Goal: Task Accomplishment & Management: Manage account settings

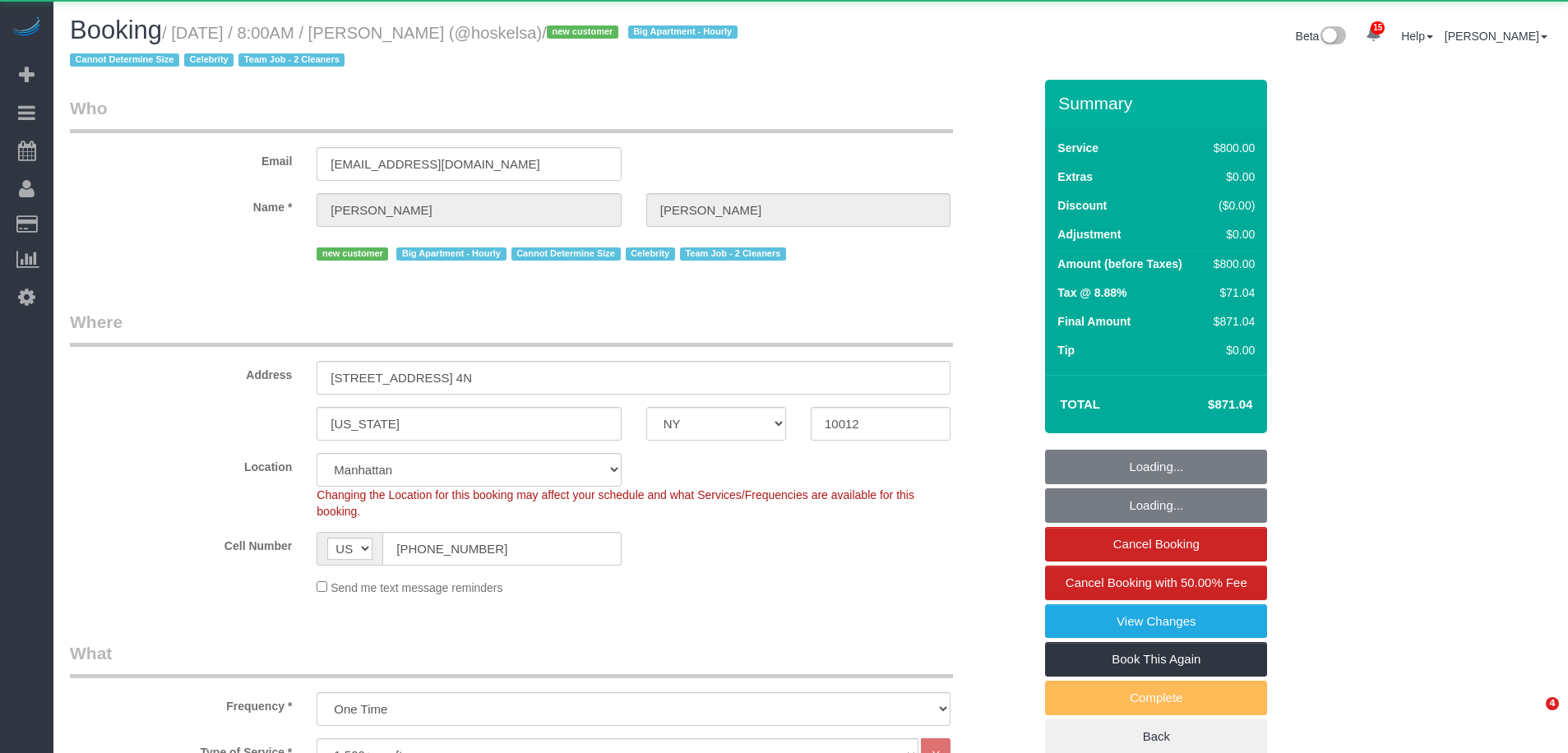
select select "NY"
select select "300"
select select "object:63170"
select select "string:stripe-pm_1S57QH4VGloSiKo71V2iCoVP"
select select "spot82"
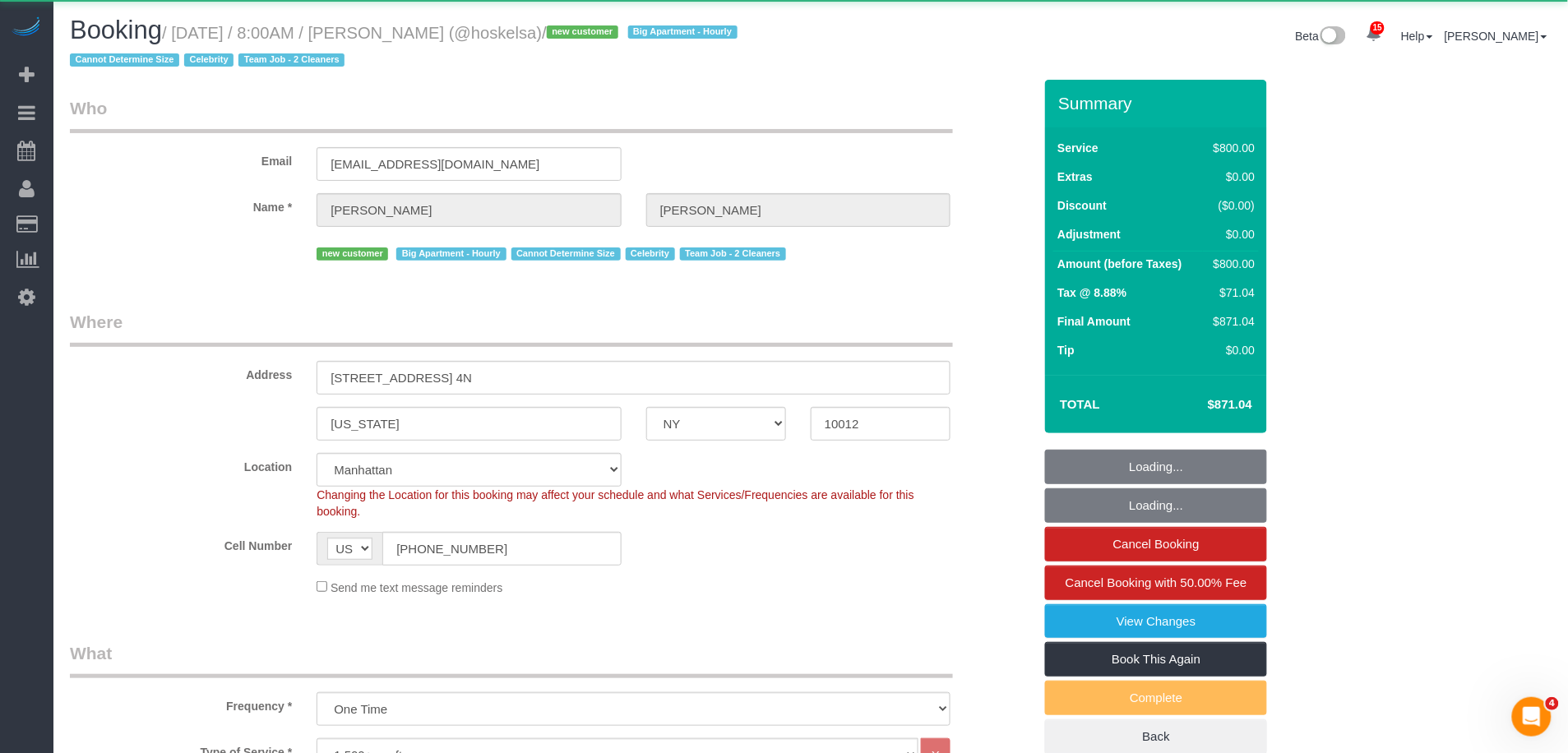
select select "number:89"
select select "number:72"
select select "number:15"
select select "number:5"
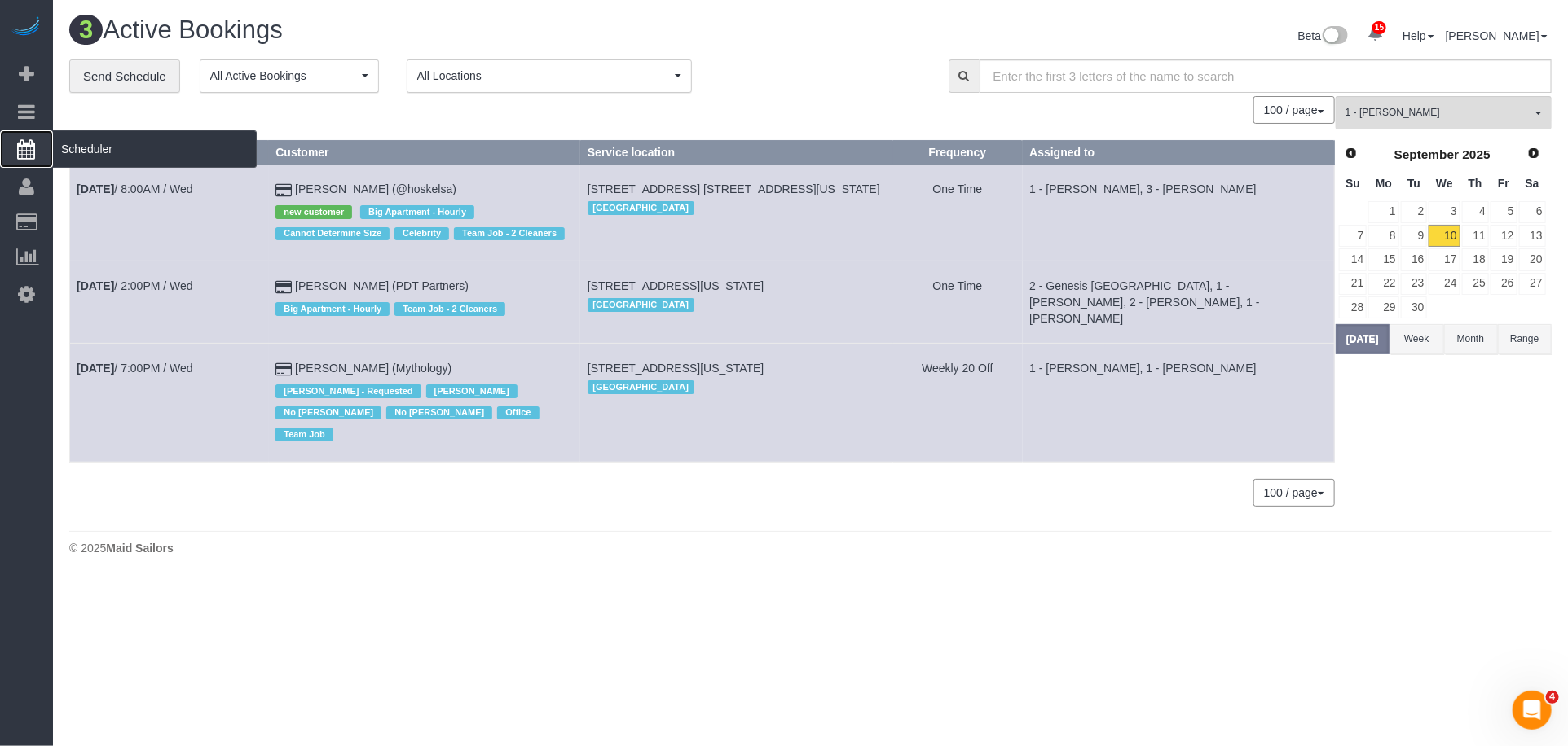
click at [140, 146] on span "Scheduler" at bounding box center [155, 149] width 204 height 38
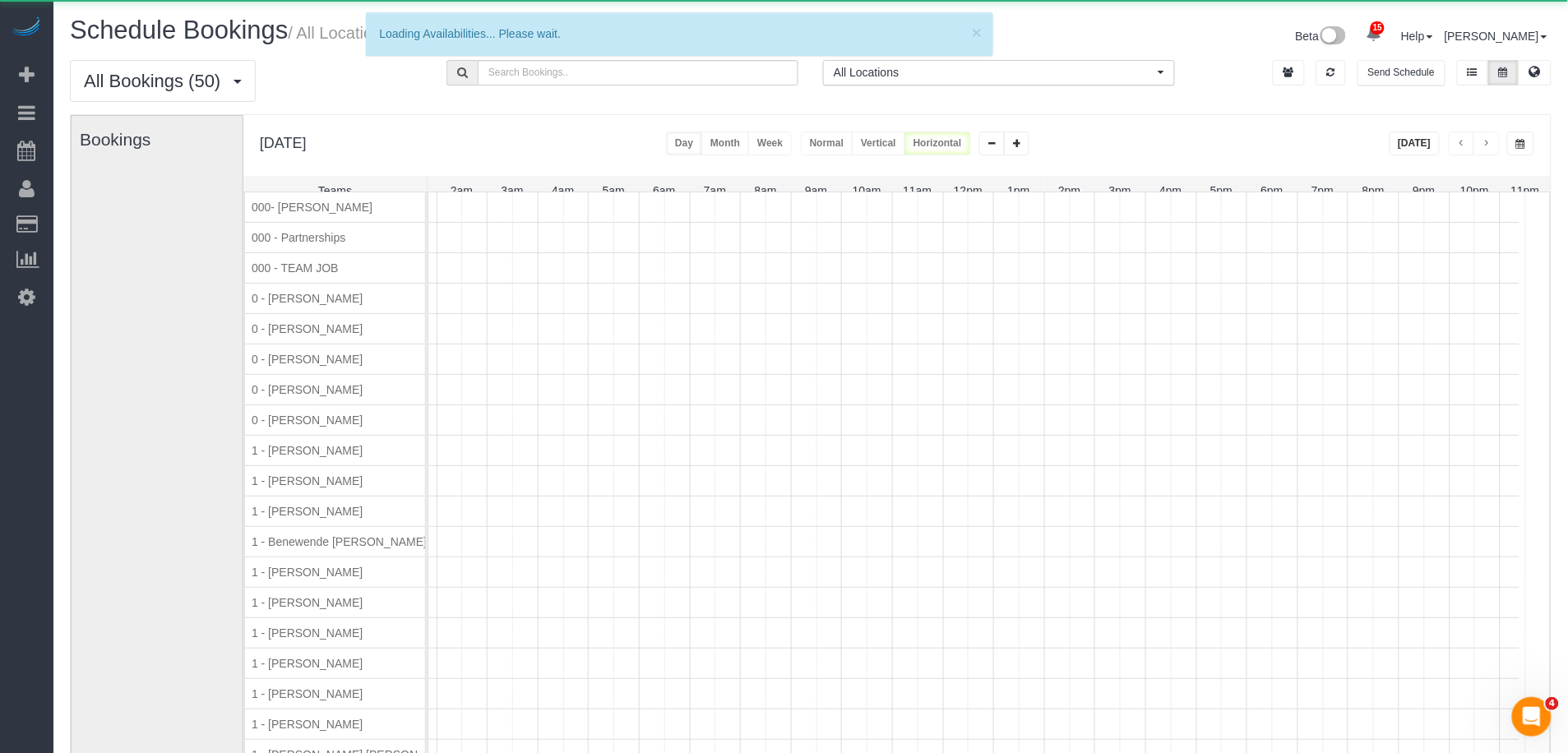
scroll to position [0, 93]
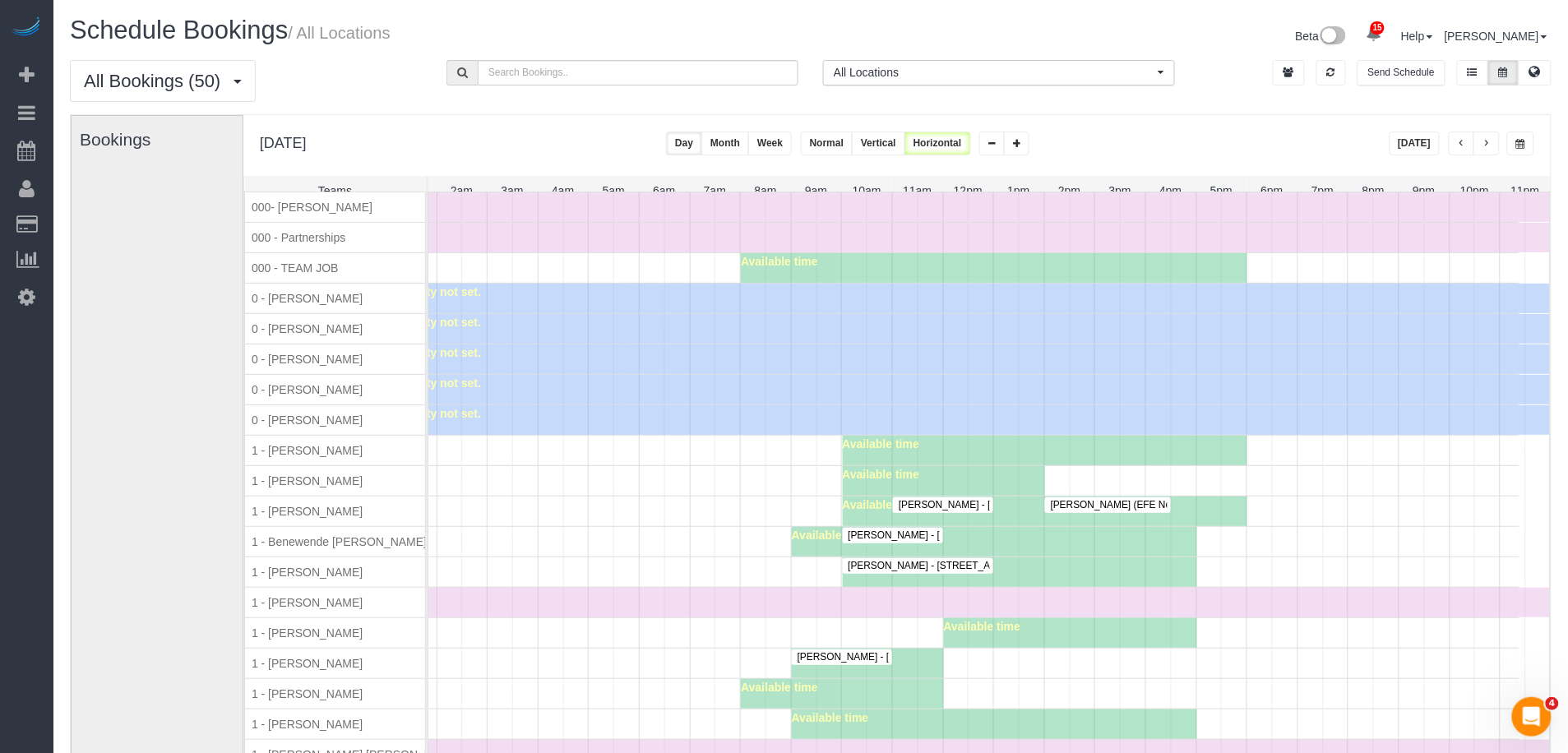
click at [1424, 140] on button "Today" at bounding box center [1416, 143] width 51 height 24
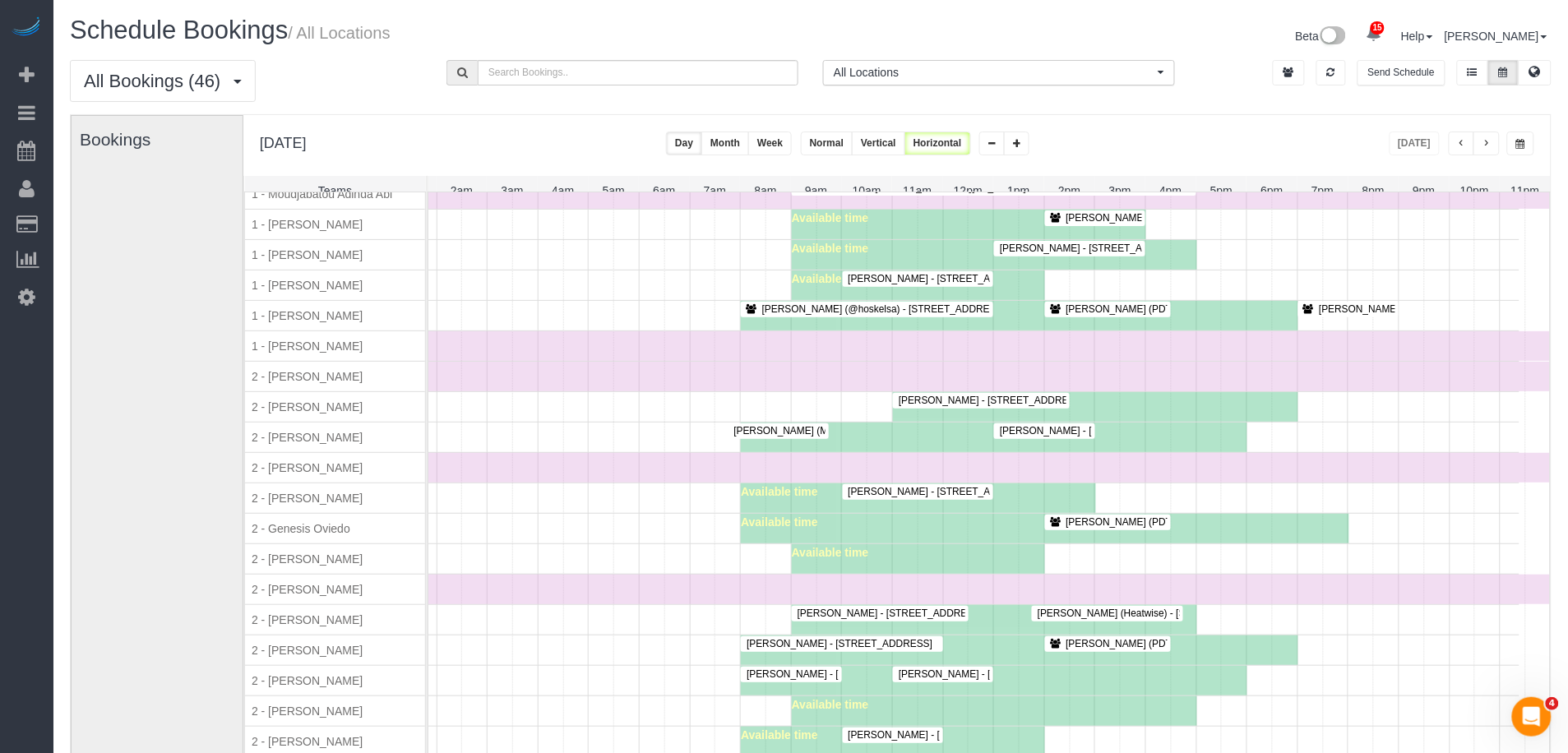
scroll to position [979, 93]
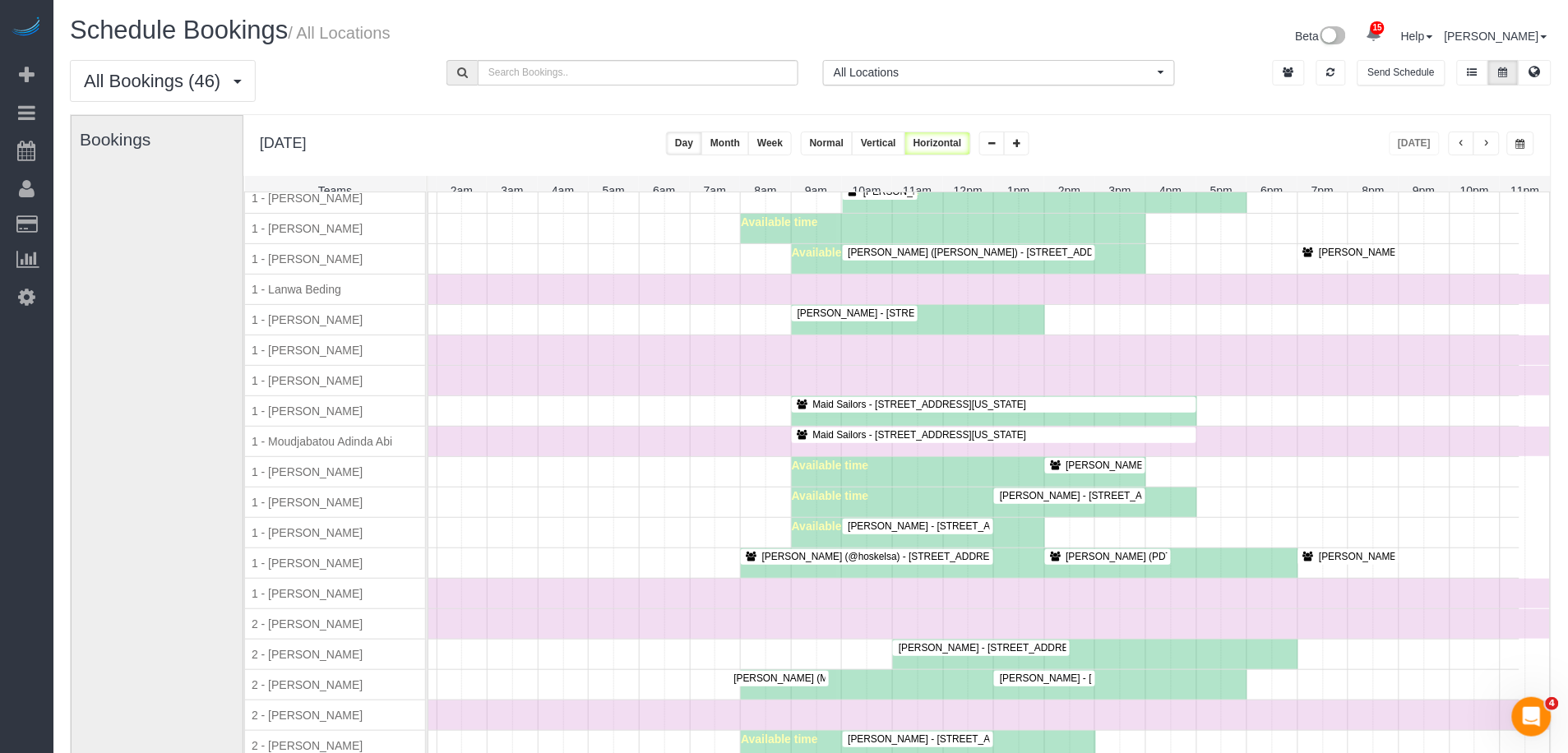
click at [1196, 389] on div "Time Off" at bounding box center [943, 381] width 1216 height 30
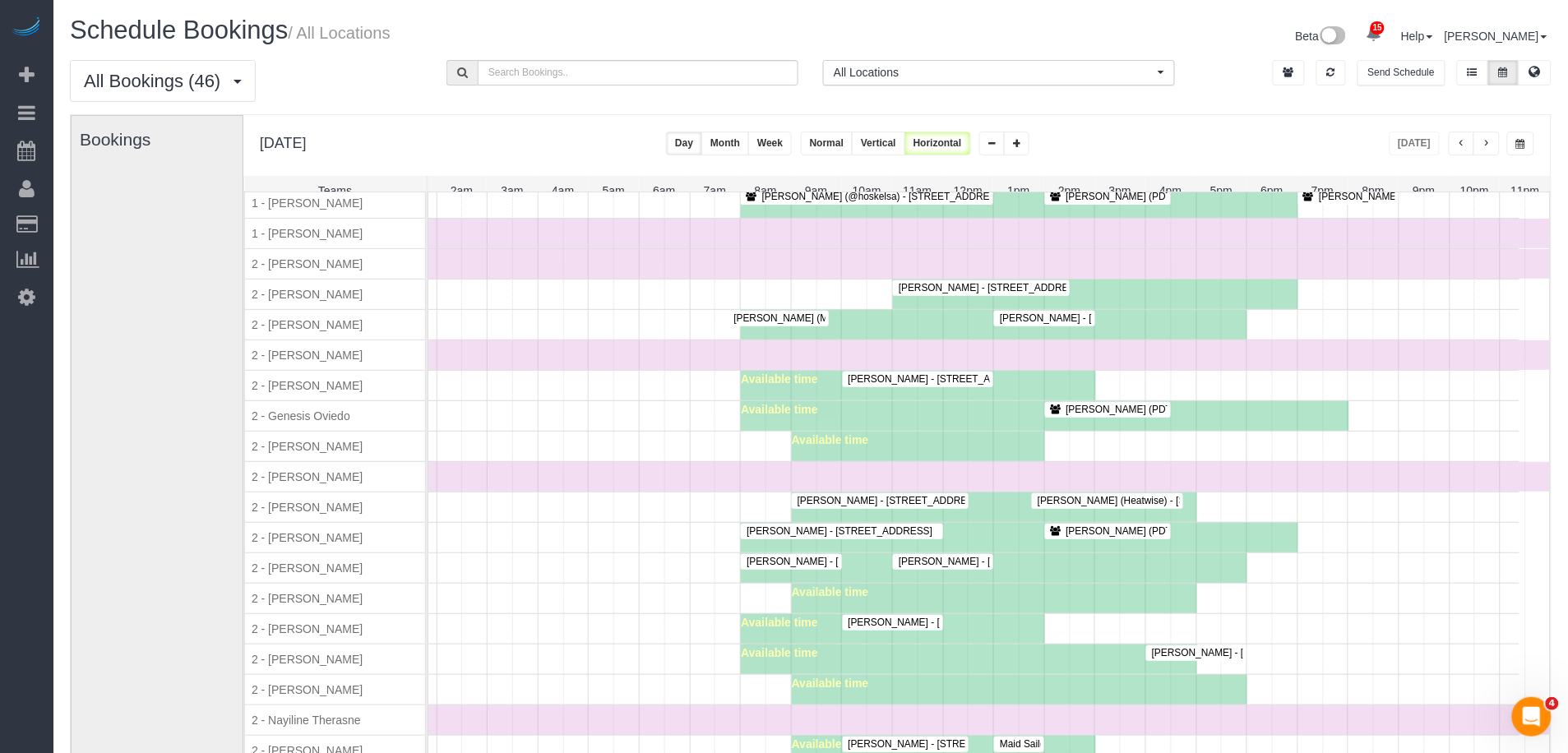
click at [1110, 202] on span "Elizabeth Pommeranz (PDT Partners) - 535 West End Ave, Apt. 16, New York, NY 10…" at bounding box center [1217, 197] width 318 height 12
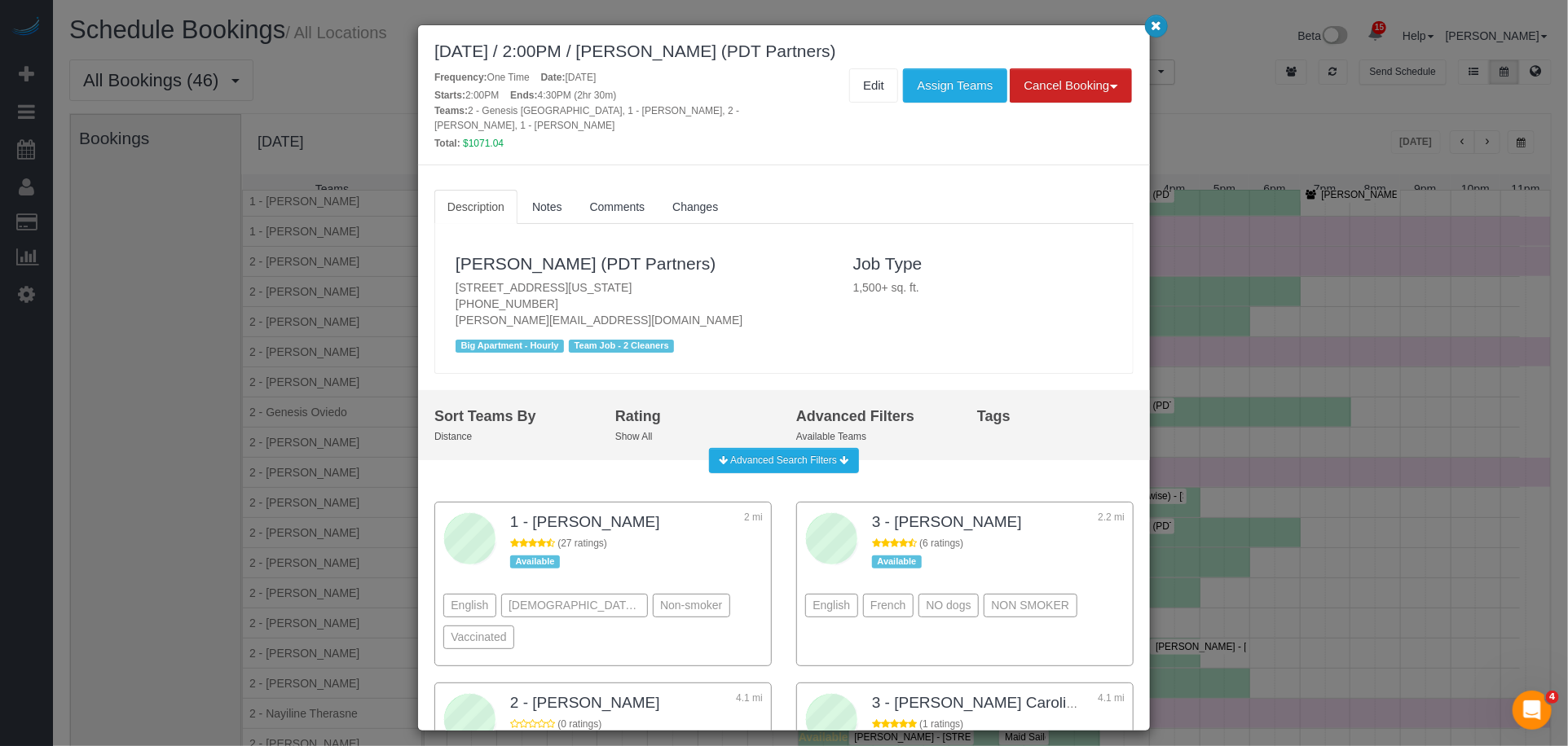
click at [1159, 28] on icon "button" at bounding box center [1157, 25] width 11 height 10
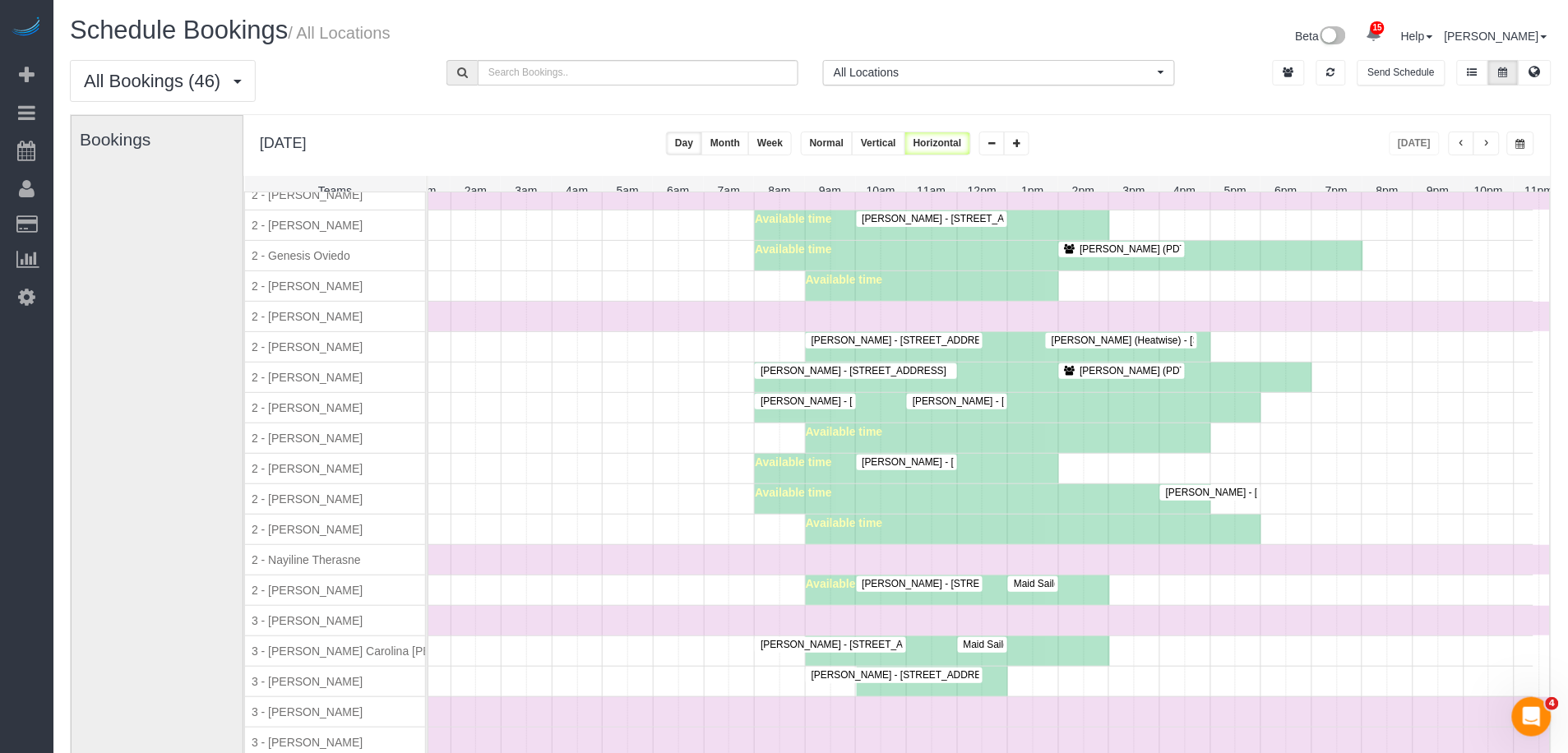
click at [1190, 499] on span "Jordan Johnson - 20 Columbia Place, Apt. B54, Brooklyn, NY 11201" at bounding box center [1319, 493] width 323 height 12
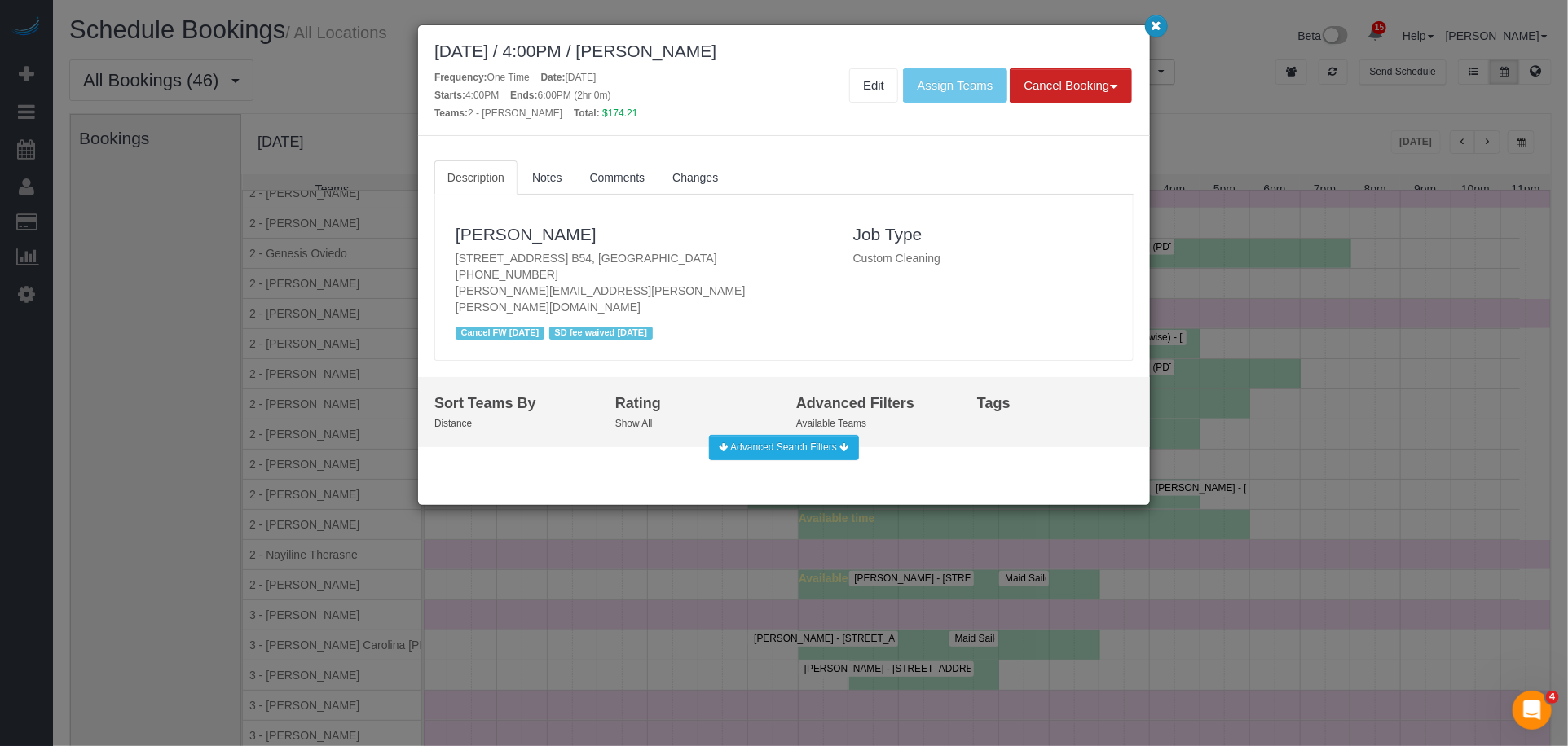
click at [1153, 30] on icon "button" at bounding box center [1157, 25] width 11 height 10
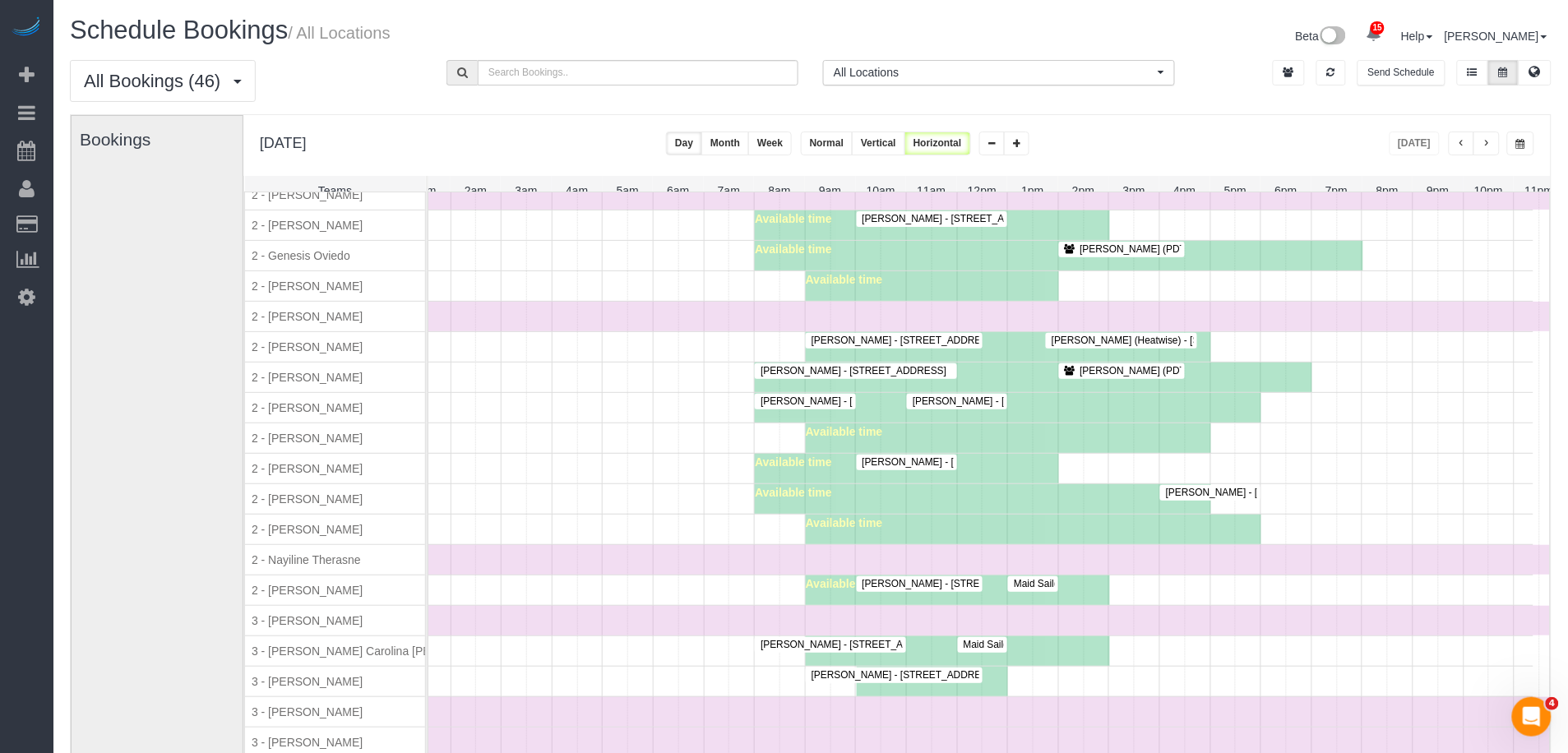
scroll to position [1390, 0]
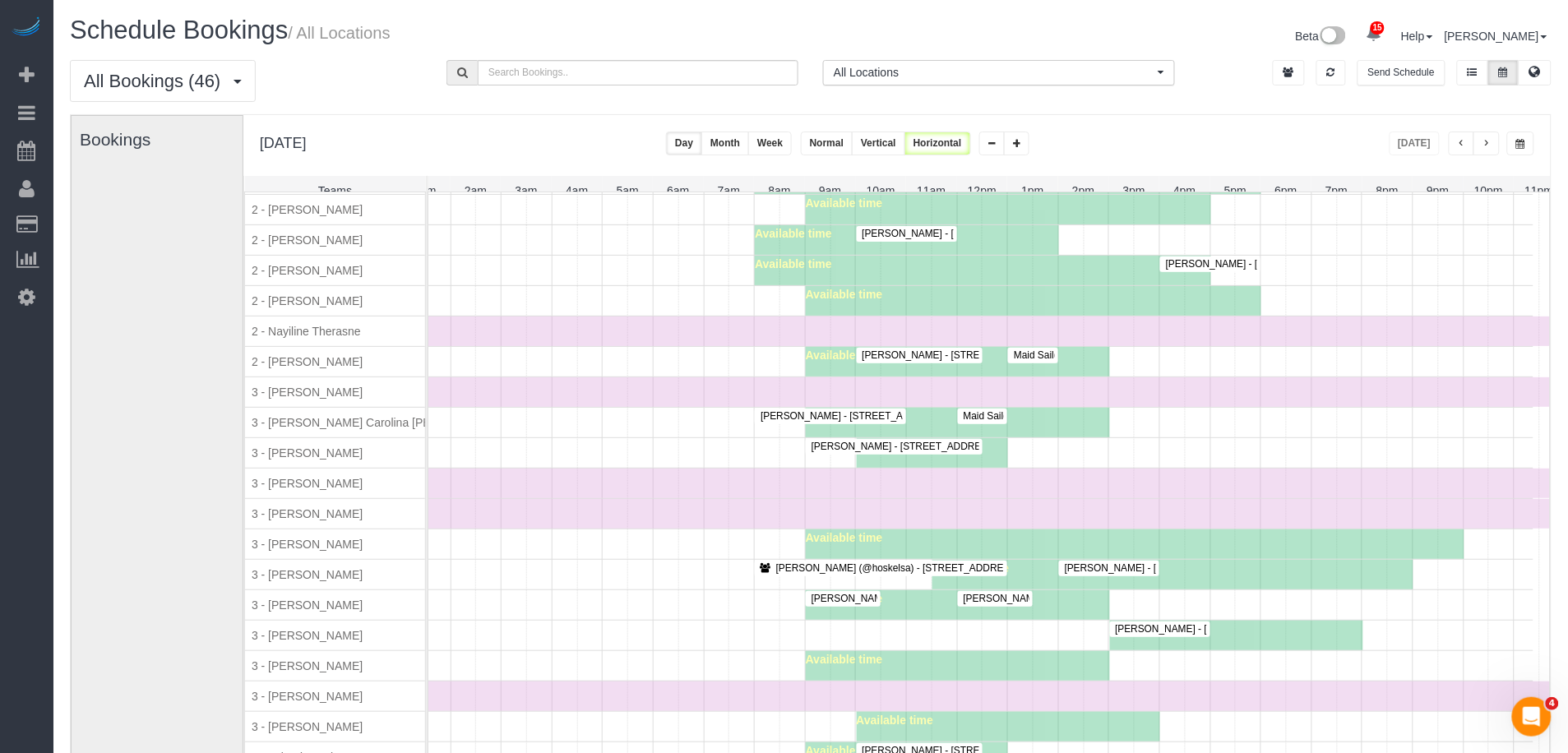
click at [831, 576] on div at bounding box center [881, 568] width 253 height 16
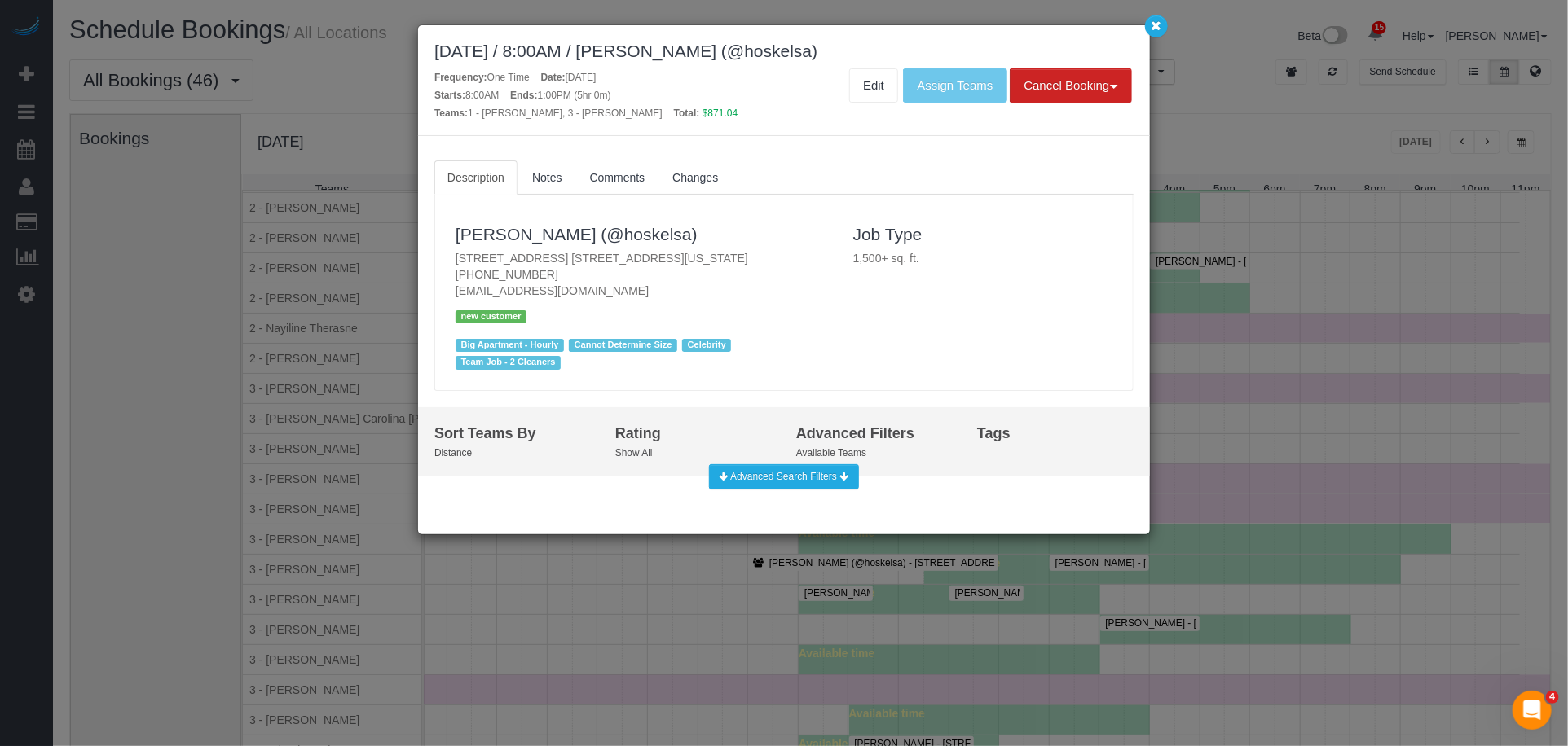
drag, startPoint x: 711, startPoint y: 261, endPoint x: 494, endPoint y: 253, distance: 217.1
click at [445, 255] on div "Claire Pham (@hoskelsa) 106 Spring Street, Apt. 4n, New York, NY 10012 (337) 31…" at bounding box center [643, 293] width 398 height 163
copy p "106 Spring Street, Apt. 4n, New York, NY 10012"
click at [1165, 26] on button "button" at bounding box center [1157, 26] width 23 height 23
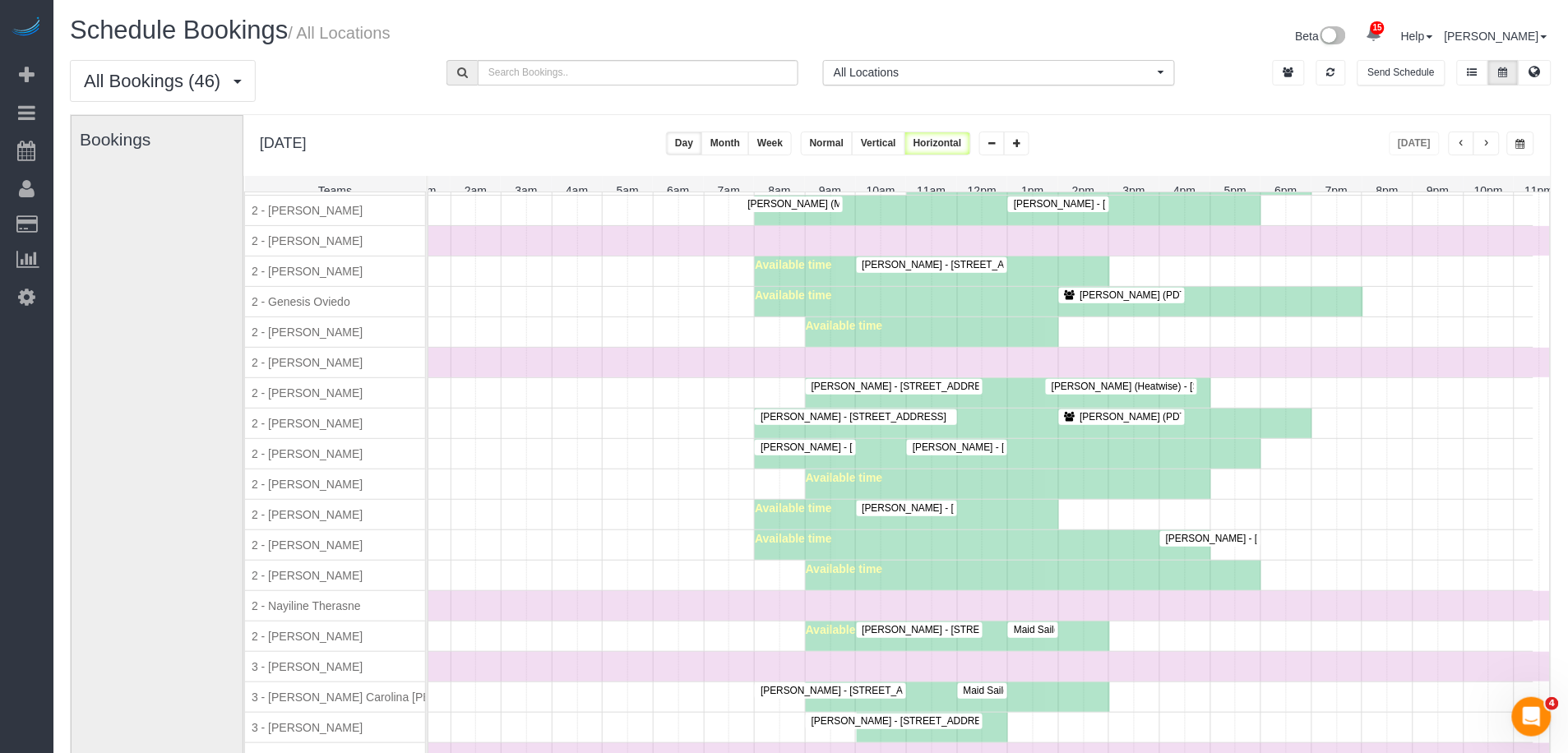
click at [919, 271] on span "David Mulle - 33 Bond Street, Apt 835, Brooklyn, NY 11201" at bounding box center [952, 265] width 195 height 12
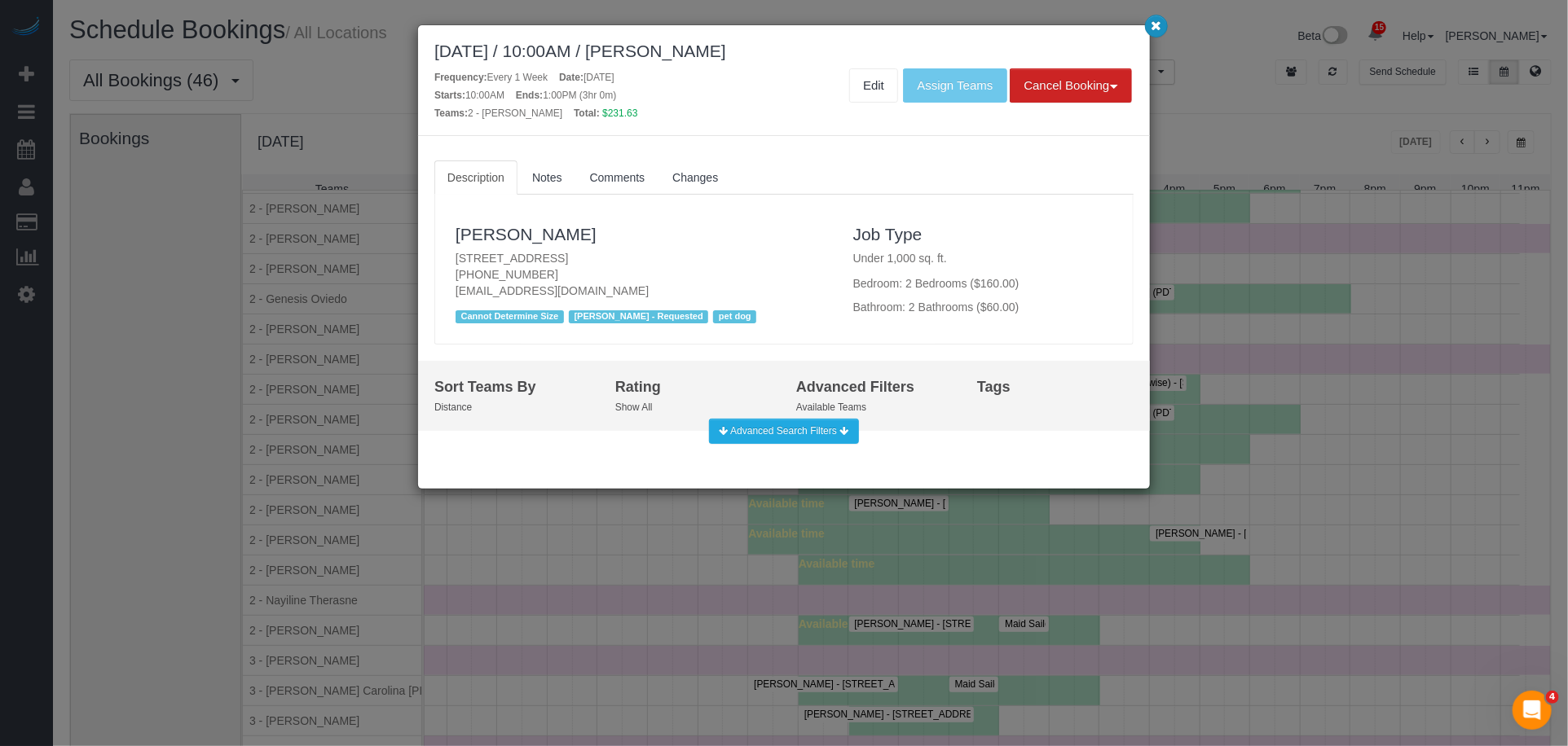
click at [1159, 17] on button "button" at bounding box center [1157, 26] width 23 height 23
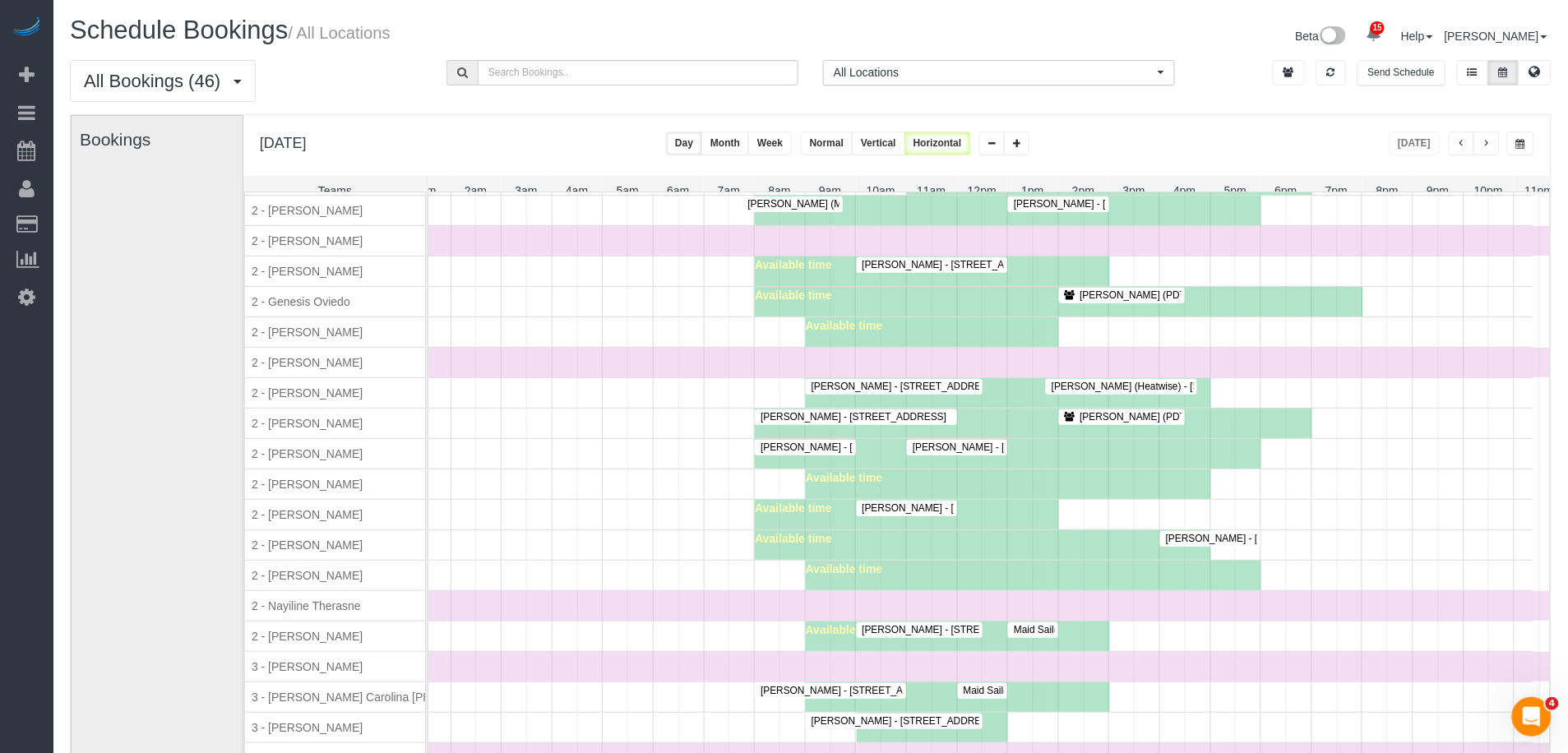
click at [898, 514] on span "Emily Annis - 45 Wall Street, Apt. 303, New York, NY 10005" at bounding box center [979, 509] width 249 height 12
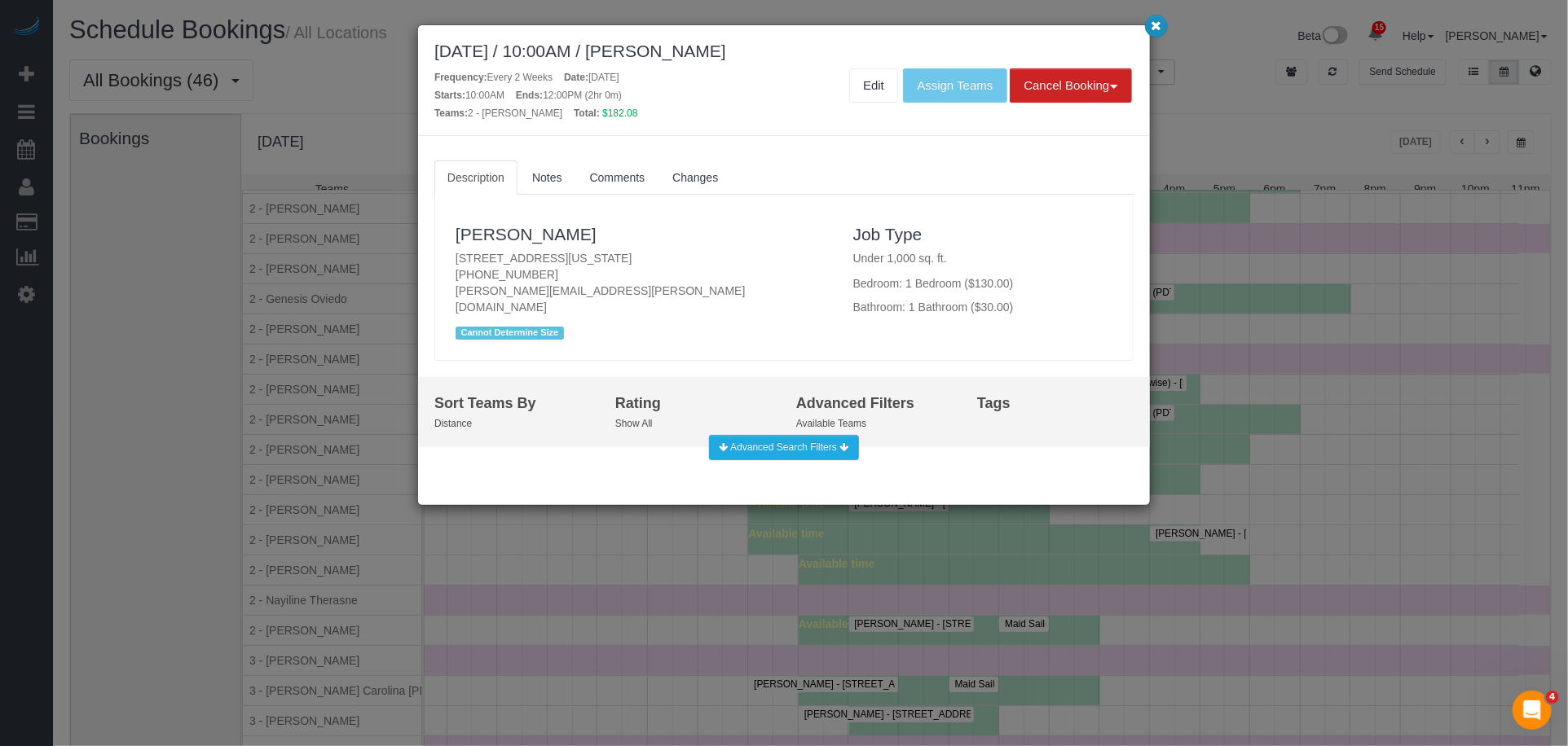
click at [1158, 23] on icon "button" at bounding box center [1157, 25] width 11 height 10
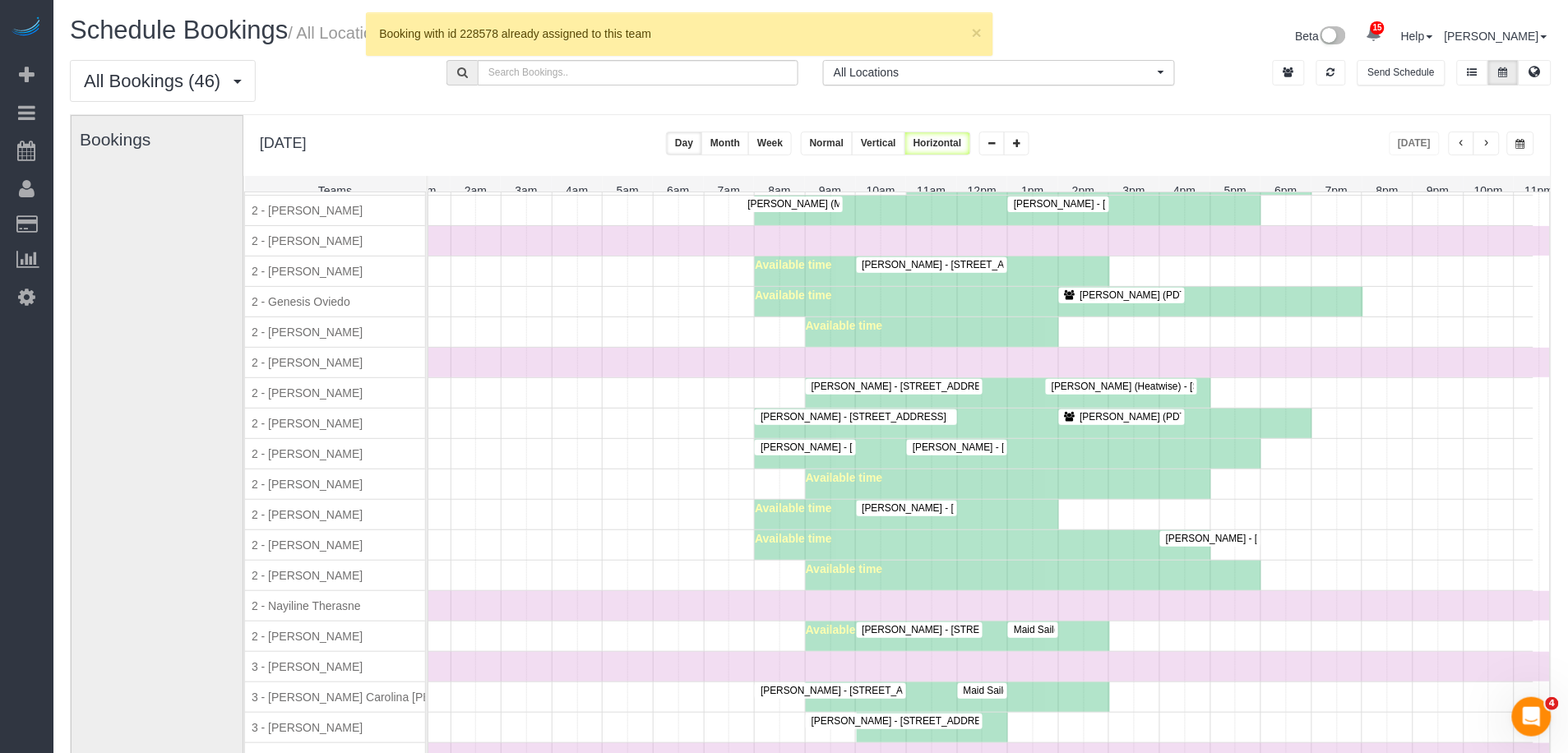
click at [867, 514] on span "Emily Annis - 45 Wall Street, Apt. 303, New York, NY 10005" at bounding box center [979, 509] width 249 height 12
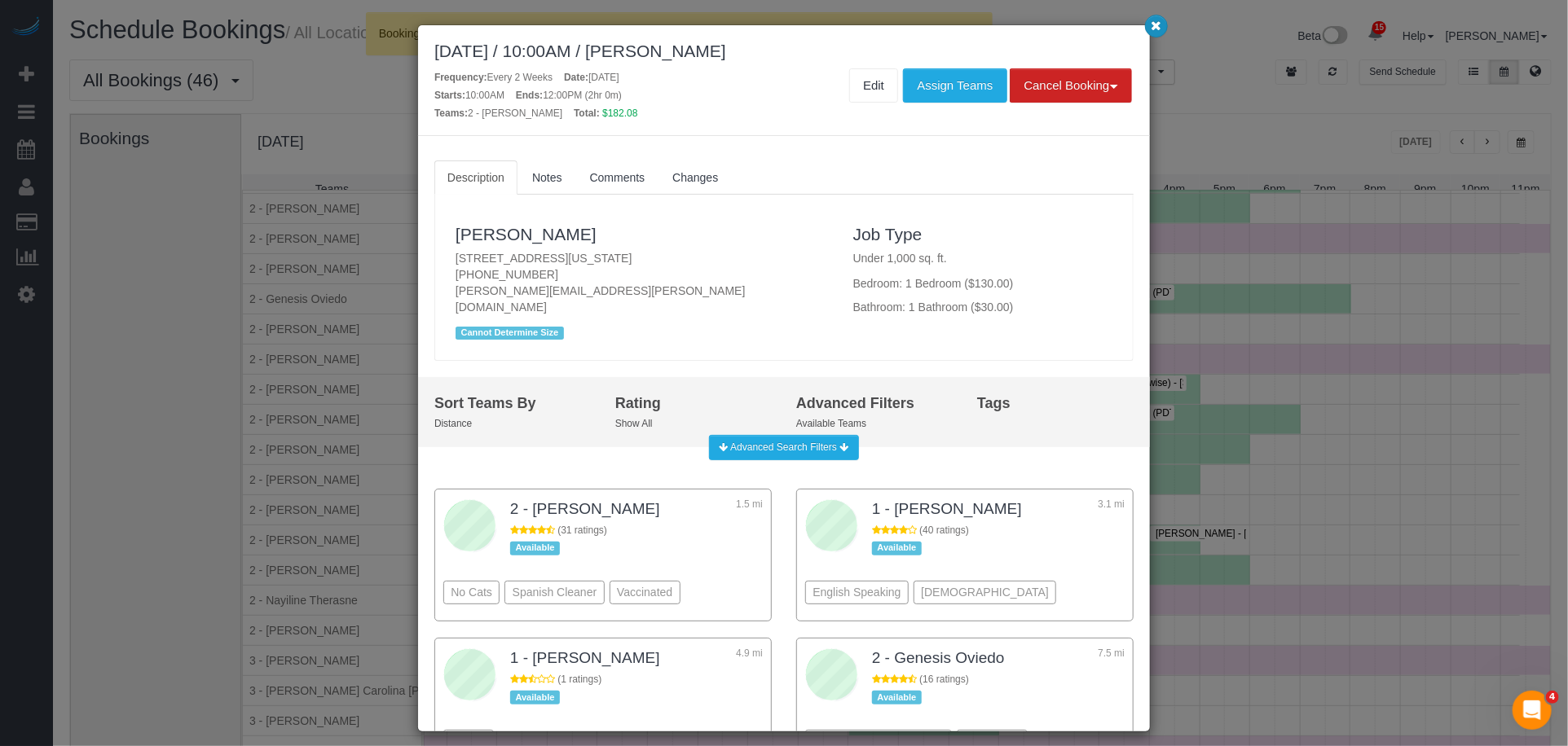
click at [1163, 30] on button "button" at bounding box center [1157, 26] width 23 height 23
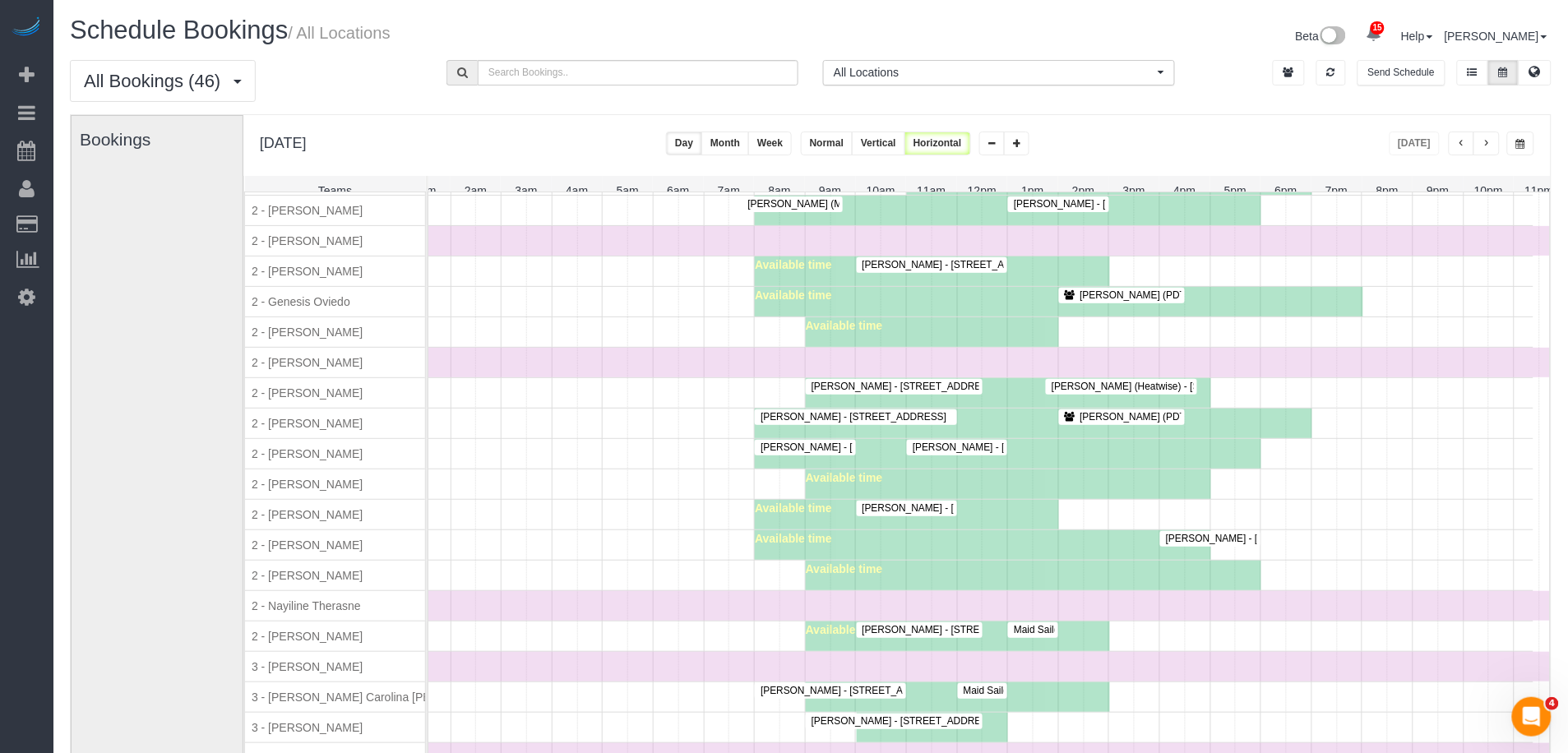
click at [1487, 146] on span "button" at bounding box center [1487, 144] width 8 height 10
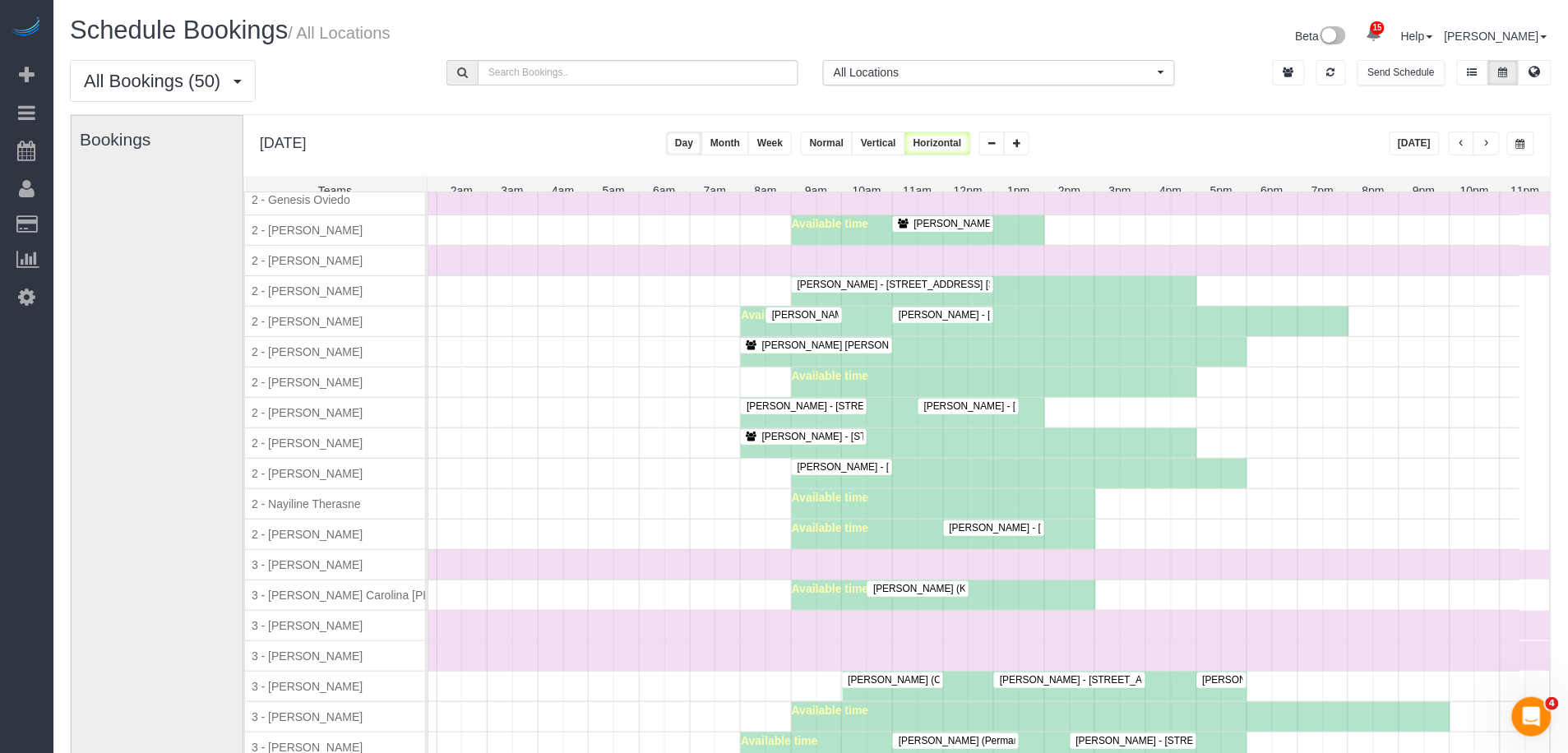
scroll to position [1476, 0]
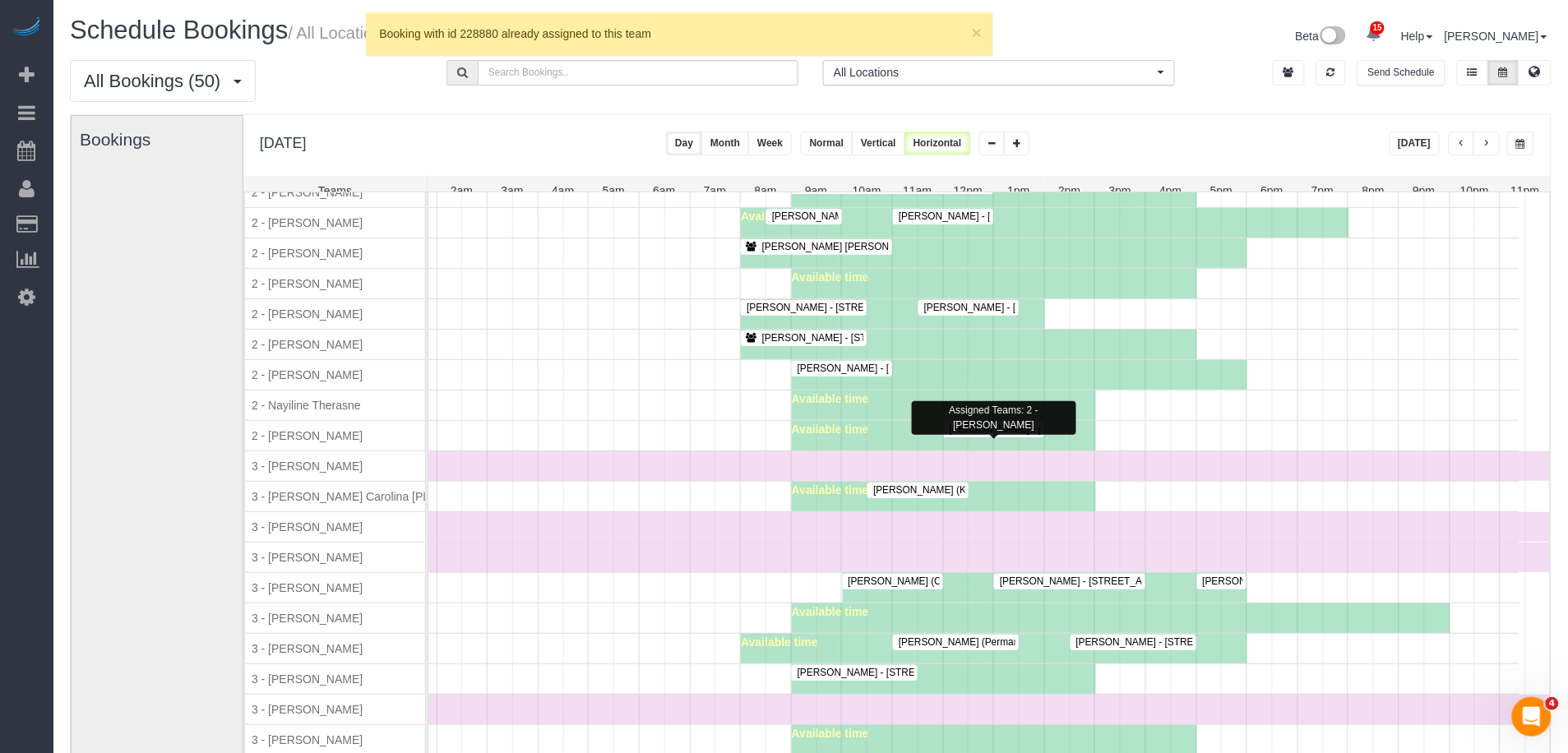
click at [966, 435] on span "Robert Gaines - 194 Court Street, Apt. 8, Brooklyn, NY 11201" at bounding box center [1039, 430] width 195 height 12
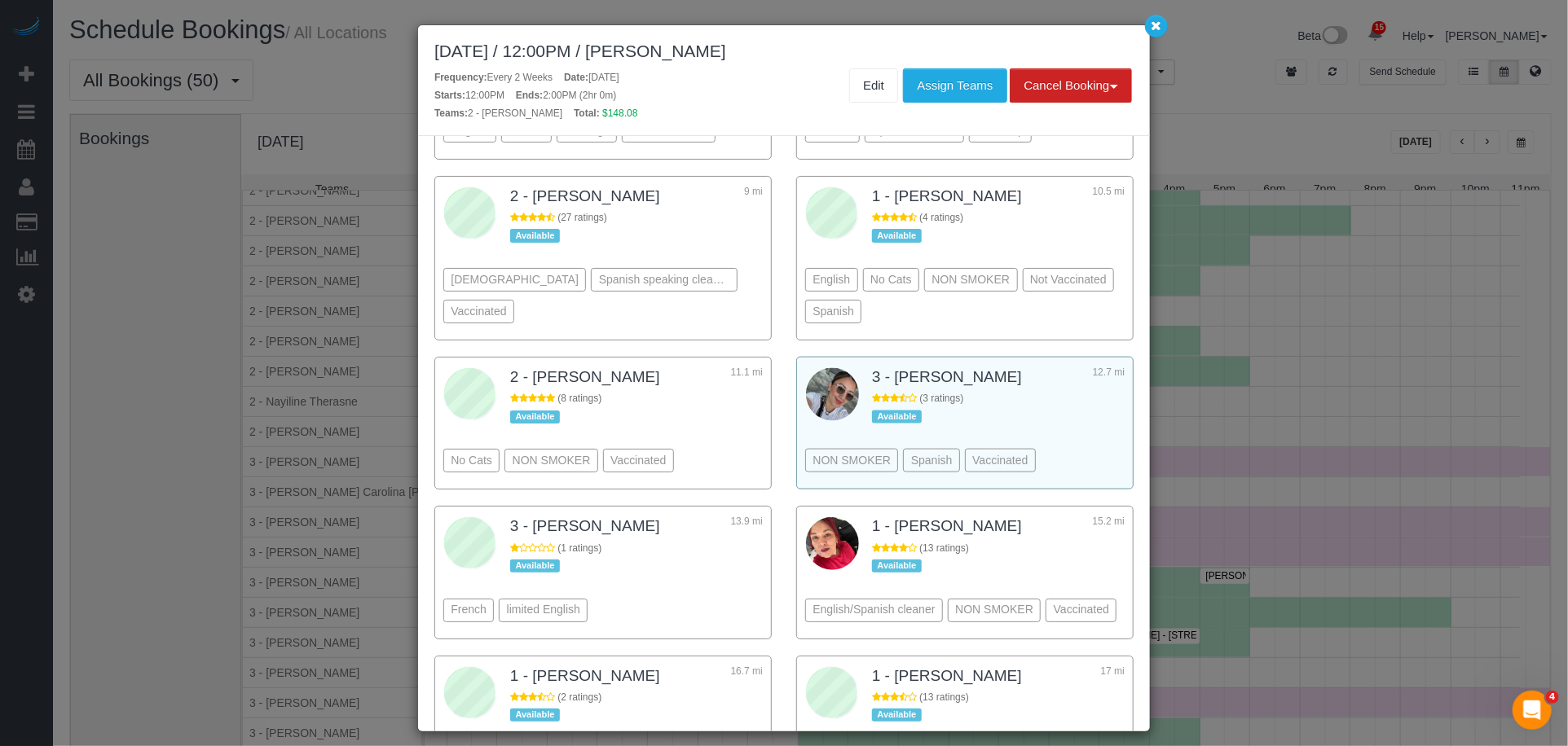
scroll to position [1249, 0]
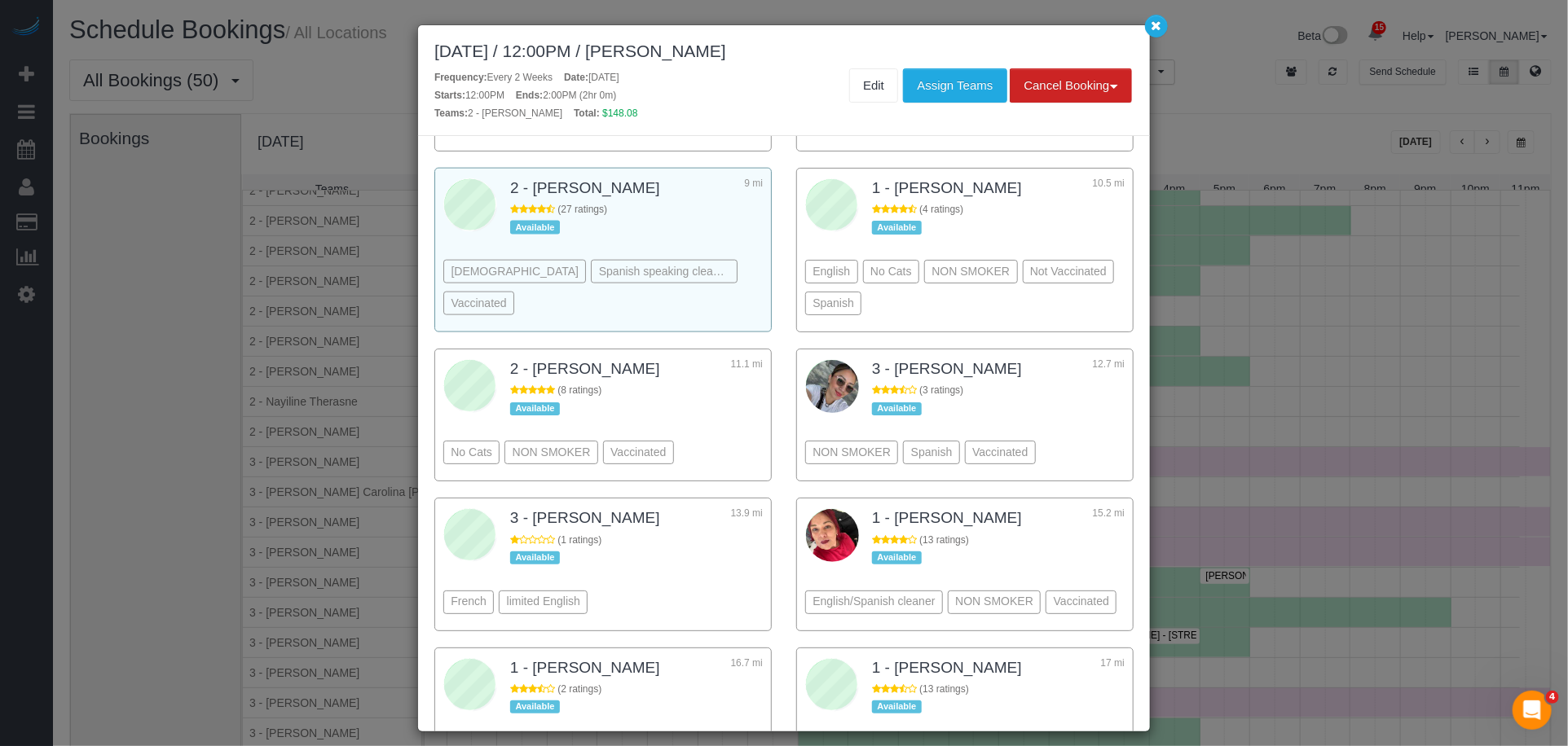
click at [714, 232] on div "Male Spanish speaking cleaners Vaccinated" at bounding box center [604, 263] width 320 height 121
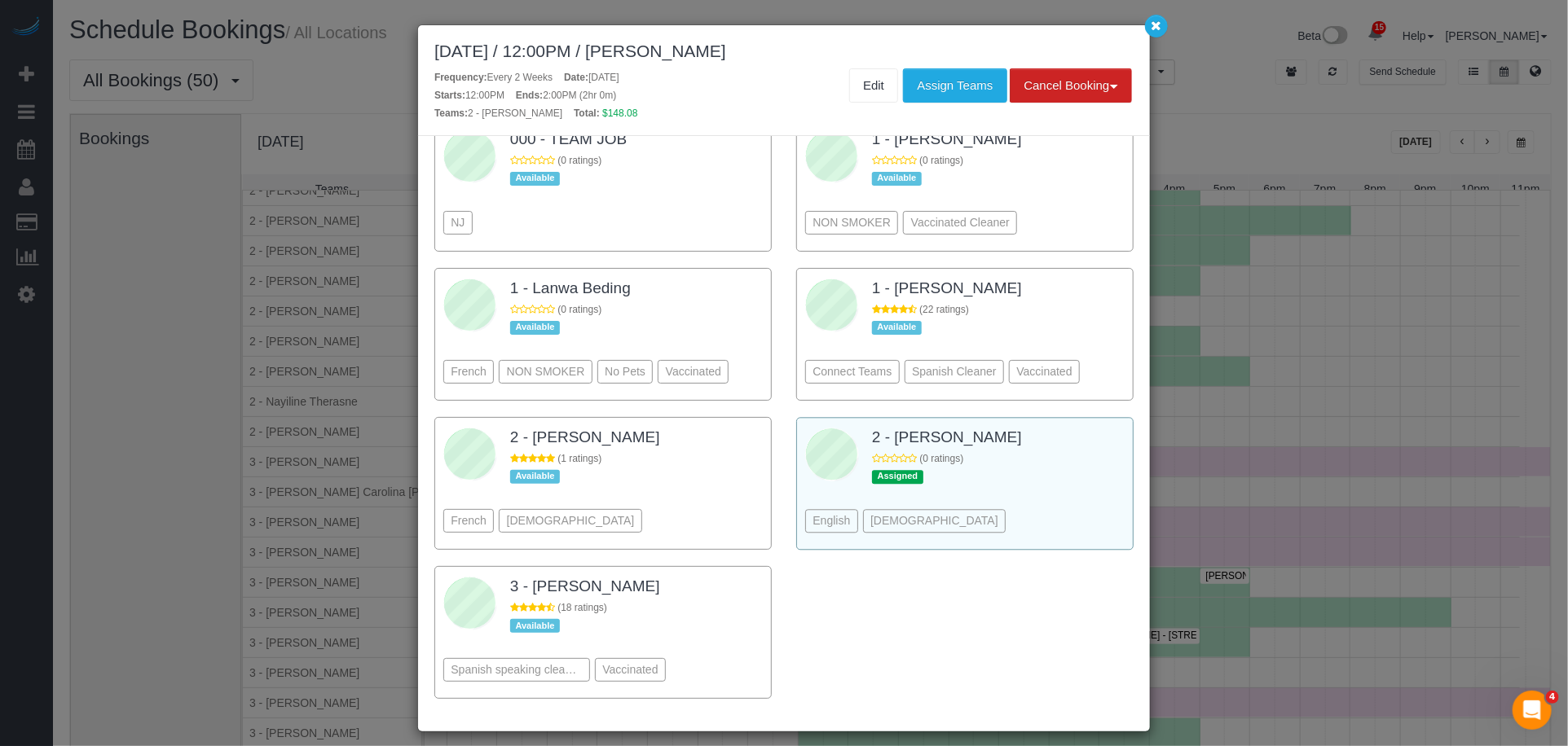
scroll to position [2155, 0]
click at [1027, 493] on div "English Male" at bounding box center [965, 497] width 320 height 89
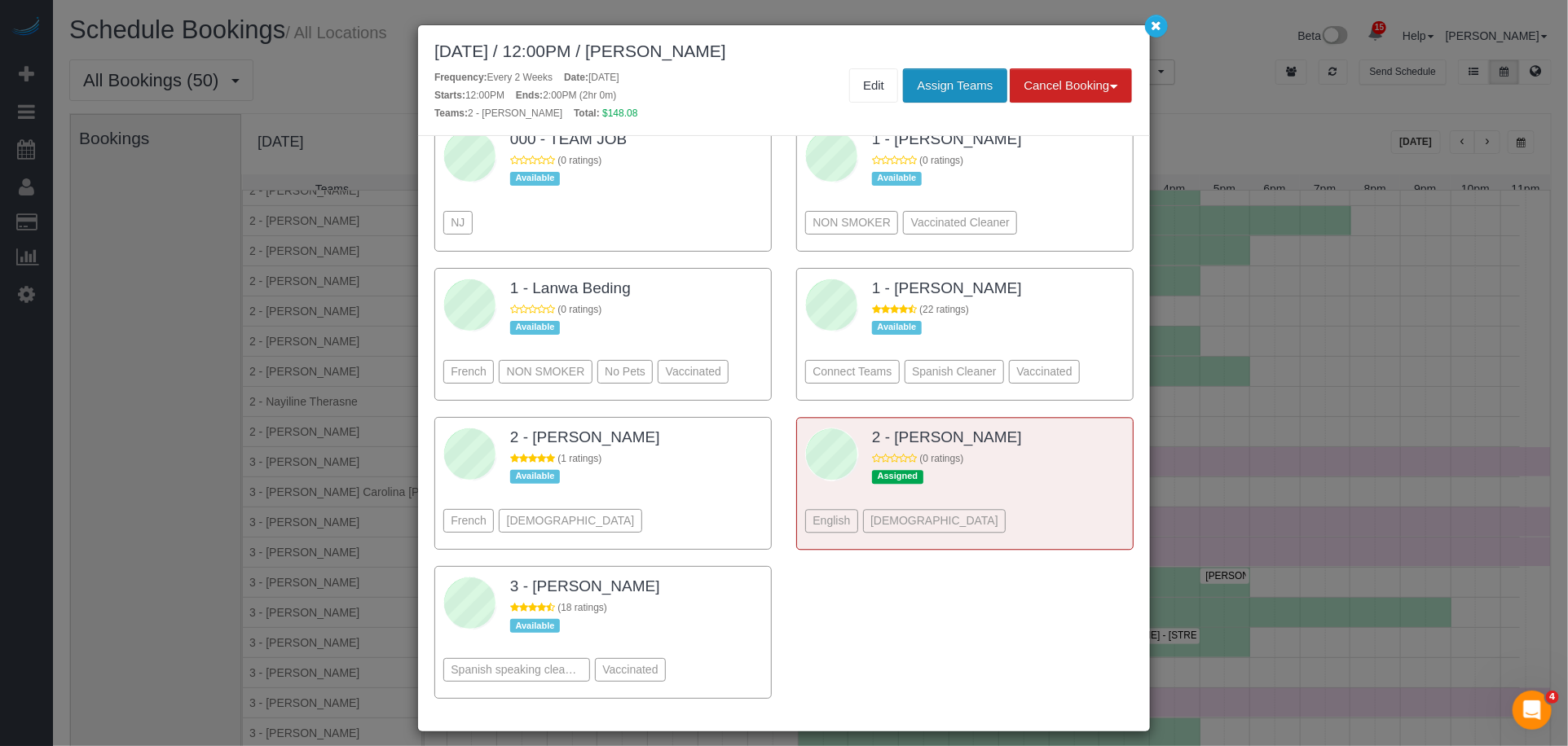
click at [966, 82] on button "Assign Teams" at bounding box center [955, 86] width 104 height 34
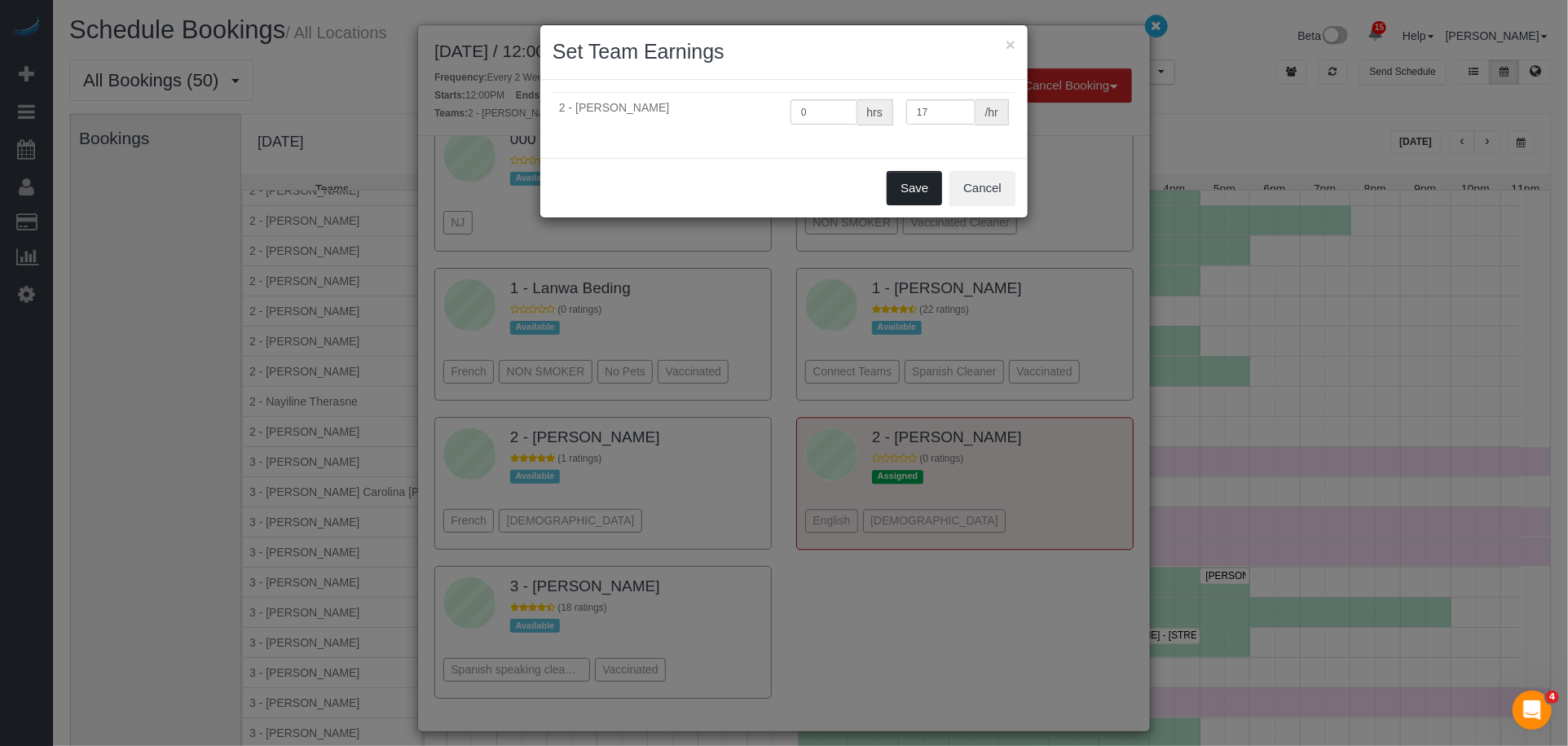
click at [915, 194] on button "Save" at bounding box center [915, 188] width 55 height 34
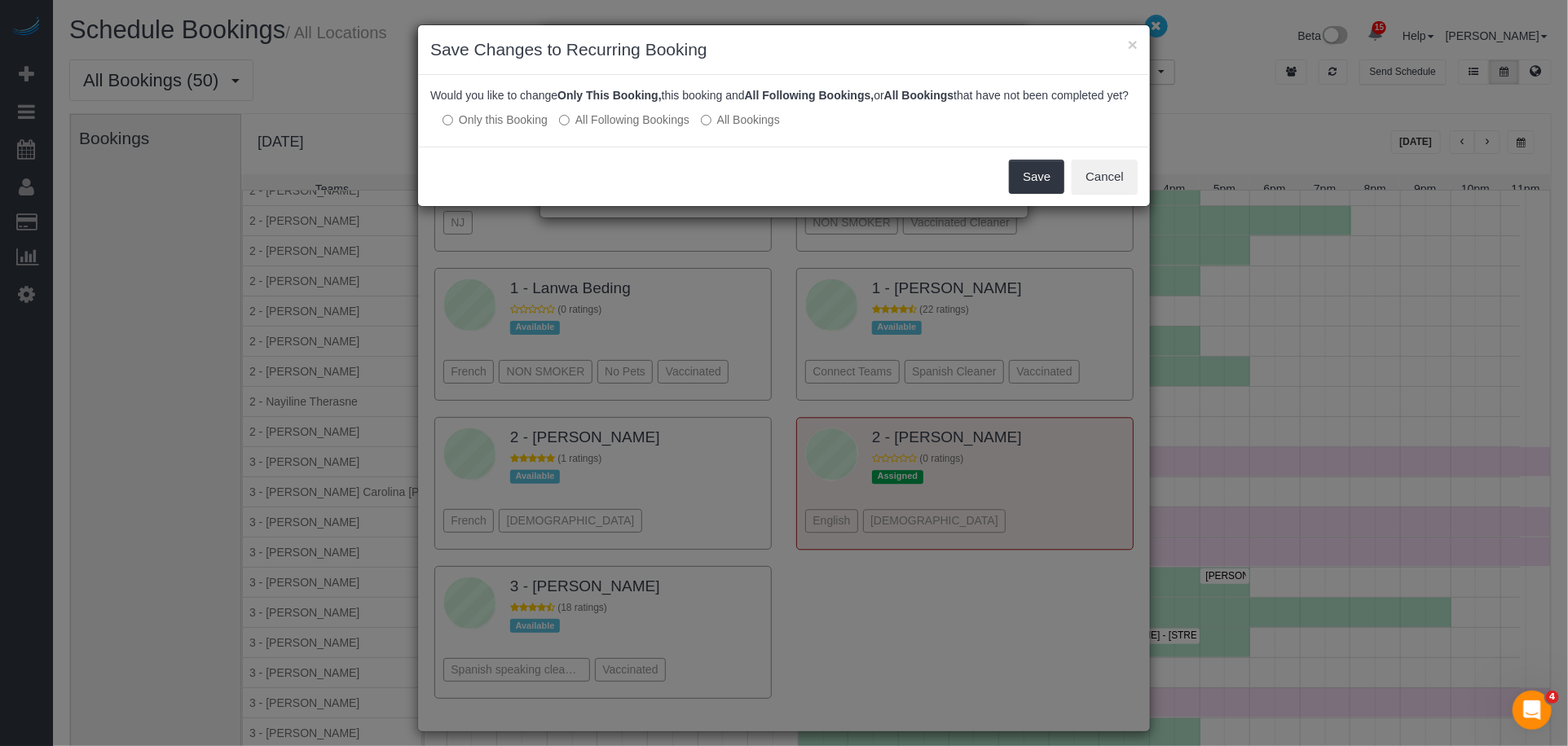
click at [1003, 202] on div "Save Cancel" at bounding box center [784, 176] width 732 height 60
click at [1017, 194] on button "Save" at bounding box center [1037, 177] width 55 height 34
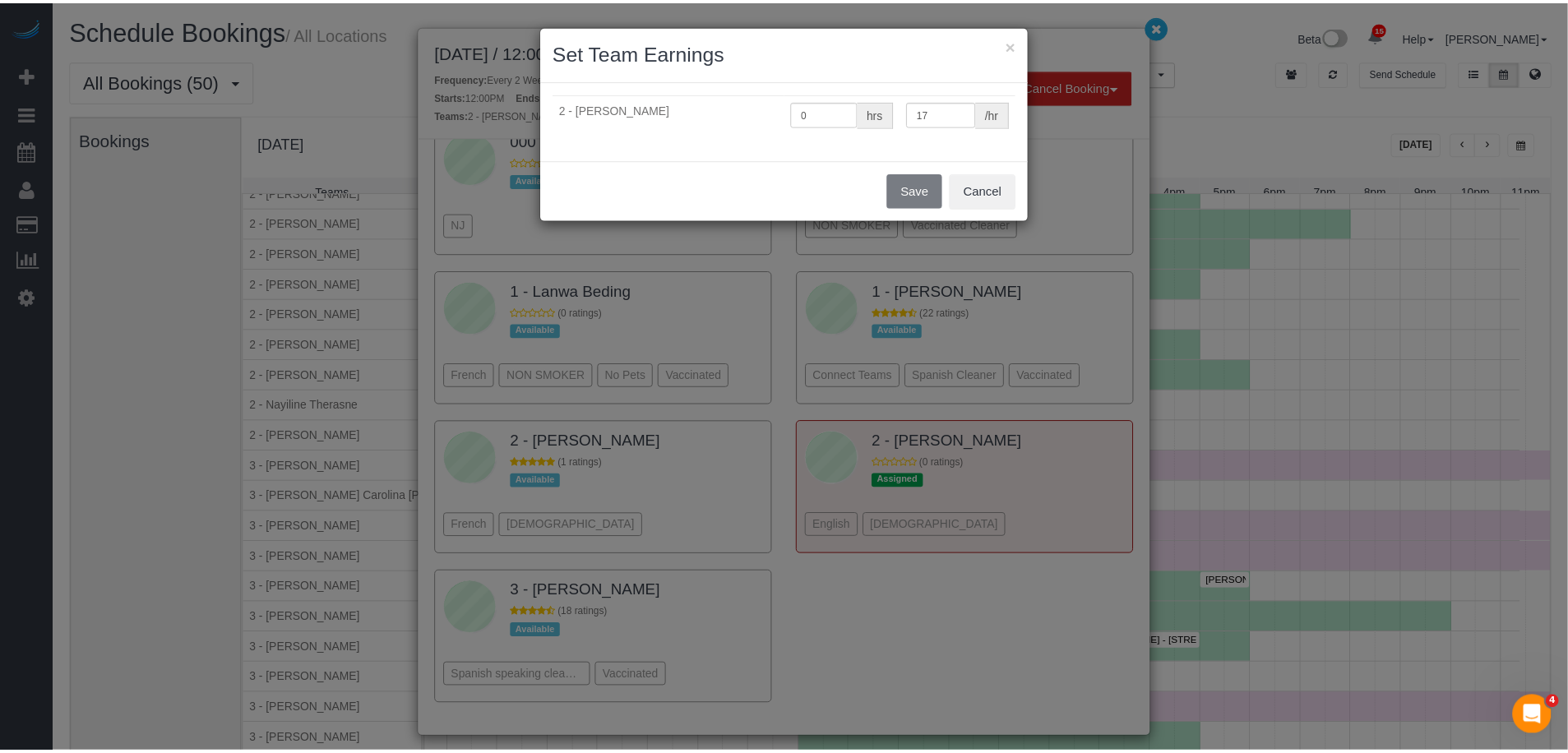
scroll to position [2234, 0]
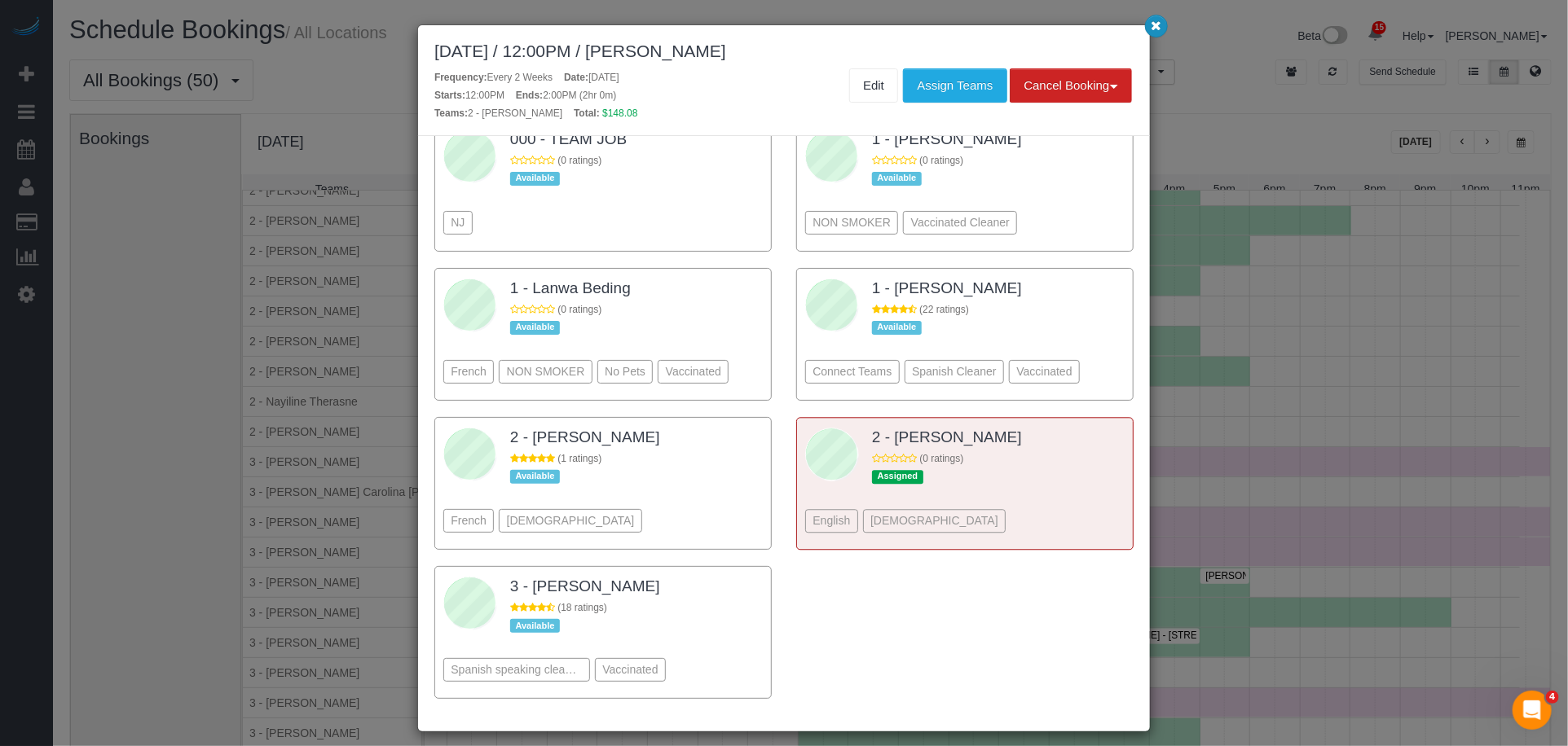
click at [1159, 25] on icon "button" at bounding box center [1157, 25] width 11 height 10
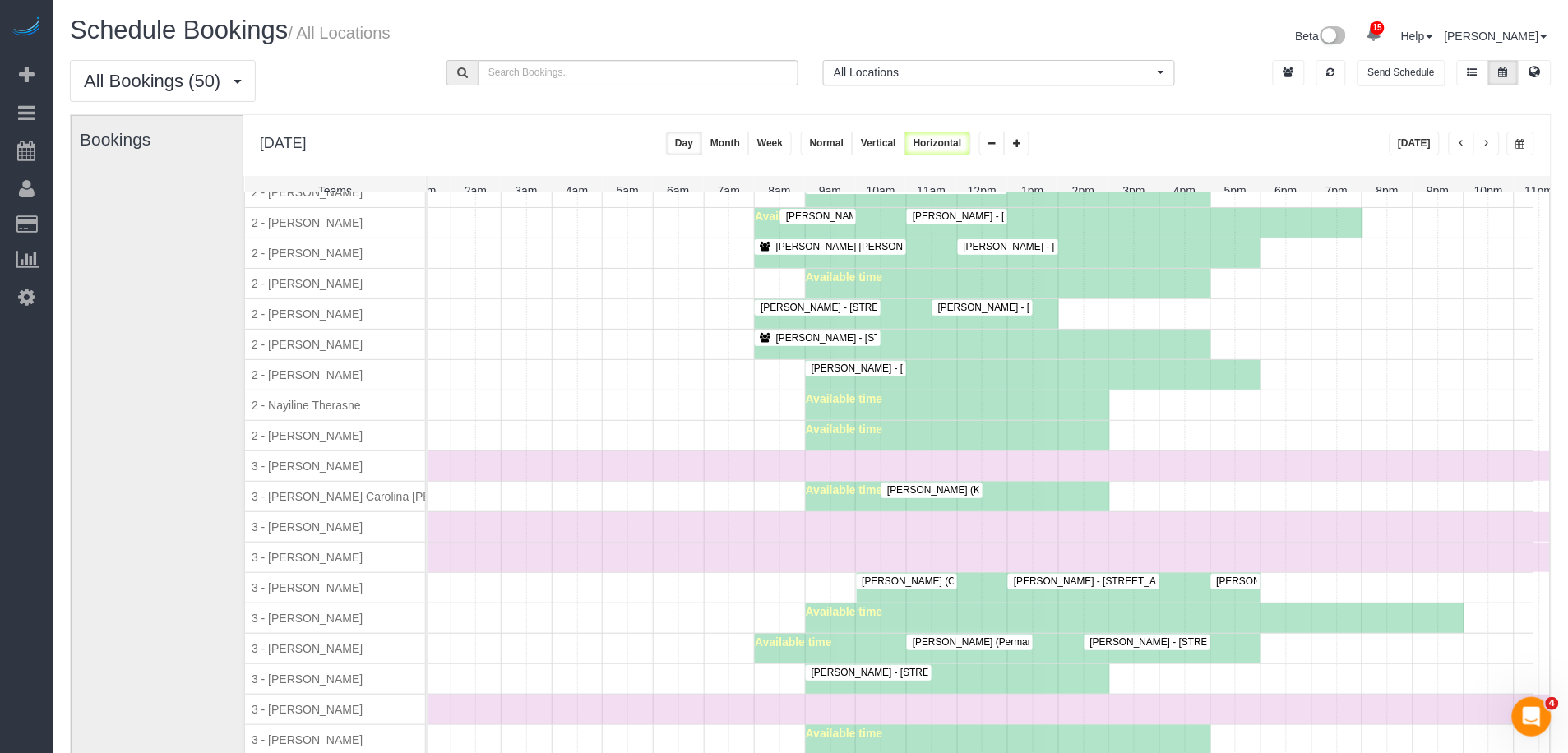
scroll to position [1470, 0]
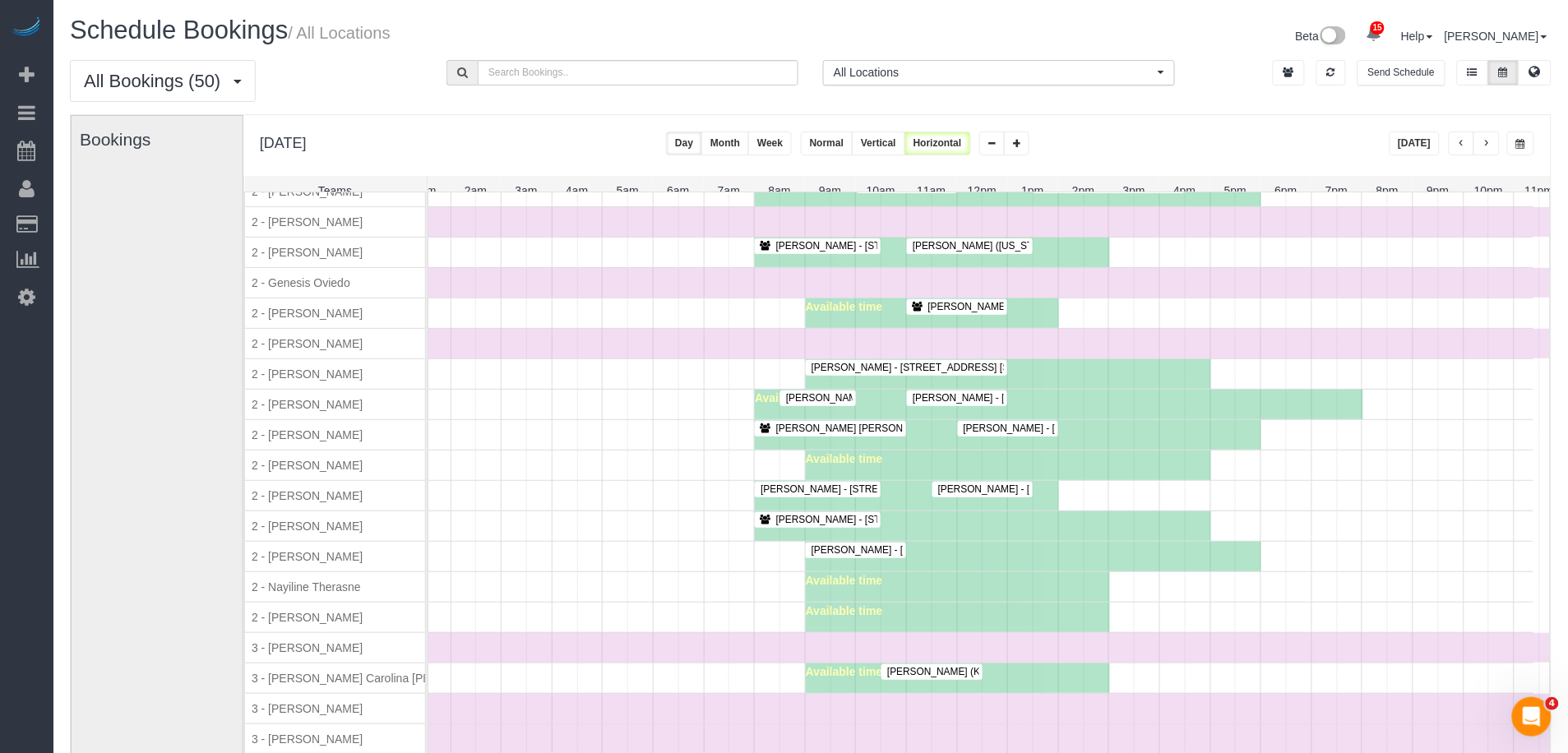
click at [1463, 151] on button "button" at bounding box center [1463, 143] width 26 height 24
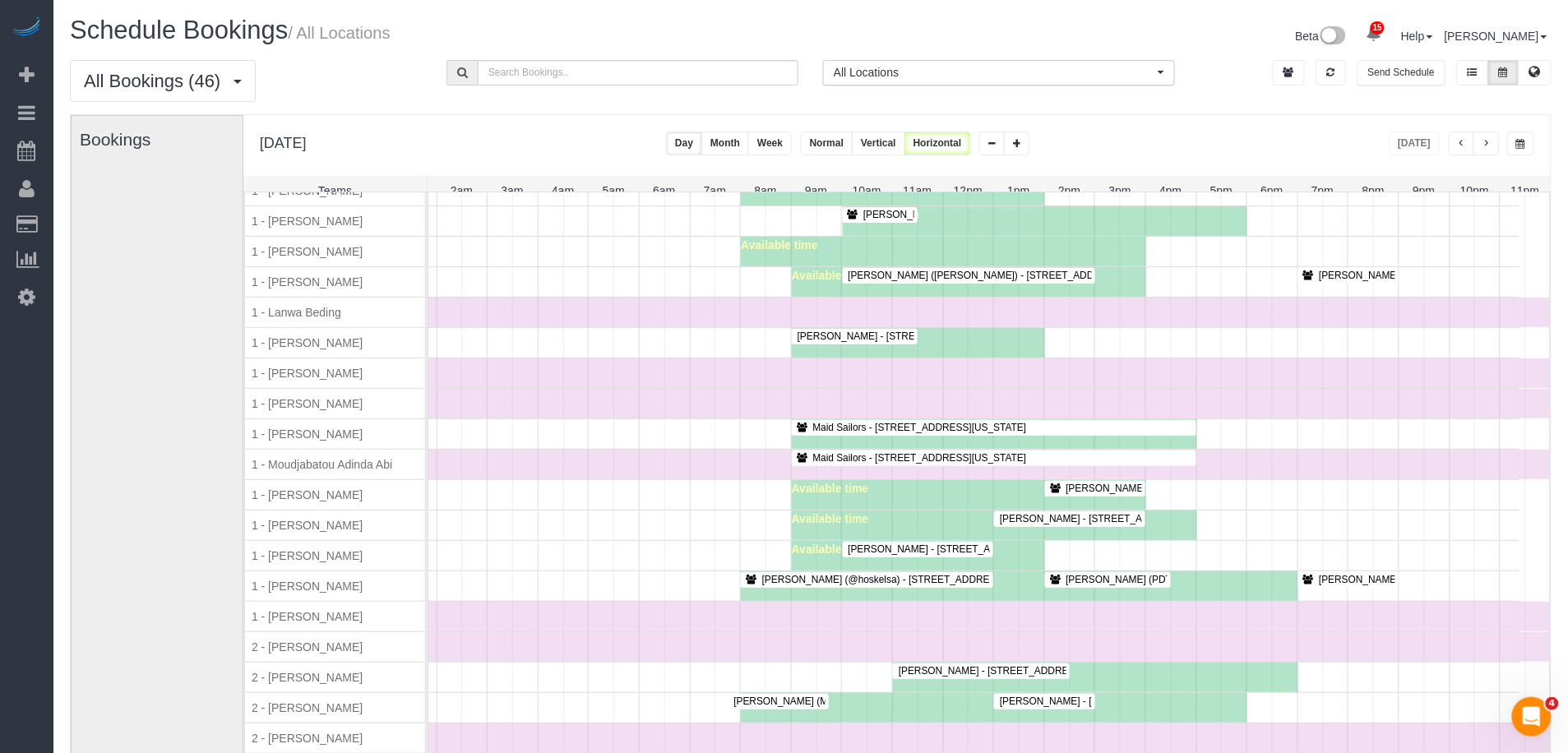
scroll to position [1089, 0]
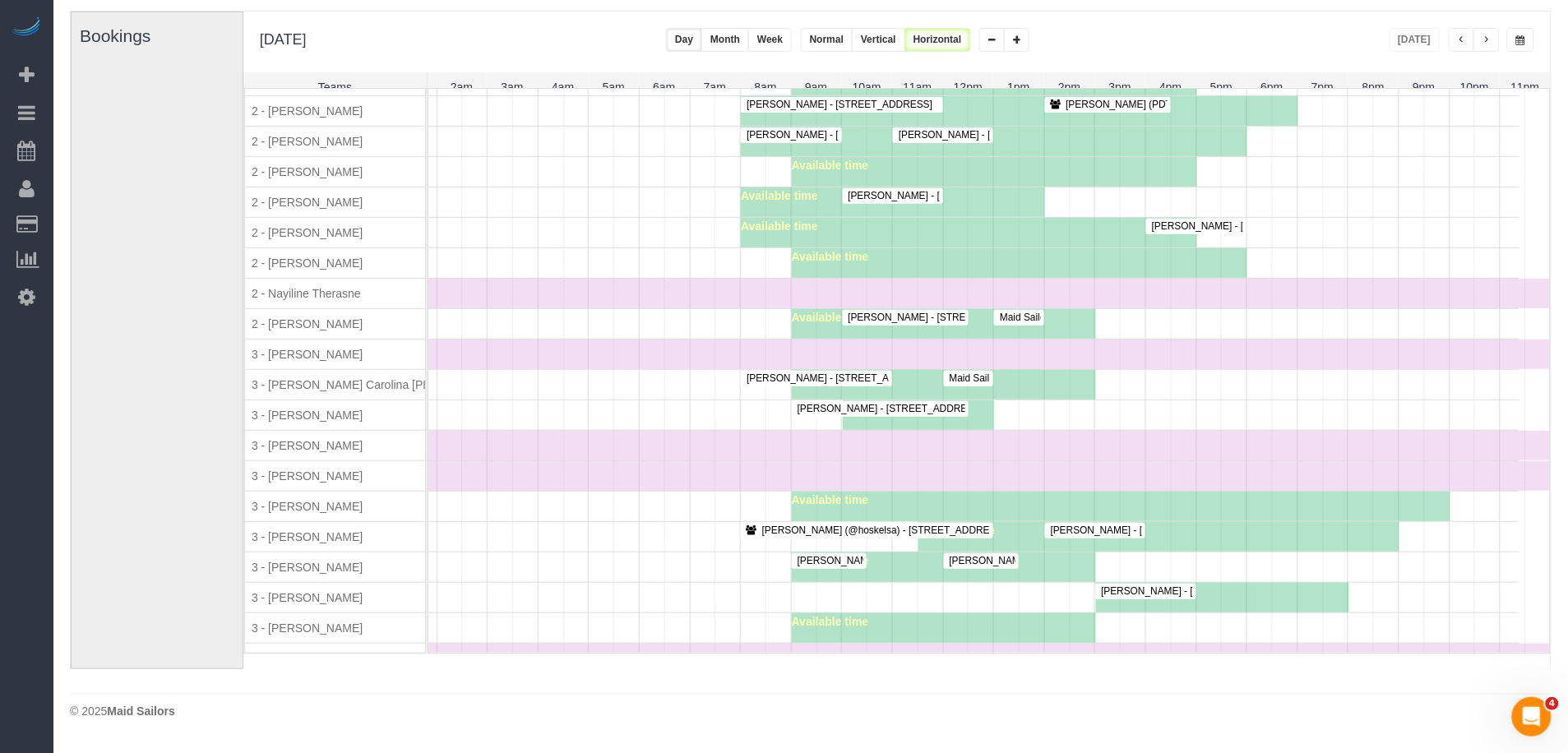
click at [1012, 323] on span "Maid Sailors - 333 West 39th Street, Suite. 405, New York, NY 10018" at bounding box center [1103, 318] width 223 height 12
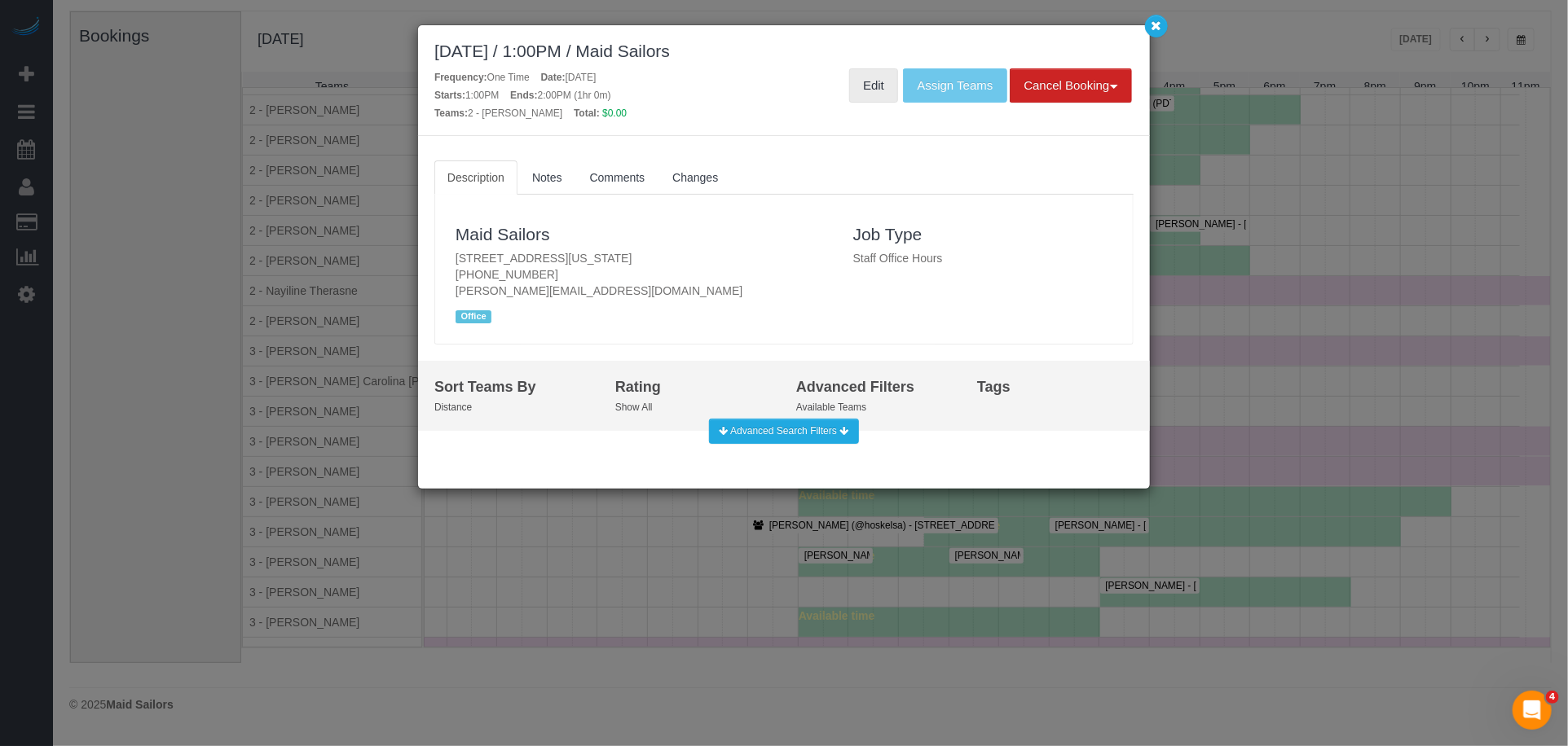
click at [875, 95] on link "Edit" at bounding box center [874, 86] width 49 height 34
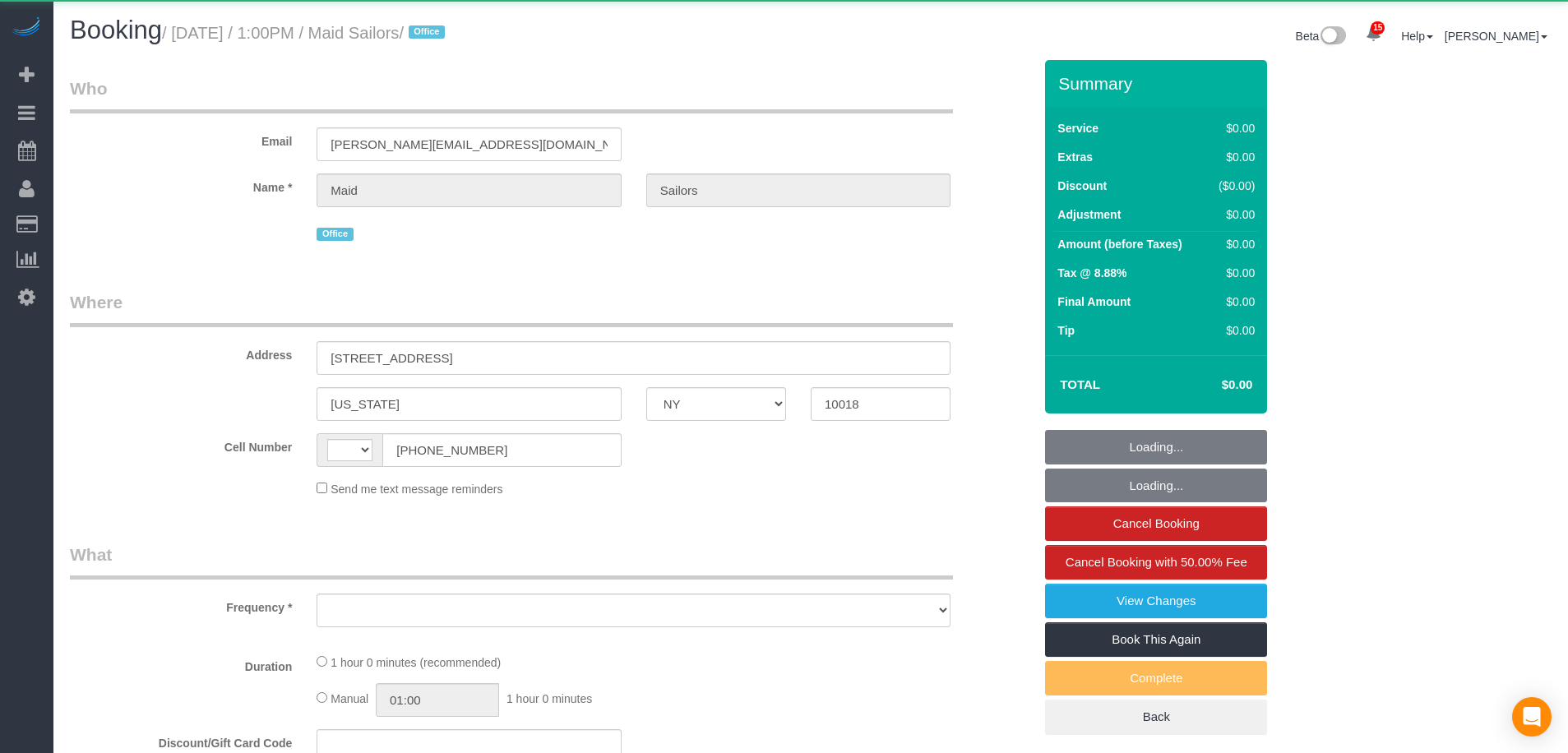
select select "NY"
select select "string:US"
select select "object:743"
select select "60"
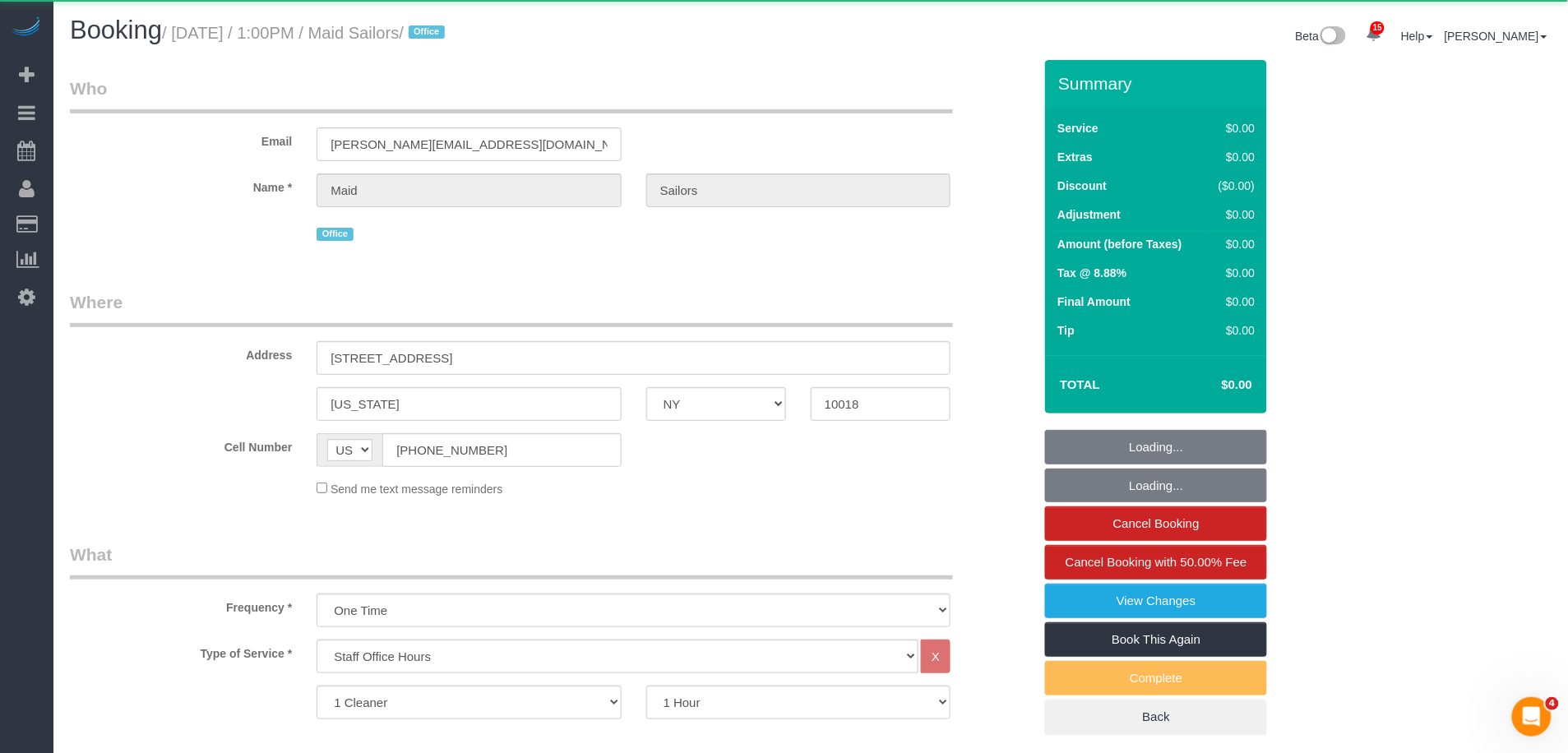
select select "object:1036"
select select "spot1"
select select "number:89"
select select "number:90"
select select "number:15"
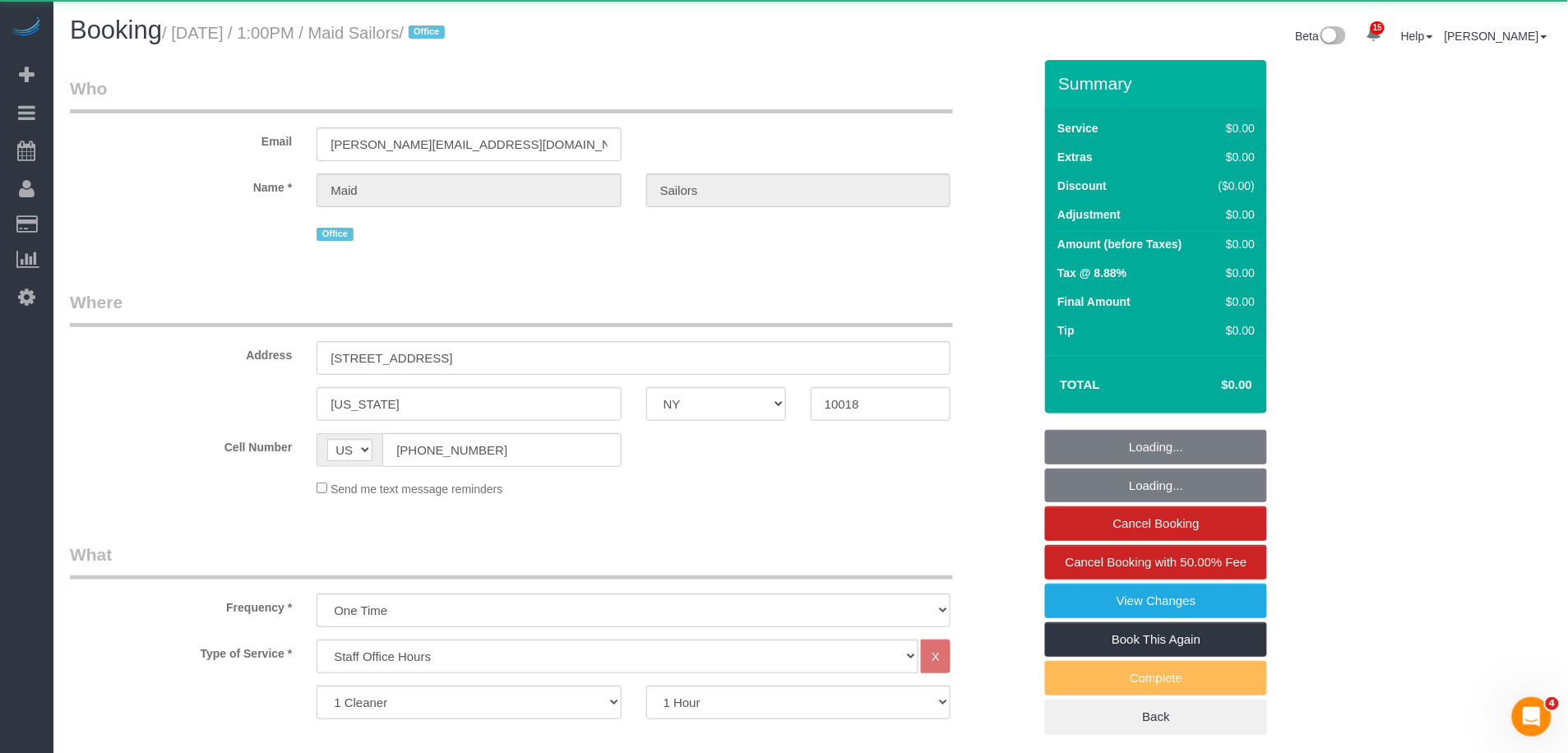
select select "number:5"
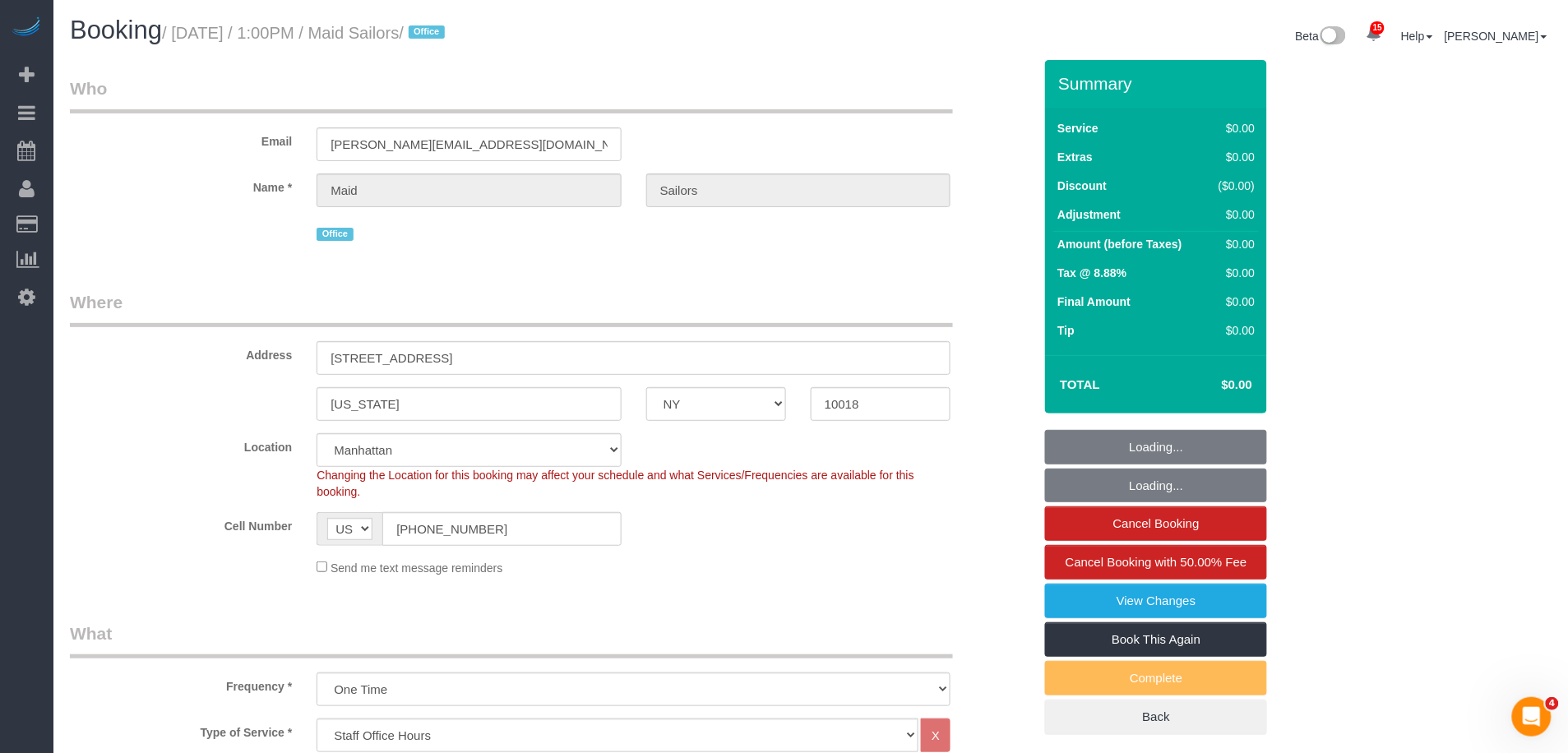
select select "spot45"
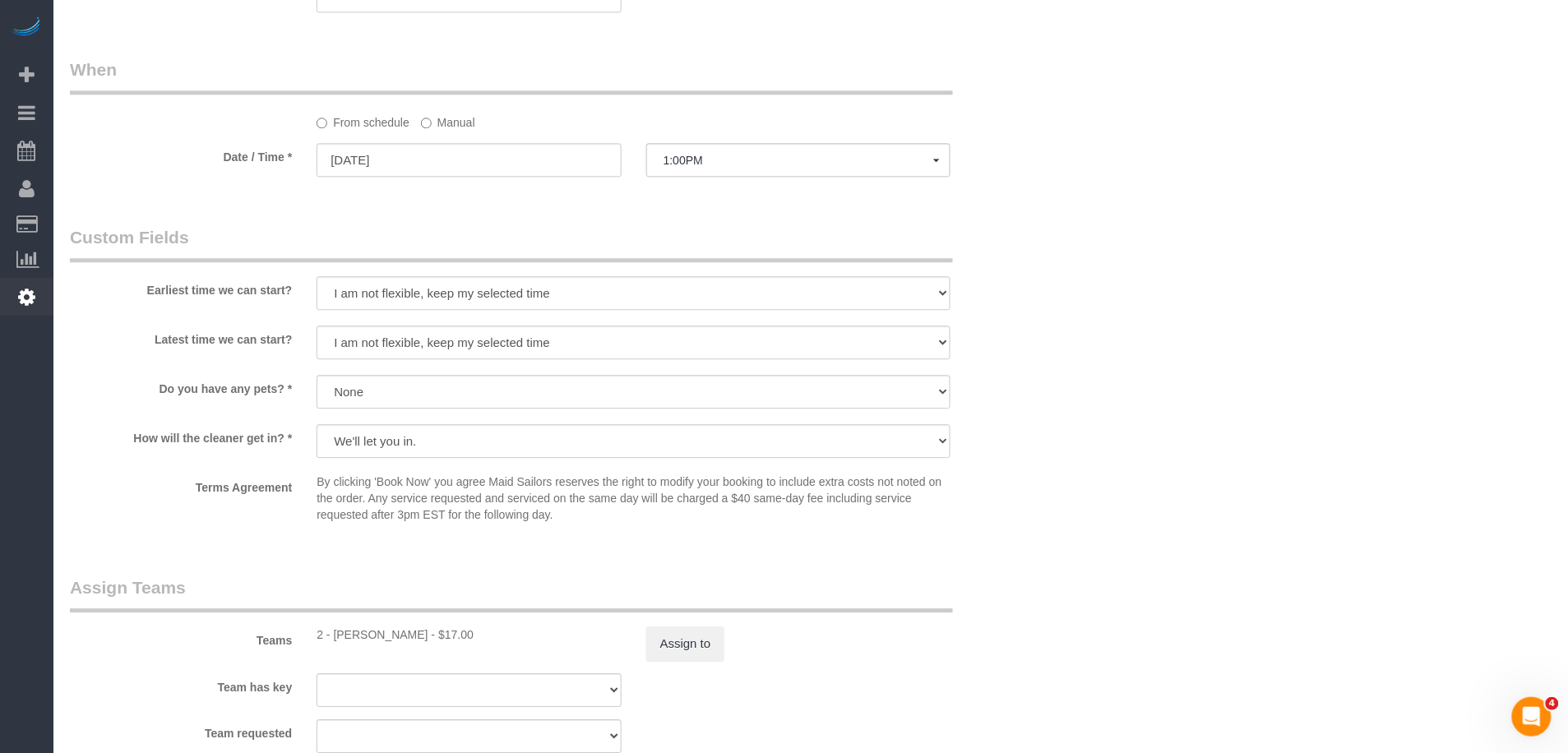
scroll to position [1180, 0]
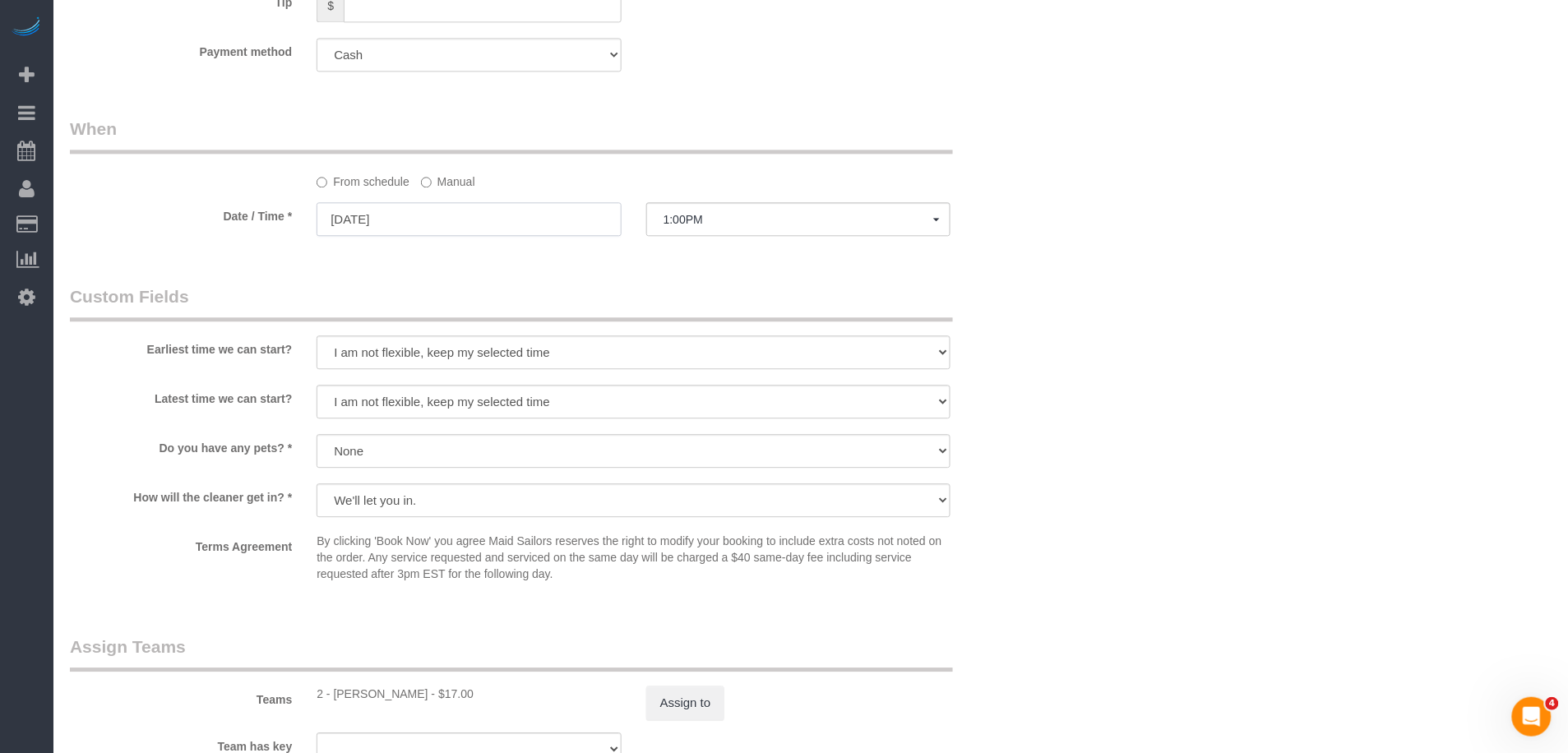
click at [432, 224] on input "09/10/2025" at bounding box center [469, 219] width 305 height 34
click at [432, 224] on input "[DATE]" at bounding box center [469, 219] width 305 height 34
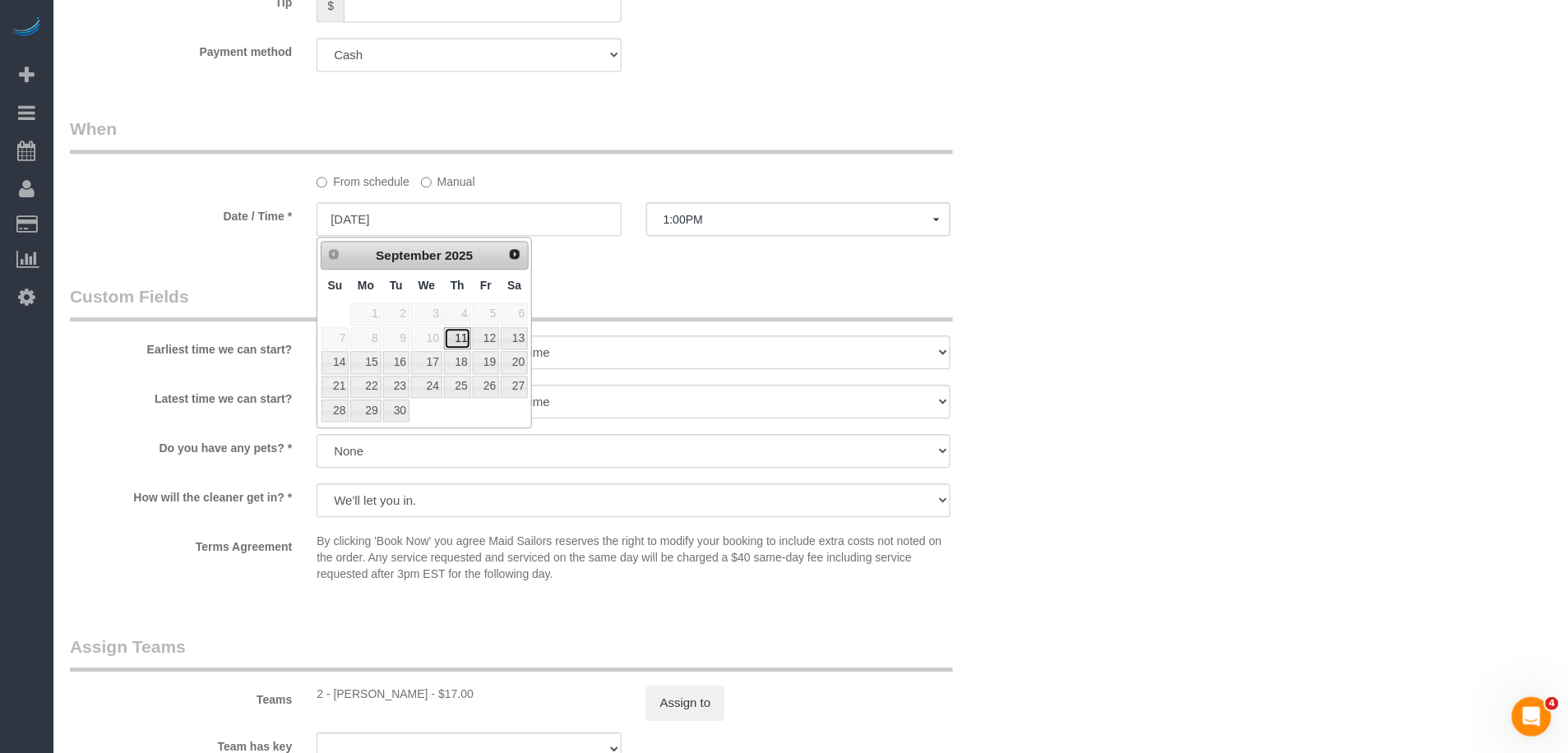
click at [454, 343] on link "11" at bounding box center [458, 338] width 27 height 22
type input "09/11/2025"
select select "spot46"
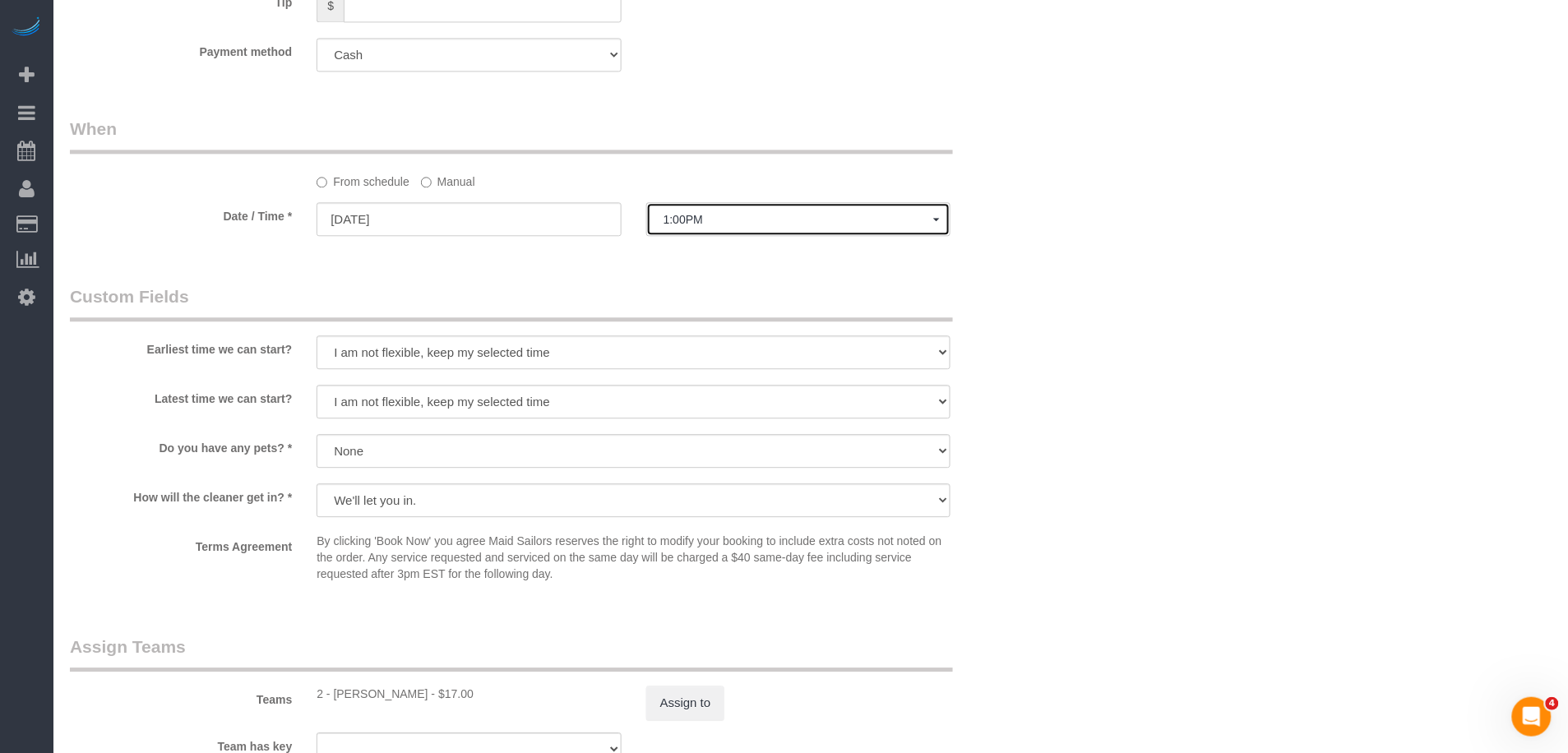
click at [723, 223] on span "1:00PM" at bounding box center [798, 220] width 270 height 13
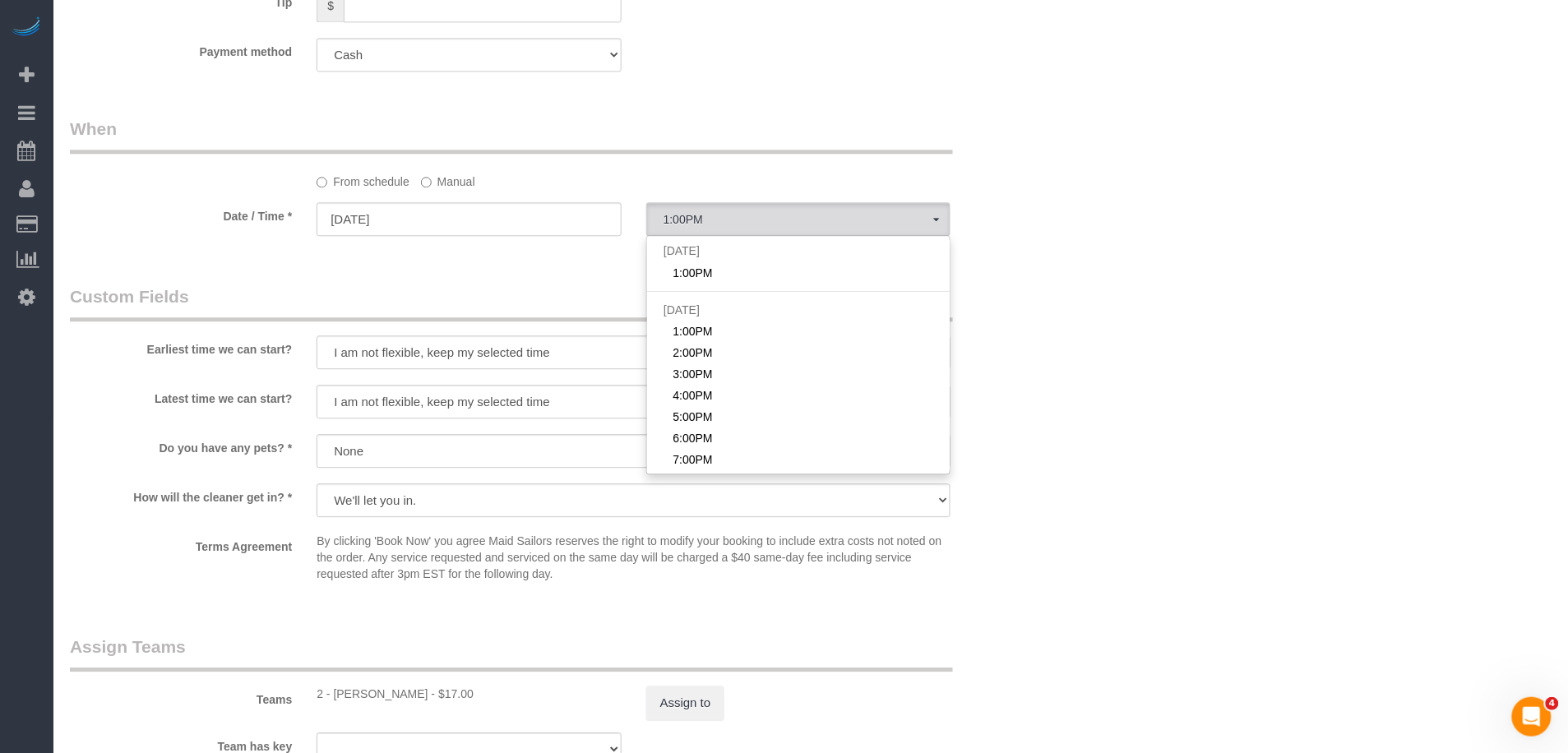
click at [453, 183] on label "Manual" at bounding box center [449, 179] width 54 height 22
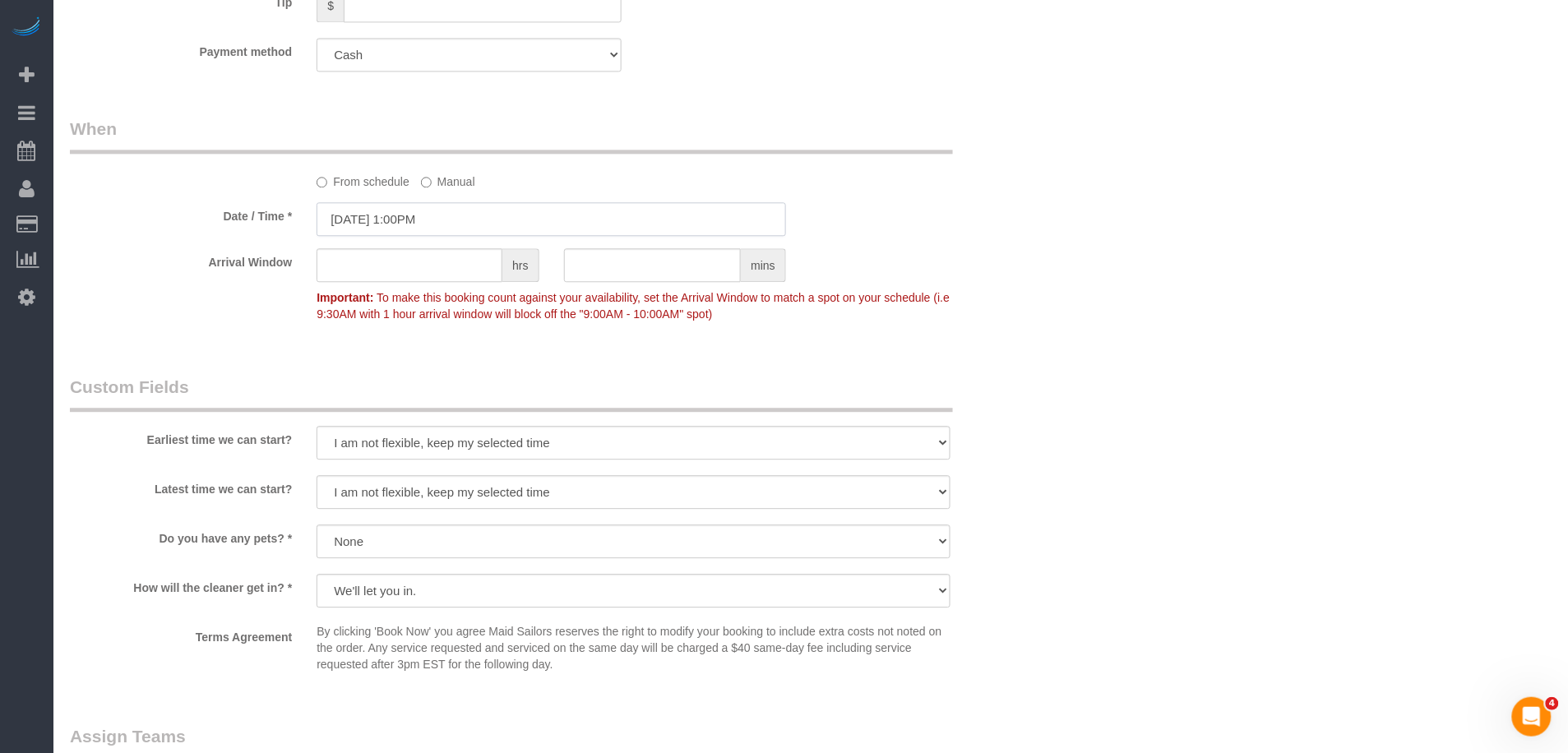
click at [438, 219] on input "09/11/2025 1:00PM" at bounding box center [551, 219] width 470 height 34
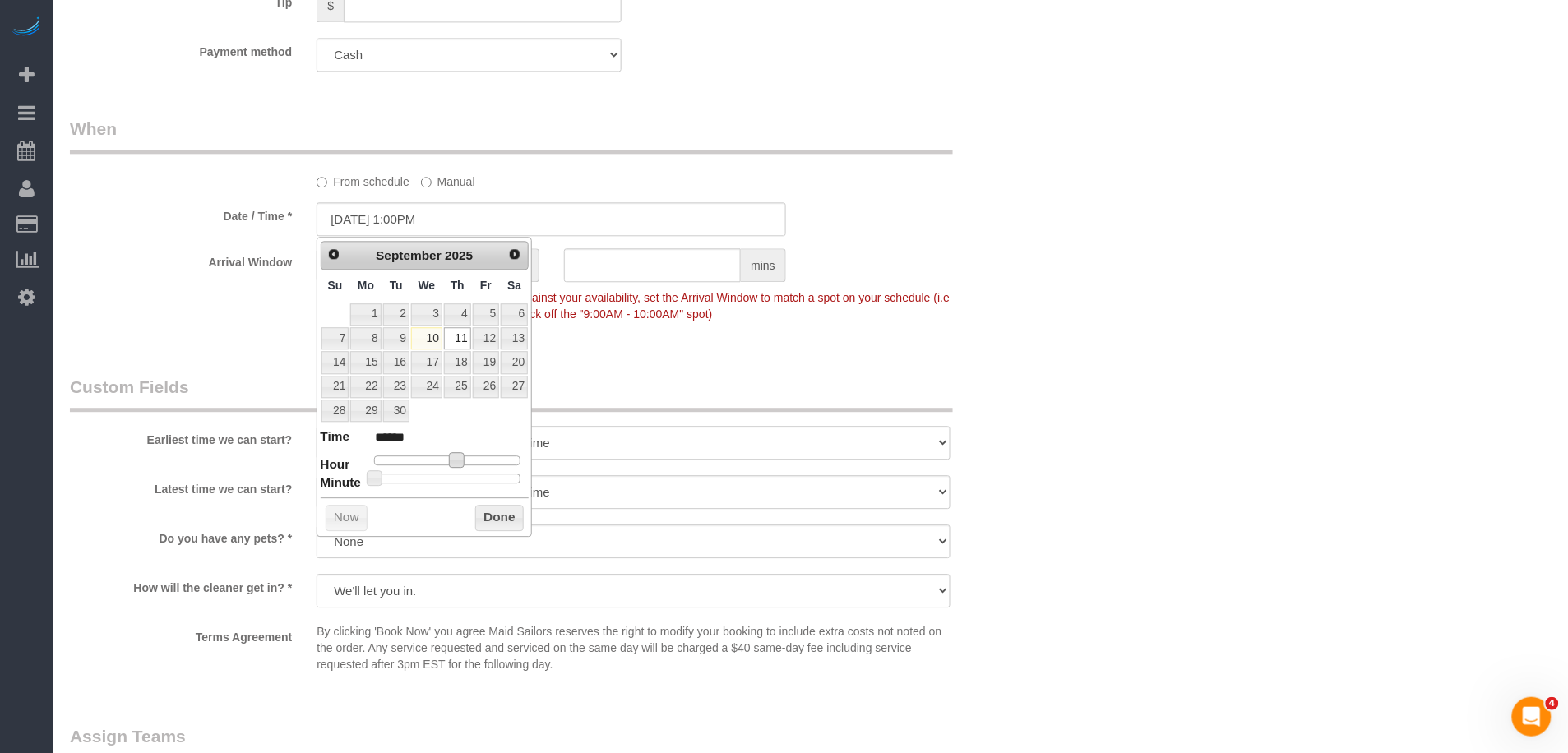
type input "09/11/2025 12:00PM"
type input "*******"
click at [455, 462] on span at bounding box center [450, 460] width 15 height 15
click at [727, 349] on div "Who Email brendan+officecleaning@maidsailors.com Name * Maid Sailors Office Whe…" at bounding box center [551, 106] width 988 height 2452
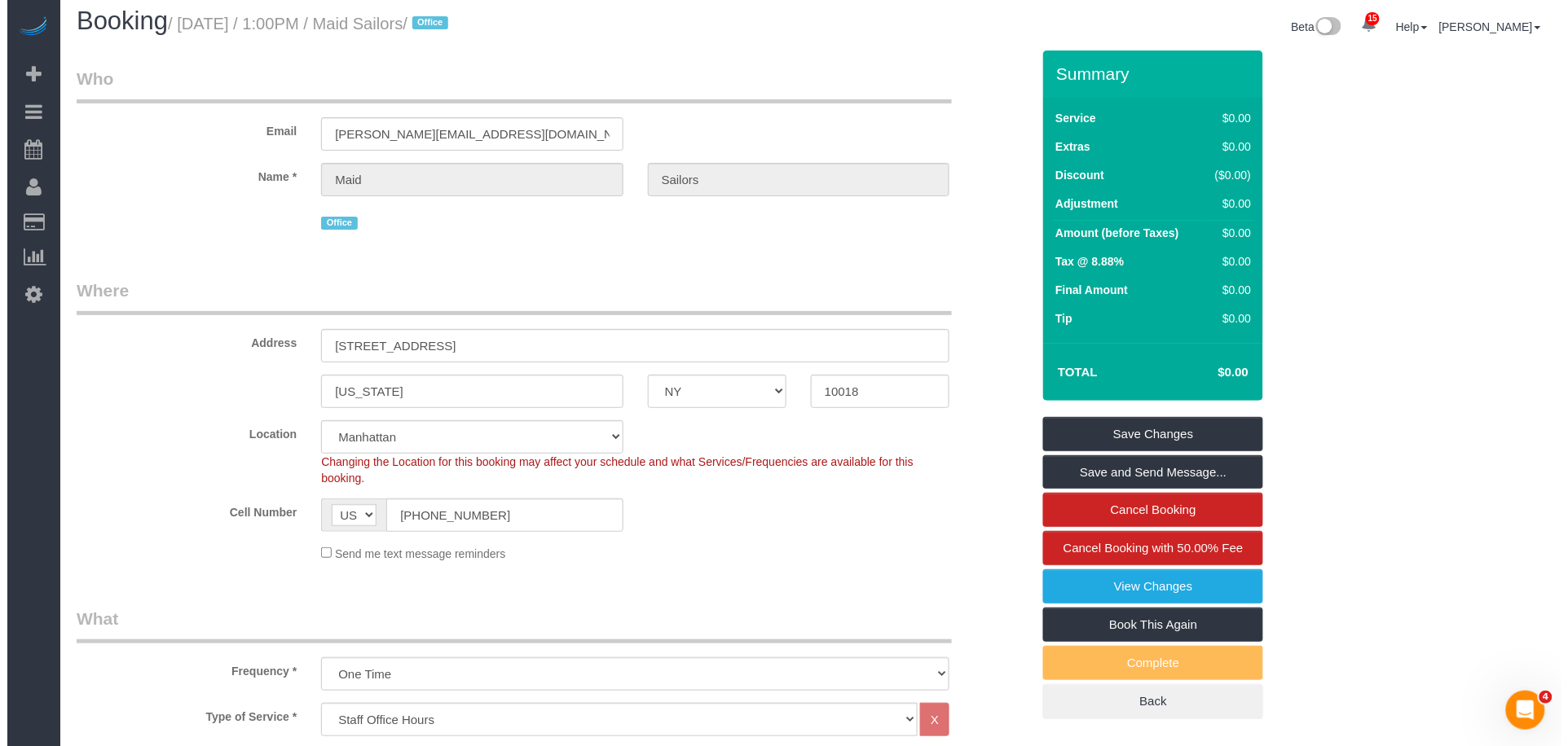
scroll to position [0, 0]
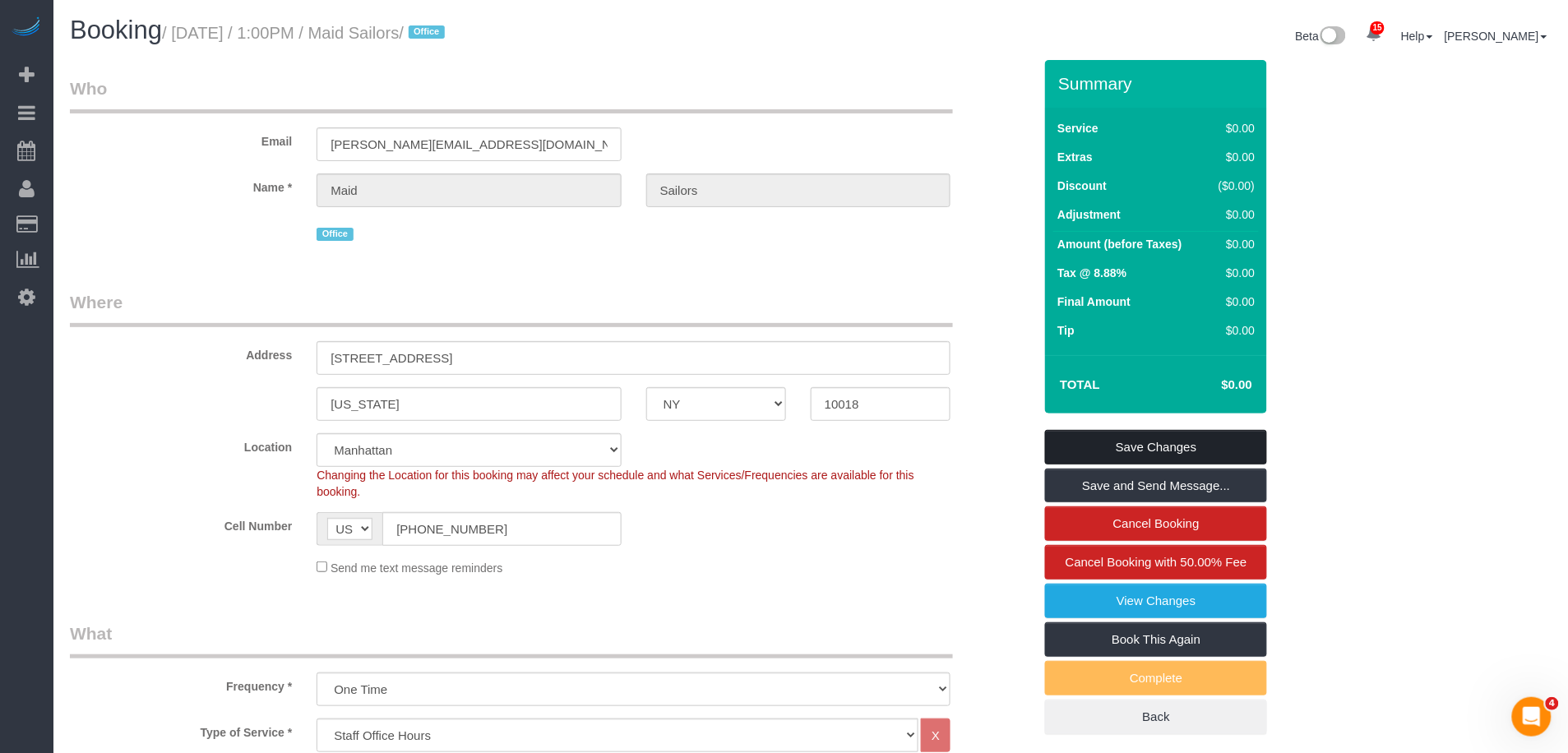
click at [1187, 447] on link "Save Changes" at bounding box center [1156, 448] width 222 height 35
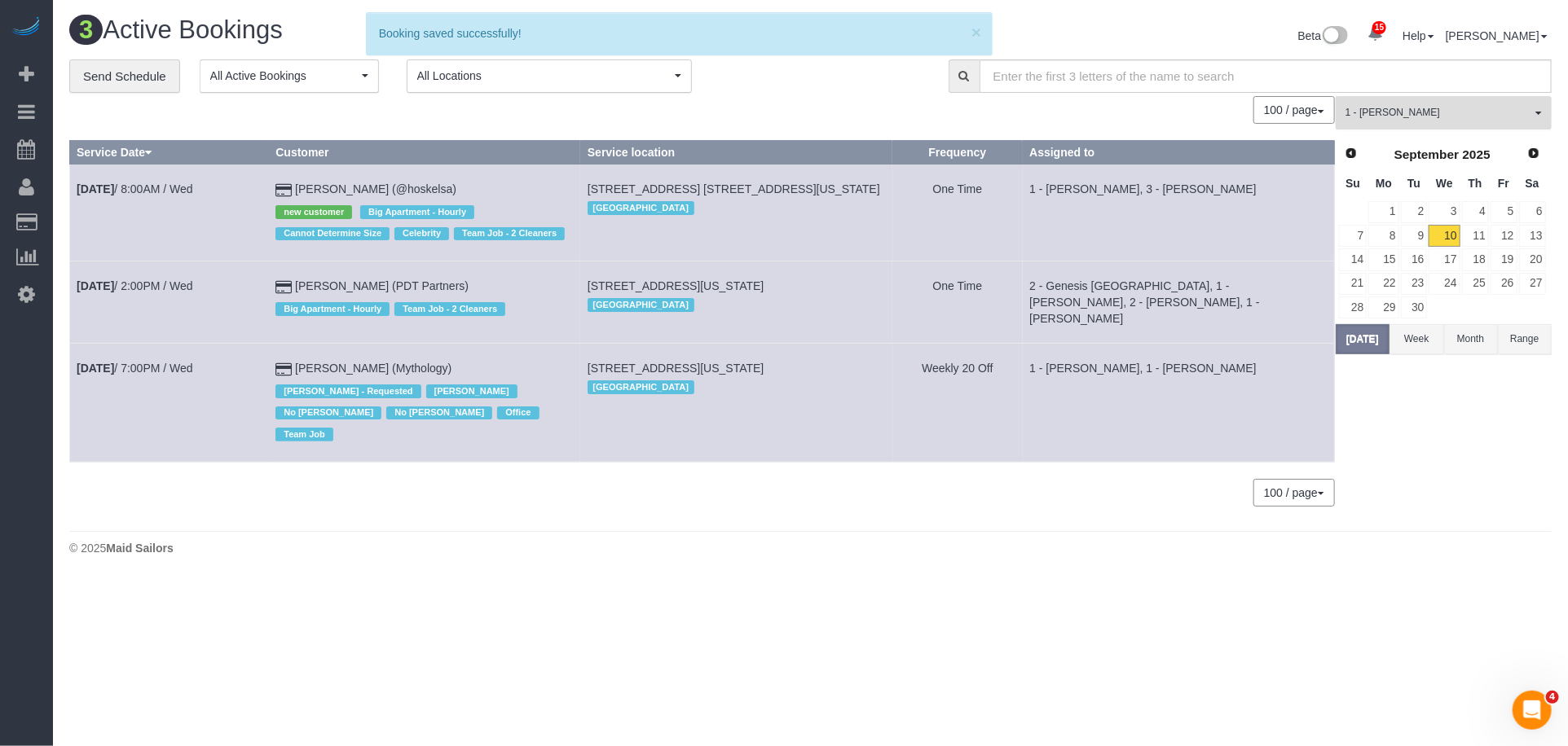
drag, startPoint x: 1412, startPoint y: 106, endPoint x: 1420, endPoint y: 169, distance: 63.5
click at [1412, 106] on span "1 - [PERSON_NAME]" at bounding box center [1439, 113] width 186 height 14
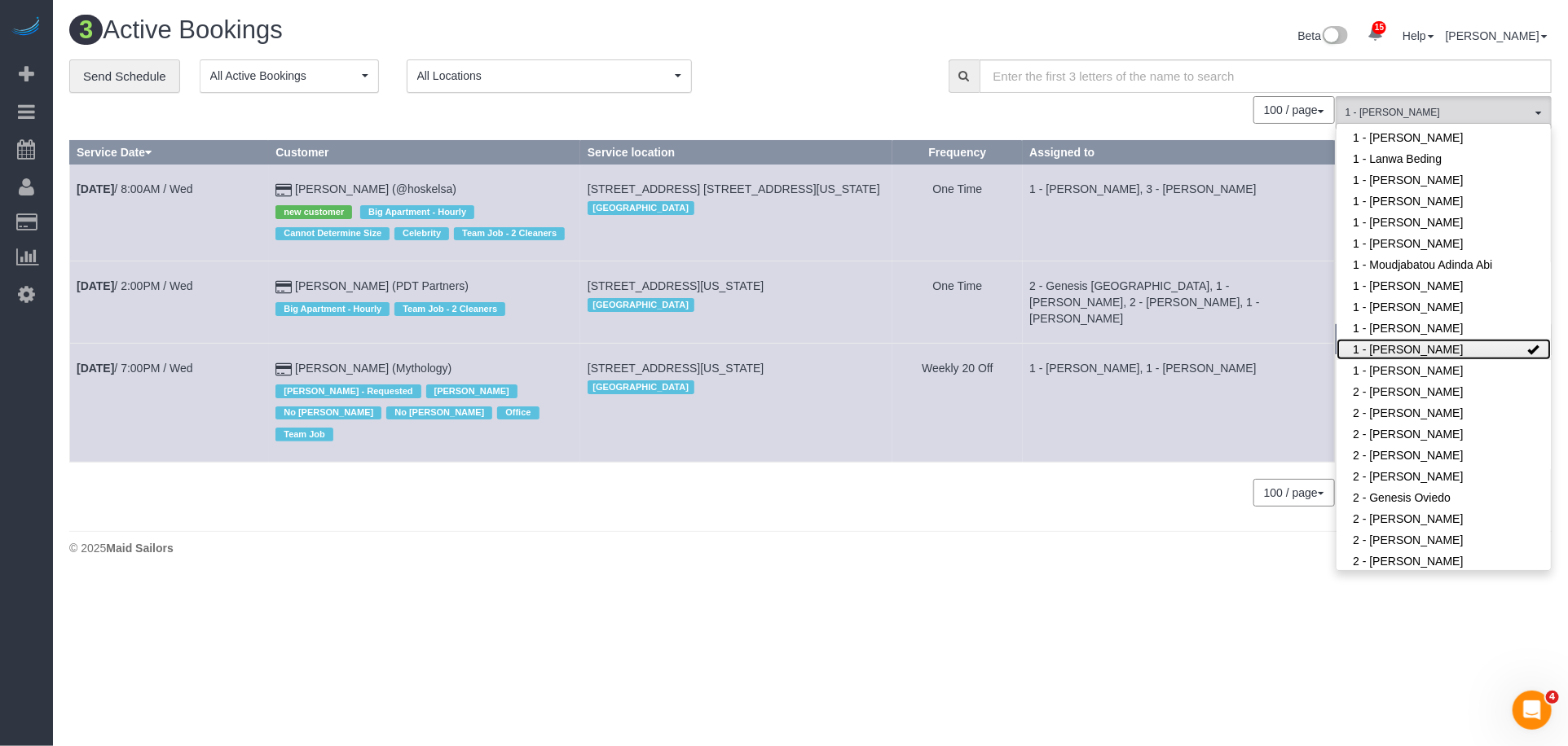
click at [1433, 348] on link "1 - [PERSON_NAME]" at bounding box center [1444, 350] width 215 height 21
drag, startPoint x: 1206, startPoint y: 256, endPoint x: 1094, endPoint y: 237, distance: 113.6
click at [1202, 255] on td "1 - Xiomara Inga, 3 - Isabella Simplicio" at bounding box center [1179, 213] width 312 height 97
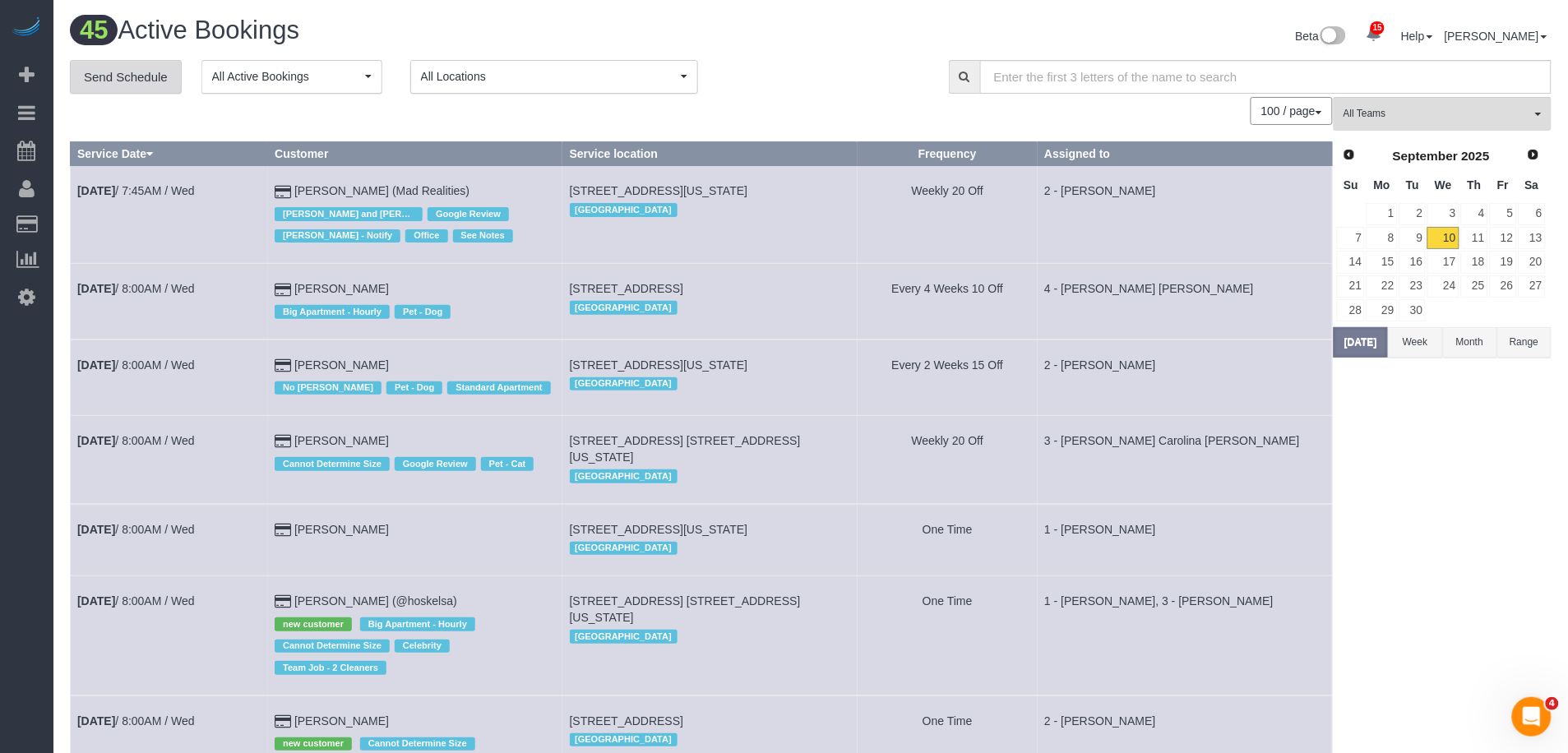
click at [150, 90] on link "Send Schedule" at bounding box center [126, 77] width 112 height 35
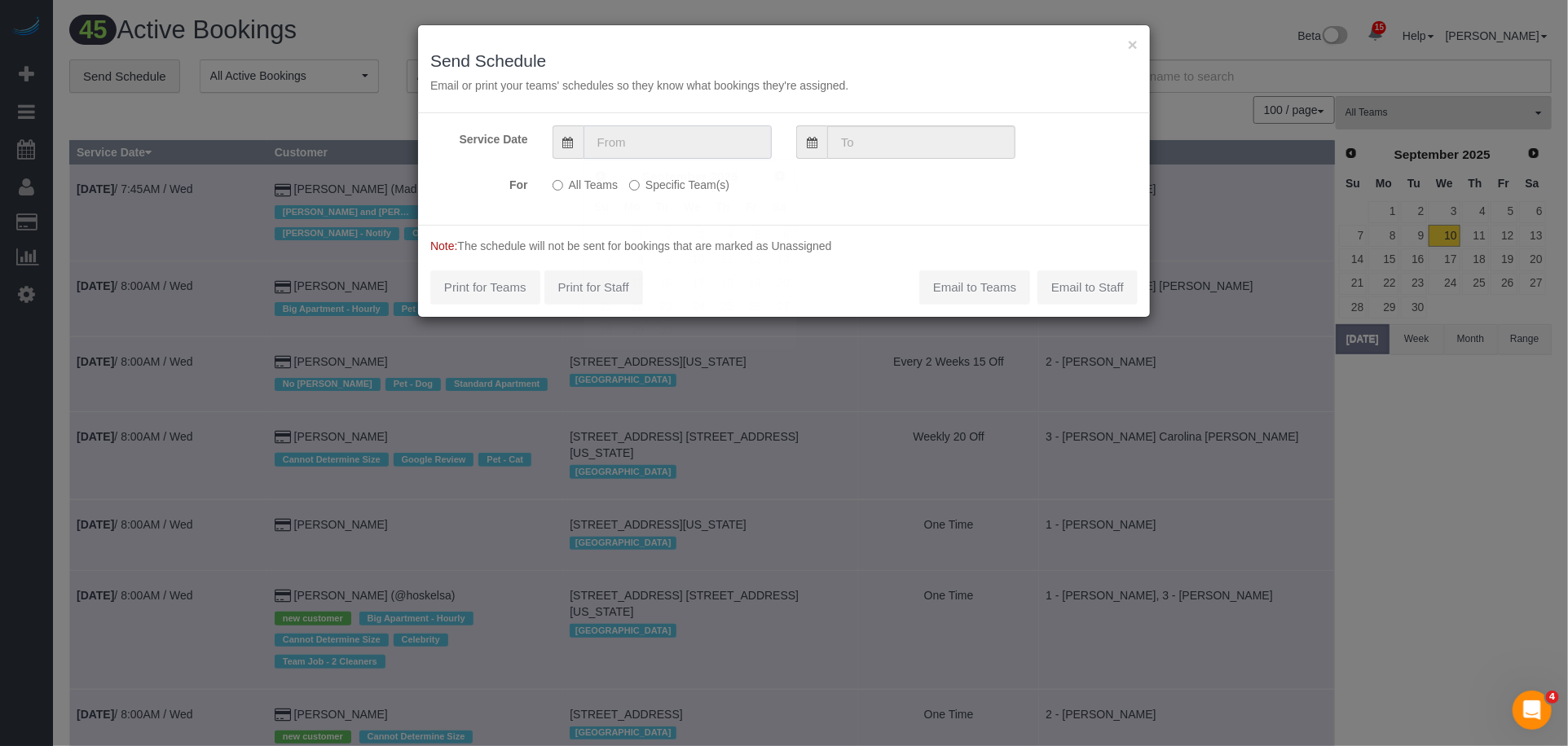
click at [695, 148] on input "text" at bounding box center [677, 142] width 188 height 33
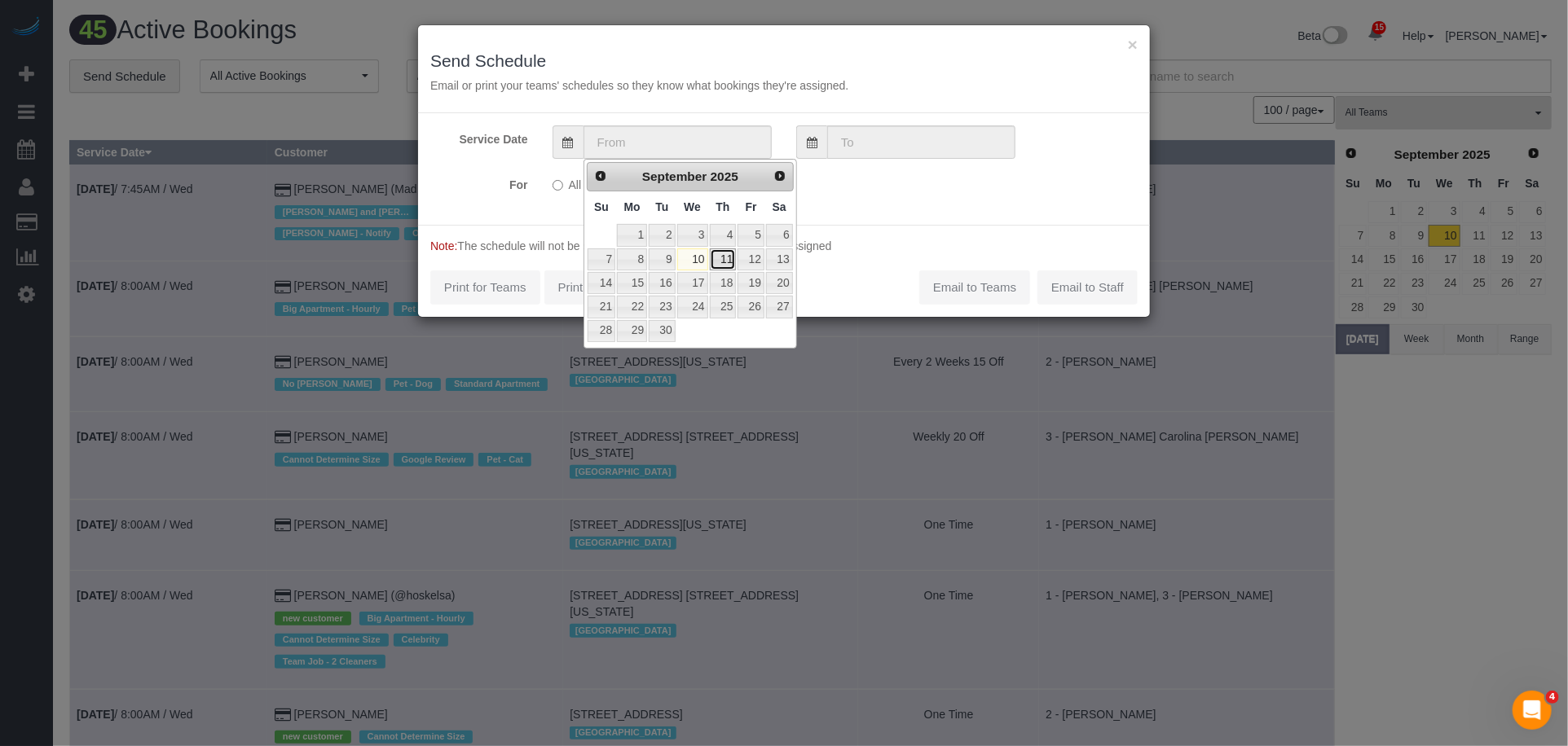
click at [724, 258] on link "11" at bounding box center [723, 259] width 27 height 22
type input "09/11/2025"
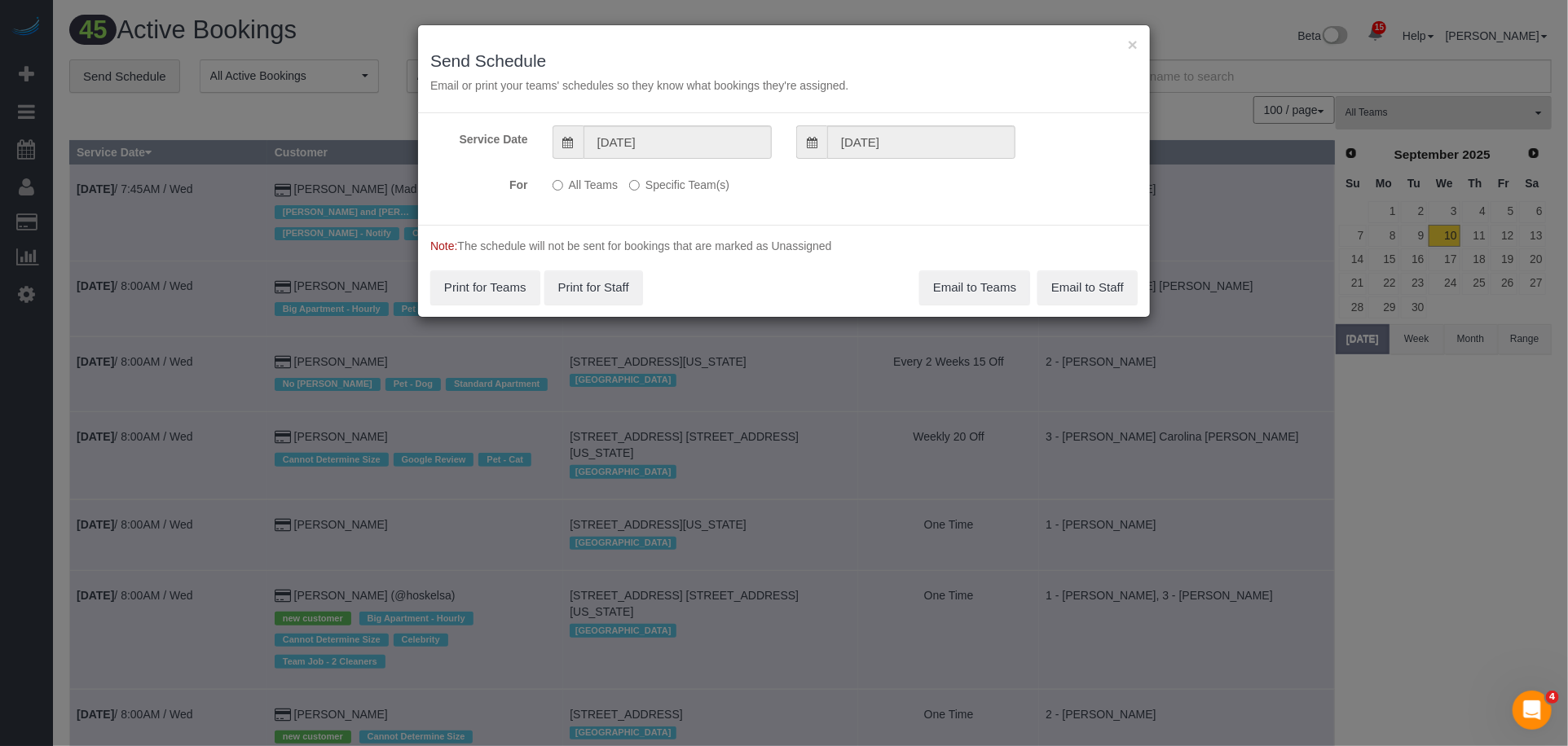
click at [680, 183] on label "Specific Team(s)" at bounding box center [679, 182] width 100 height 22
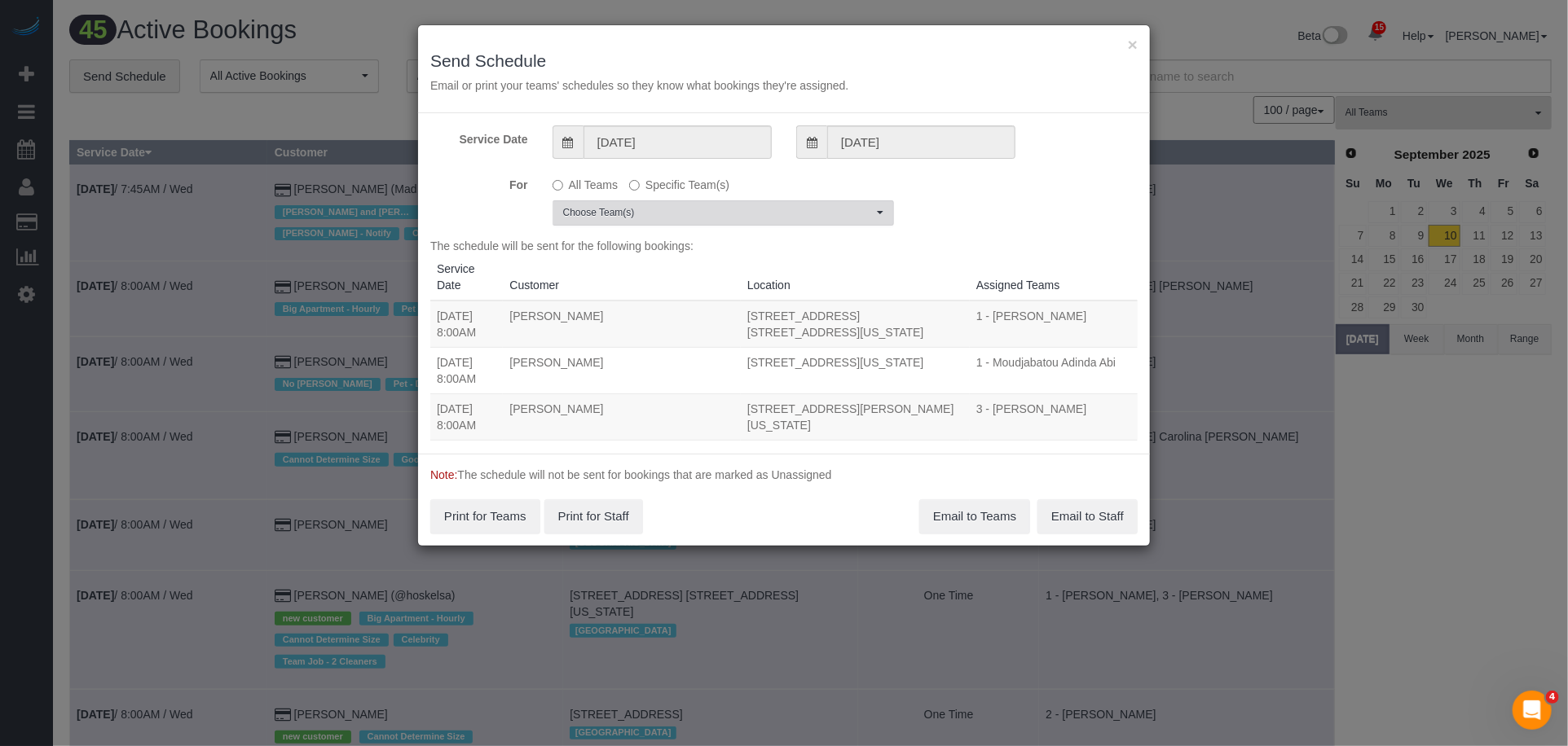
click at [666, 214] on span "Choose Team(s)" at bounding box center [718, 213] width 310 height 14
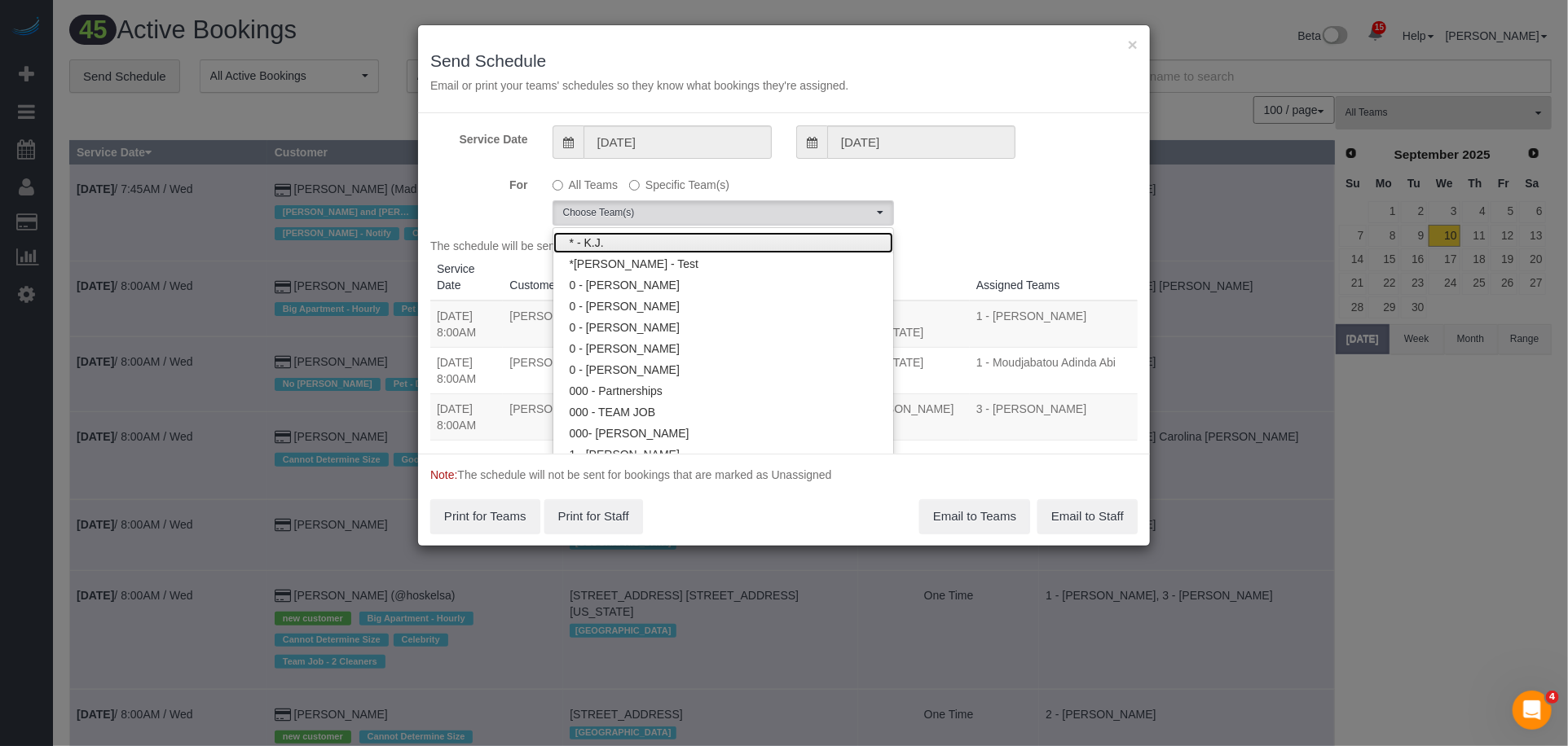
scroll to position [1128, 0]
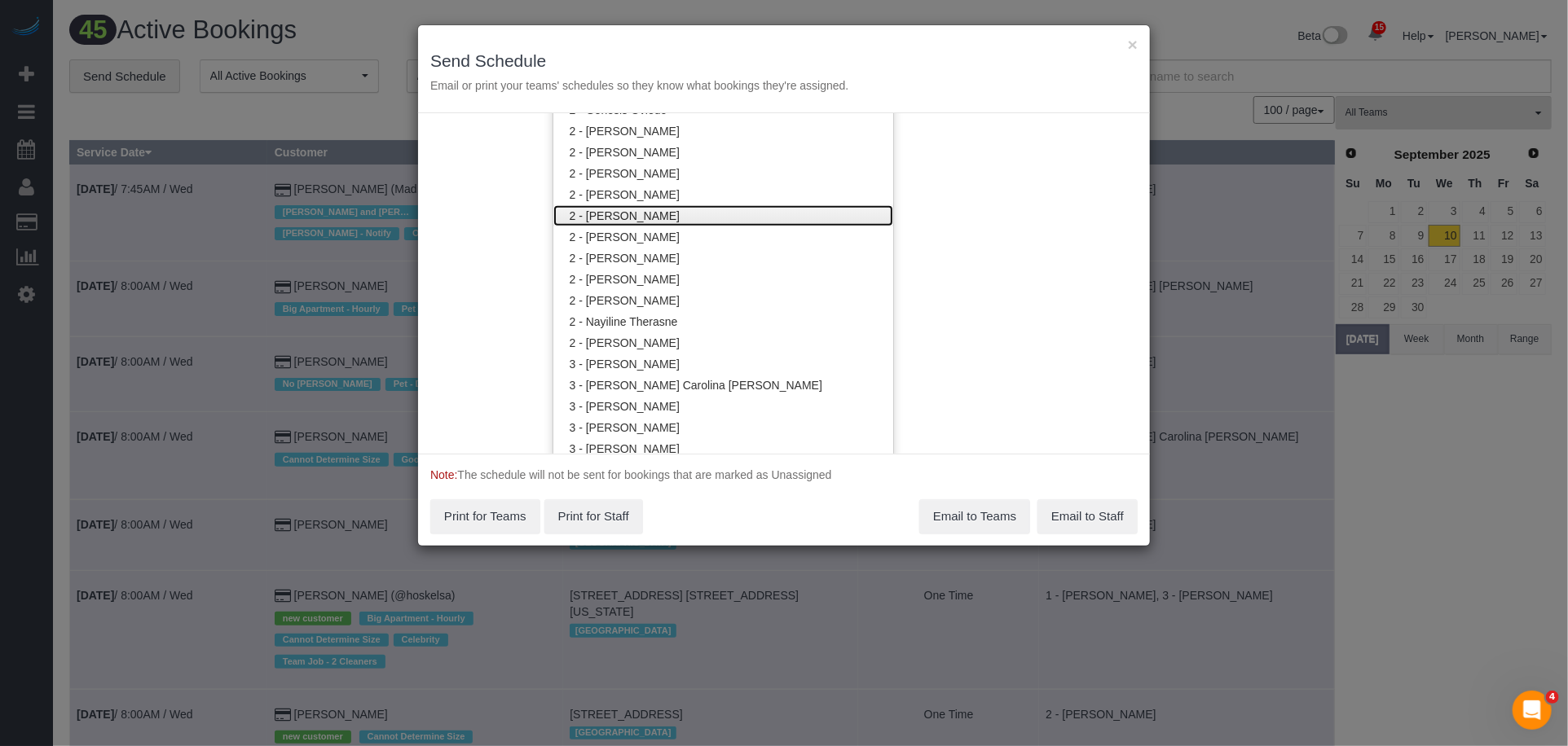
click at [676, 214] on link "2 - [PERSON_NAME]" at bounding box center [723, 216] width 340 height 21
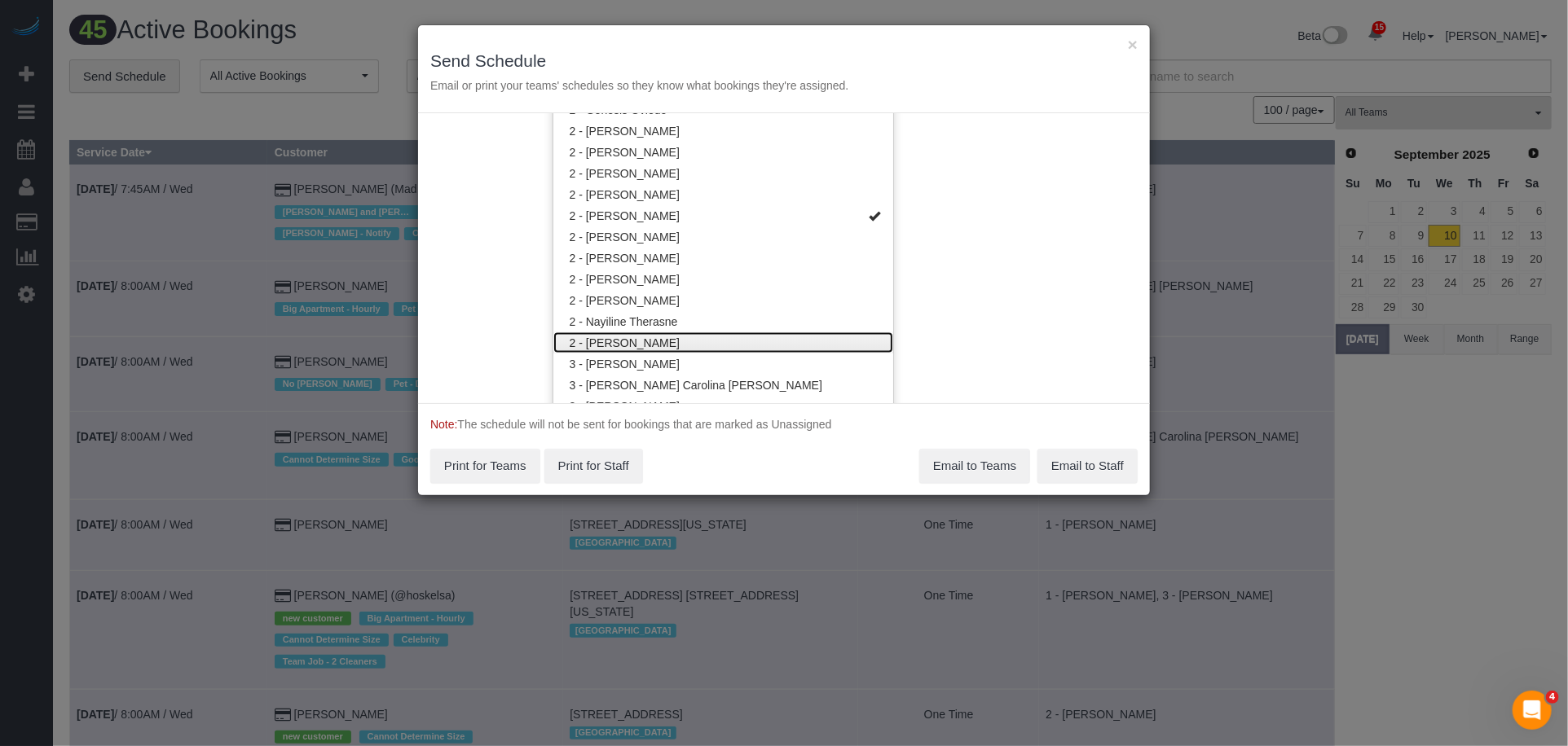
click at [691, 341] on link "2 - [PERSON_NAME]" at bounding box center [723, 343] width 340 height 21
click at [1021, 302] on div "Service Date 09/11/2025 09/11/2025 For All Teams Specific Team(s) 2 - Luis Mane…" at bounding box center [784, 258] width 732 height 290
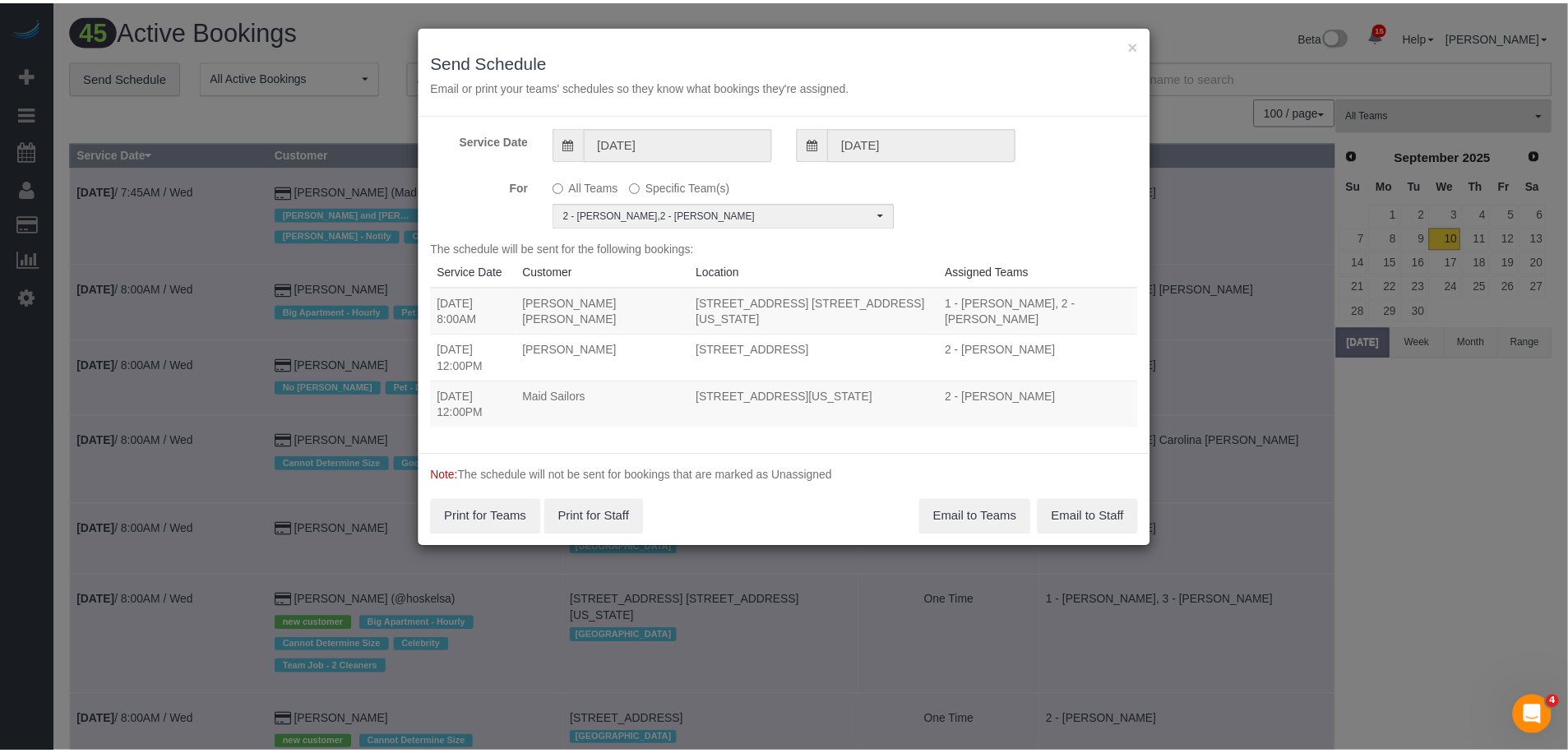
scroll to position [0, 0]
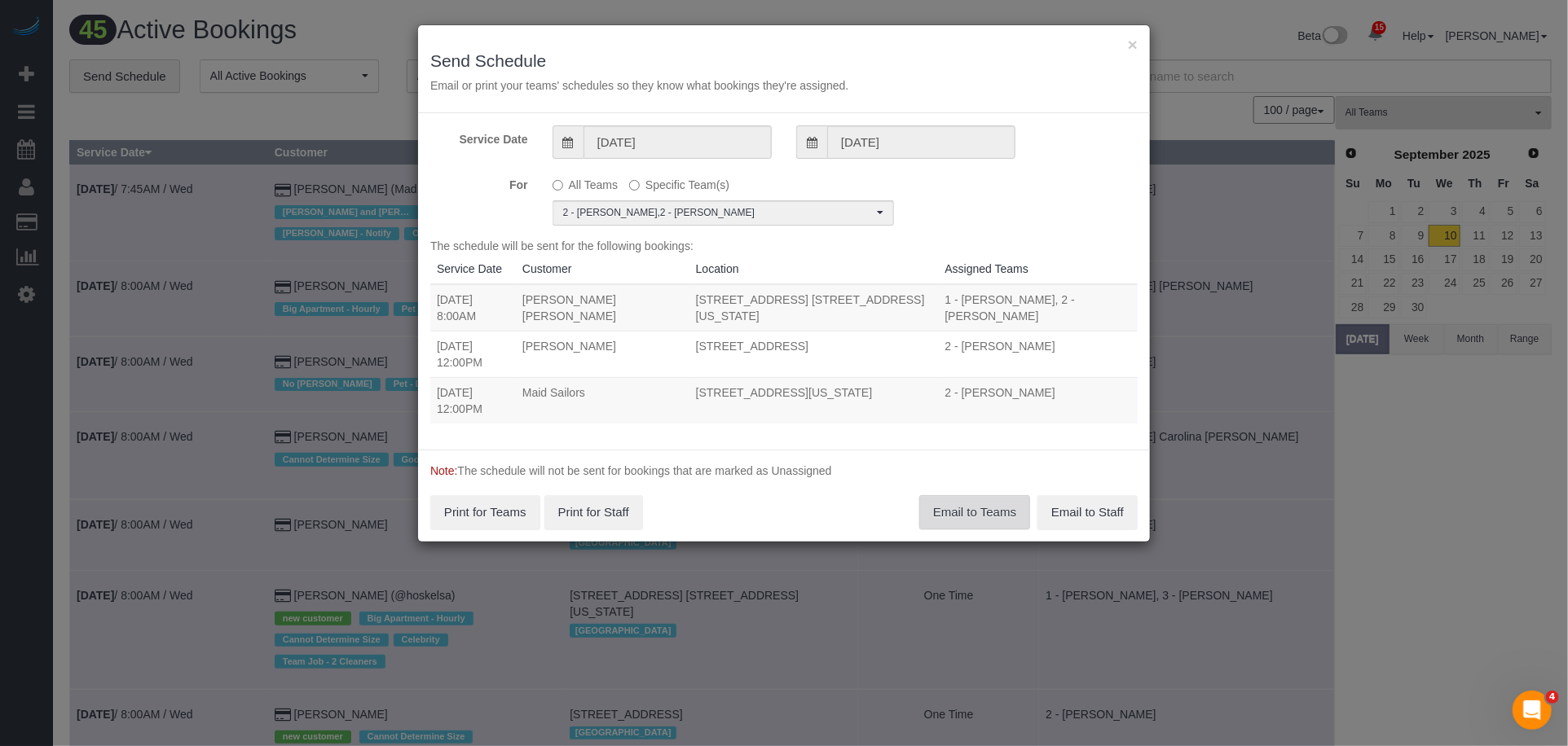
click at [941, 496] on button "Email to Teams" at bounding box center [975, 513] width 111 height 34
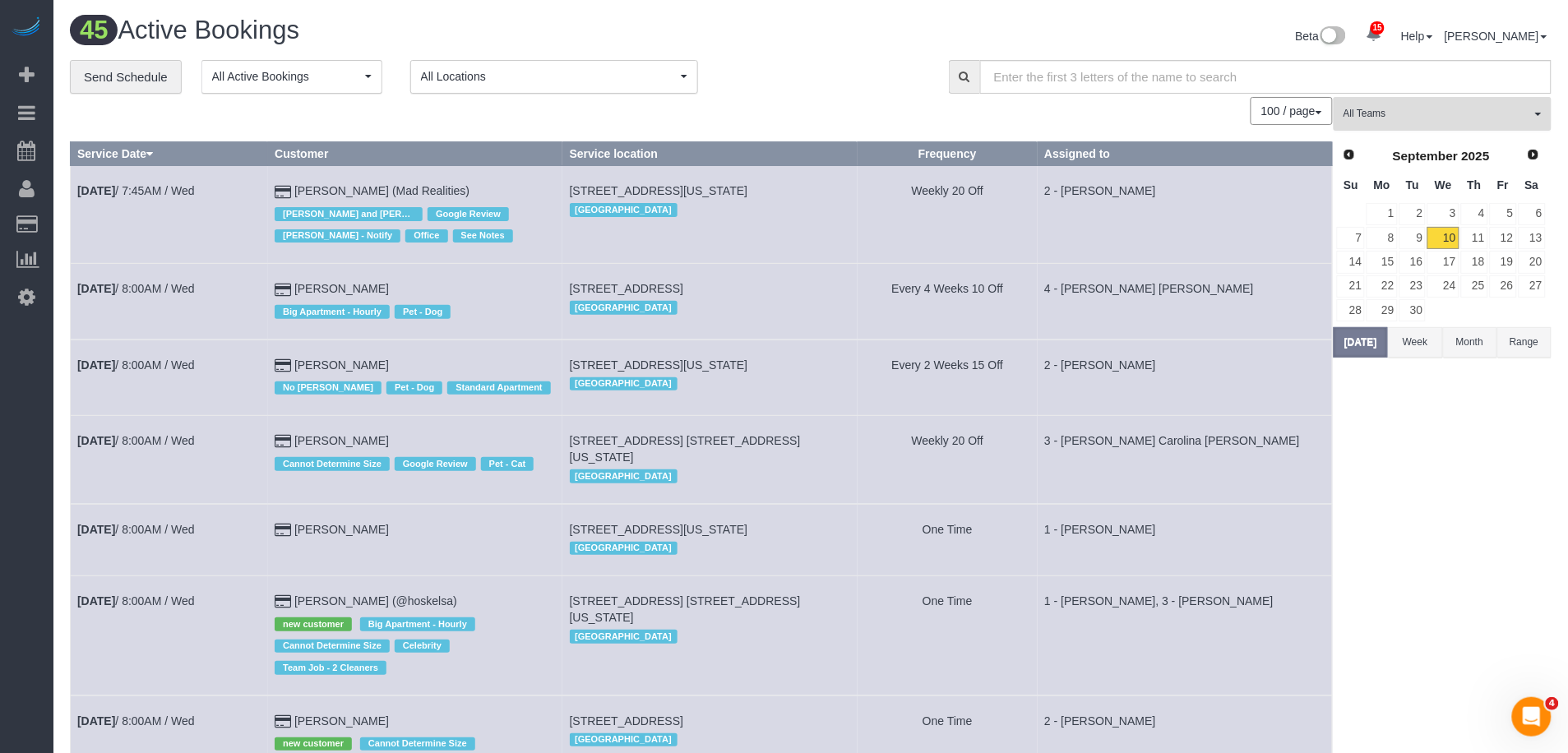
drag, startPoint x: 1374, startPoint y: 129, endPoint x: 1384, endPoint y: 128, distance: 10.0
click at [1374, 129] on button "All Teams" at bounding box center [1443, 114] width 218 height 34
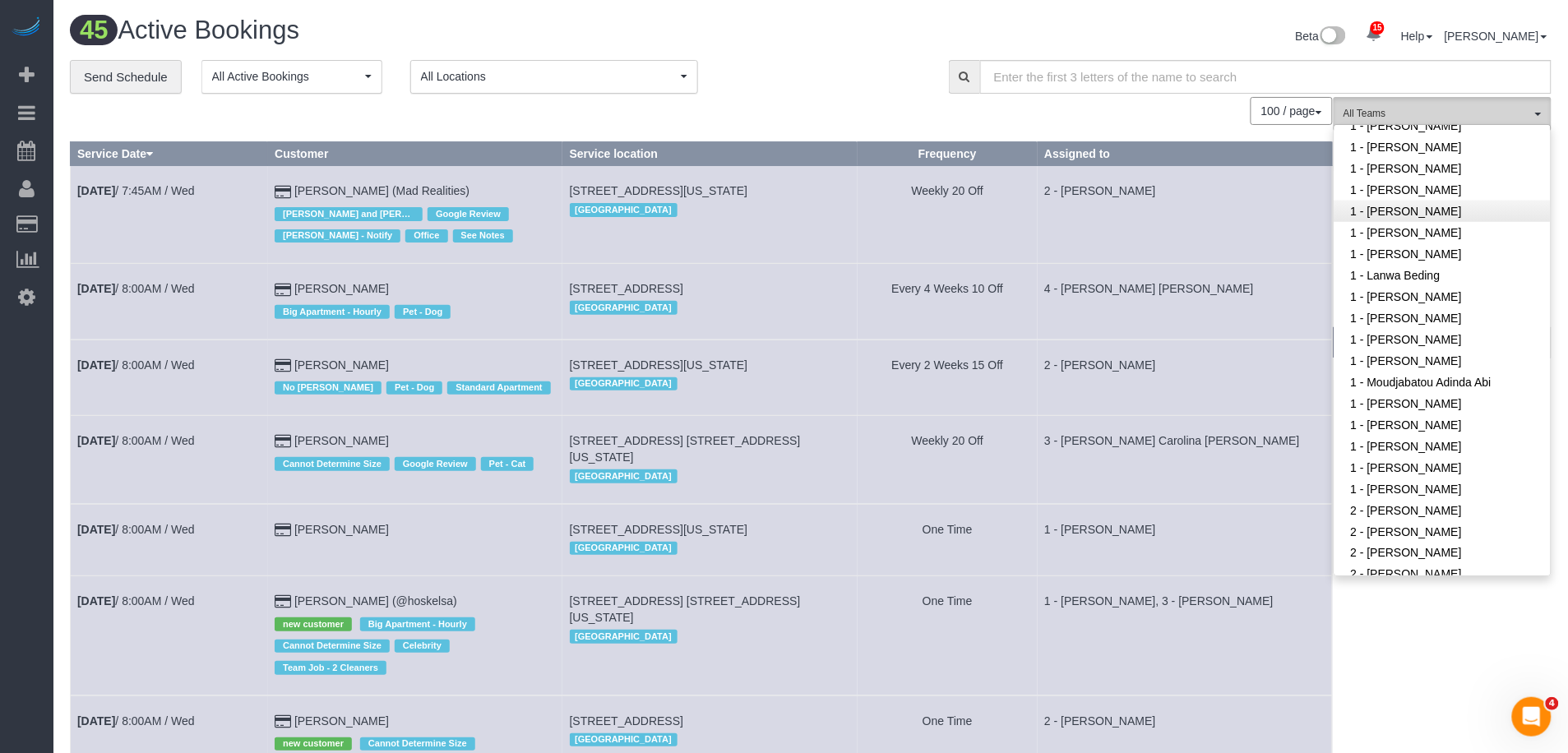
scroll to position [499, 0]
drag, startPoint x: 1414, startPoint y: 226, endPoint x: 1251, endPoint y: 235, distance: 163.2
click at [1413, 225] on link "1 - [PERSON_NAME]" at bounding box center [1443, 230] width 216 height 21
click at [1251, 235] on td "2 - [PERSON_NAME]" at bounding box center [1185, 215] width 295 height 98
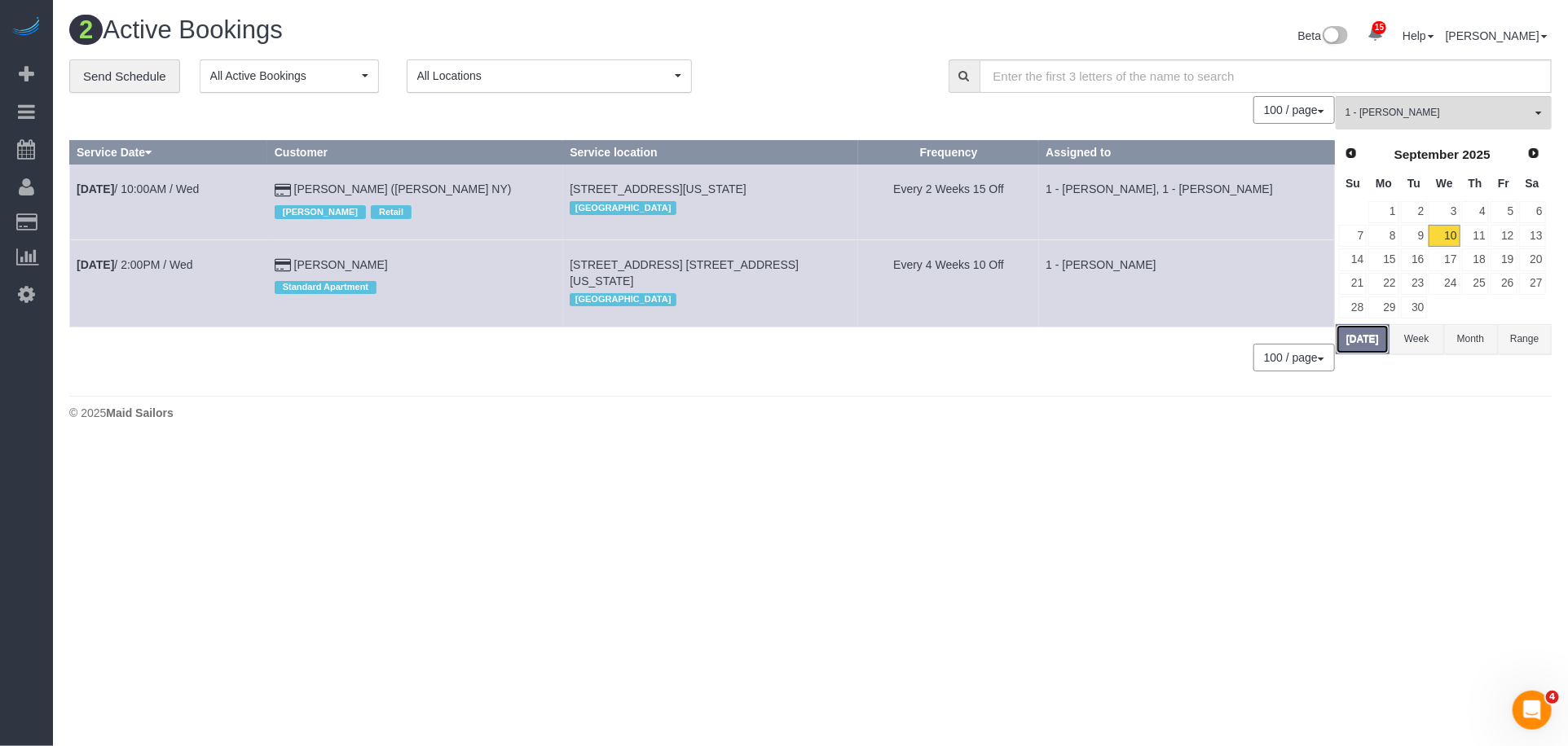
click at [1339, 344] on button "Today" at bounding box center [1363, 339] width 54 height 30
click at [143, 260] on link "Sep 10th / 2:00PM / Wed" at bounding box center [135, 265] width 117 height 13
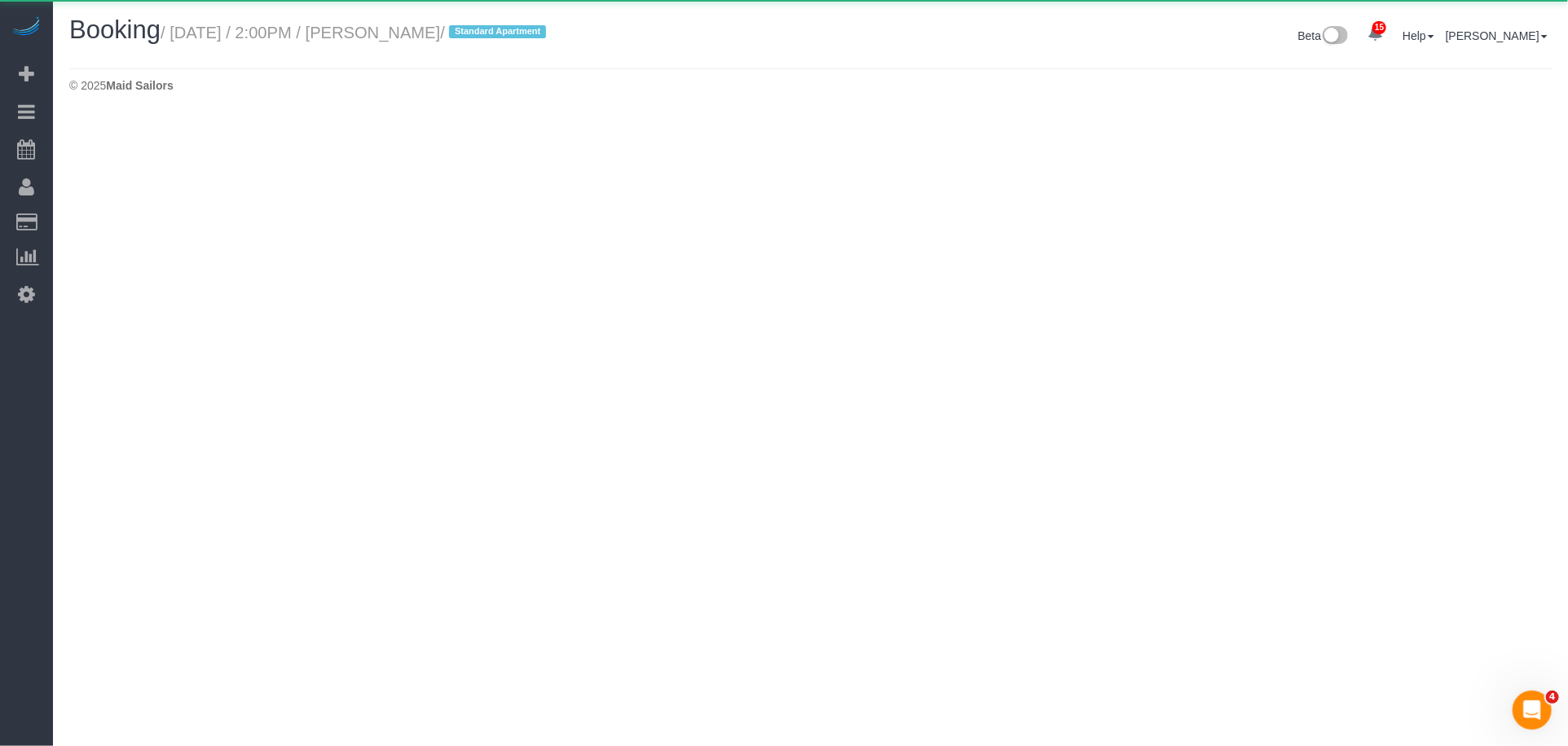
select select "NY"
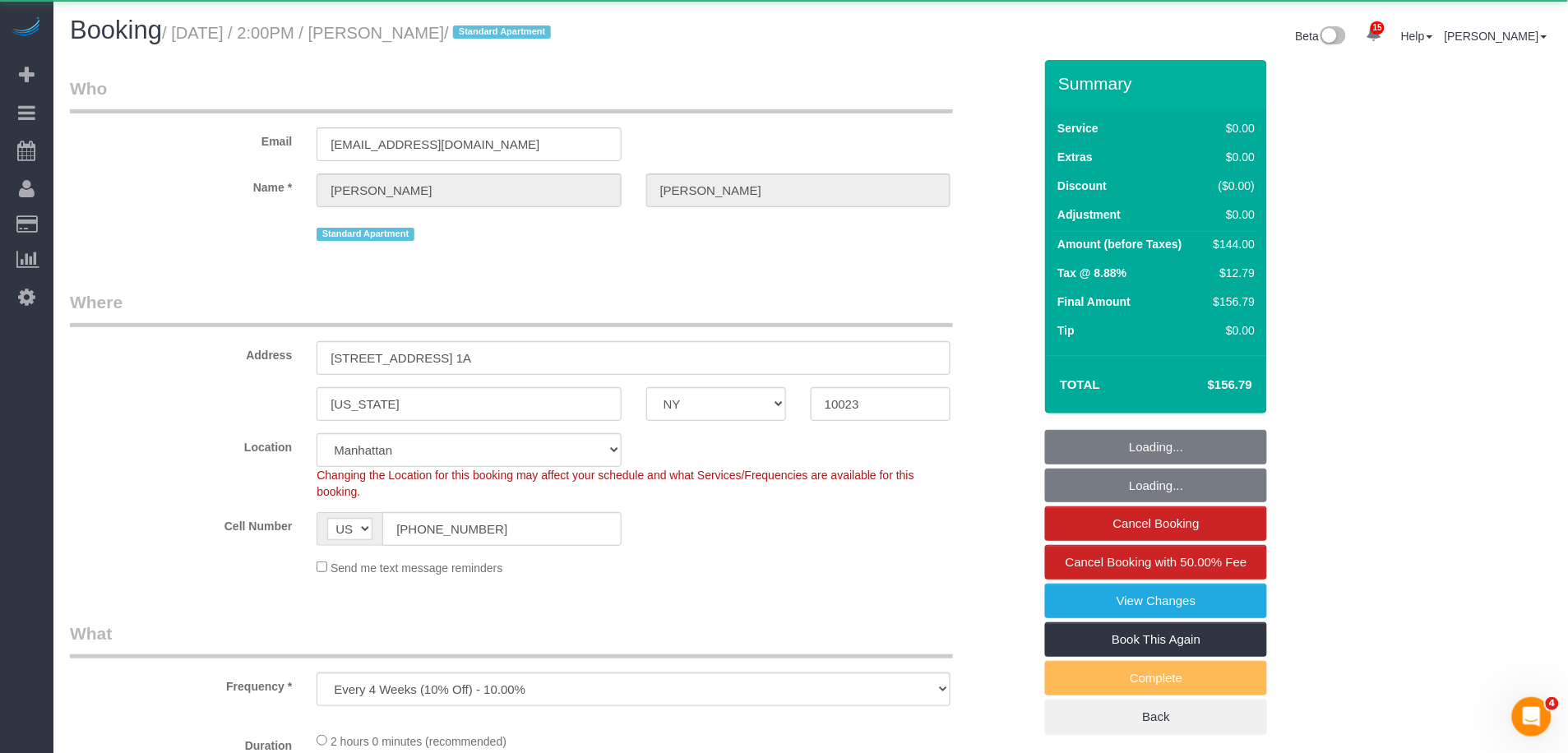
select select "object:5434"
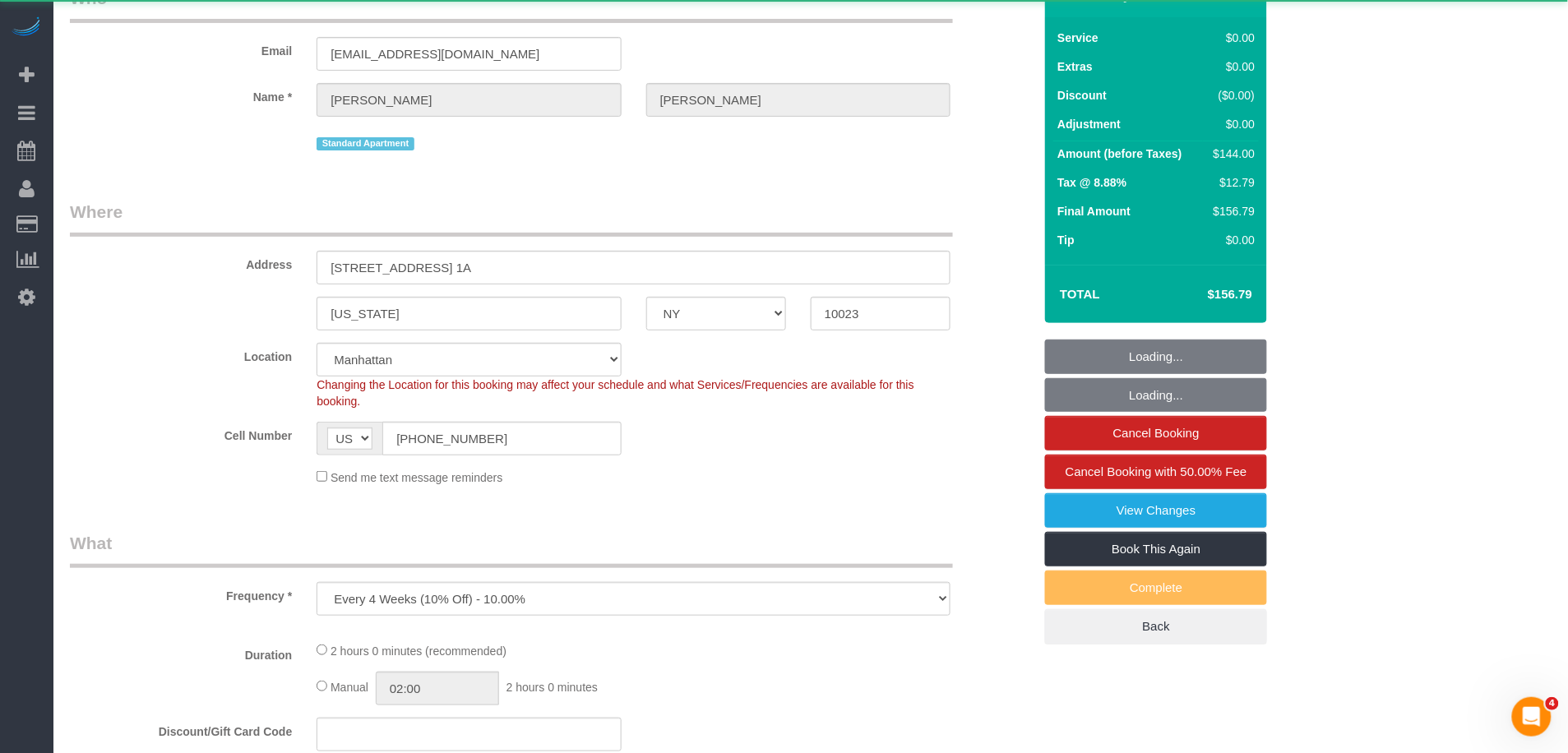
select select "1"
select select "spot89"
select select "number:61"
select select "number:74"
select select "number:15"
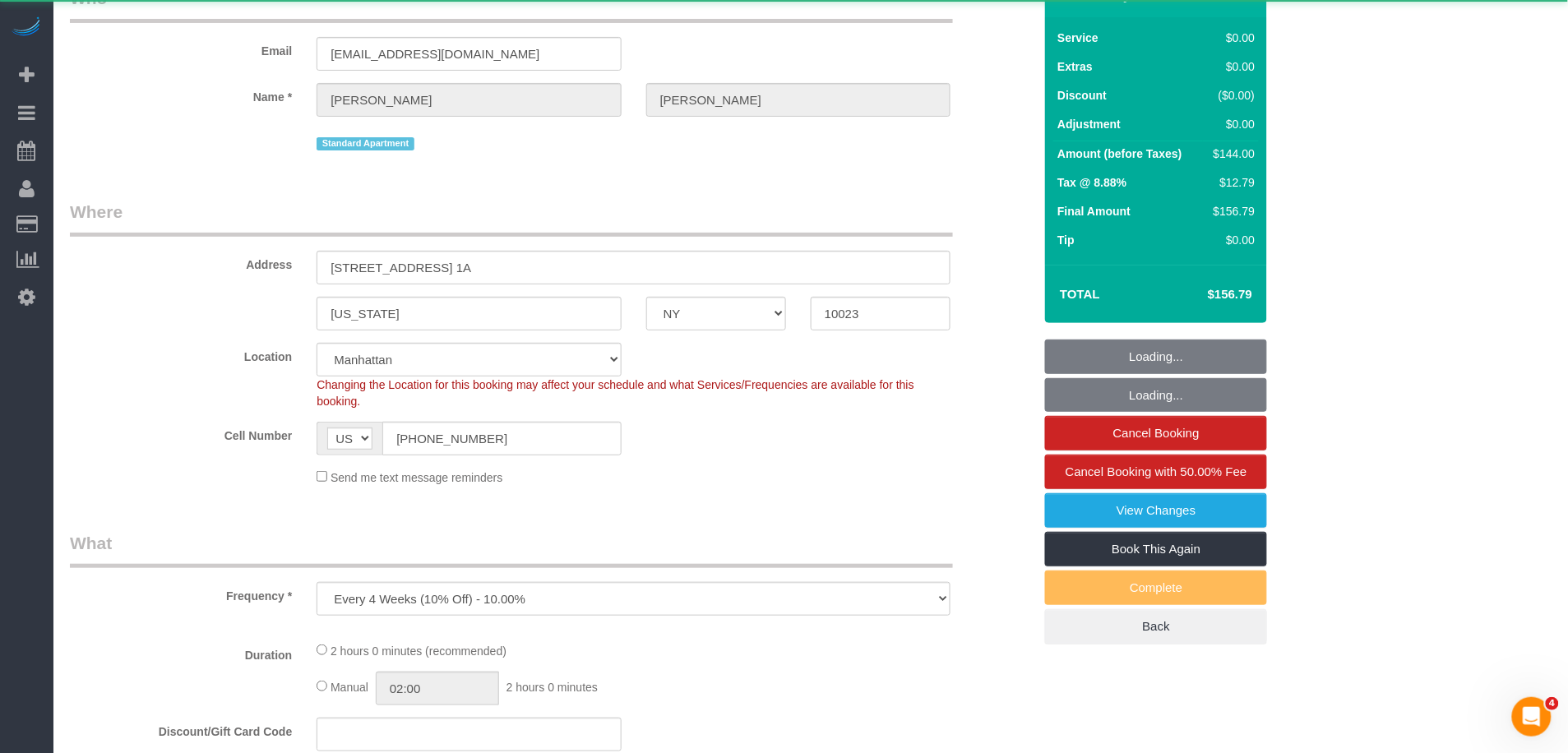
select select "number:5"
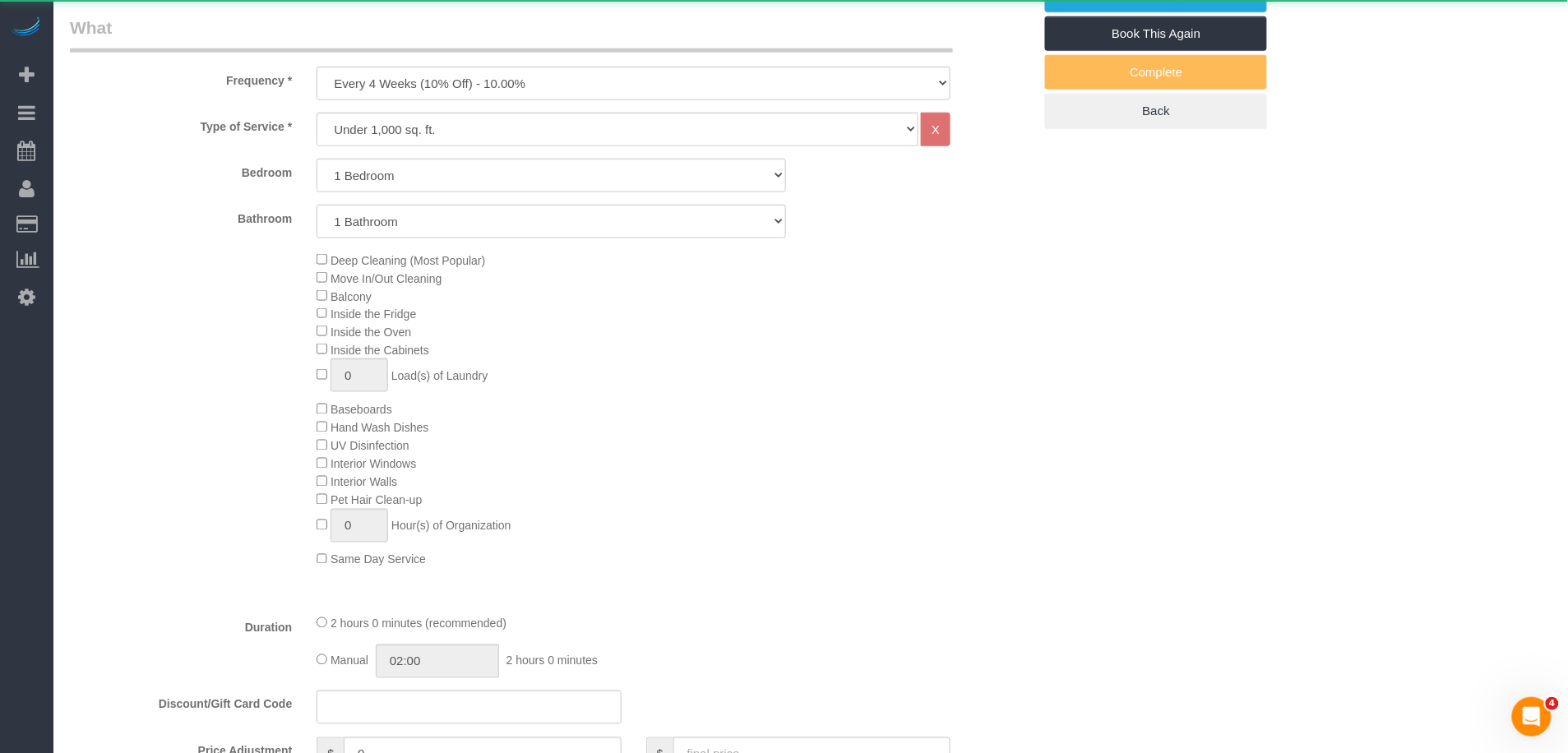
select select "string:stripe-pm_1M8VeF4VGloSiKo76WoN5Amg"
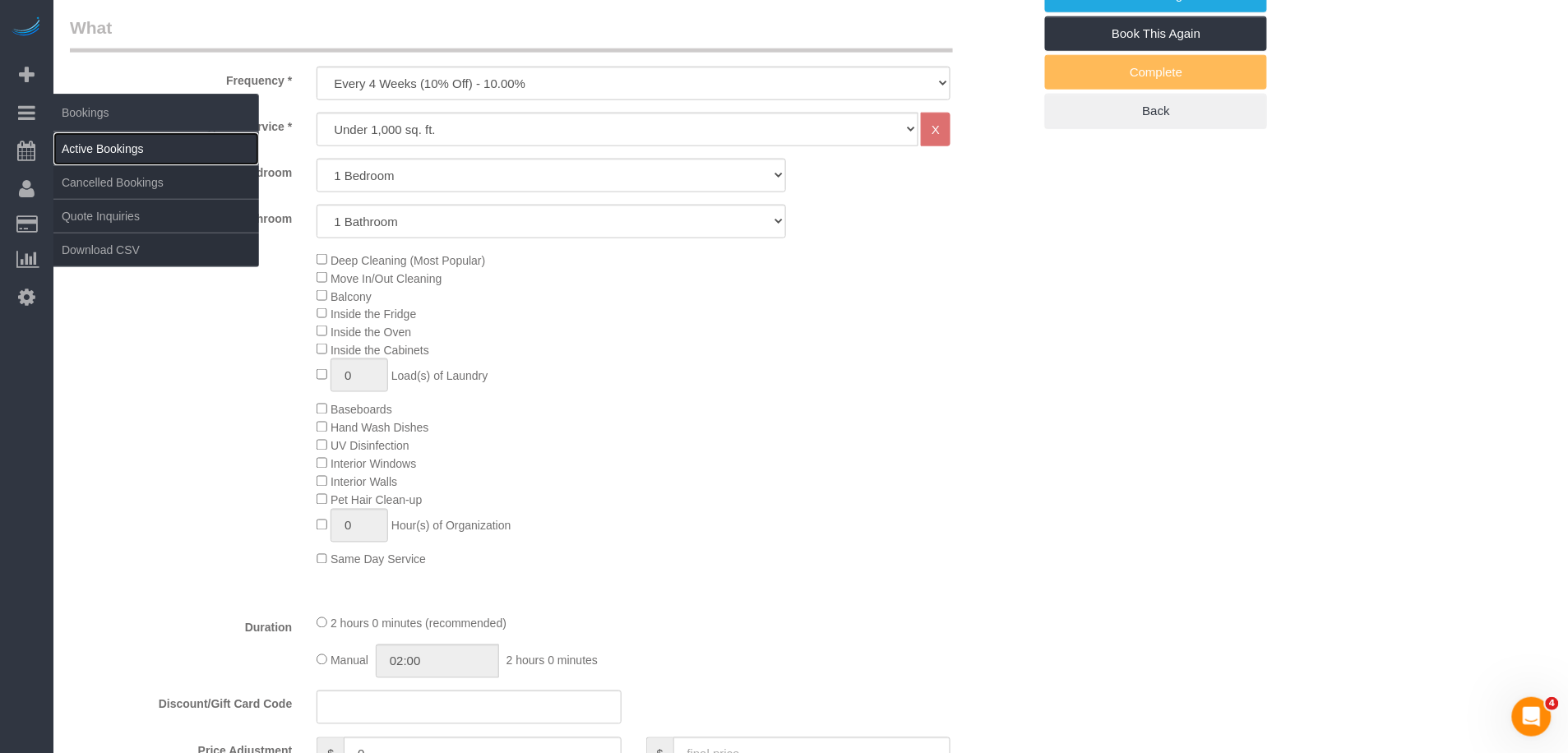
click at [153, 156] on link "Active Bookings" at bounding box center [156, 149] width 206 height 33
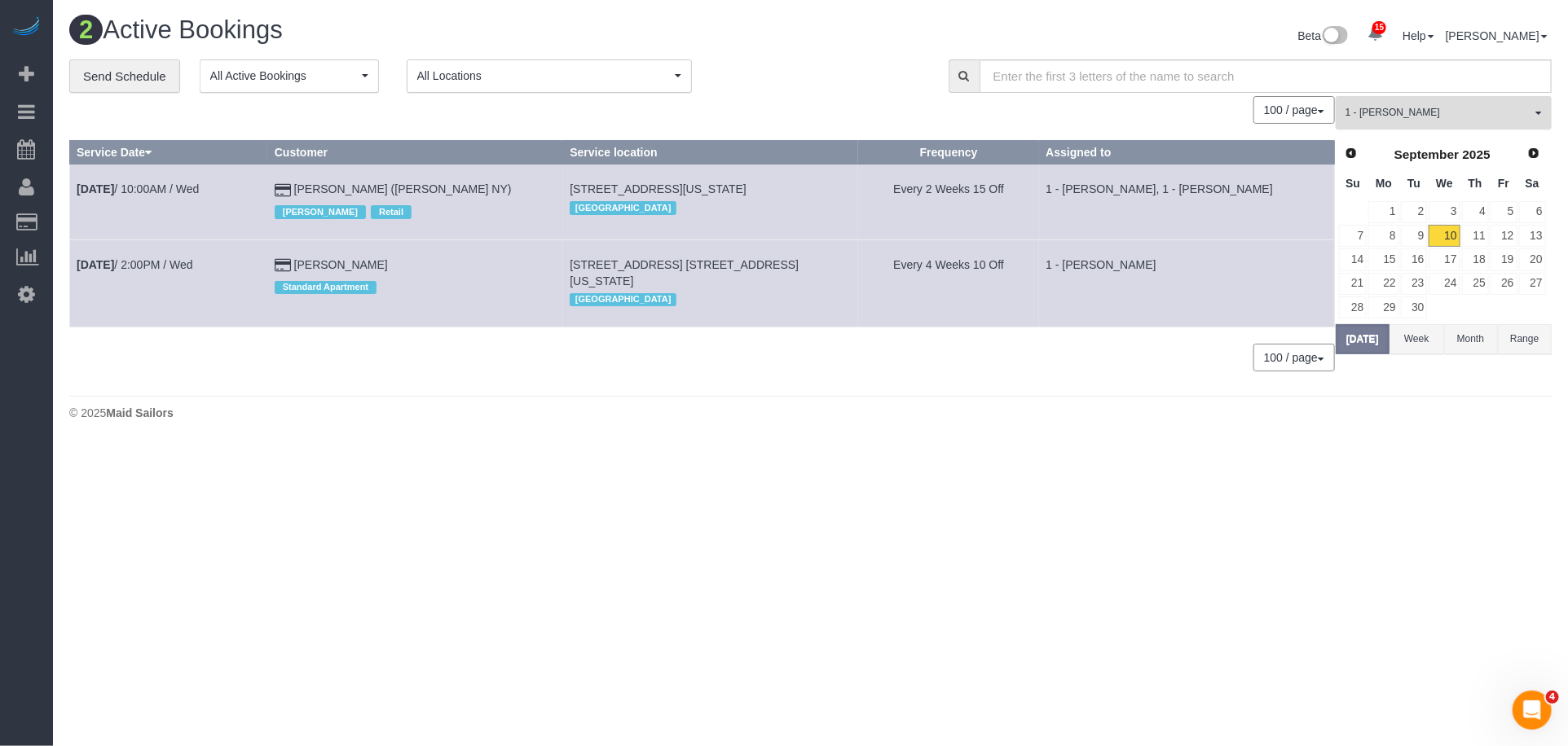
click at [1456, 126] on button "1 - Ingrid Malasi All Teams" at bounding box center [1444, 113] width 216 height 33
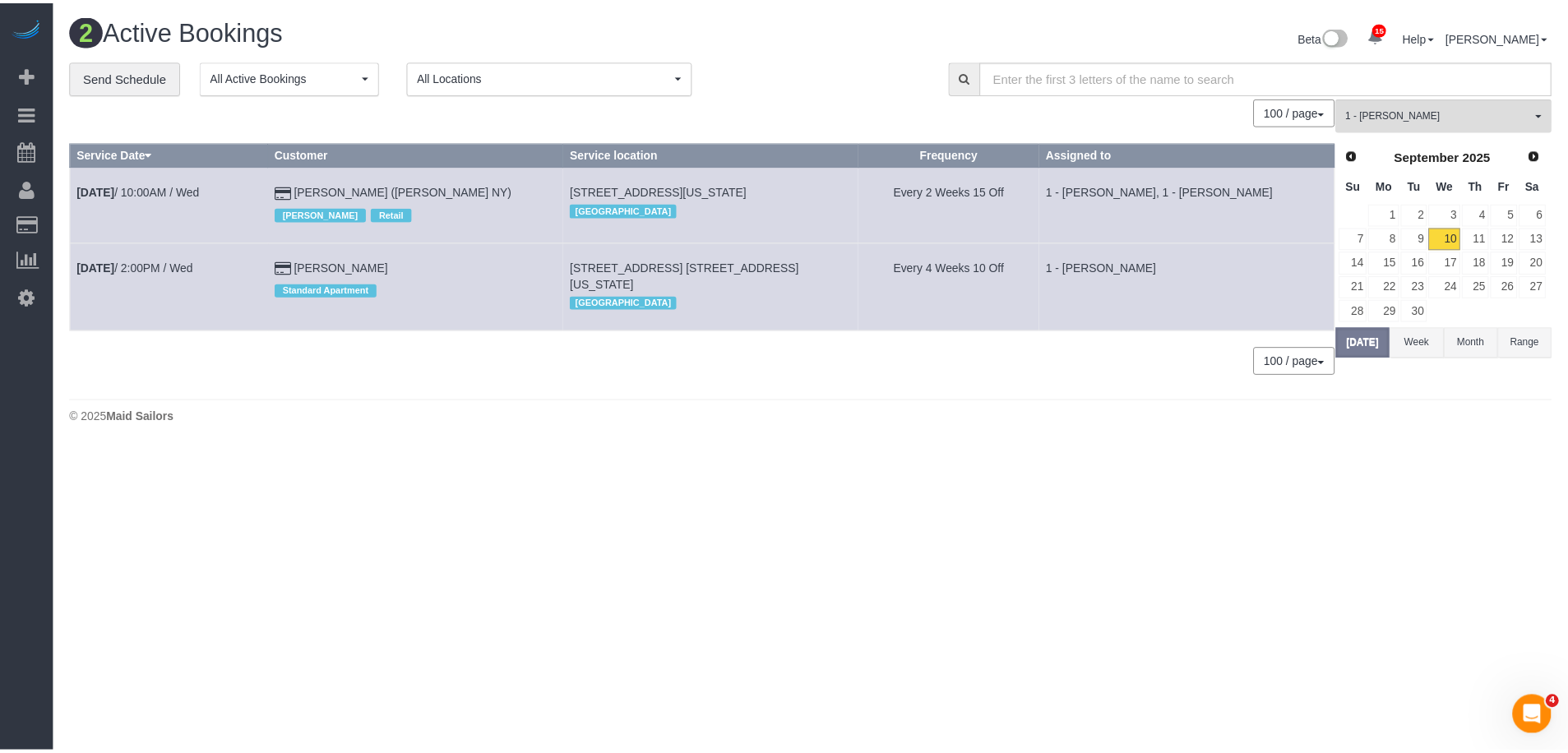
scroll to position [376, 0]
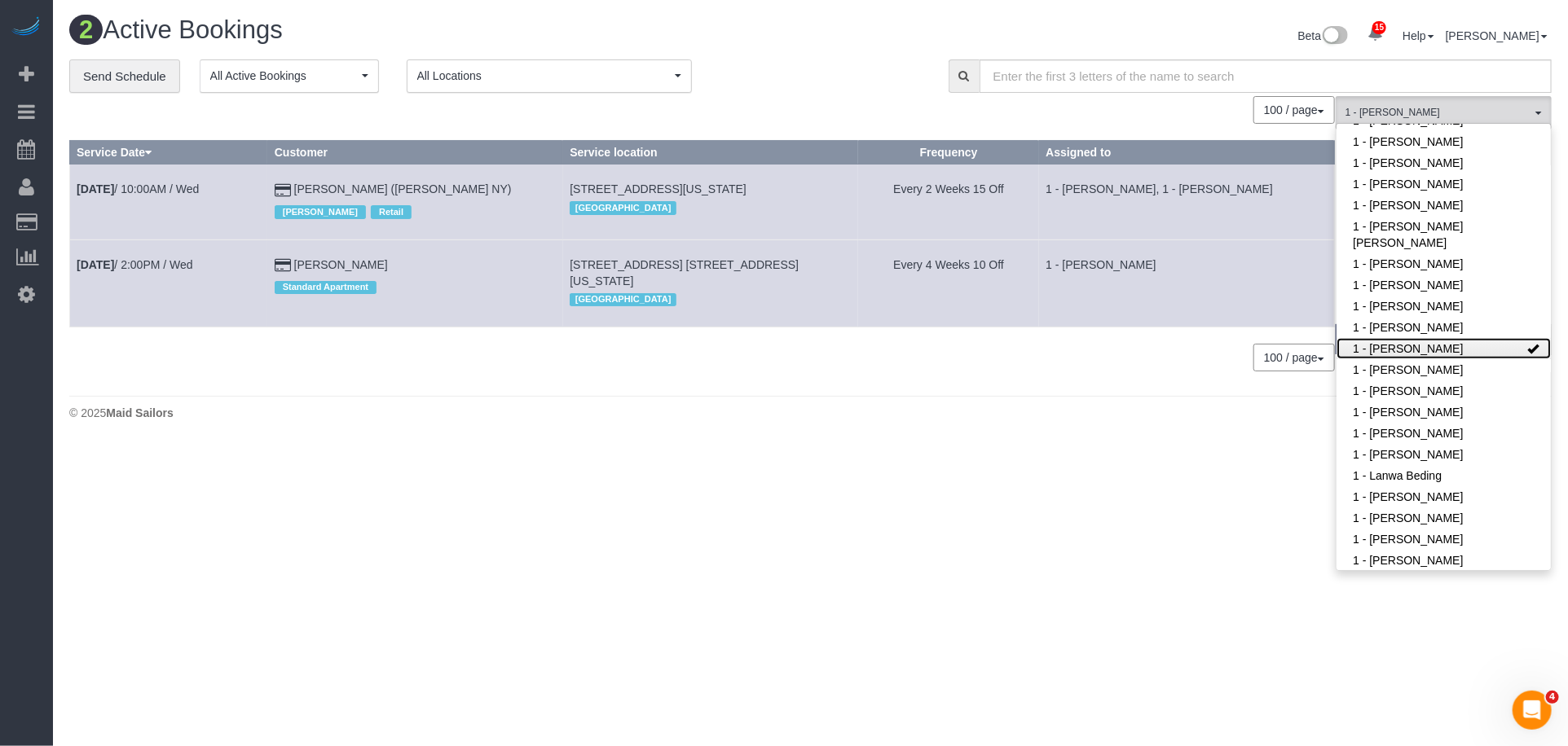
click at [1451, 351] on link "1 - [PERSON_NAME]" at bounding box center [1444, 349] width 215 height 21
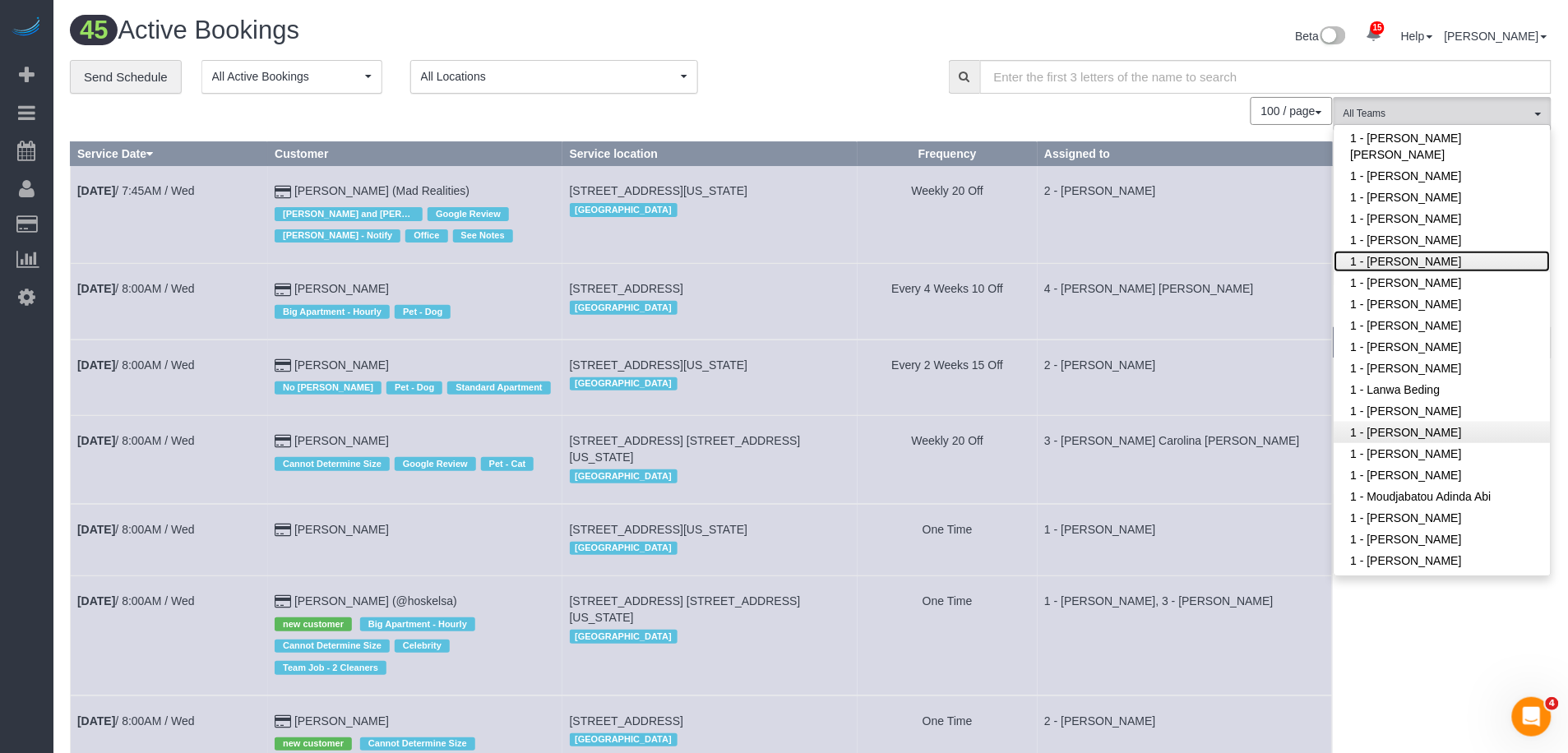
scroll to position [488, 0]
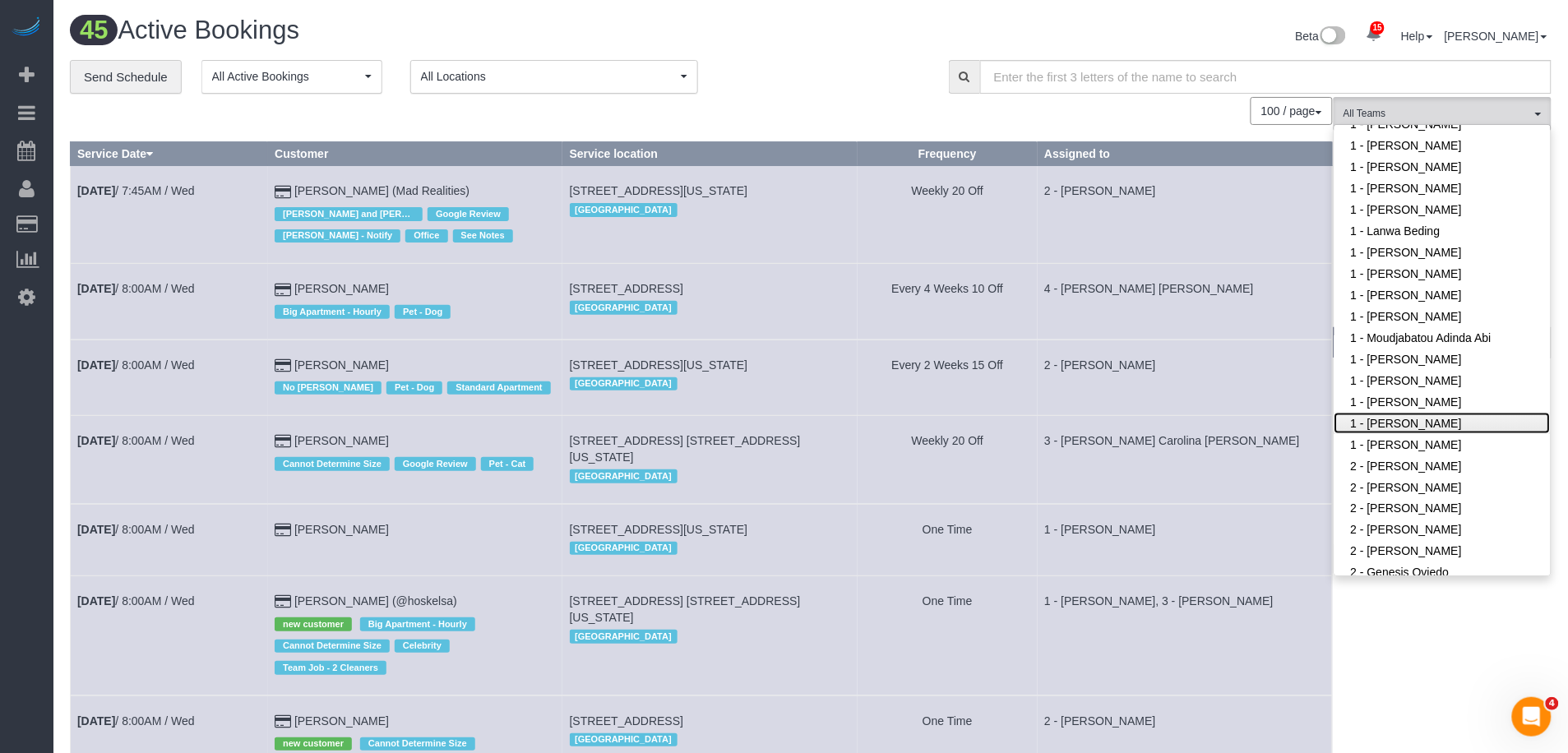
click at [1407, 413] on link "1 - [PERSON_NAME]" at bounding box center [1443, 424] width 216 height 21
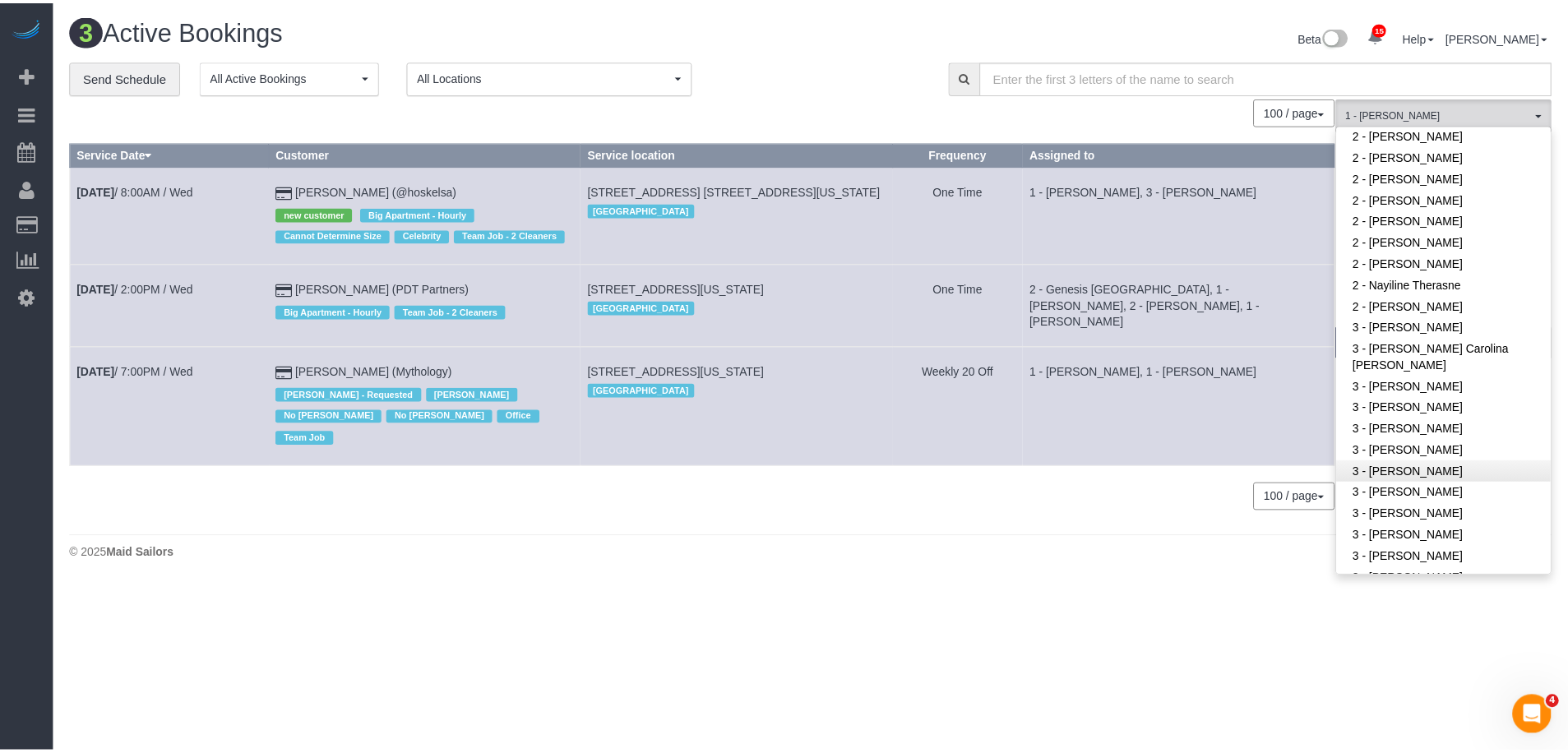
scroll to position [1188, 0]
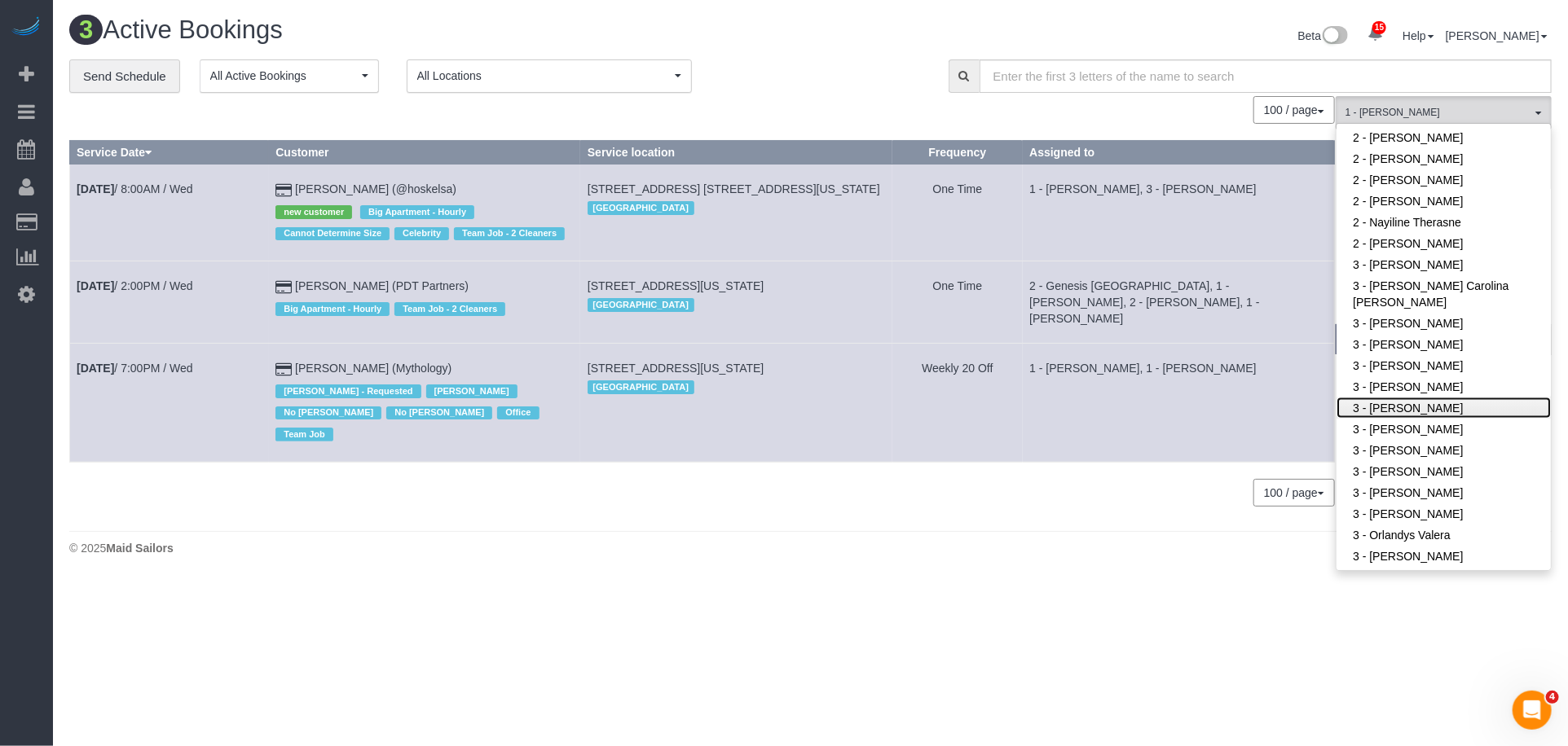
click at [1417, 412] on link "3 - [PERSON_NAME]" at bounding box center [1444, 408] width 215 height 21
click at [1300, 394] on td "1 - Kariluz Romero, 1 - Xiomara Inga" at bounding box center [1179, 403] width 312 height 118
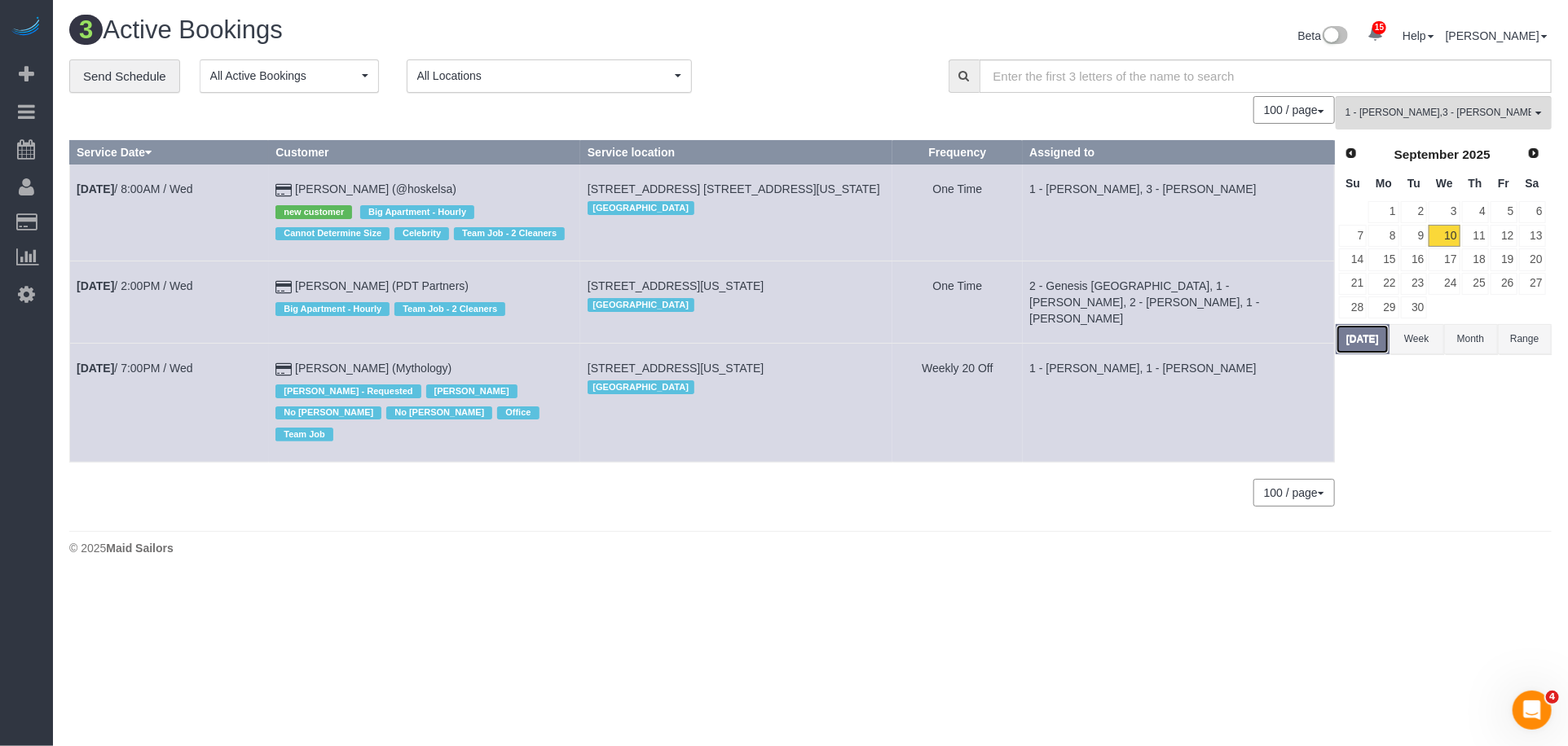
click at [1367, 338] on button "Today" at bounding box center [1363, 339] width 54 height 30
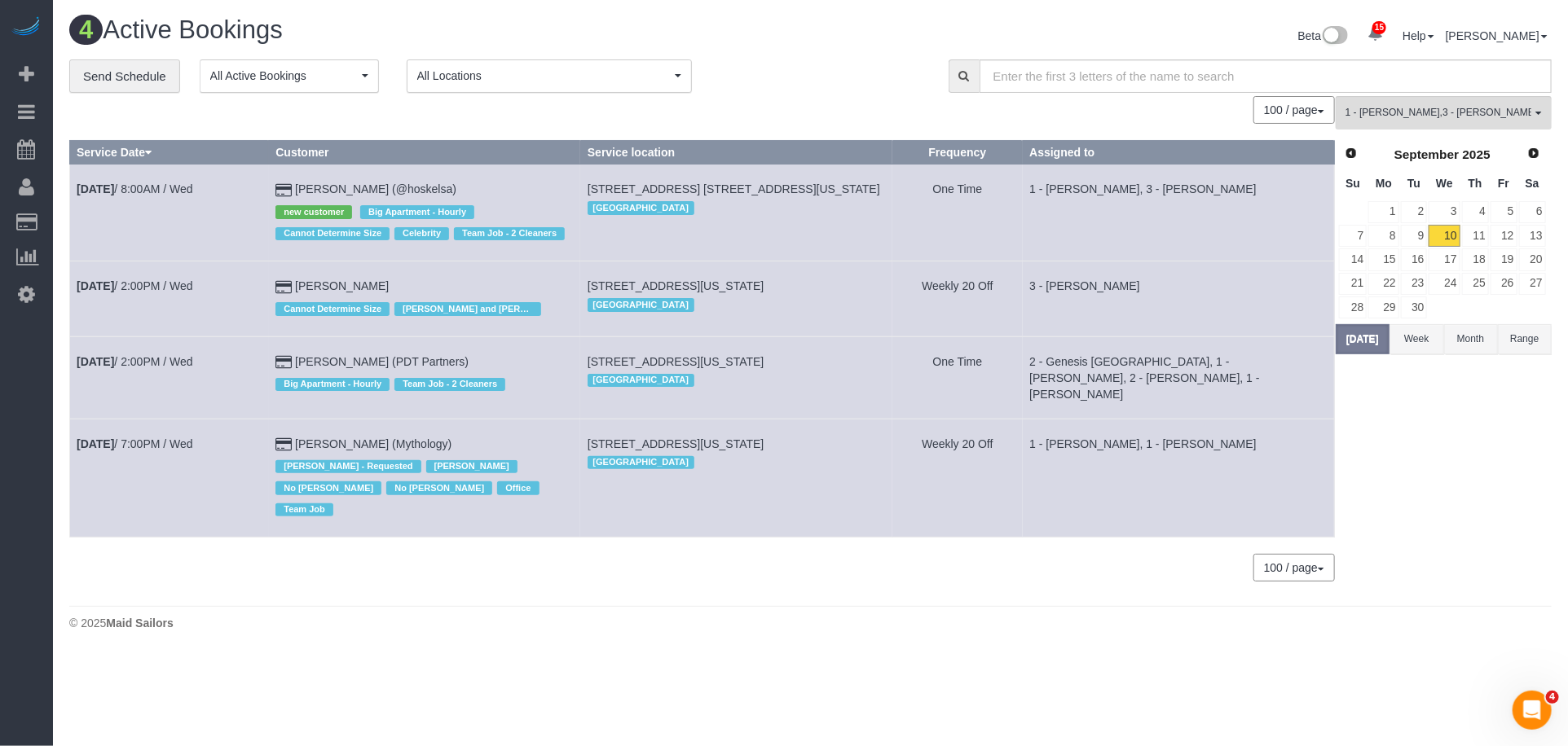
drag, startPoint x: 120, startPoint y: 342, endPoint x: 78, endPoint y: 311, distance: 52.2
click at [72, 307] on td "Sep 10th / 2:00PM / Wed" at bounding box center [170, 299] width 199 height 75
copy link "Sep 10th / 2:00PM / Wed"
drag, startPoint x: 398, startPoint y: 302, endPoint x: 382, endPoint y: 298, distance: 16.5
click at [382, 301] on td "Jennifer Vest Cannot Determine Size Isabella and Juan preferred" at bounding box center [425, 299] width 312 height 75
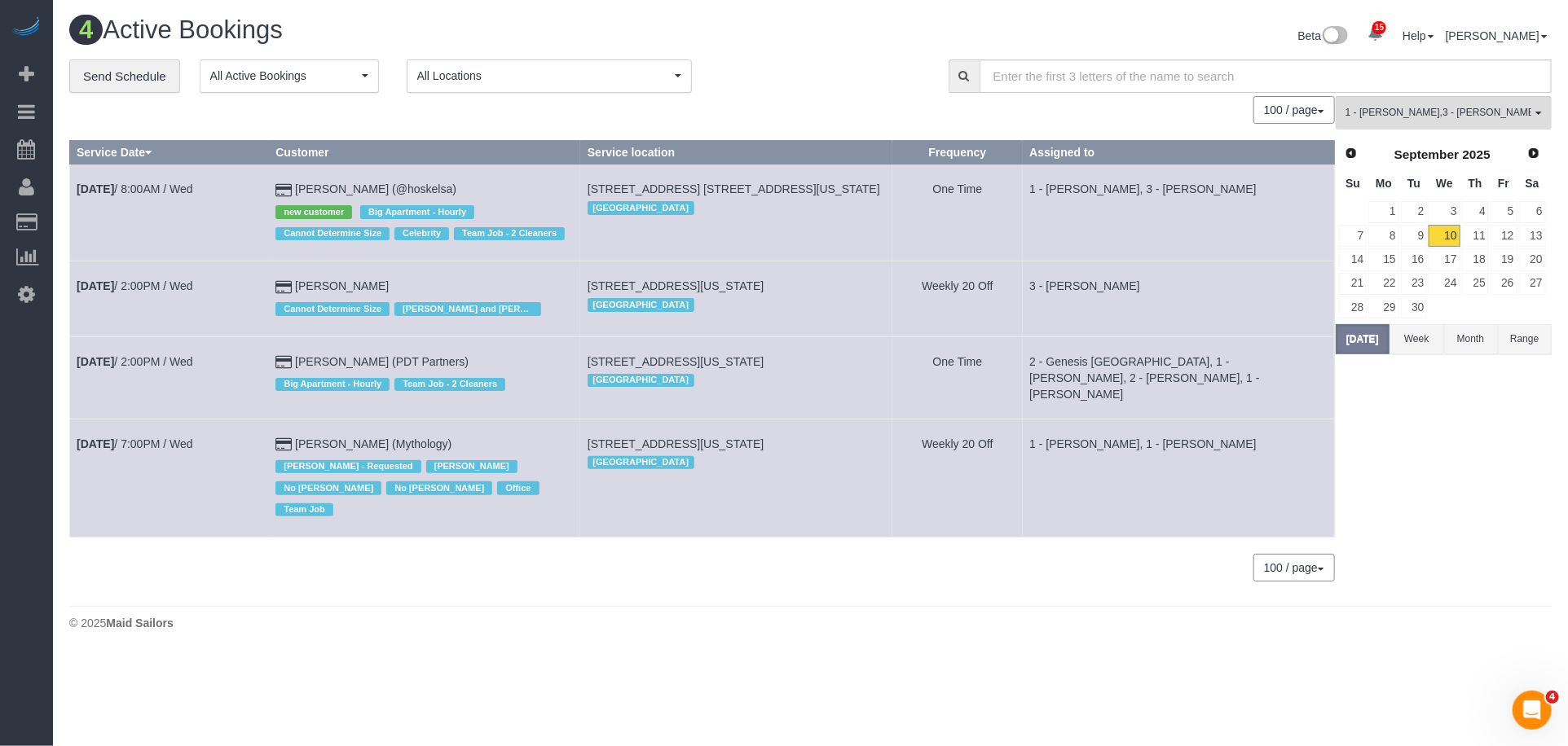
drag, startPoint x: 427, startPoint y: 313, endPoint x: 310, endPoint y: 305, distance: 117.3
click at [310, 305] on td "Jennifer Vest Cannot Determine Size Isabella and Juan preferred" at bounding box center [425, 299] width 312 height 75
copy td "Jennifer Vest"
copy tr "Cannot Determine Size Isabella and Juan preferred 215 East 96th Street, Apt 10r…"
drag, startPoint x: 873, startPoint y: 305, endPoint x: 575, endPoint y: 313, distance: 298.1
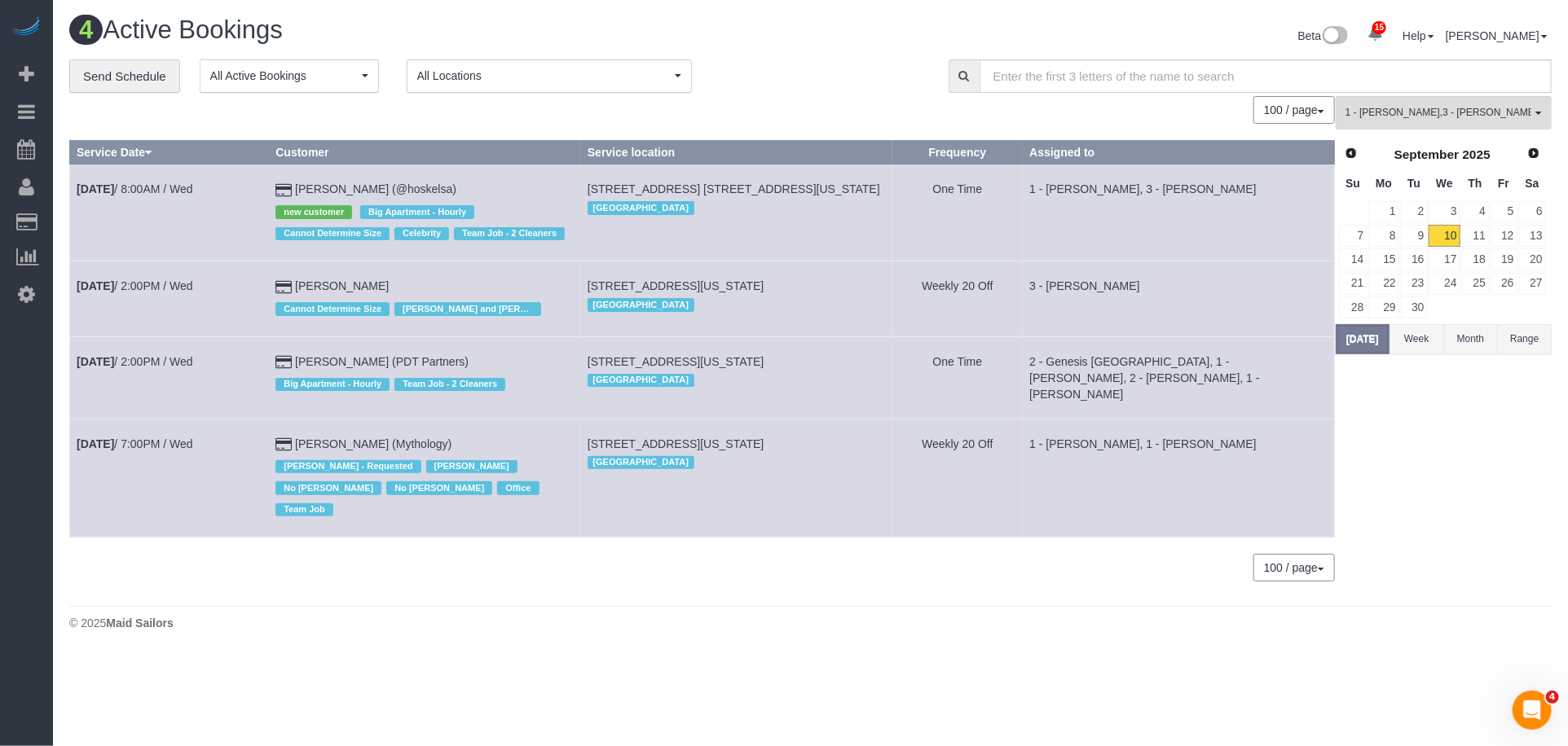
click at [575, 313] on tr "Sep 10th / 2:00PM / Wed Jennifer Vest Cannot Determine Size Isabella and Juan p…" at bounding box center [702, 299] width 1265 height 75
drag, startPoint x: 832, startPoint y: 343, endPoint x: 844, endPoint y: 331, distance: 17.0
click at [835, 337] on td "215 East 96th Street, Apt 10r, New York, NY 10128 Manhattan" at bounding box center [736, 299] width 312 height 75
copy span "215 East 96th Street, Apt 10r, New York, NY 10128"
drag, startPoint x: 870, startPoint y: 308, endPoint x: 599, endPoint y: 312, distance: 271.0
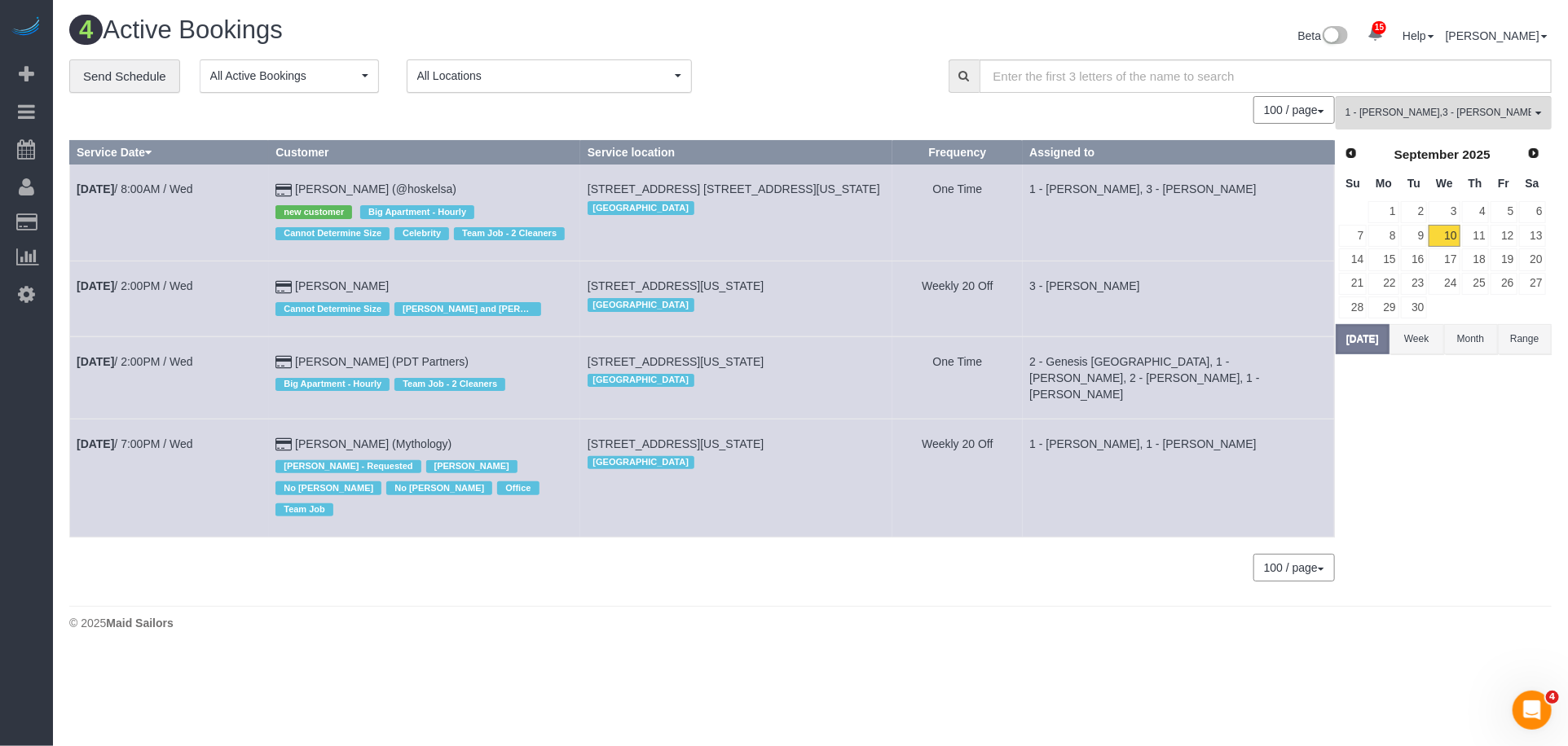
click at [599, 312] on td "215 East 96th Street, Apt 10r, New York, NY 10128 Manhattan" at bounding box center [736, 299] width 312 height 75
click at [174, 293] on link "Sep 10th / 2:00PM / Wed" at bounding box center [135, 286] width 117 height 13
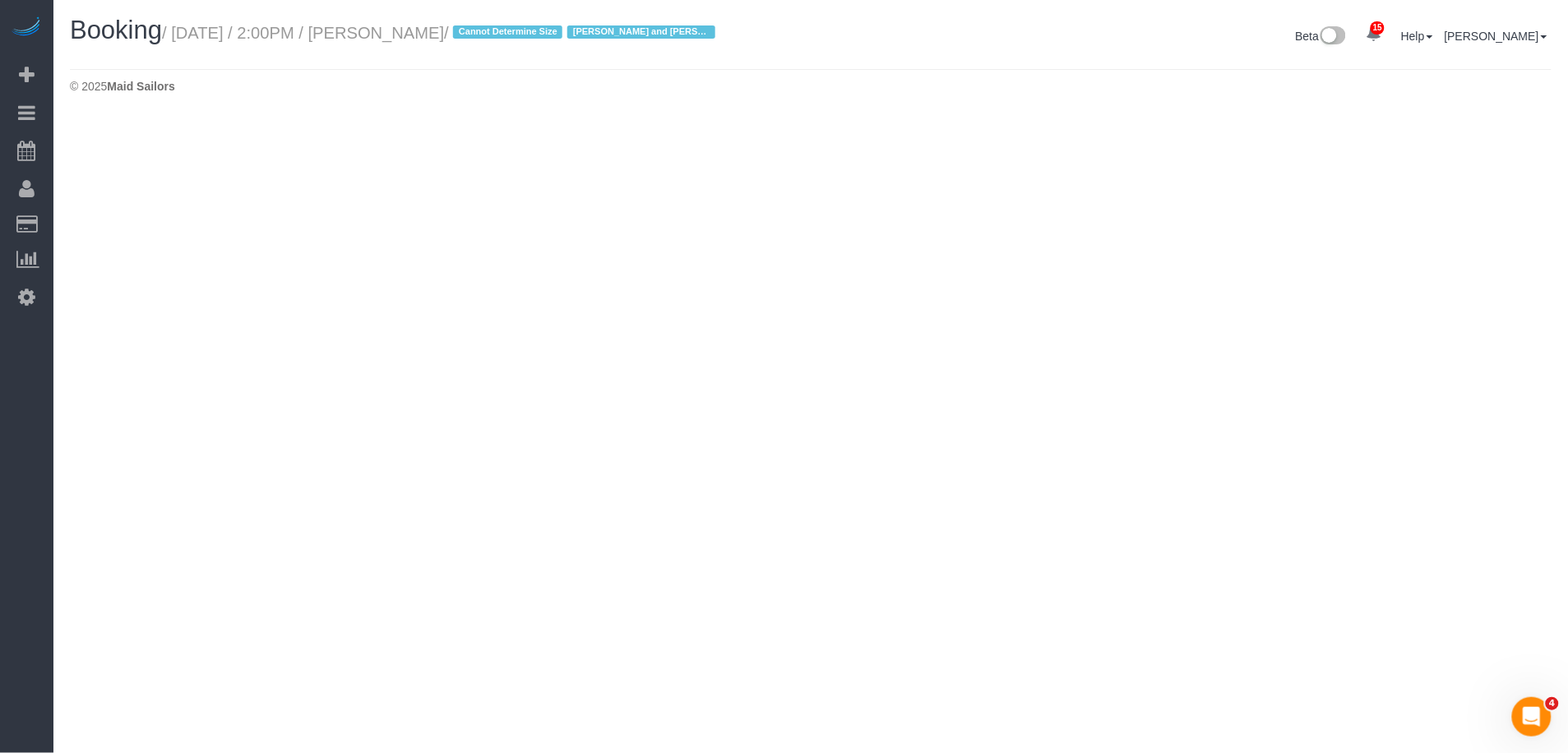
select select "NY"
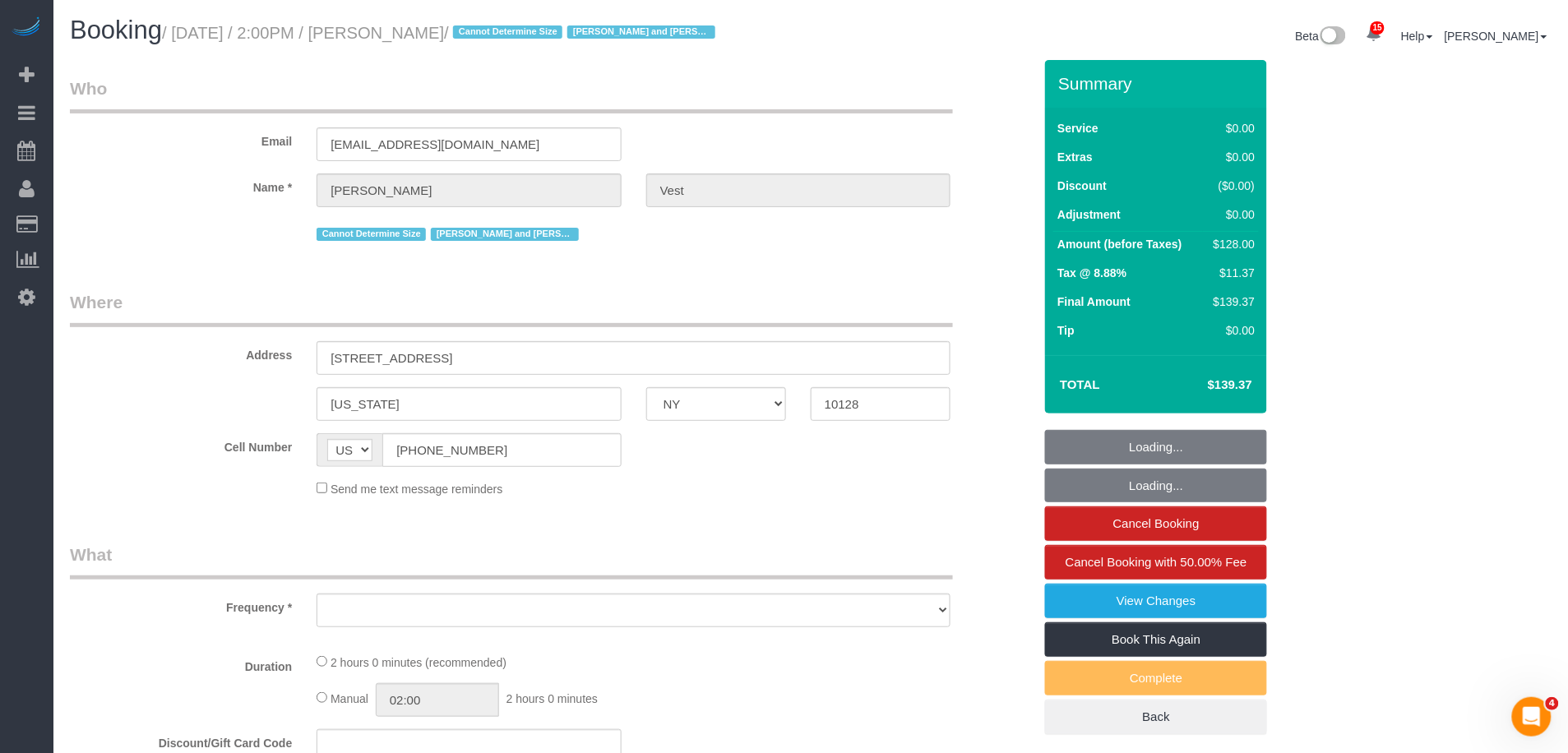
select select "1"
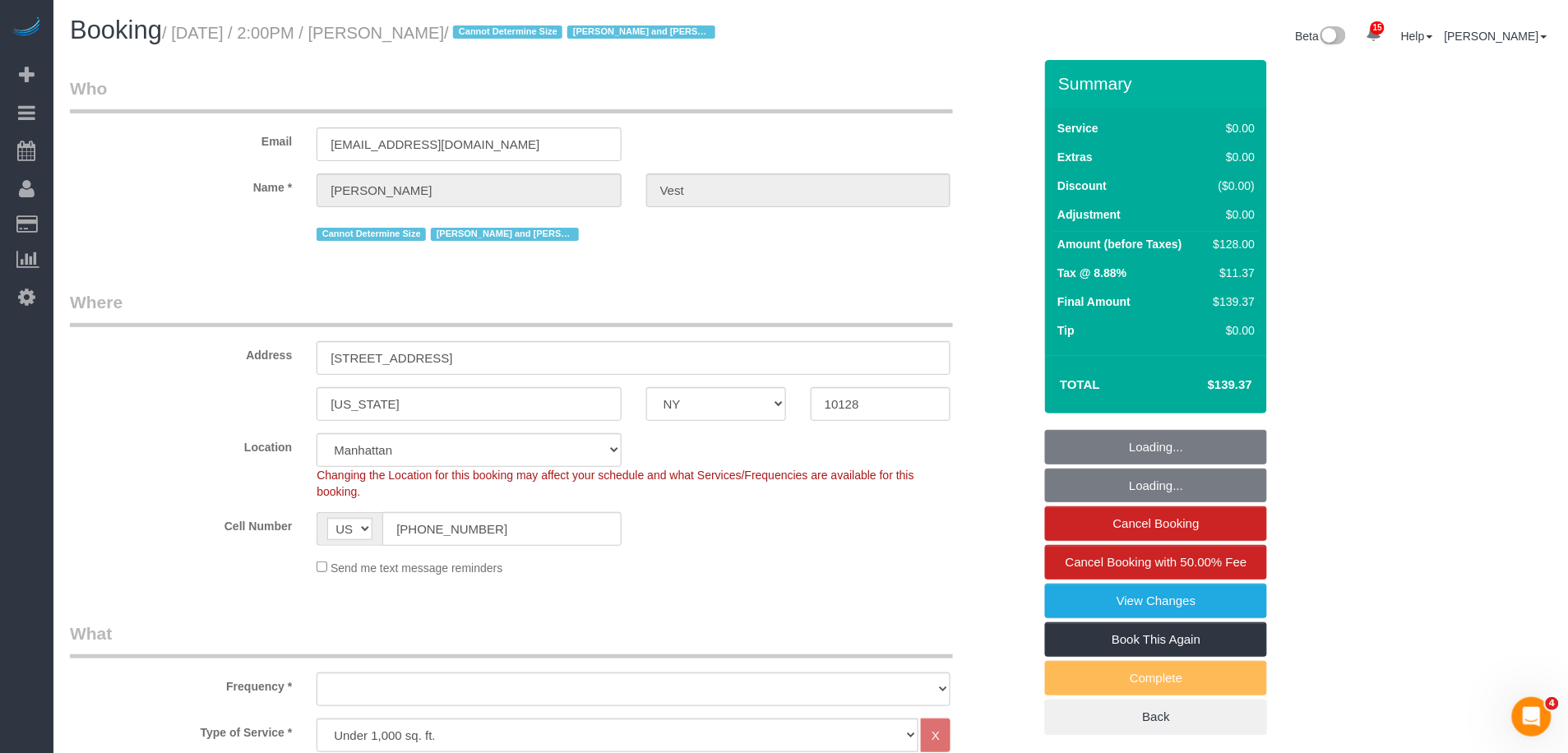
select select "string:stripe-pm_1R74TQ4VGloSiKo7zsvzPauP"
select select "object:8628"
select select "number:57"
select select "number:74"
select select "number:15"
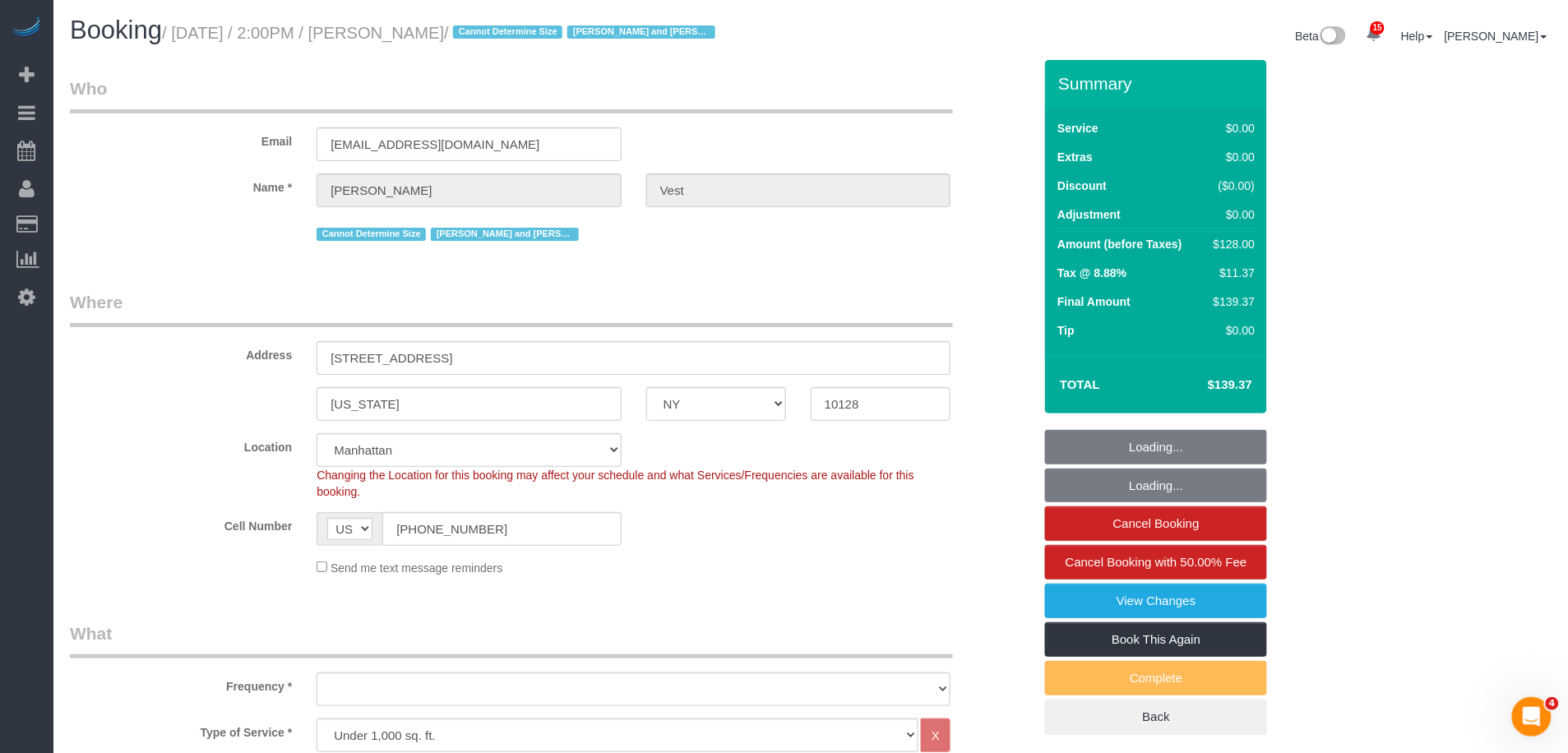
select select "number:6"
select select "1"
select select "spot133"
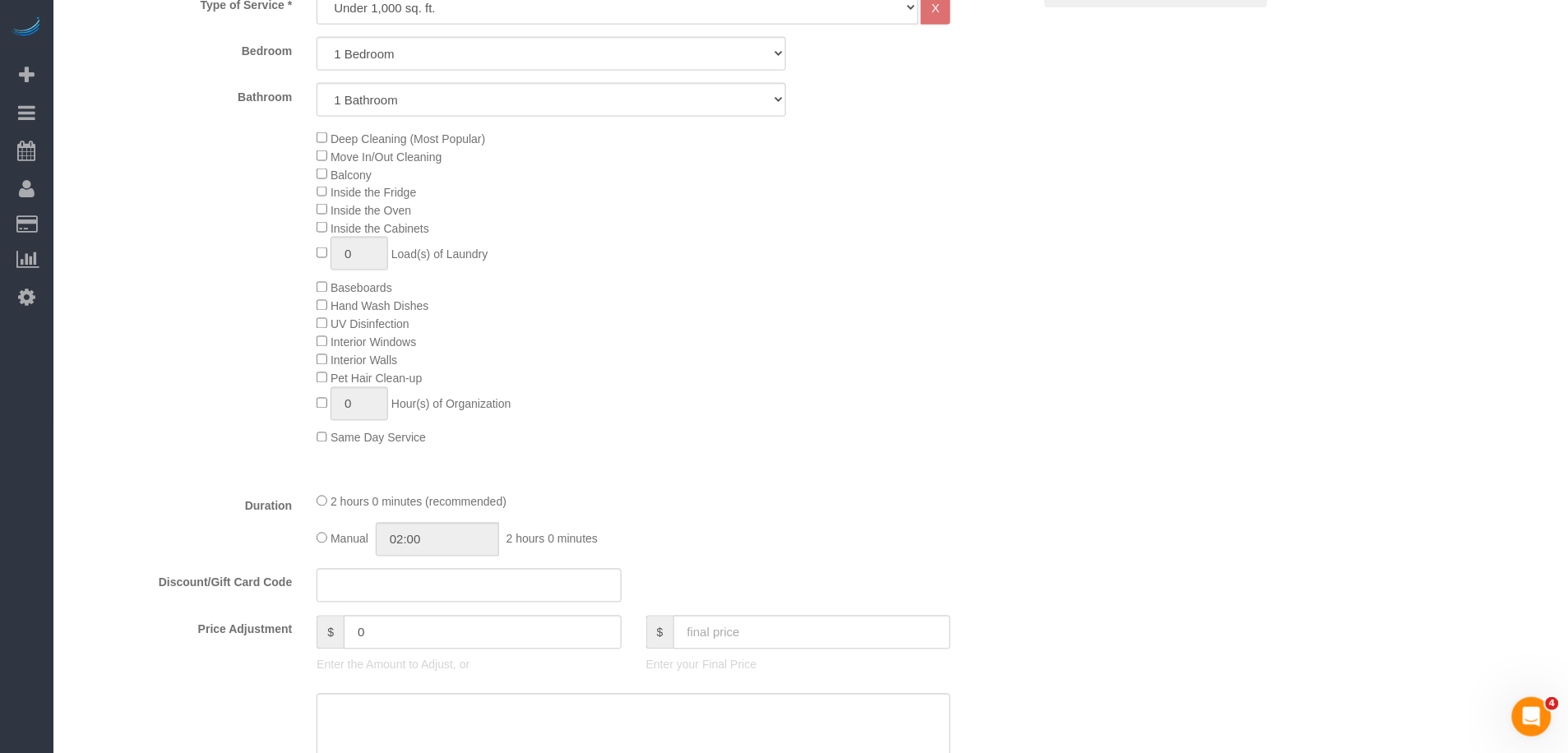
scroll to position [1090, 0]
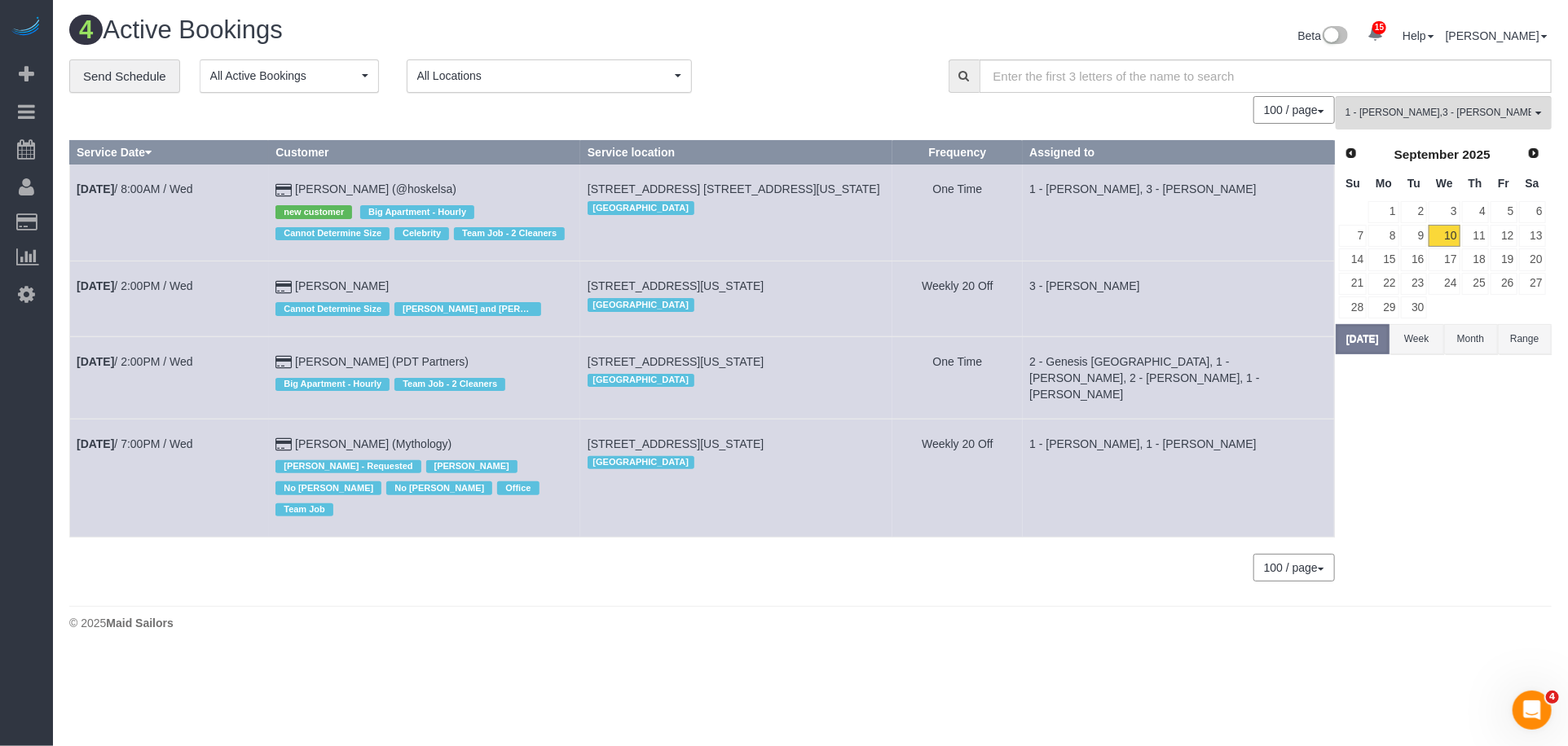
click at [126, 410] on td "Sep 10th / 2:00PM / Wed" at bounding box center [170, 377] width 199 height 82
drag, startPoint x: 116, startPoint y: 409, endPoint x: 70, endPoint y: 386, distance: 51.4
click at [70, 386] on td "Sep 10th / 2:00PM / Wed" at bounding box center [170, 377] width 199 height 82
copy link "Sep 10th / 2:00PM / Wed"
drag, startPoint x: 518, startPoint y: 386, endPoint x: 309, endPoint y: 391, distance: 209.1
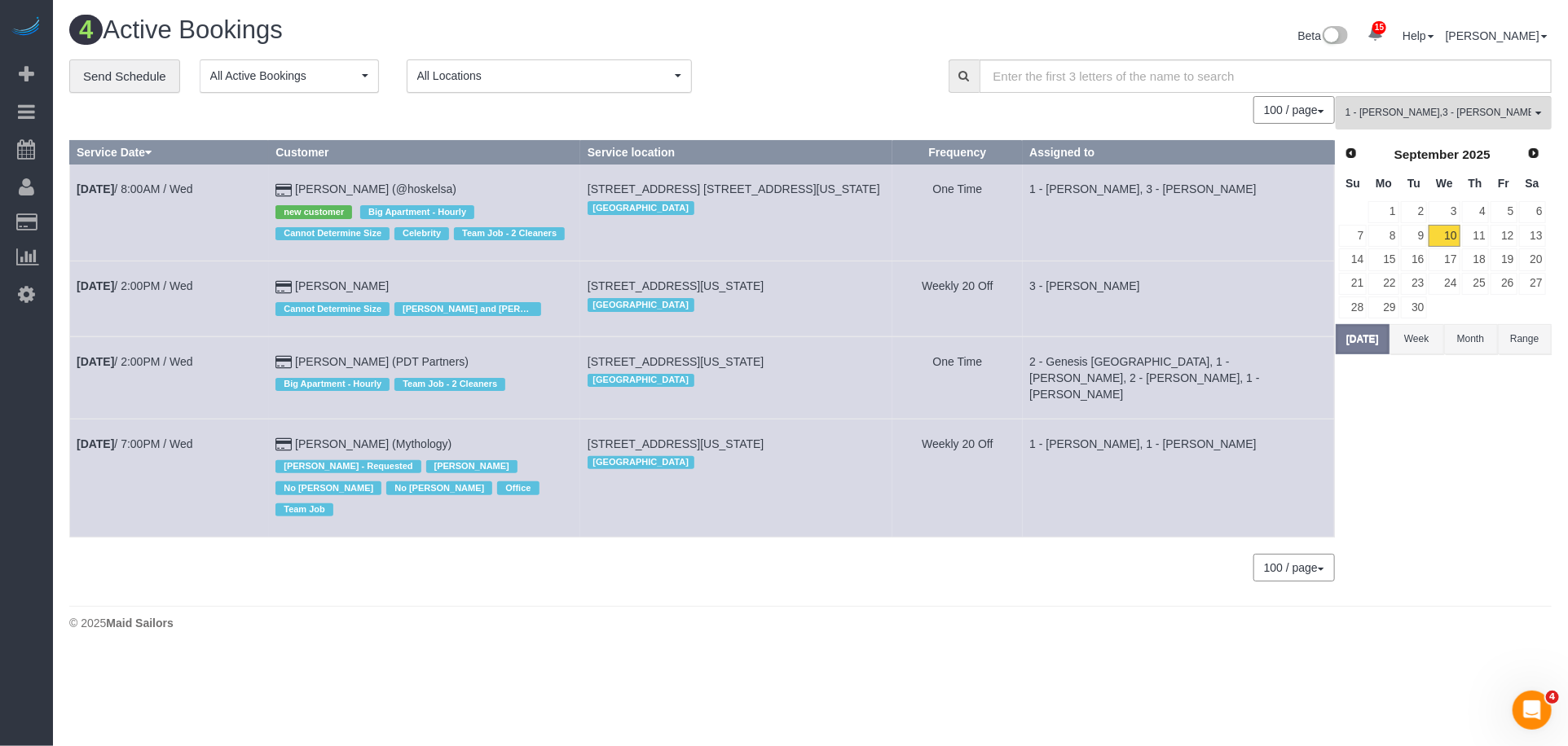
click at [309, 391] on td "Elizabeth Pommeranz (PDT Partners) Big Apartment - Hourly Team Job - 2 Cleaners" at bounding box center [425, 377] width 312 height 82
copy td "Elizabeth Pommeranz (PDT Partners)"
copy span "535 West End Ave, Apt. 16, New York, NY 10024"
drag, startPoint x: 870, startPoint y: 382, endPoint x: 594, endPoint y: 379, distance: 276.0
click at [594, 379] on td "535 West End Ave, Apt. 16, New York, NY 10024 Manhattan" at bounding box center [736, 377] width 312 height 82
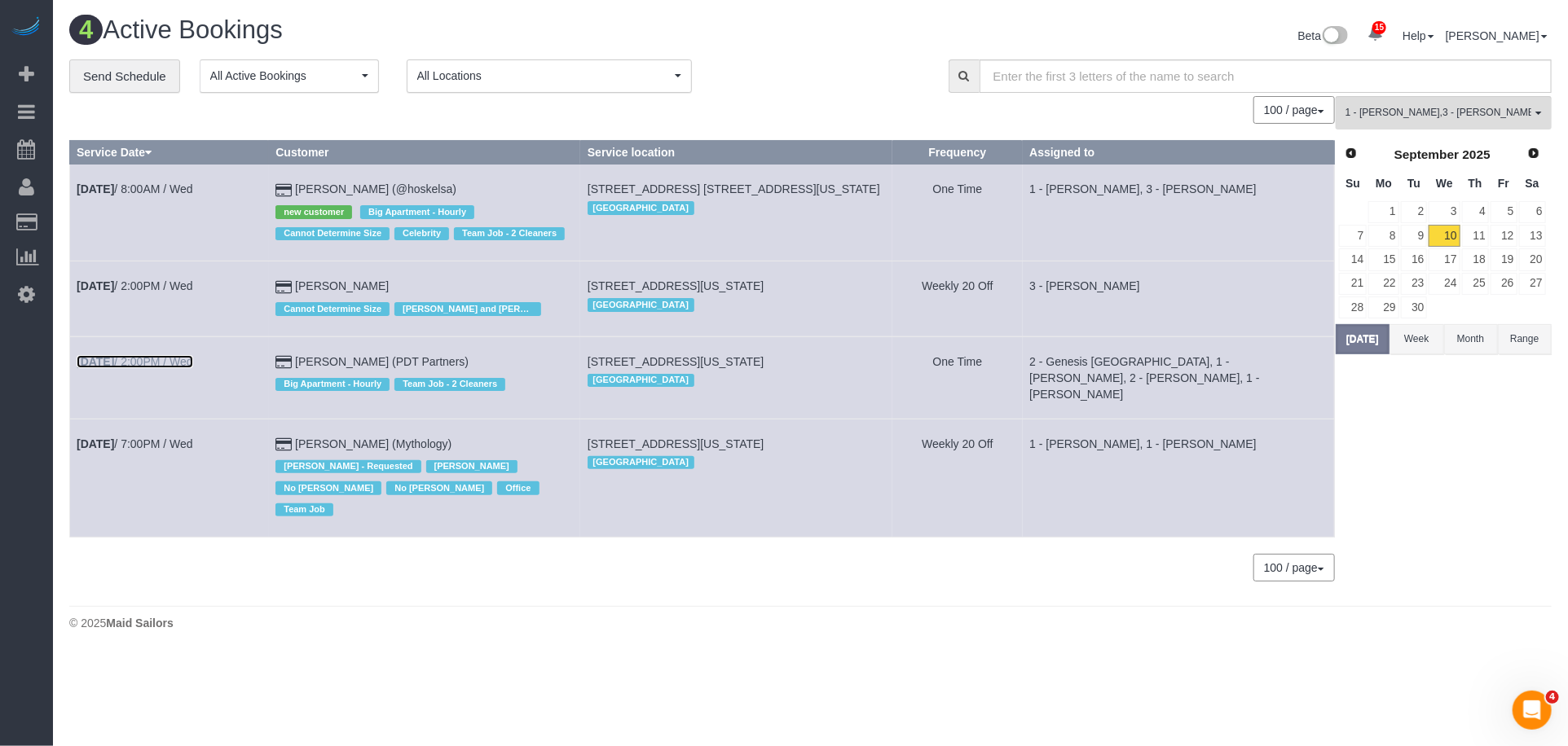
click at [193, 369] on link "Sep 10th / 2:00PM / Wed" at bounding box center [135, 362] width 117 height 13
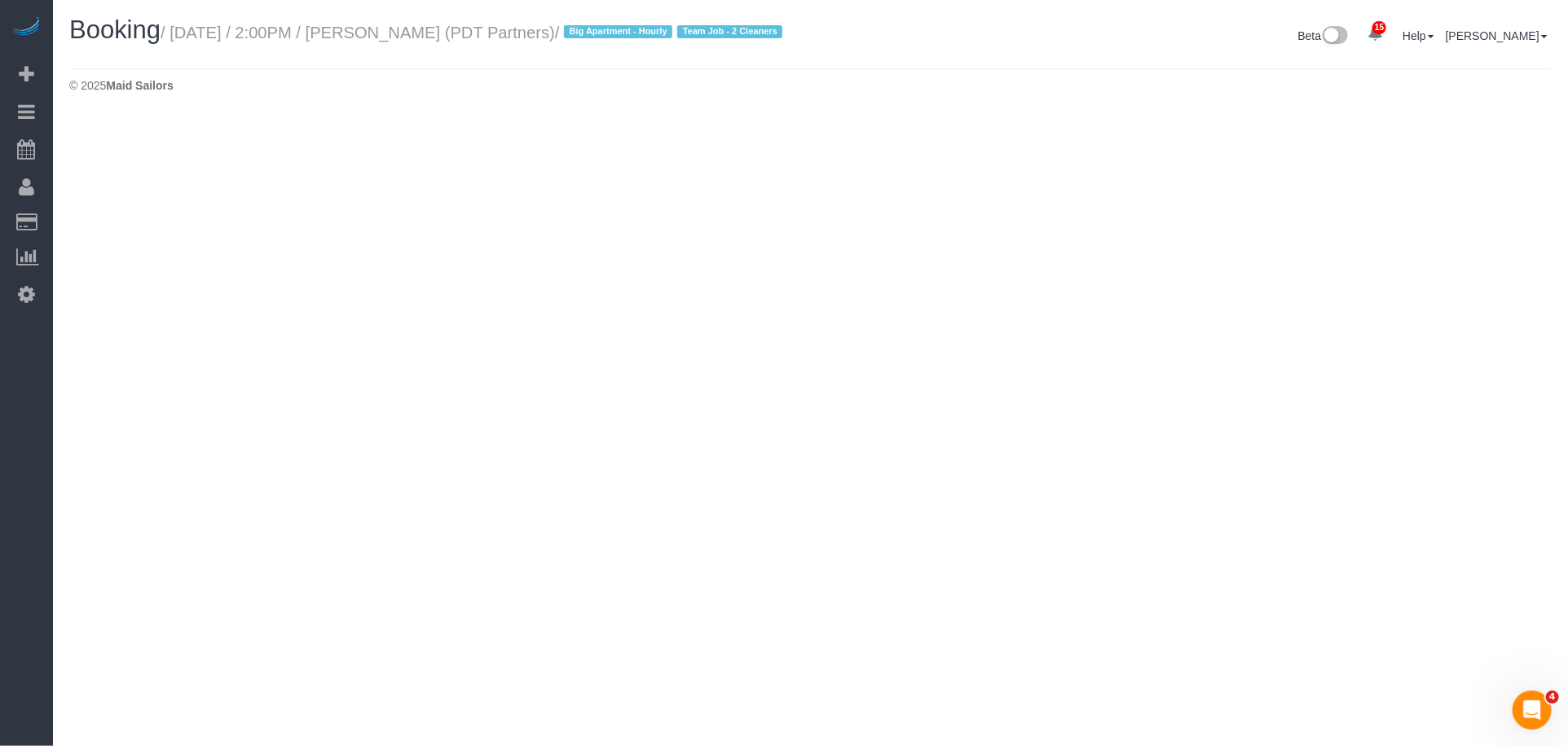
select select "NY"
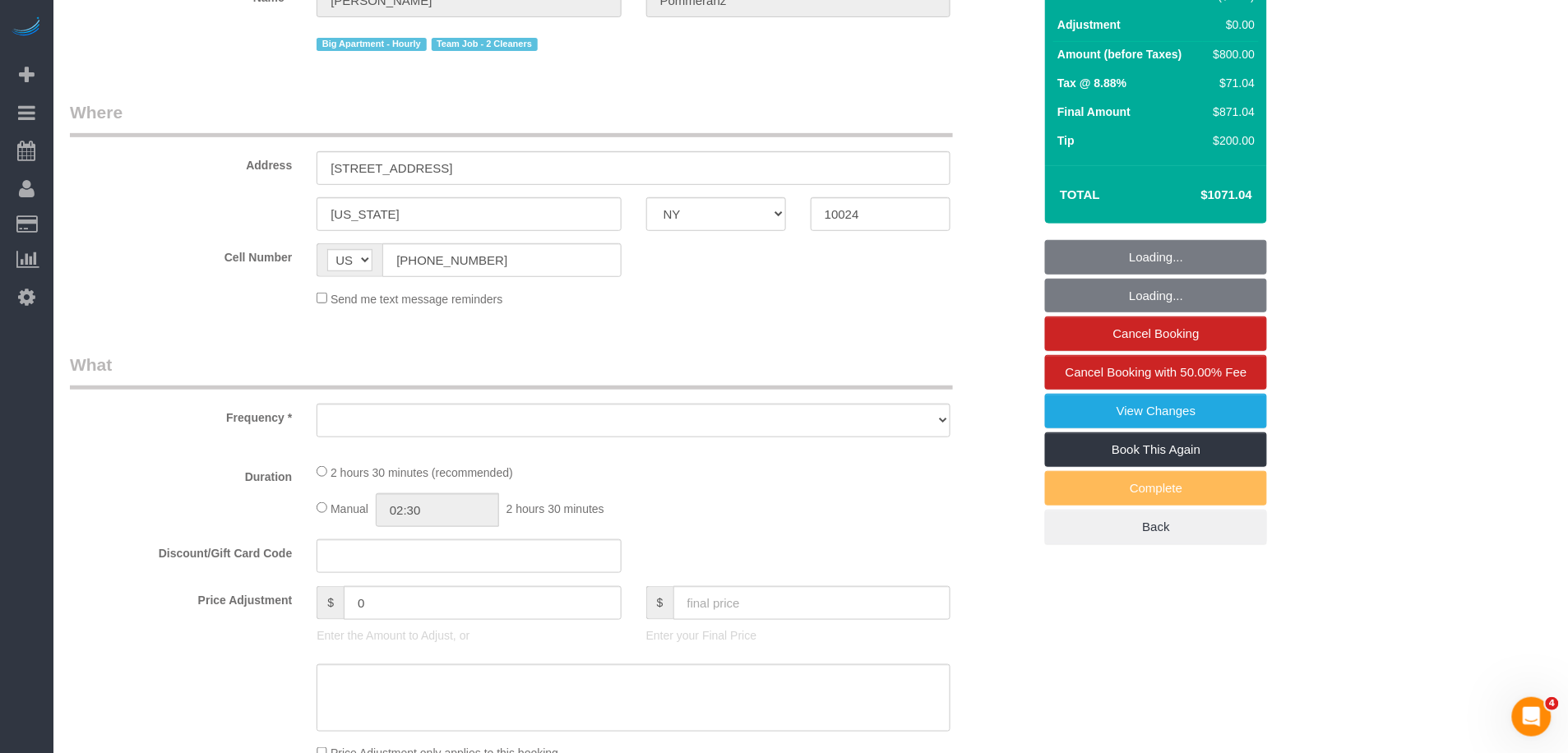
select select "object:10102"
select select "4"
select select "150"
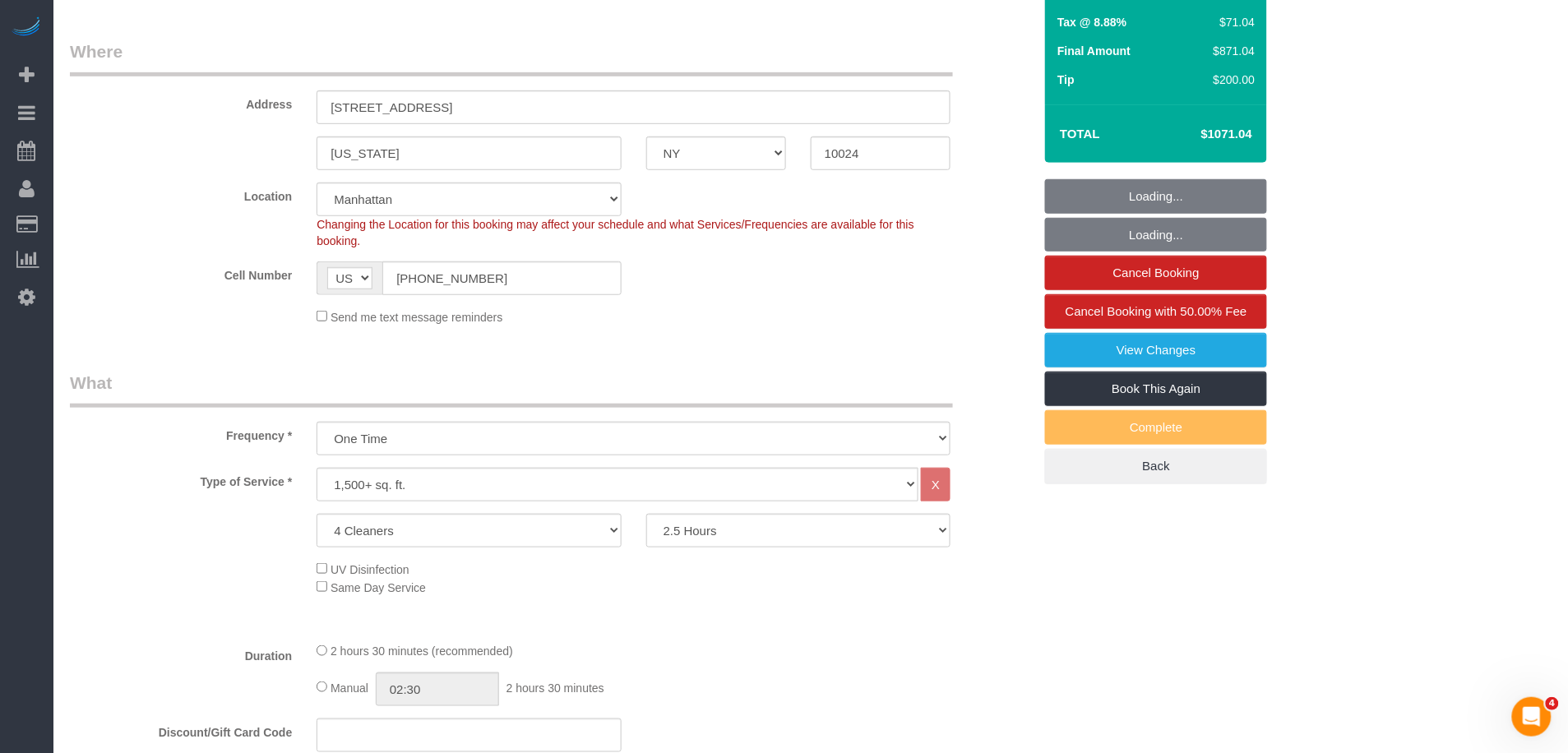
select select "object:10199"
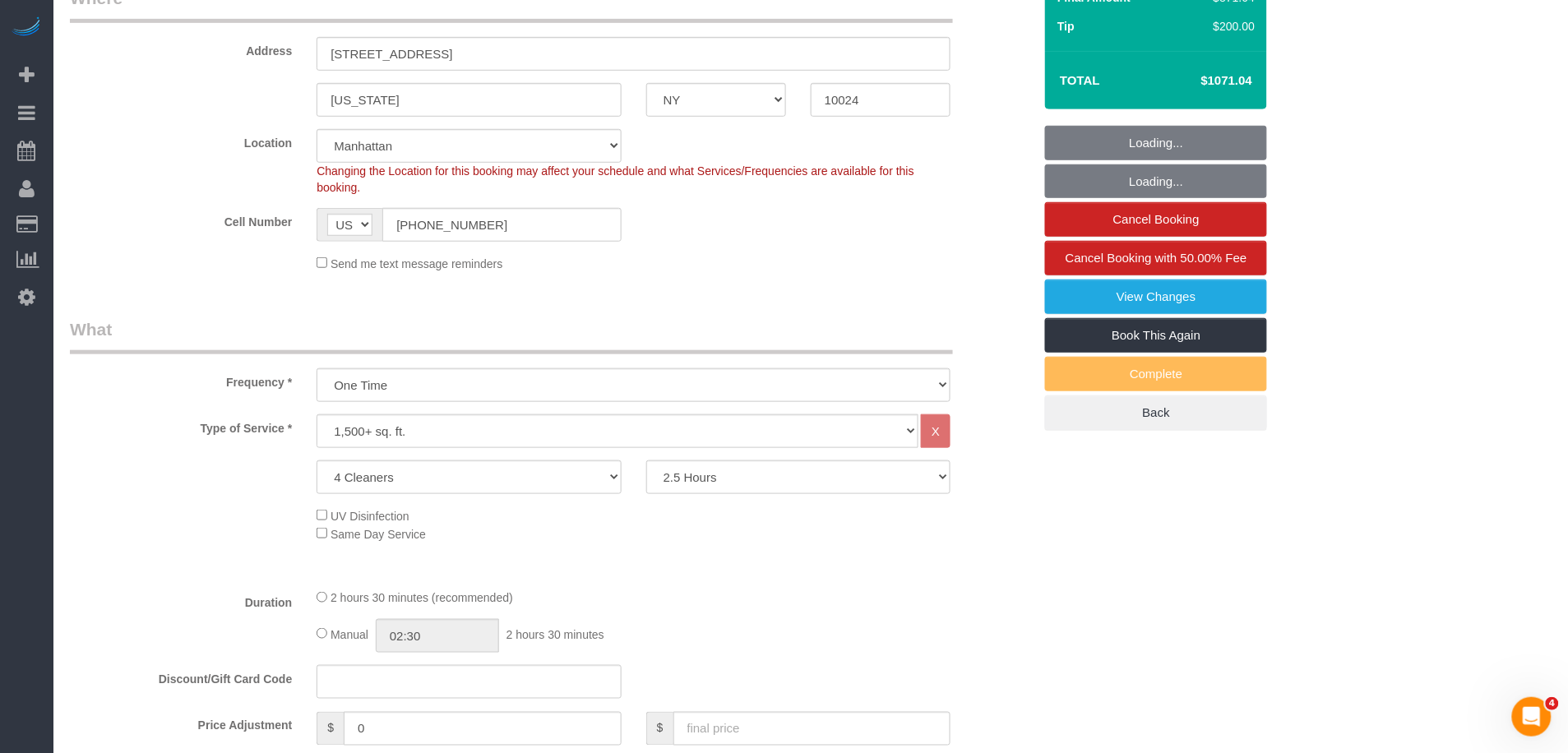
select select "string:stripe-pm_1Rdx544VGloSiKo7eMdguZrP"
select select "spot177"
select select "number:60"
select select "number:76"
select select "number:15"
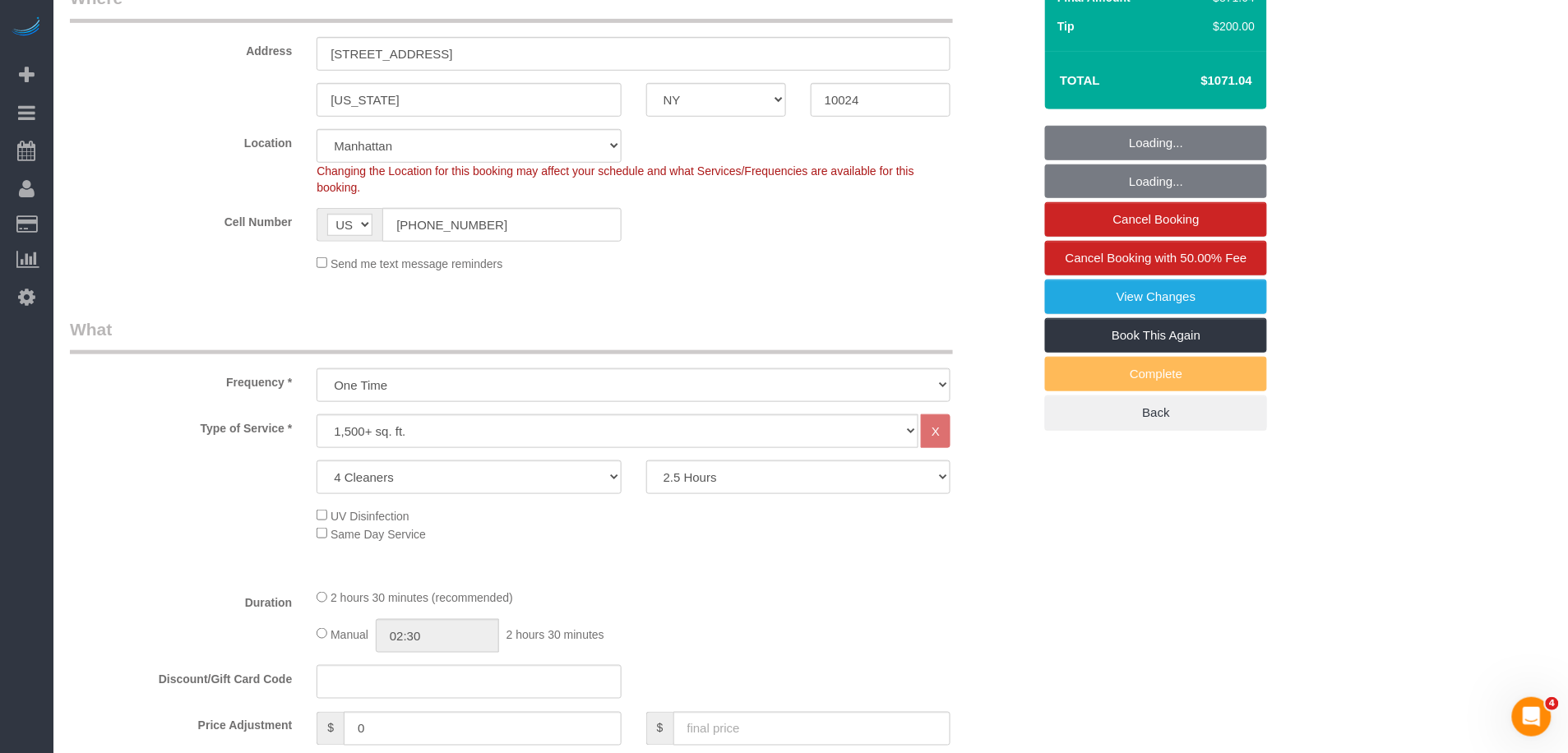
select select "number:5"
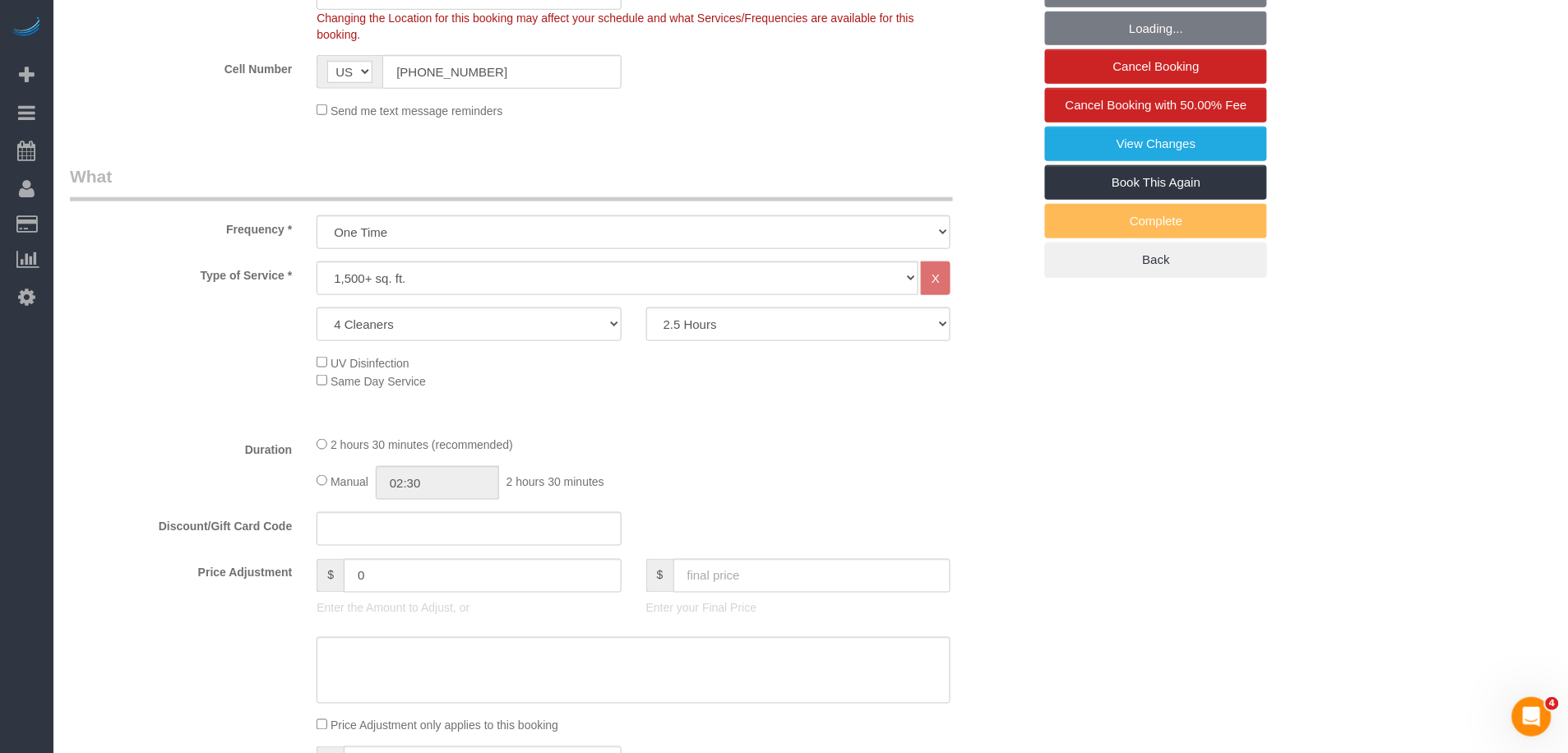
scroll to position [581, 0]
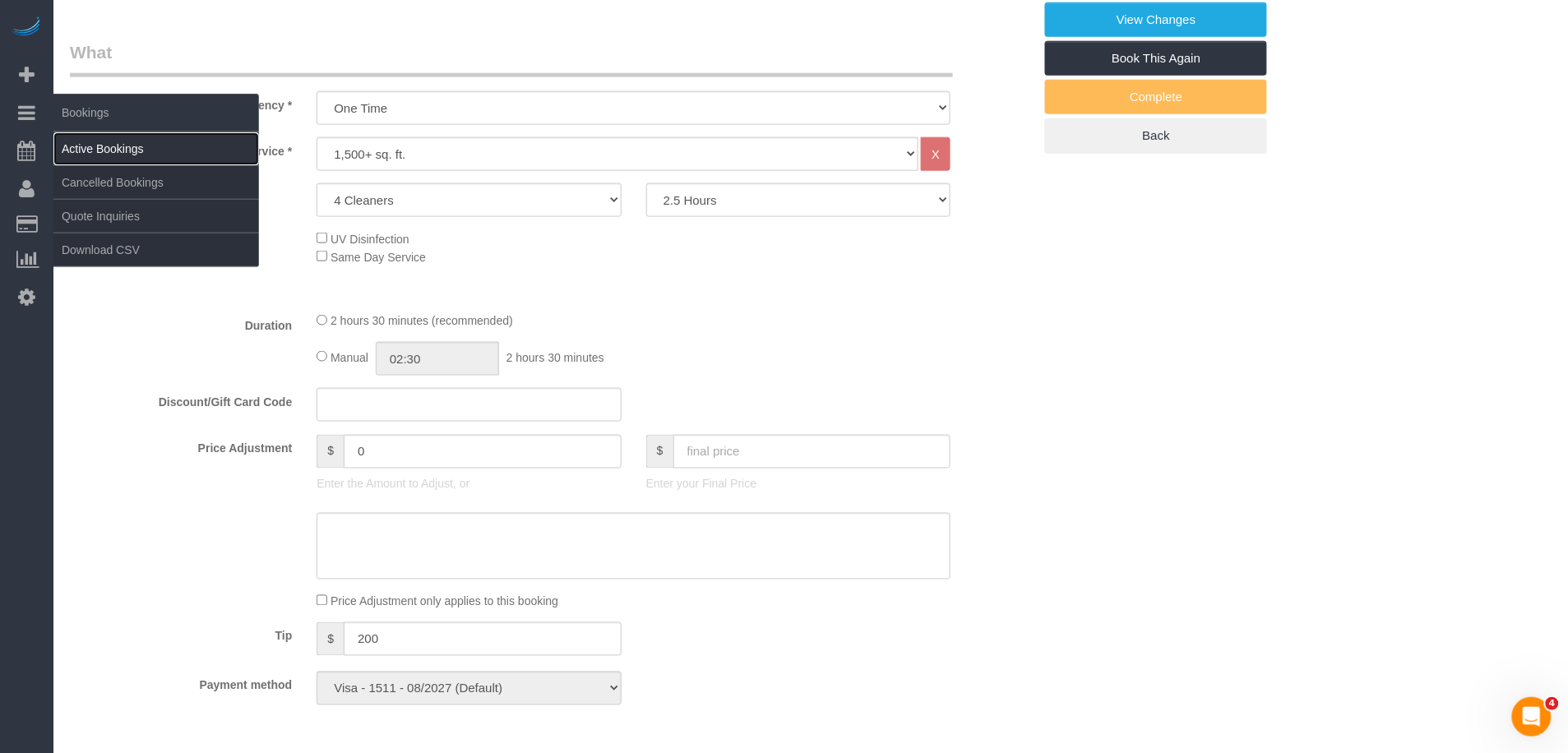
click at [133, 155] on link "Active Bookings" at bounding box center [156, 149] width 206 height 33
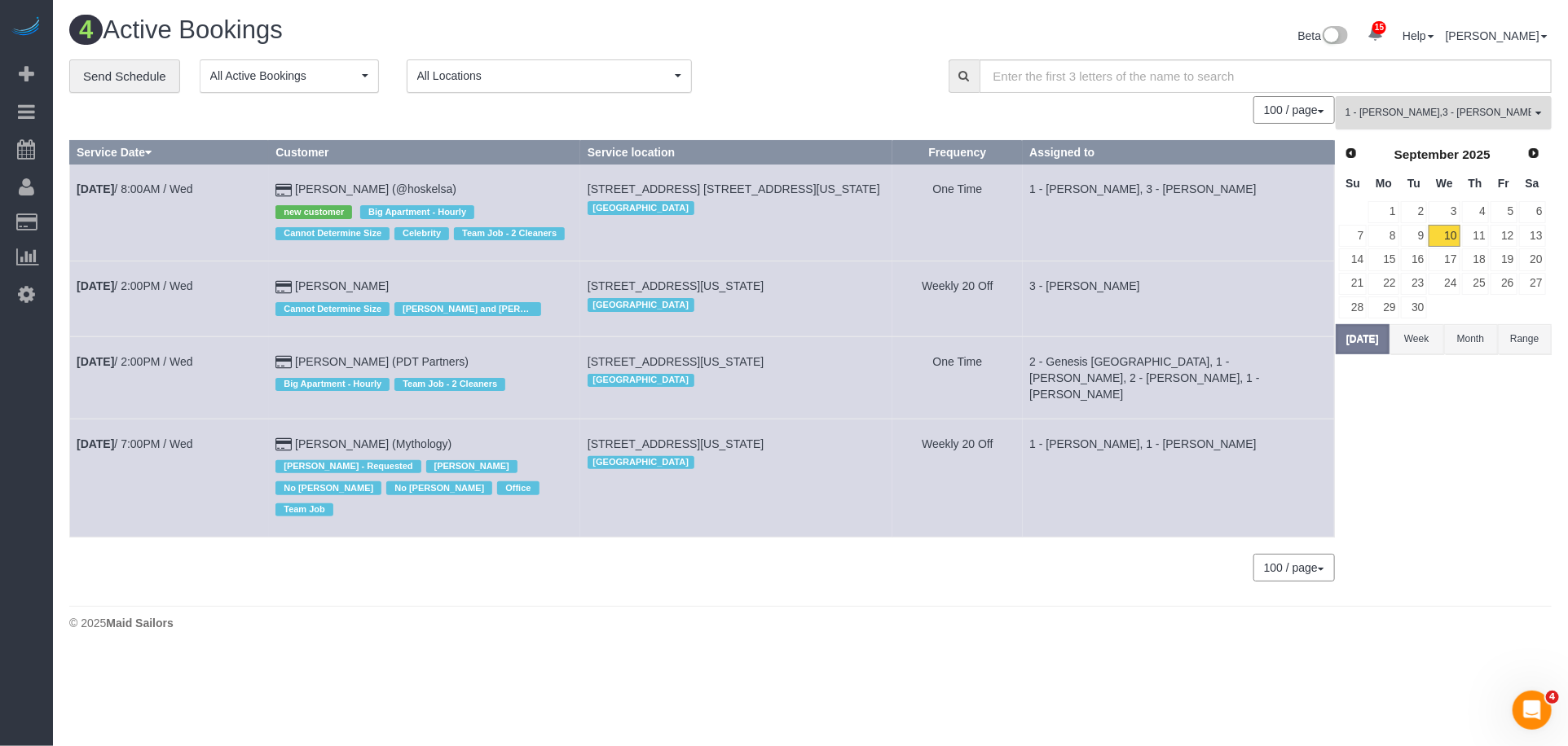
click at [1406, 107] on span "1 - Xiomara Inga , 3 - Isabella Simplicio" at bounding box center [1439, 113] width 186 height 14
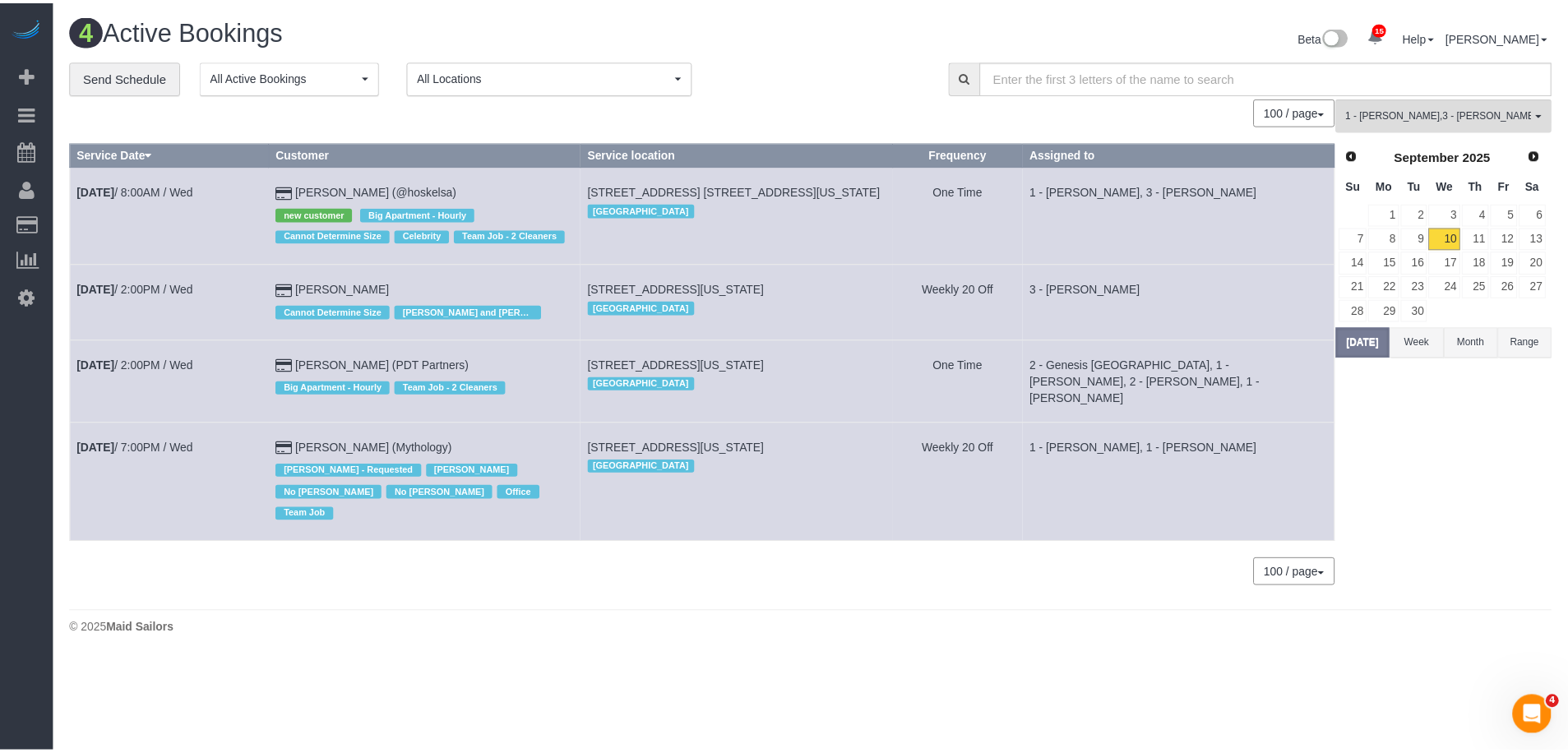
scroll to position [695, 0]
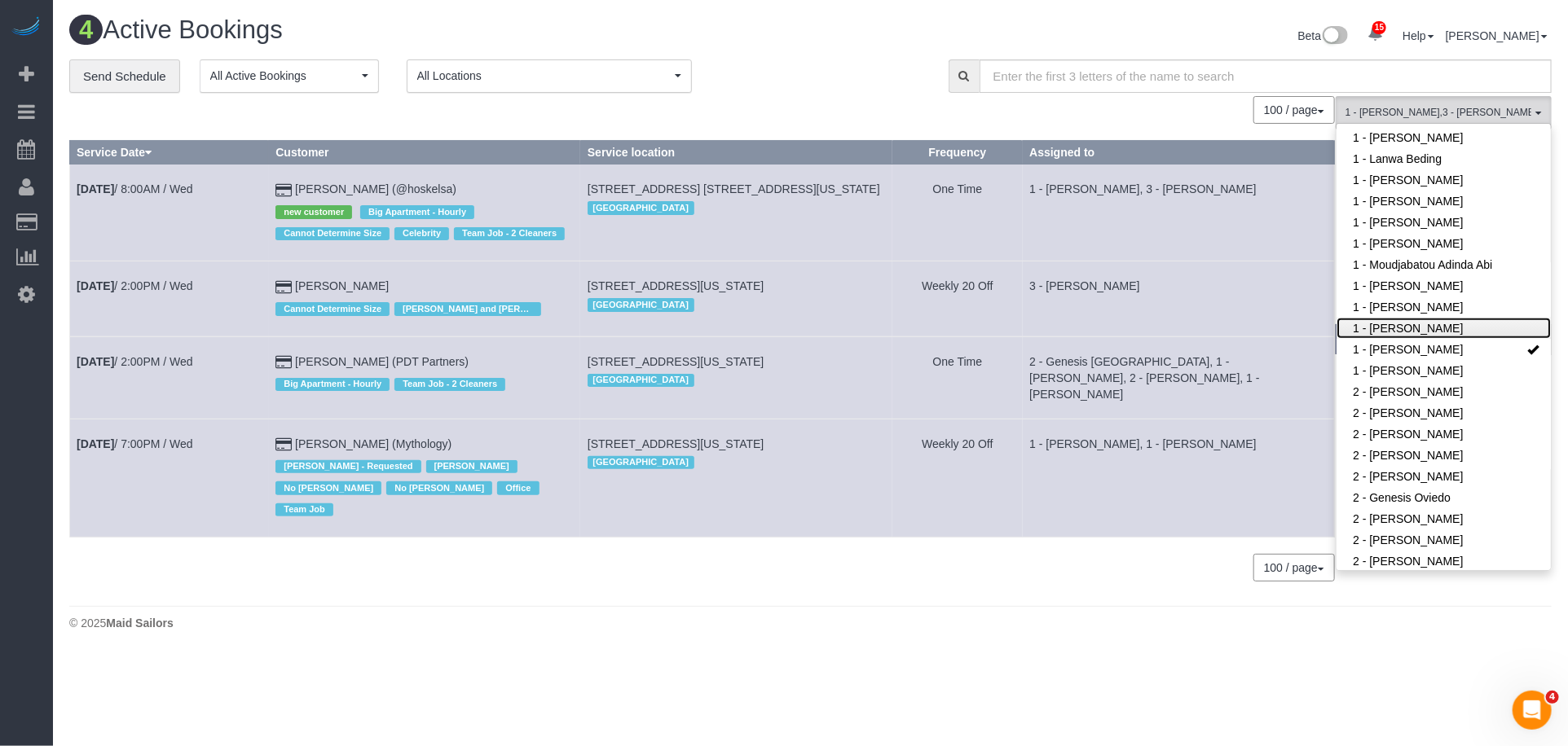
click at [1364, 321] on link "1 - [PERSON_NAME]" at bounding box center [1444, 329] width 215 height 21
click at [1379, 351] on link "1 - [PERSON_NAME]" at bounding box center [1444, 350] width 215 height 21
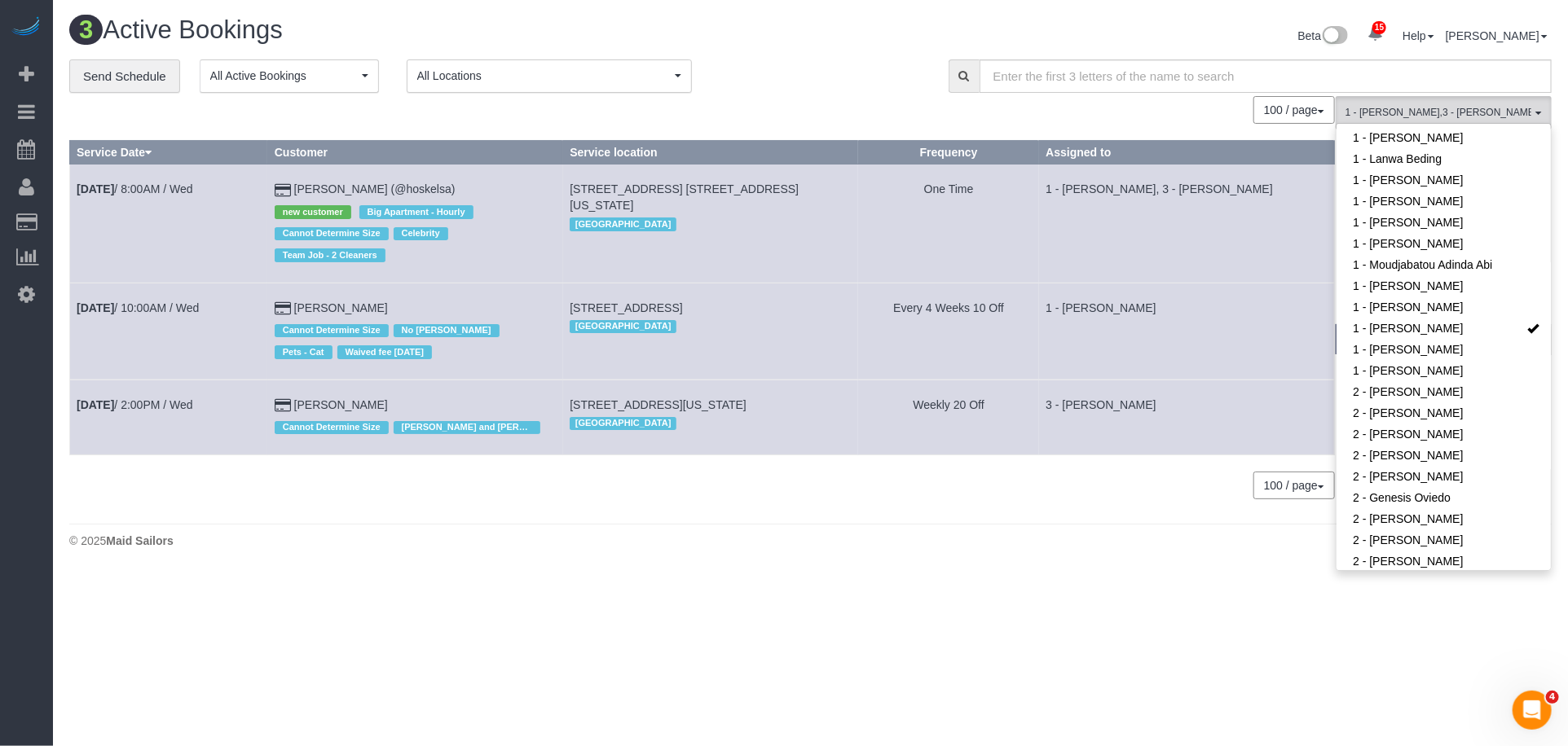
click at [1239, 331] on td "1 - [PERSON_NAME]" at bounding box center [1187, 331] width 296 height 97
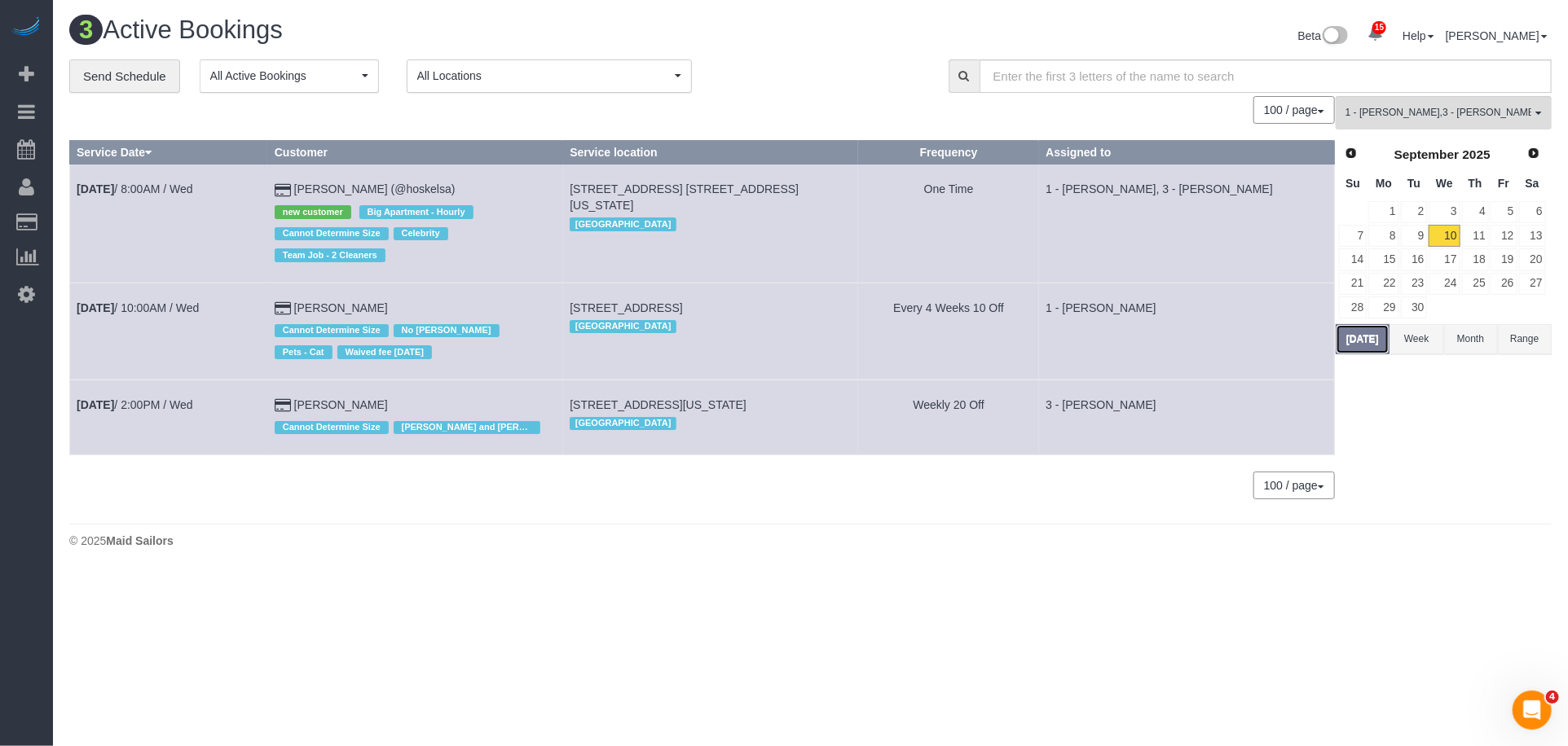
click at [1353, 336] on button "Today" at bounding box center [1363, 339] width 54 height 30
click at [1411, 232] on link "9" at bounding box center [1415, 236] width 27 height 22
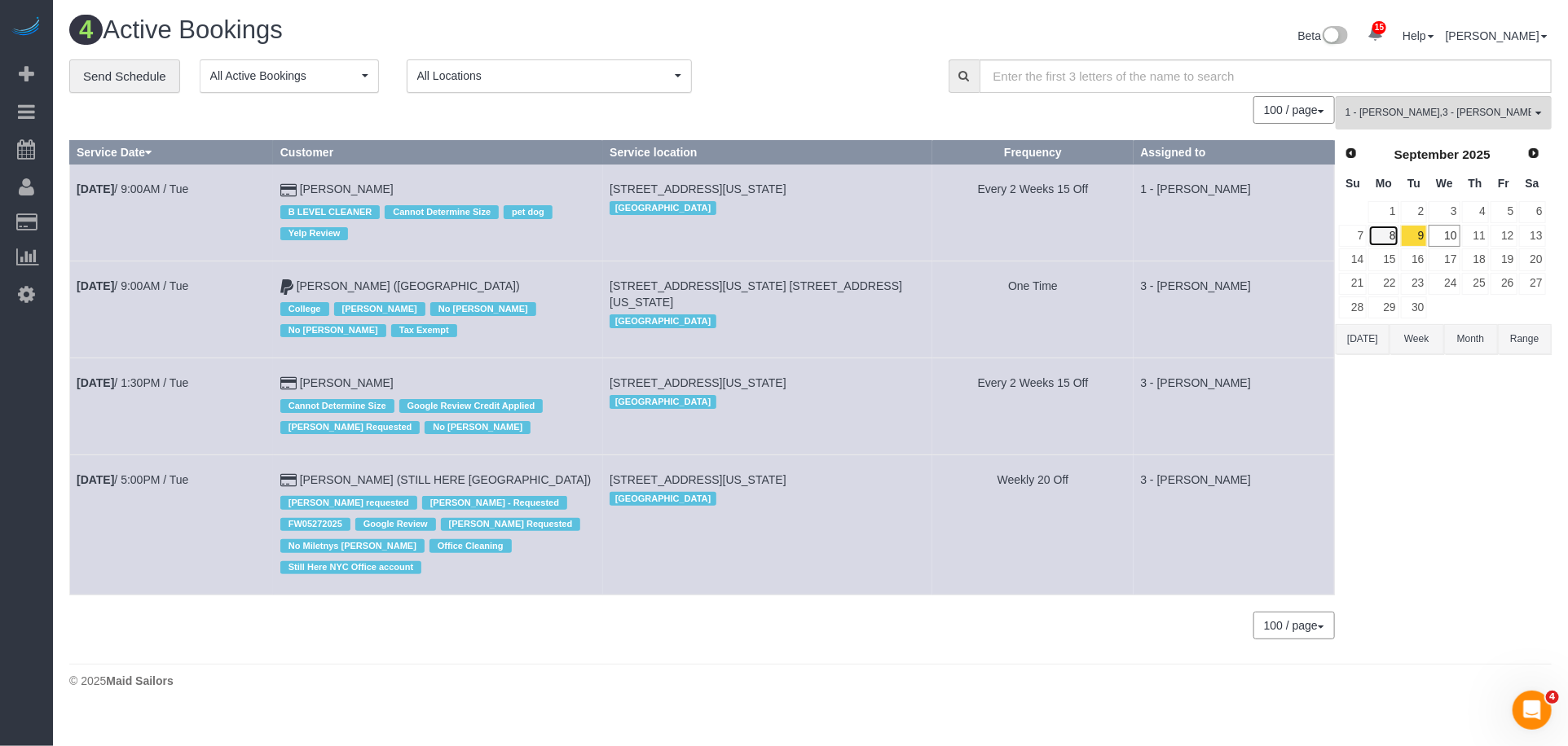
click at [1393, 245] on link "8" at bounding box center [1384, 236] width 30 height 22
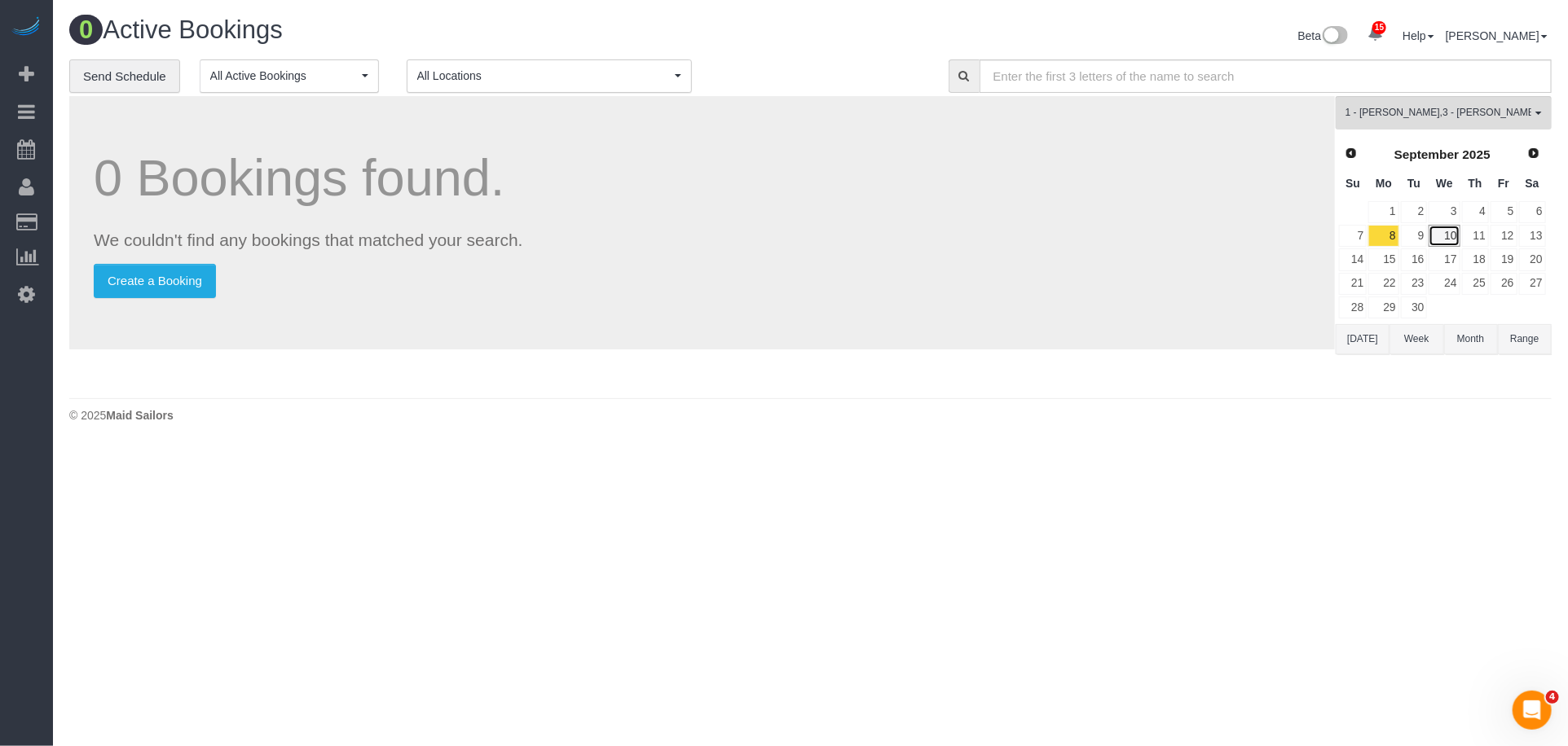
click at [1447, 229] on link "10" at bounding box center [1445, 236] width 31 height 22
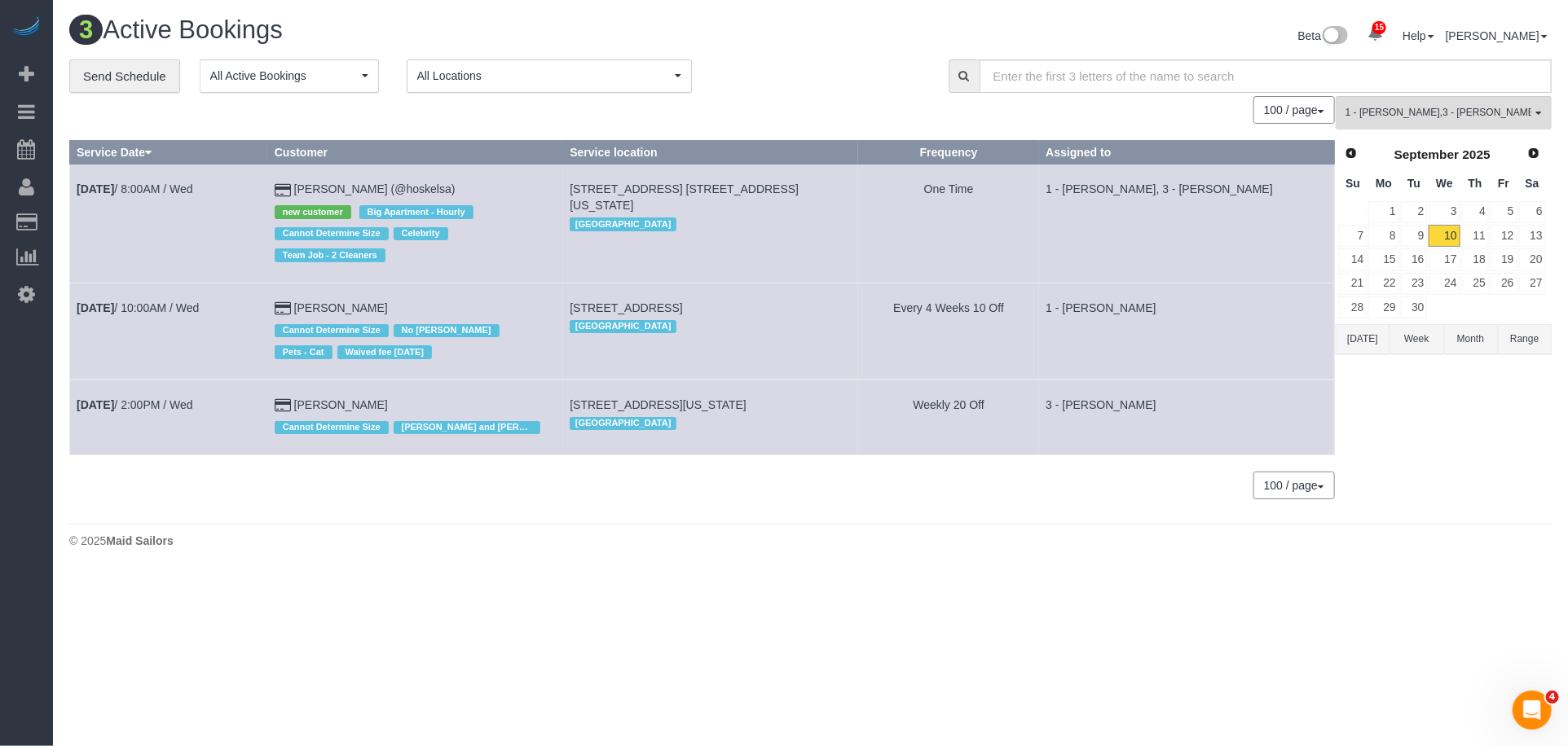
click at [1371, 341] on button "Today" at bounding box center [1363, 339] width 54 height 30
click at [114, 308] on b "Sep 10th" at bounding box center [95, 308] width 38 height 13
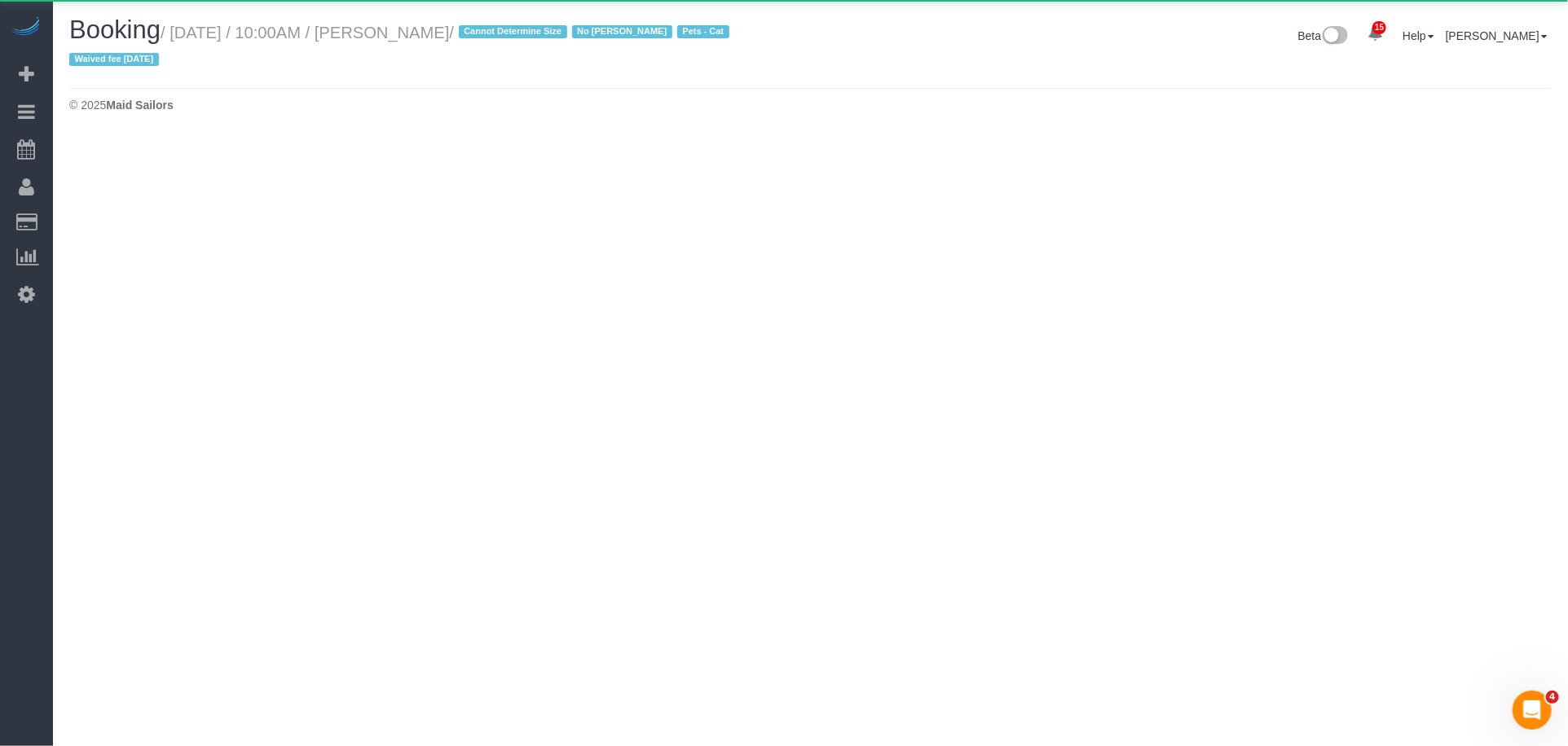
select select "NY"
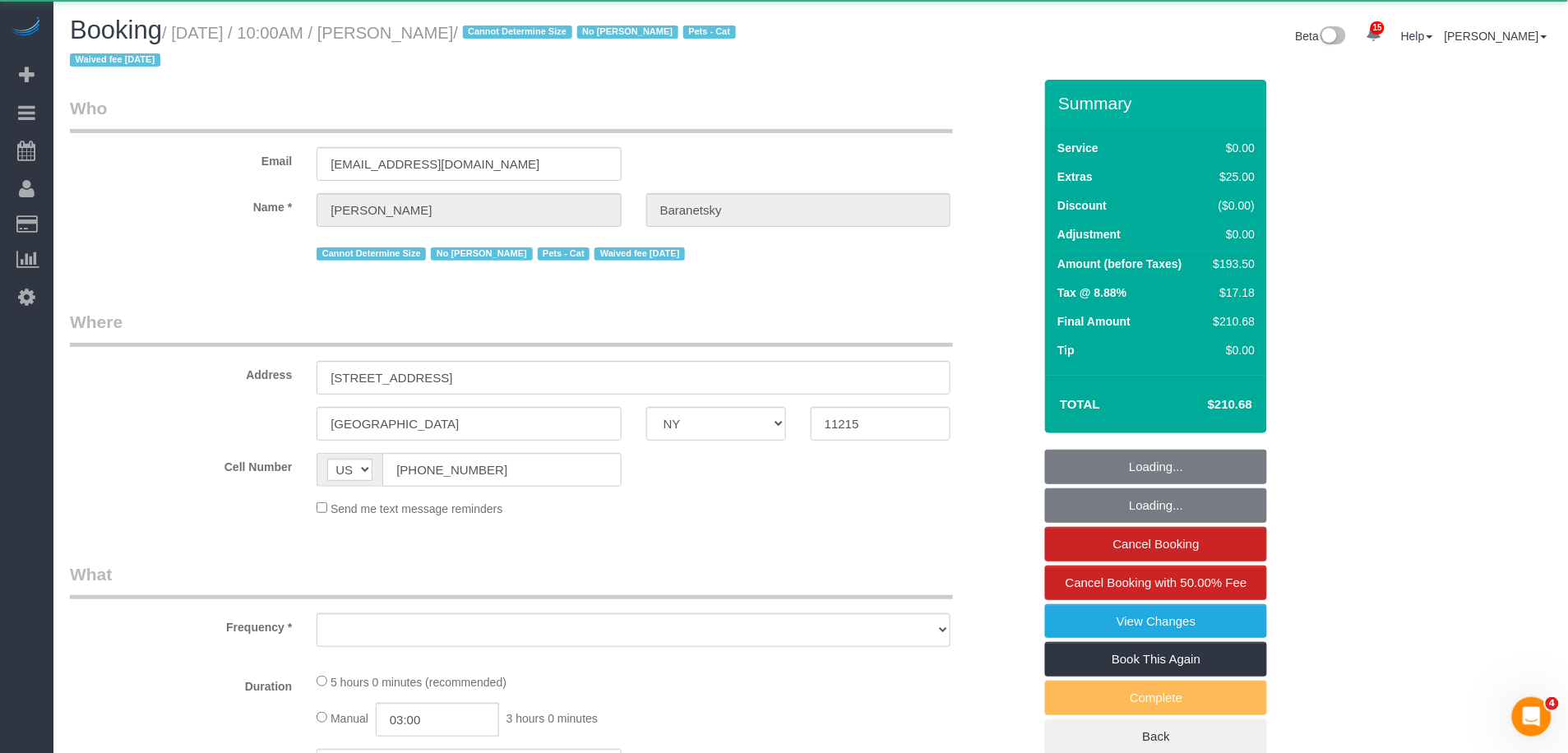
select select "object:12508"
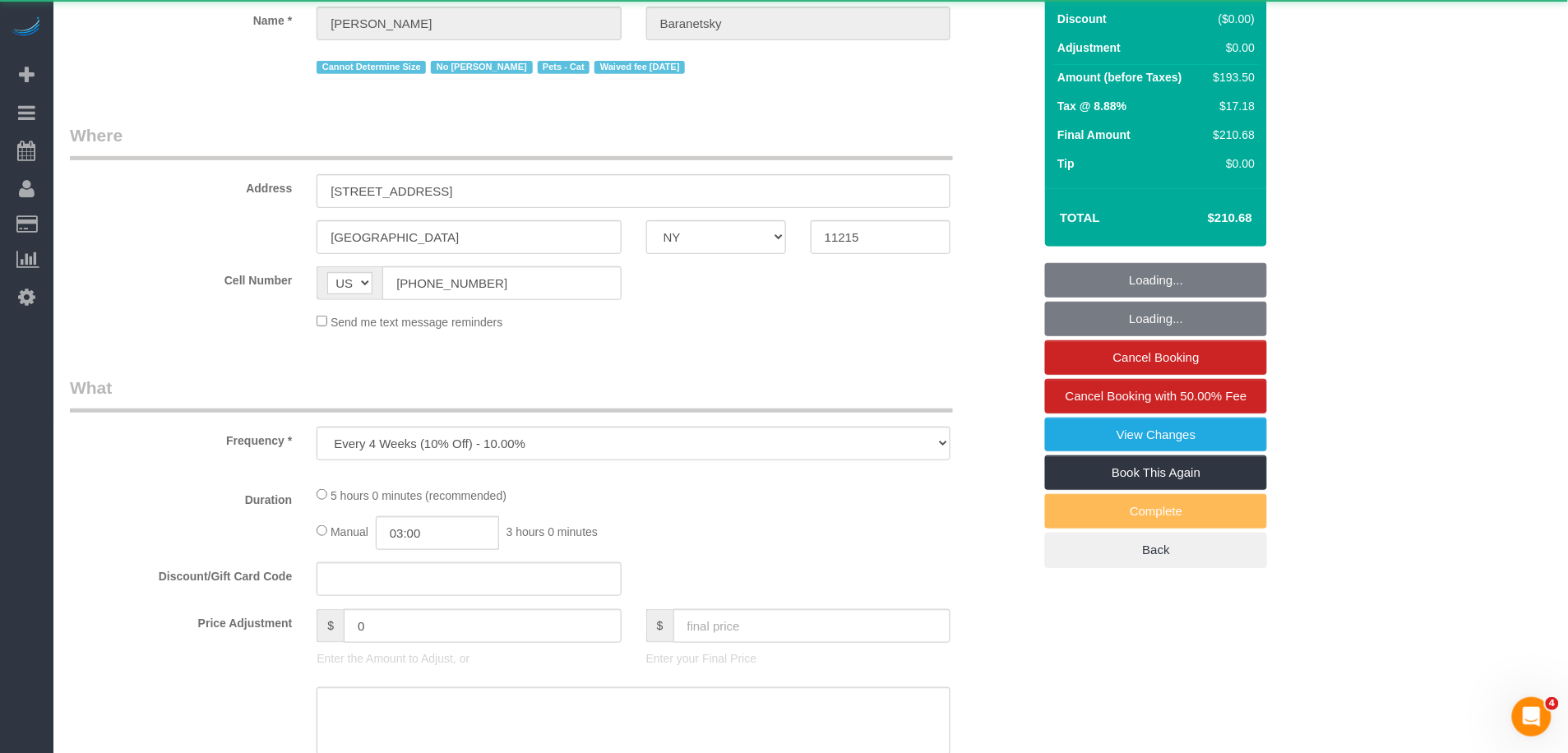
select select "string:stripe-pm_1No6cK4VGloSiKo7E2tmOfwl"
select select "2"
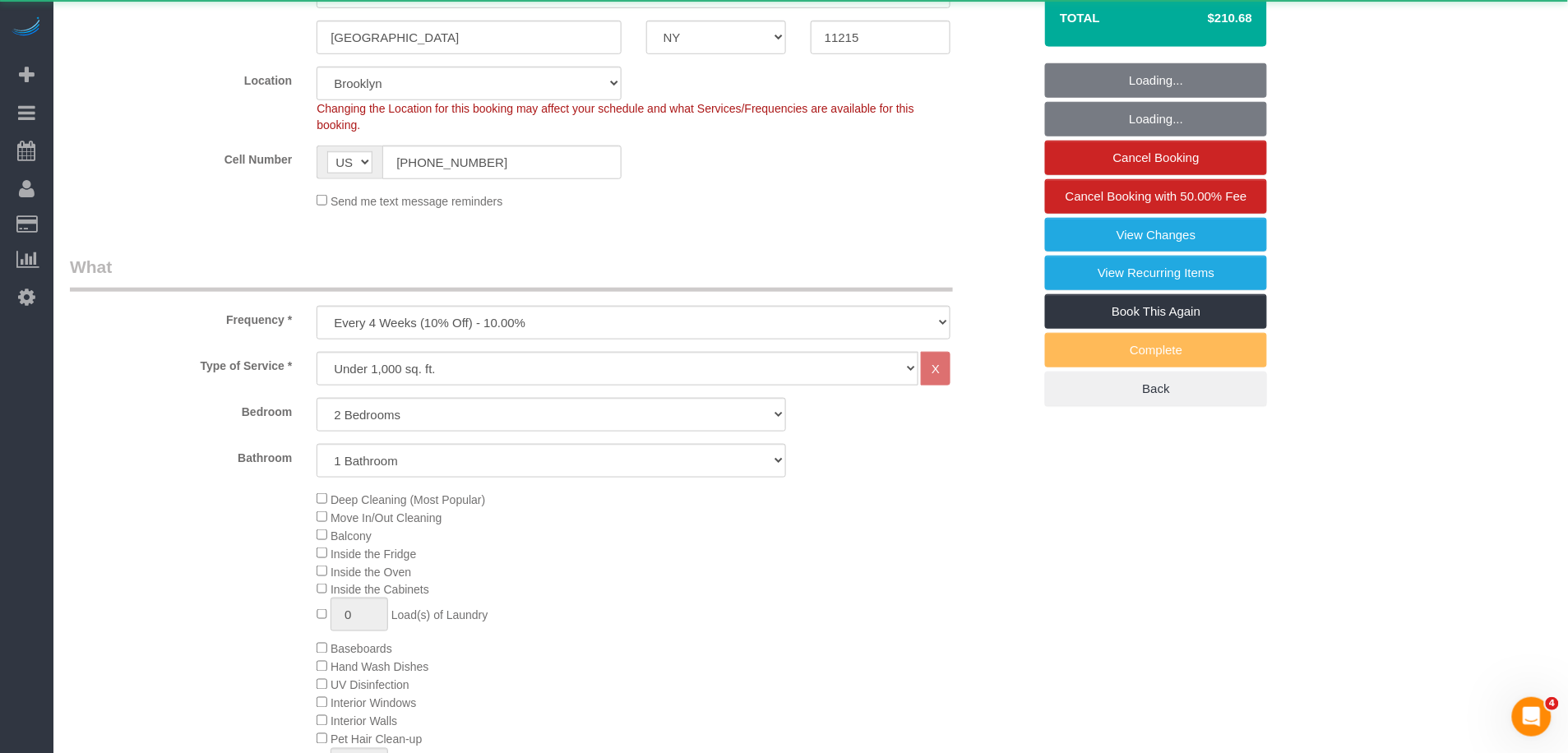
select select "object:12623"
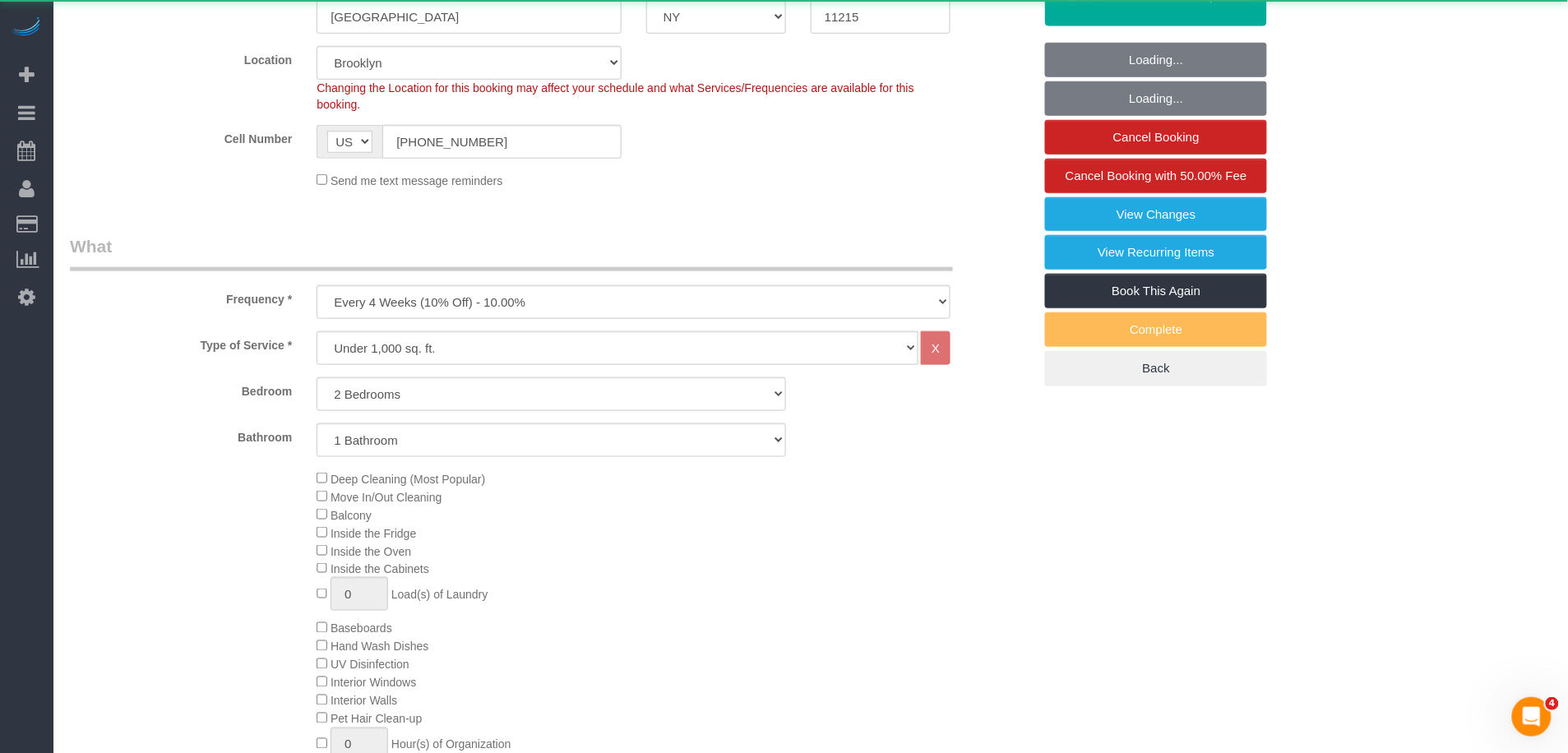
select select "spot221"
select select "number:58"
select select "number:77"
select select "number:14"
select select "number:7"
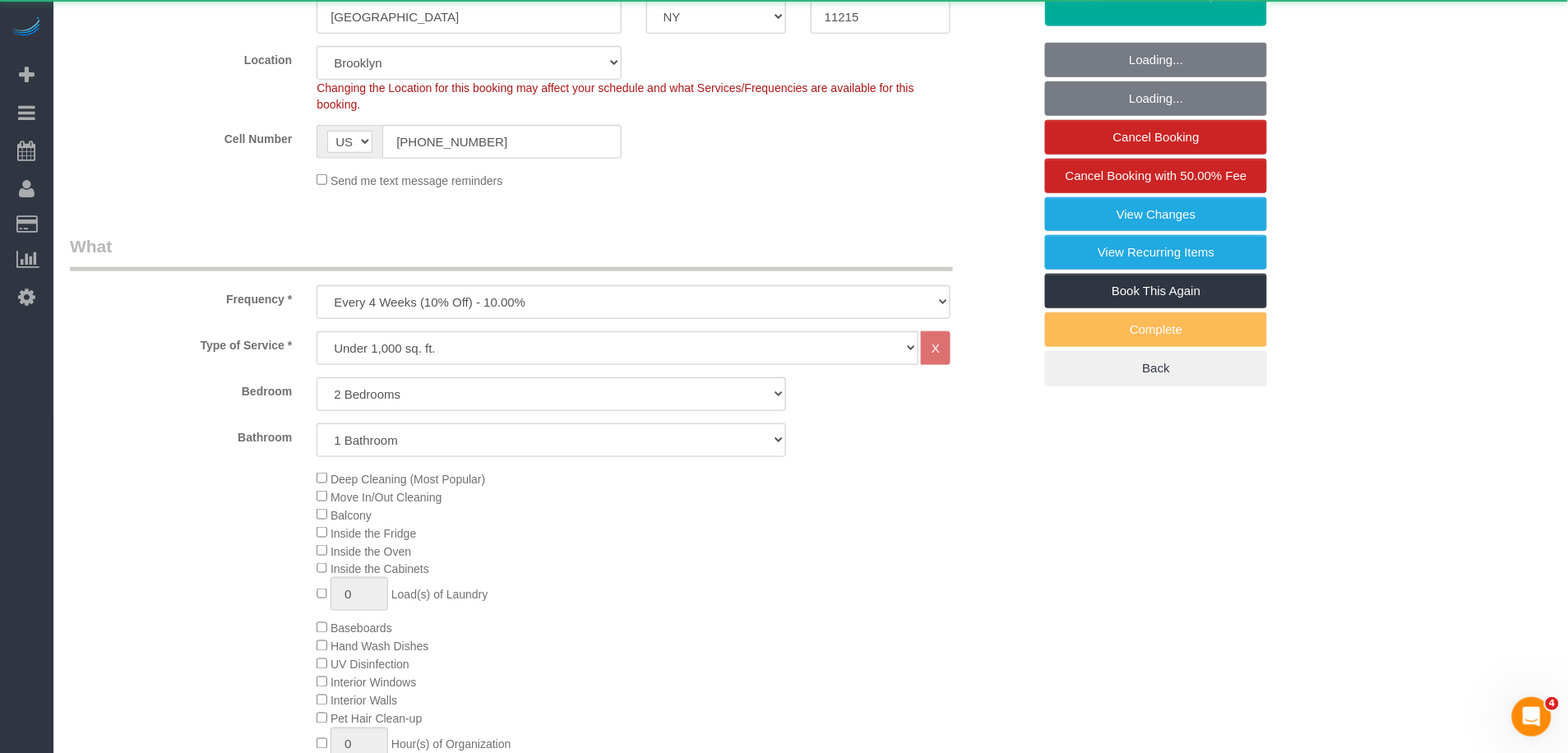
select select "2"
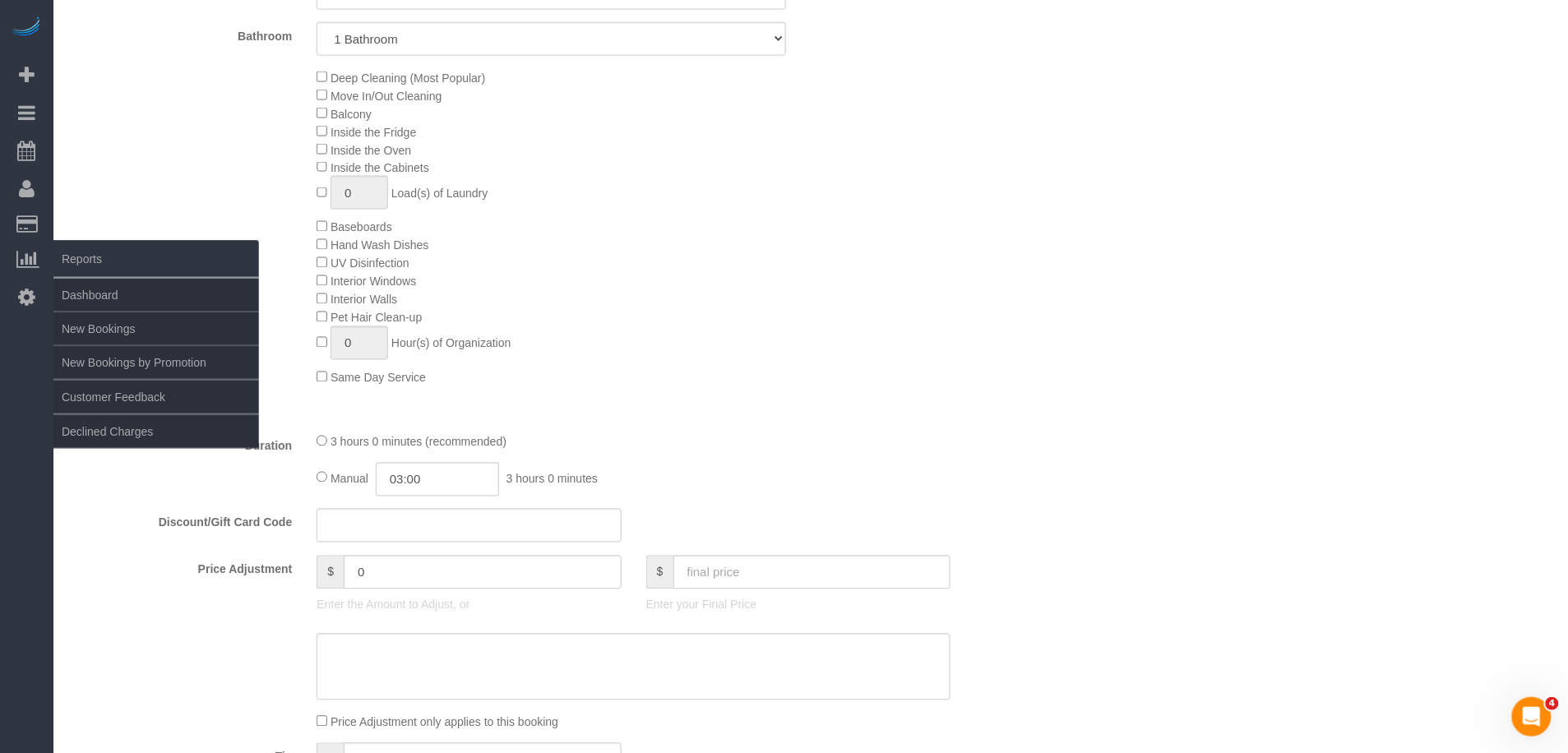
scroll to position [814, 0]
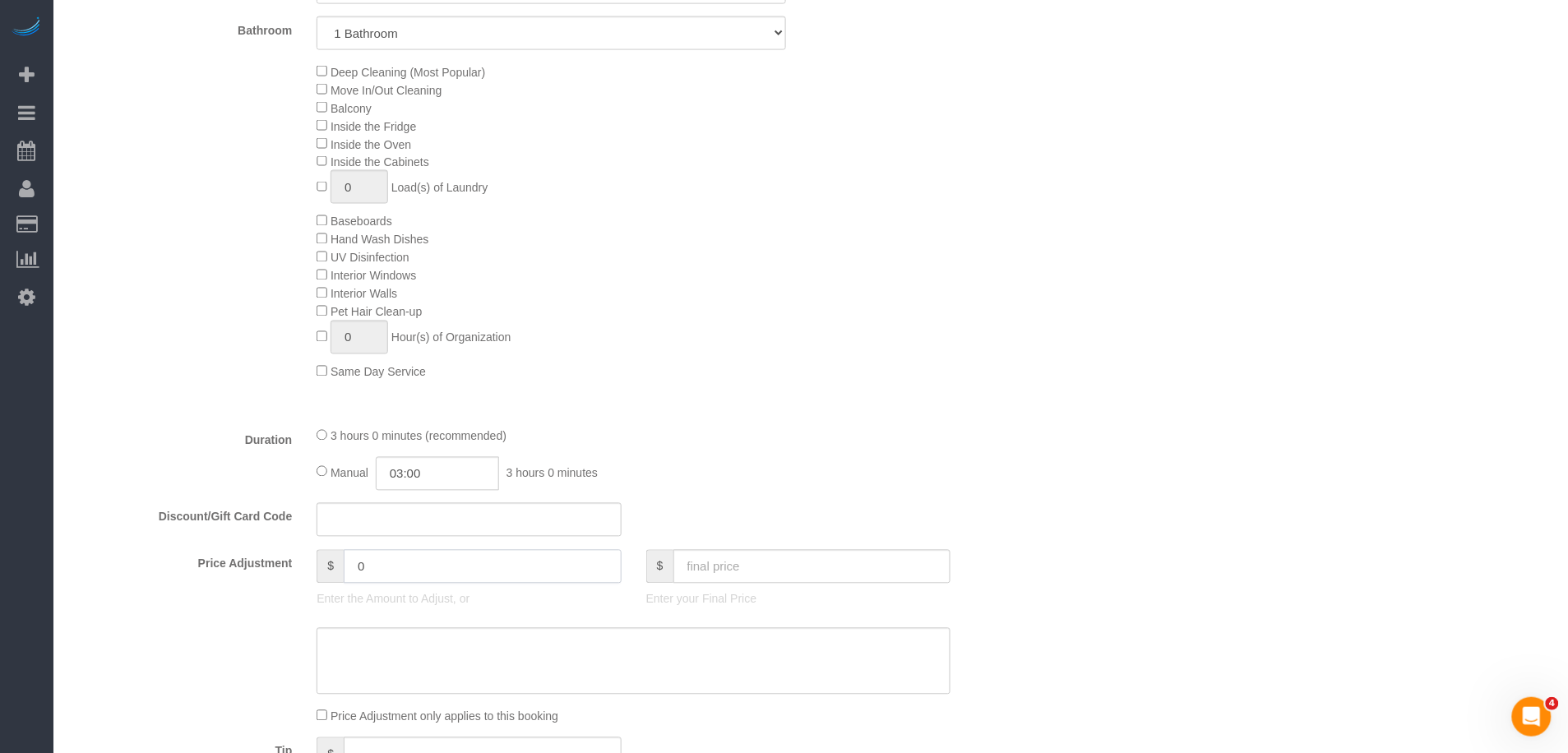
click at [397, 576] on input "0" at bounding box center [483, 566] width 278 height 34
click at [398, 578] on input "0" at bounding box center [483, 566] width 278 height 34
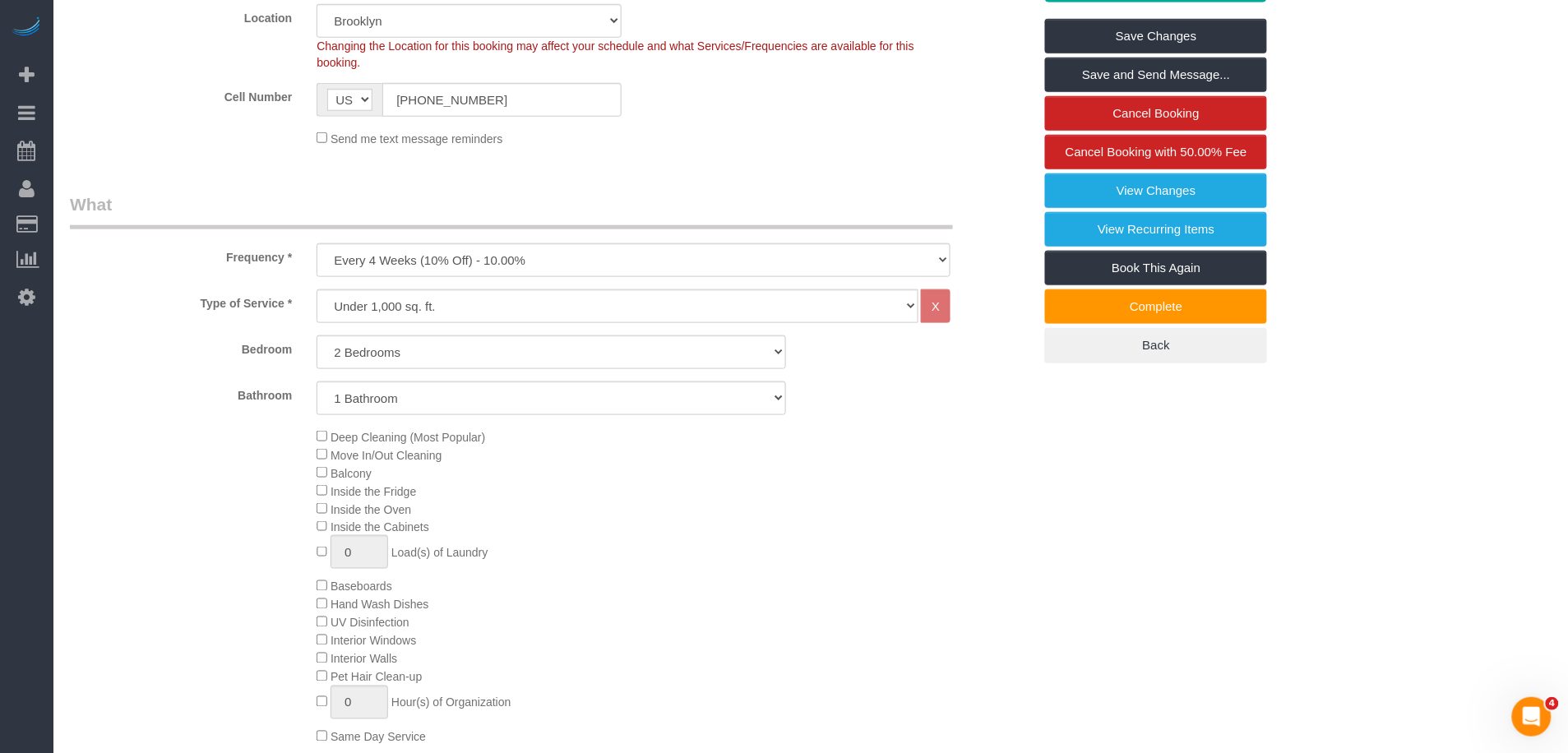
scroll to position [165, 0]
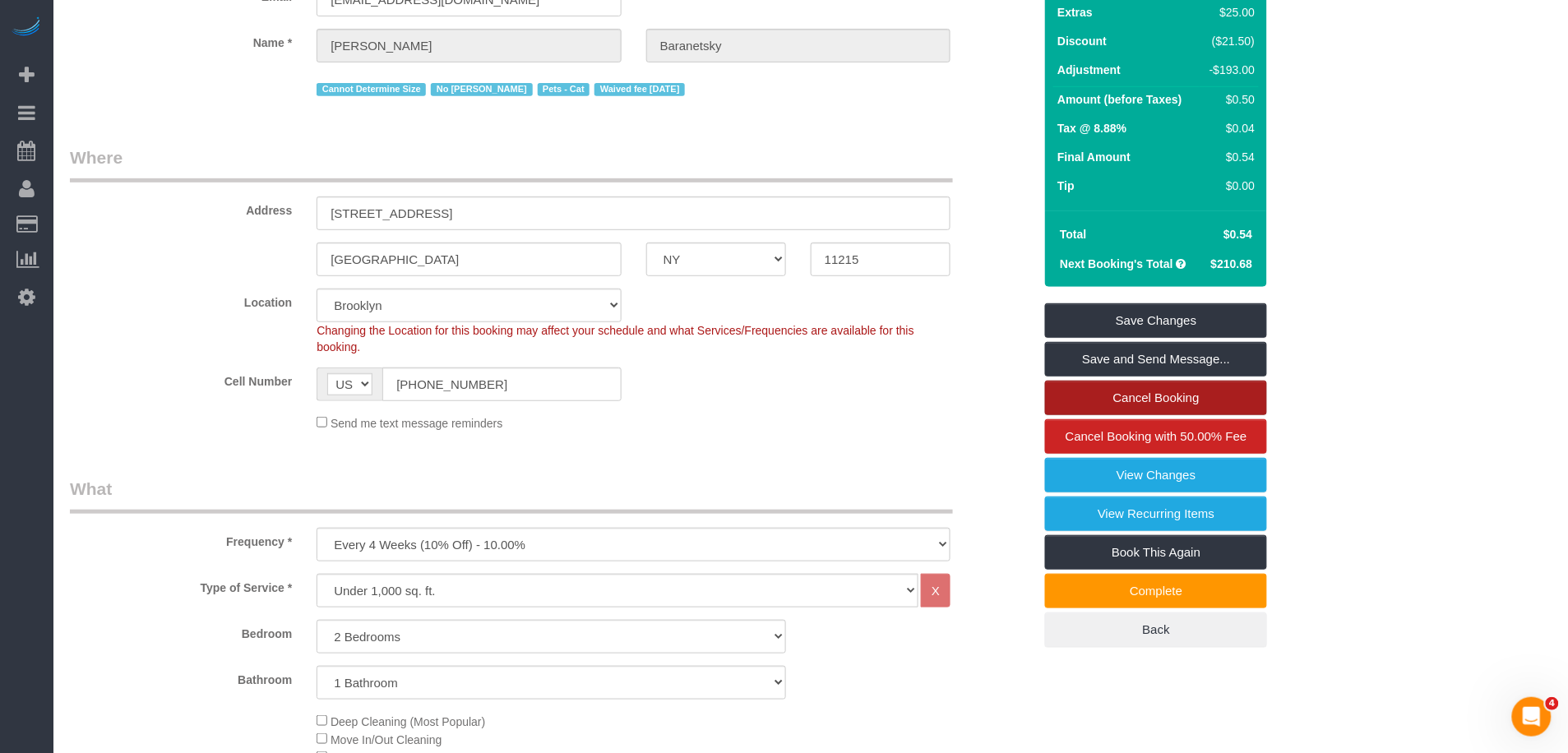
type input "-193"
click at [1223, 393] on link "Cancel Booking" at bounding box center [1156, 398] width 222 height 35
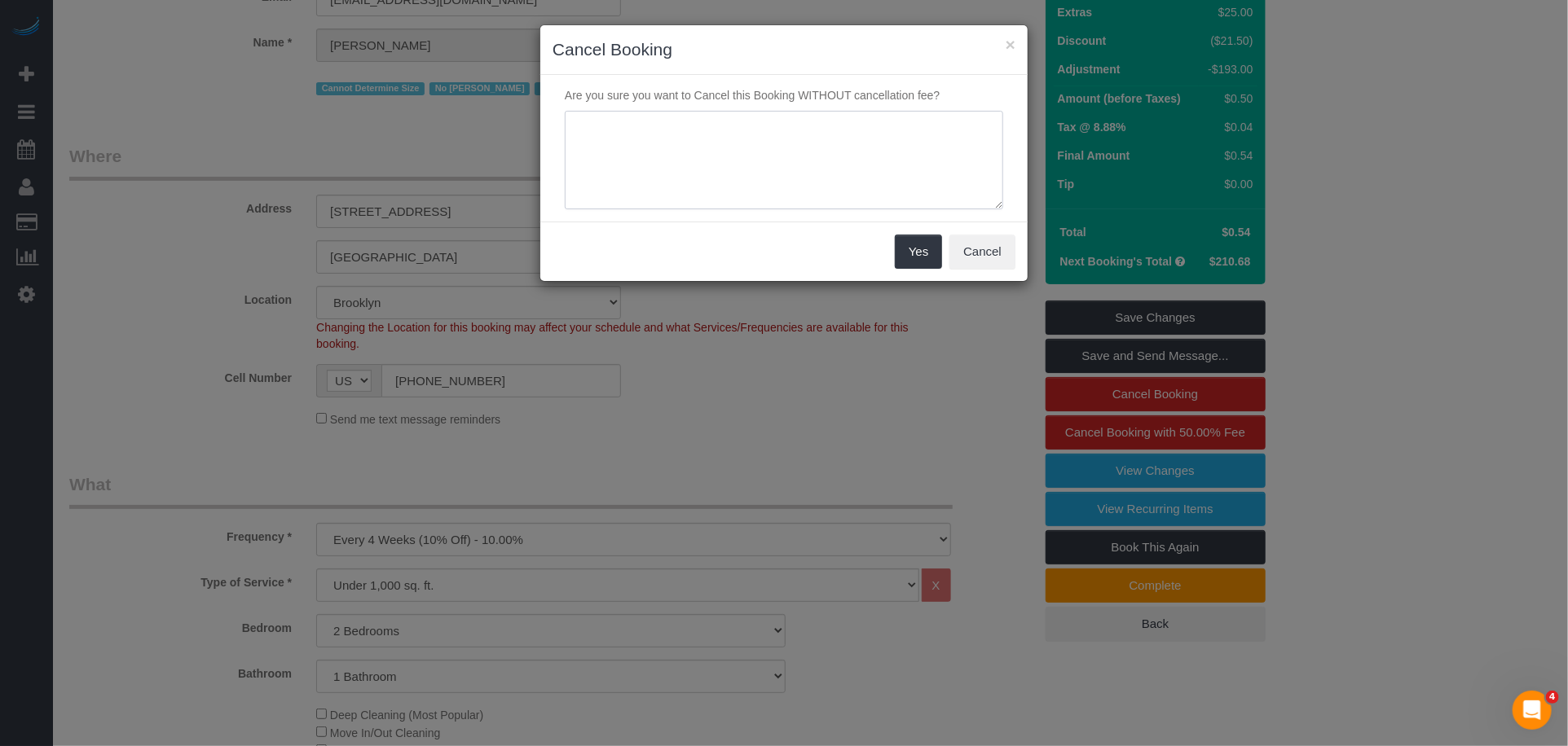
click at [766, 148] on textarea at bounding box center [784, 161] width 439 height 99
type textarea "."
click at [906, 252] on button "Yes" at bounding box center [919, 252] width 47 height 34
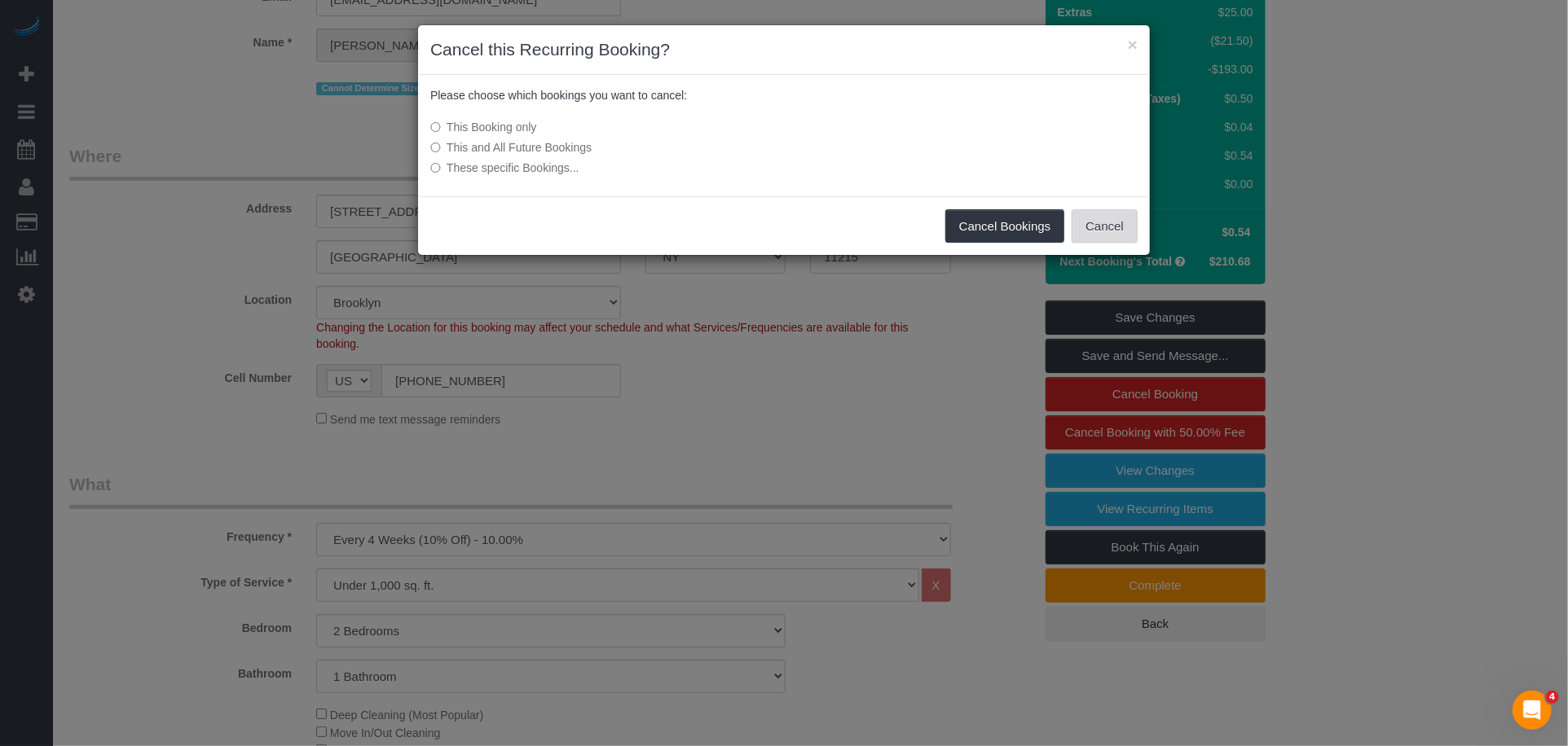
click at [1120, 224] on button "Cancel" at bounding box center [1105, 227] width 66 height 34
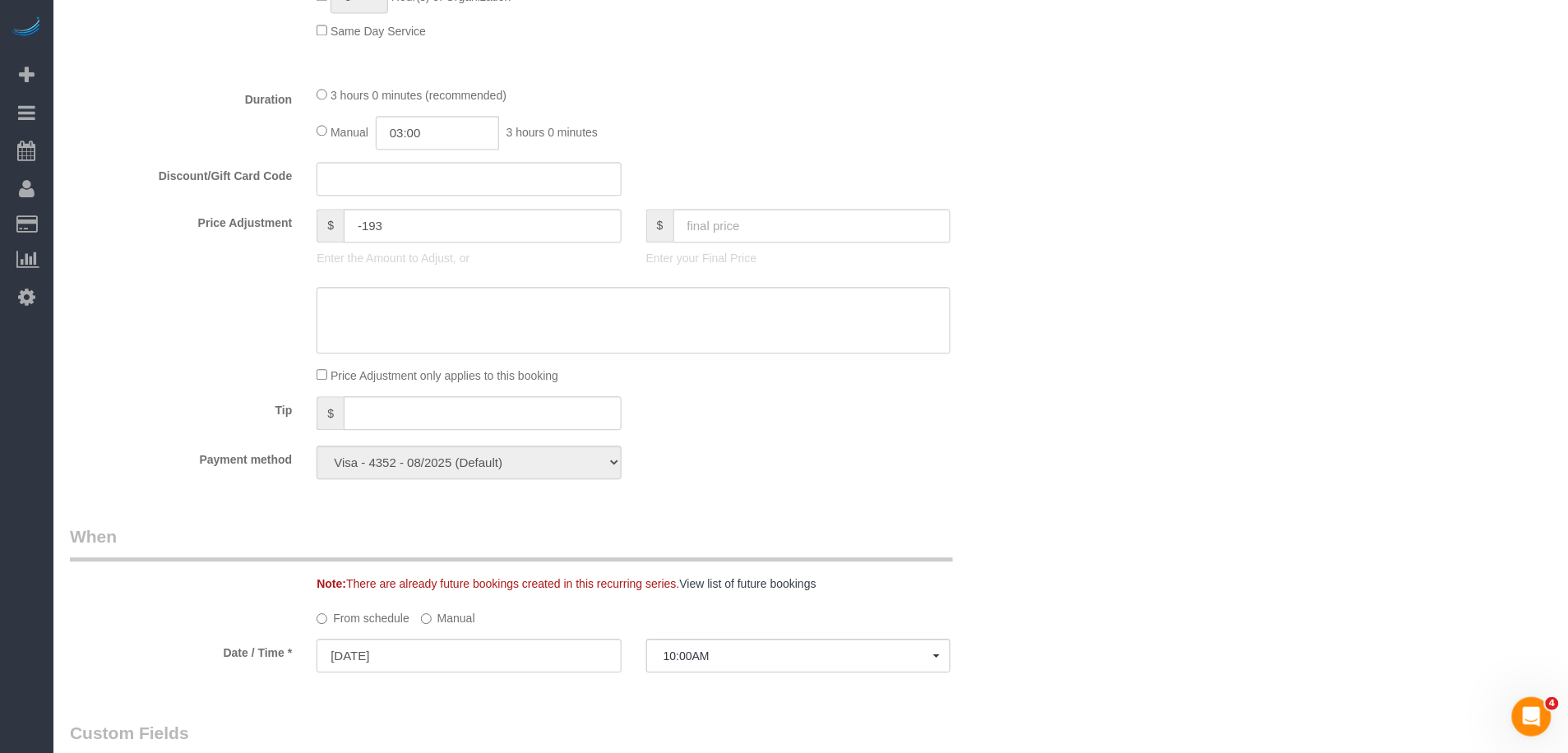
scroll to position [1228, 0]
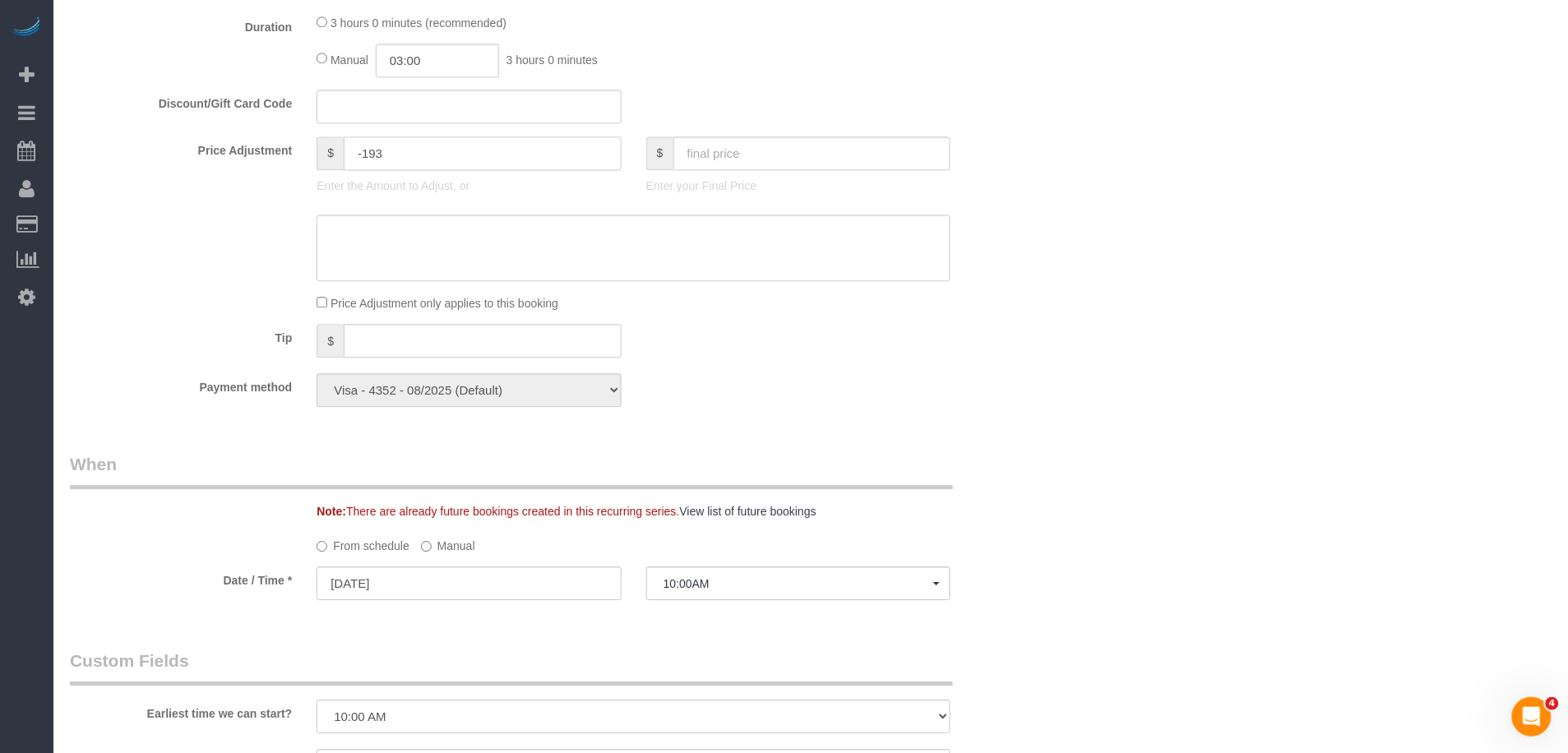
click at [412, 161] on input "-193" at bounding box center [483, 153] width 278 height 34
type input "-193.54"
click at [1143, 258] on div "Who Email 5747stllc@gmail.com Name * Andrew Baranetsky Cannot Determine Size No…" at bounding box center [811, 258] width 1482 height 2811
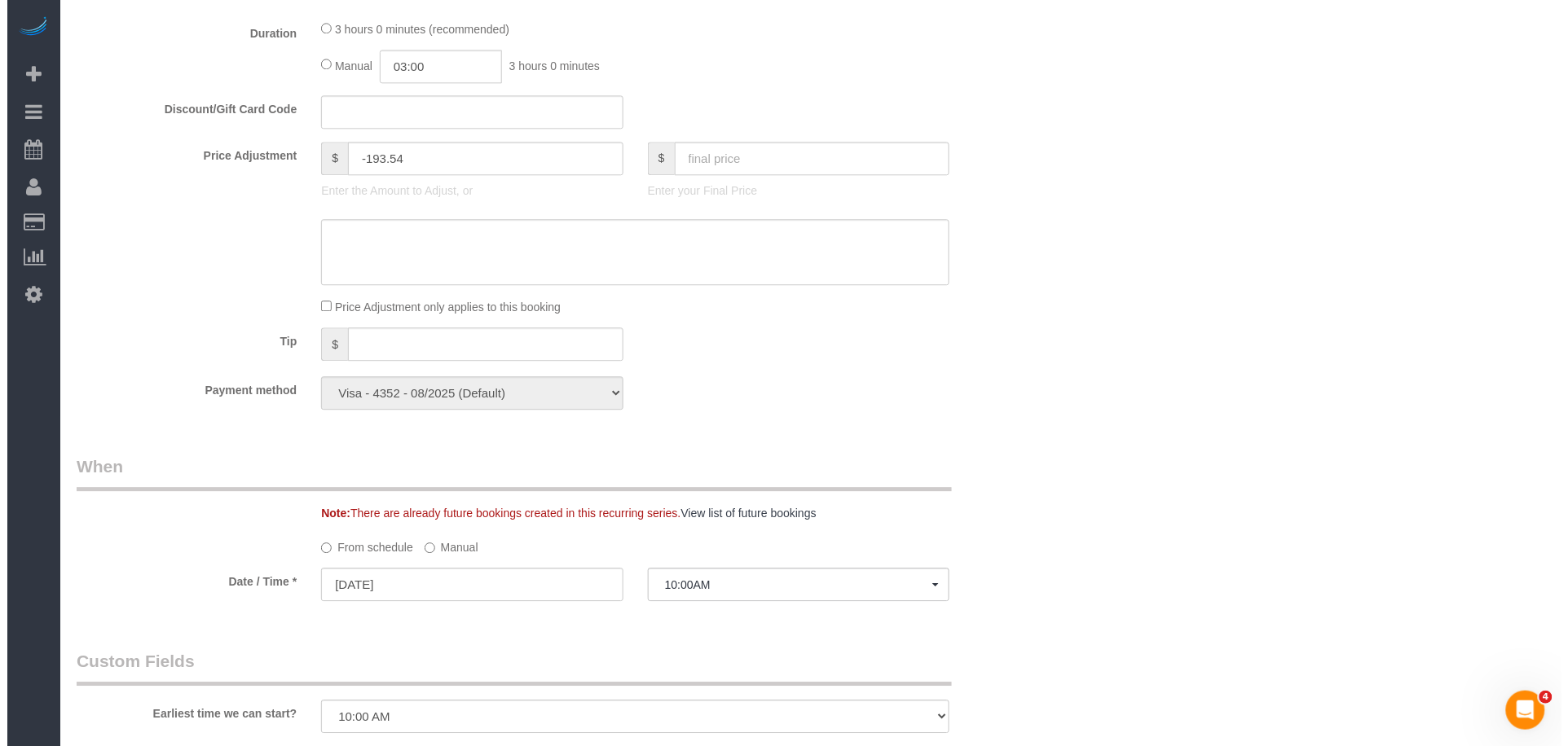
scroll to position [0, 0]
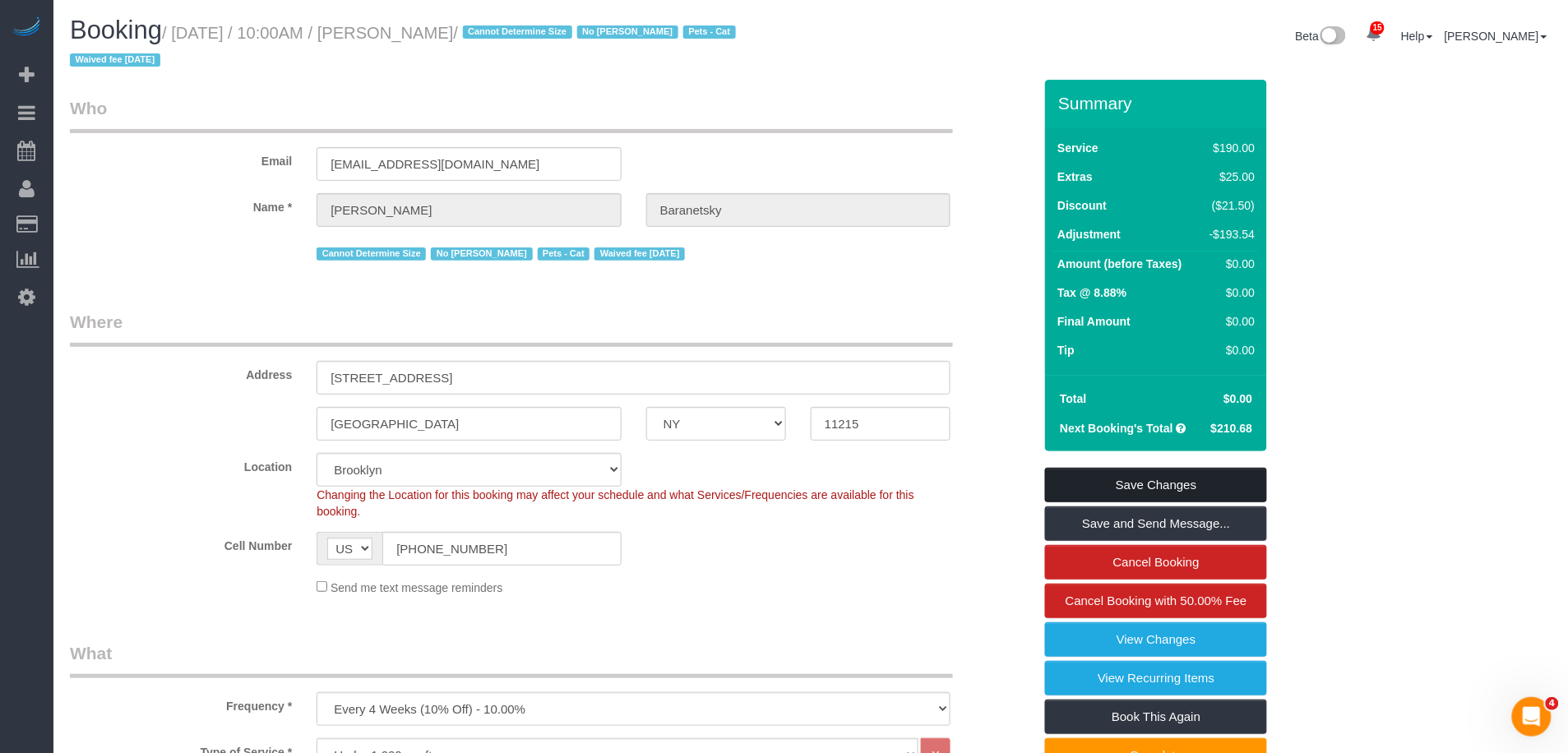
click at [1165, 495] on link "Save Changes" at bounding box center [1156, 486] width 222 height 35
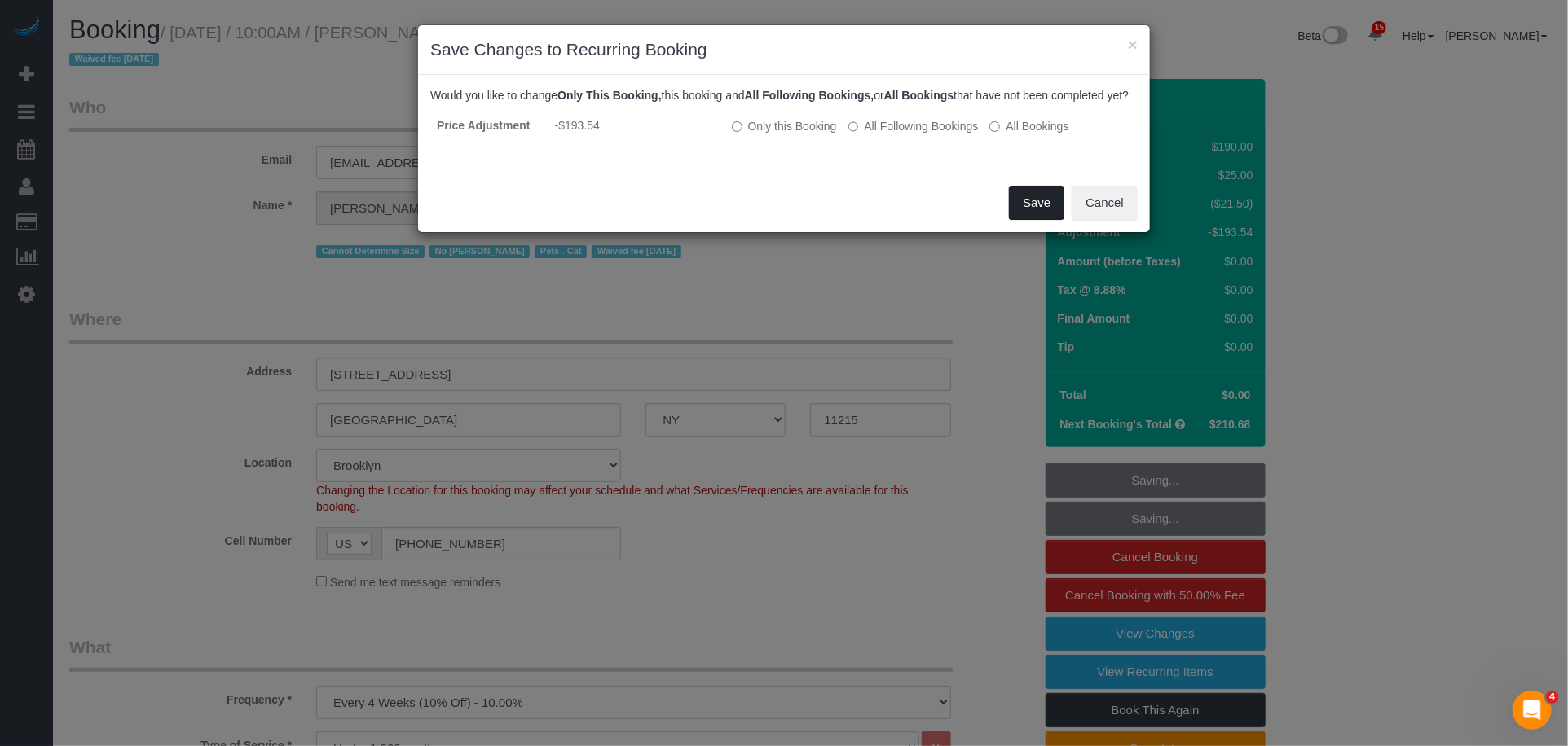
click at [1047, 216] on button "Save" at bounding box center [1037, 203] width 55 height 34
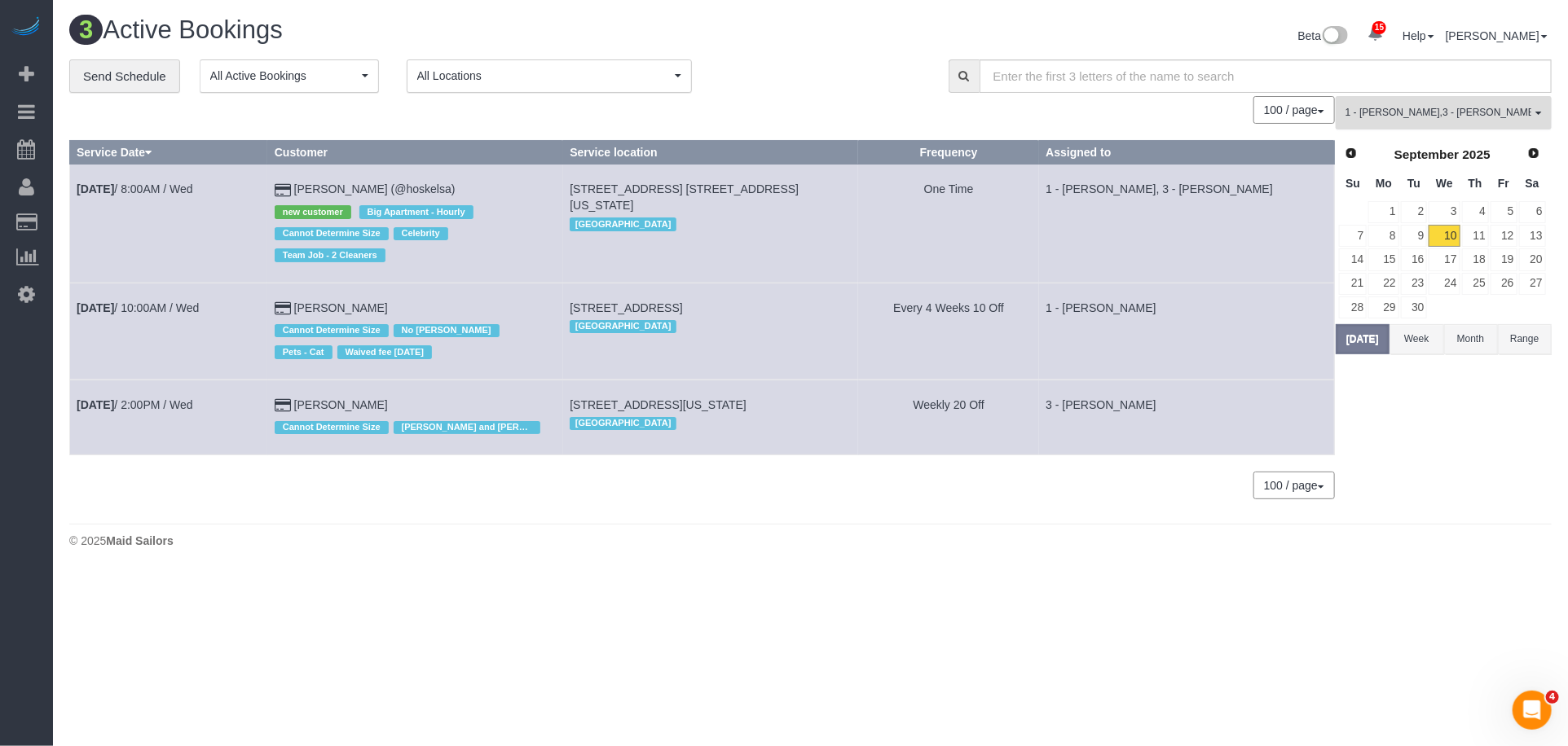
click at [1375, 100] on button "1 - Veronica Romero , 3 - Isabella Simplicio All Teams" at bounding box center [1444, 113] width 216 height 33
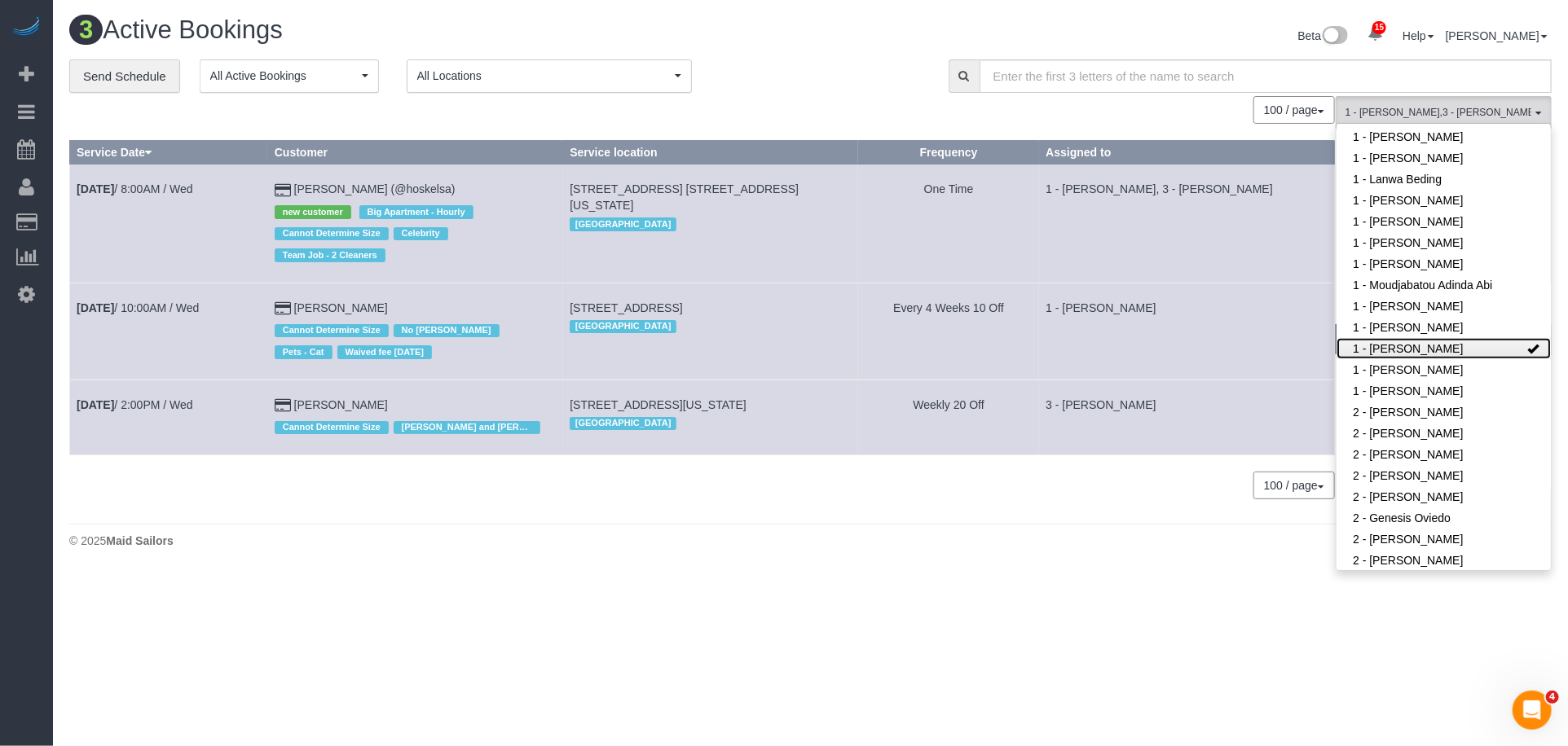
click at [1429, 345] on link "1 - [PERSON_NAME]" at bounding box center [1444, 349] width 215 height 21
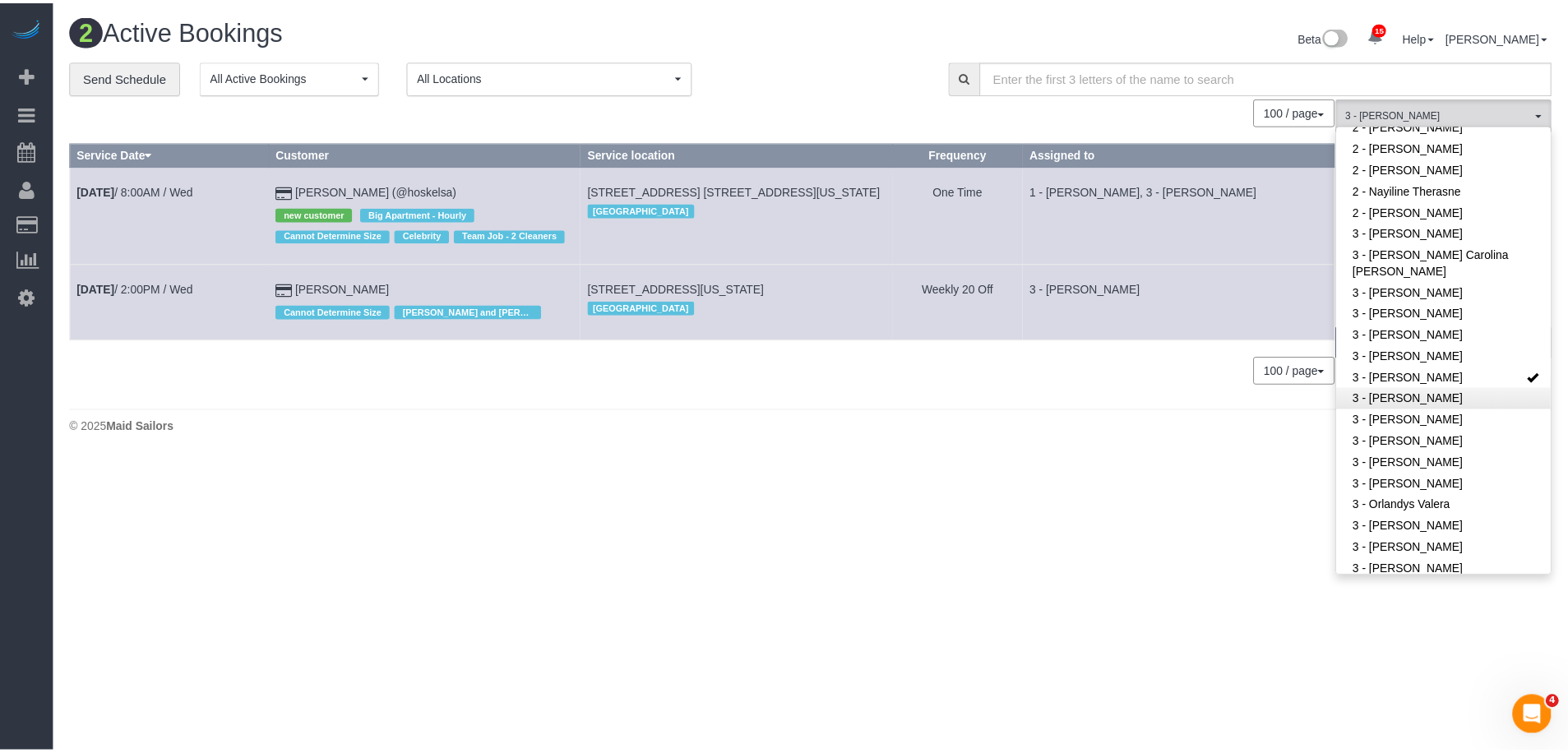
scroll to position [1256, 0]
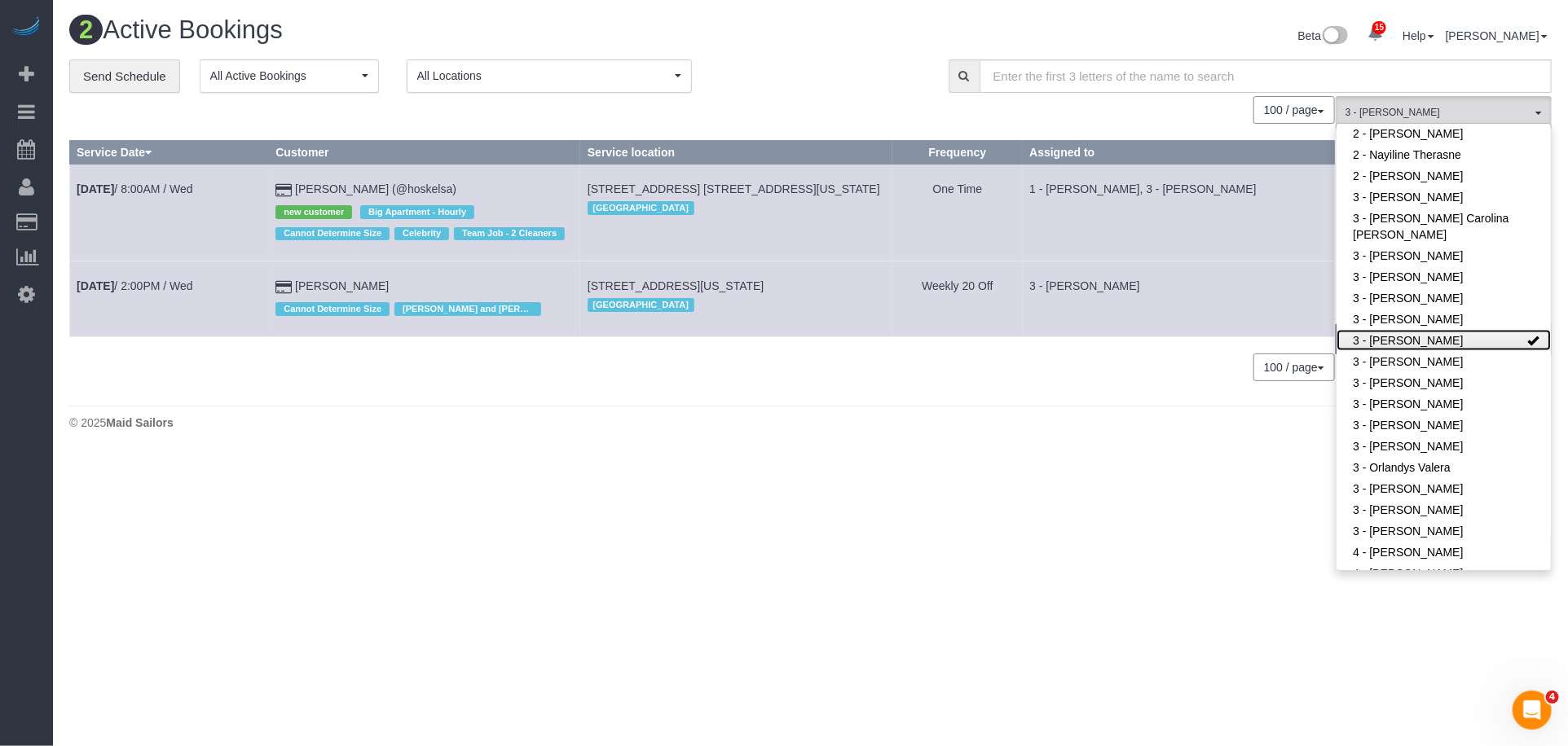
click at [1446, 338] on link "3 - [PERSON_NAME]" at bounding box center [1444, 341] width 215 height 21
click at [1246, 313] on td "3 - [PERSON_NAME]" at bounding box center [1179, 299] width 312 height 75
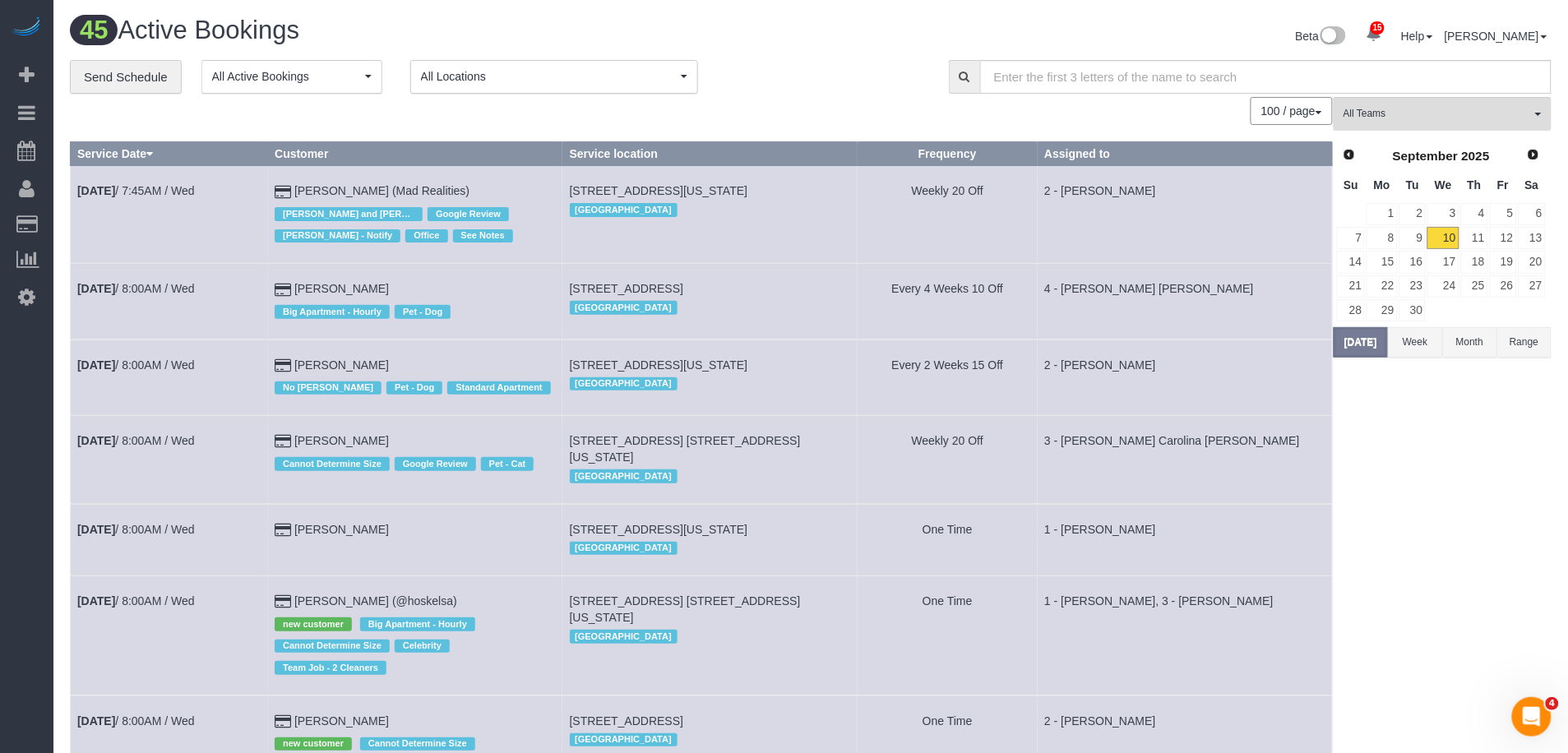
click at [1240, 284] on td "4 - Fabiola Rodrigues Pimentel Santos" at bounding box center [1185, 302] width 295 height 76
click at [1366, 348] on button "Today" at bounding box center [1361, 342] width 54 height 30
click at [1474, 240] on link "11" at bounding box center [1475, 238] width 27 height 22
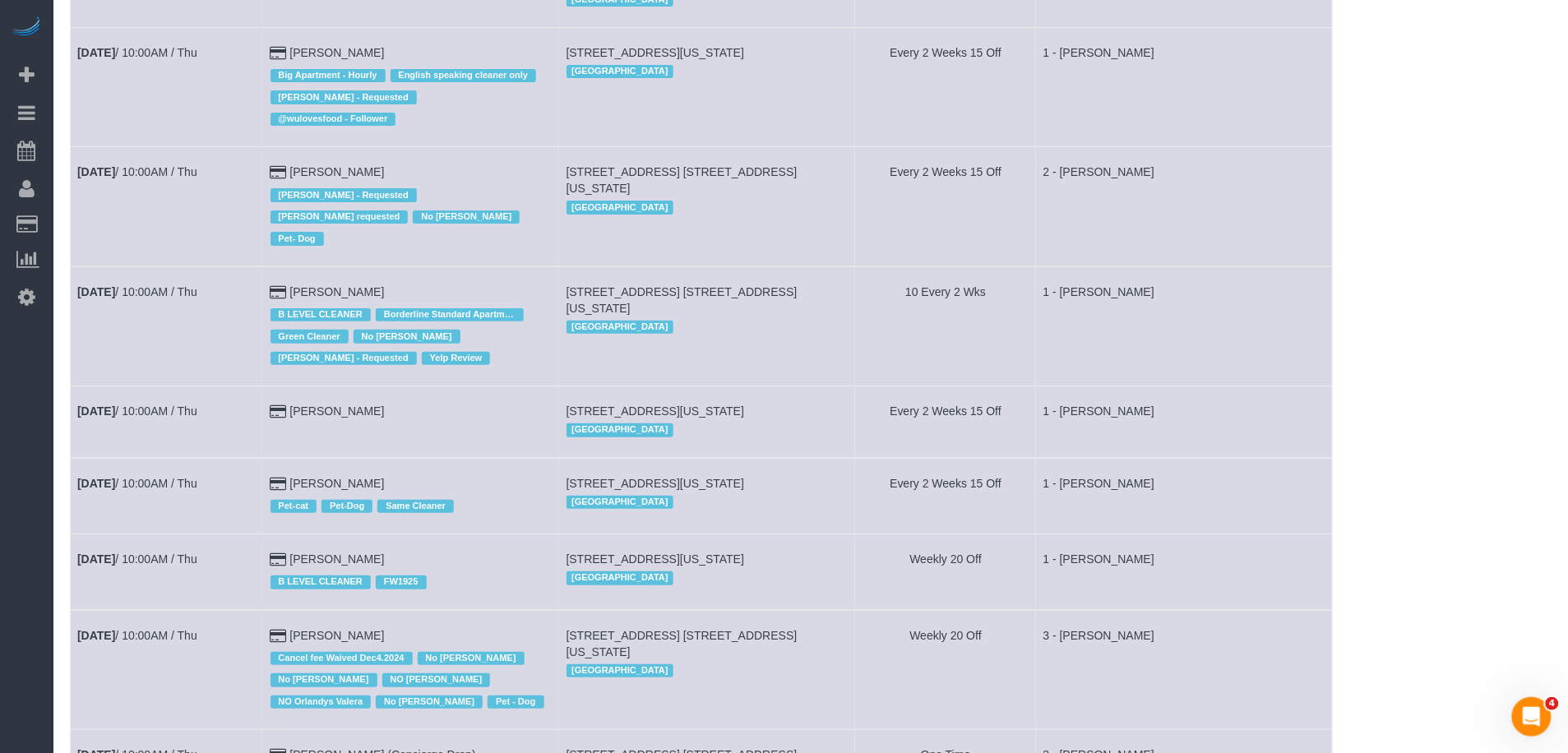
scroll to position [1889, 0]
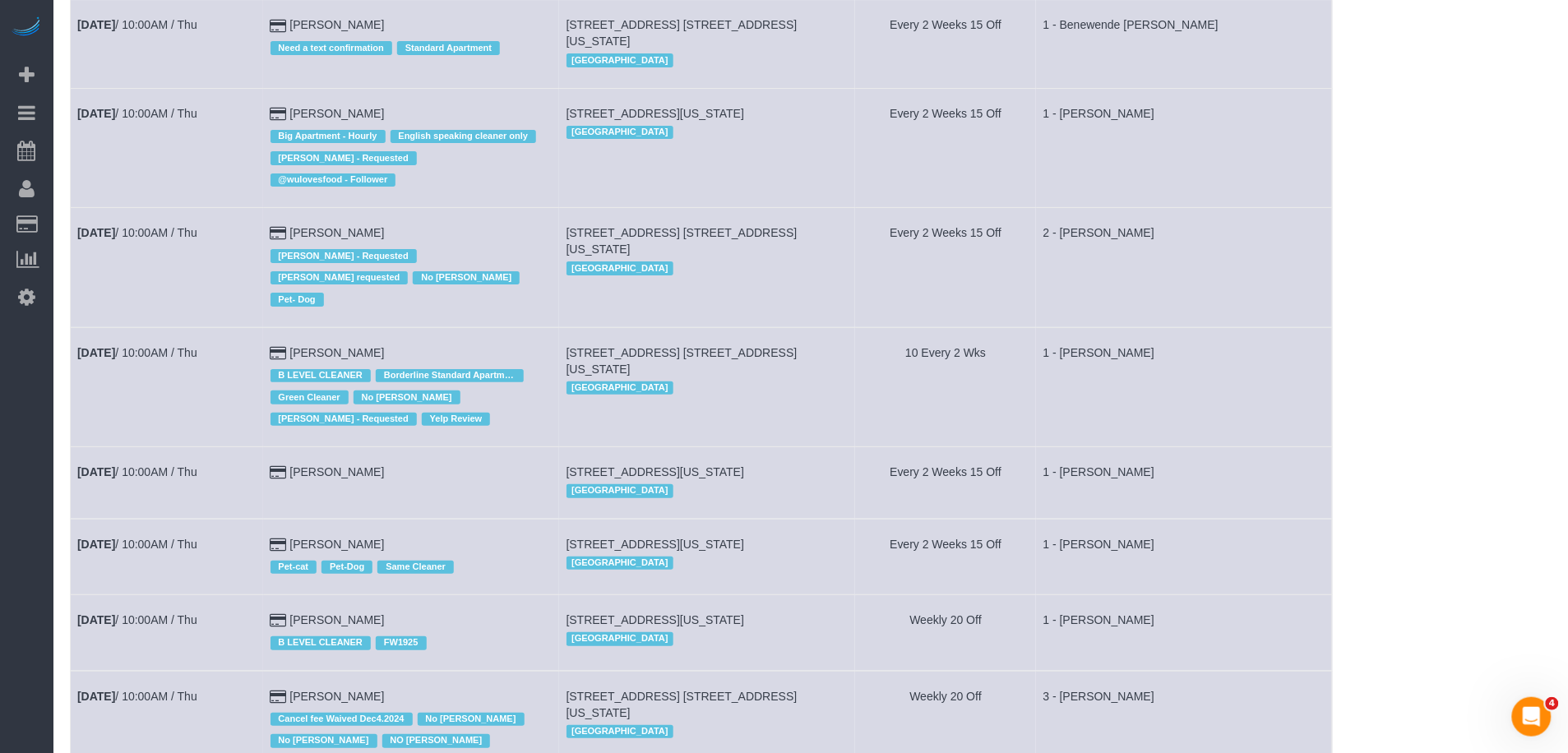
drag, startPoint x: 1383, startPoint y: 199, endPoint x: 807, endPoint y: 170, distance: 576.7
click at [1382, 199] on div "All Teams Remove Team Filters * - K.J. *Irene Flores - Test 0 - Delilah Calzada…" at bounding box center [1443, 706] width 218 height 4996
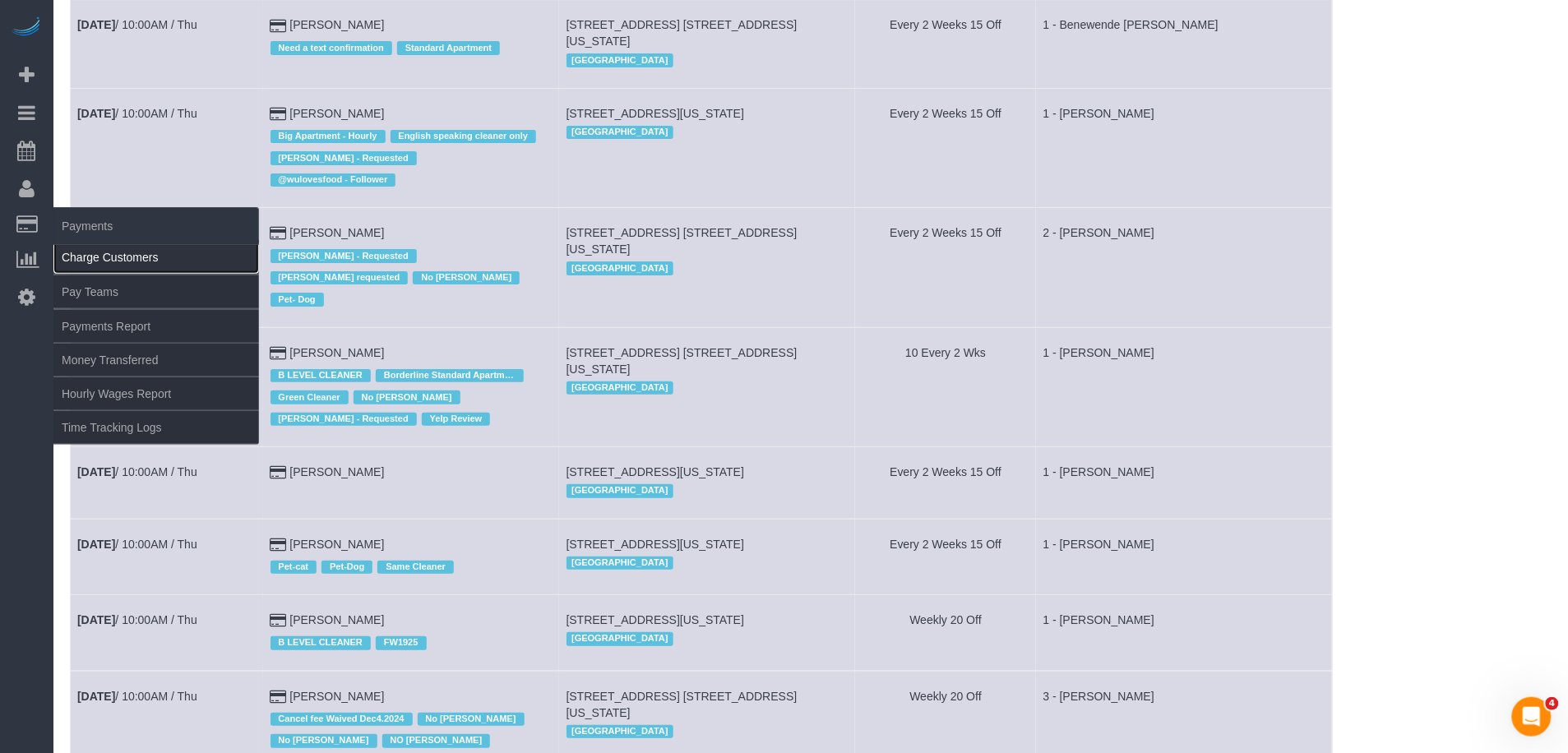
click at [105, 267] on link "Charge Customers" at bounding box center [156, 258] width 206 height 33
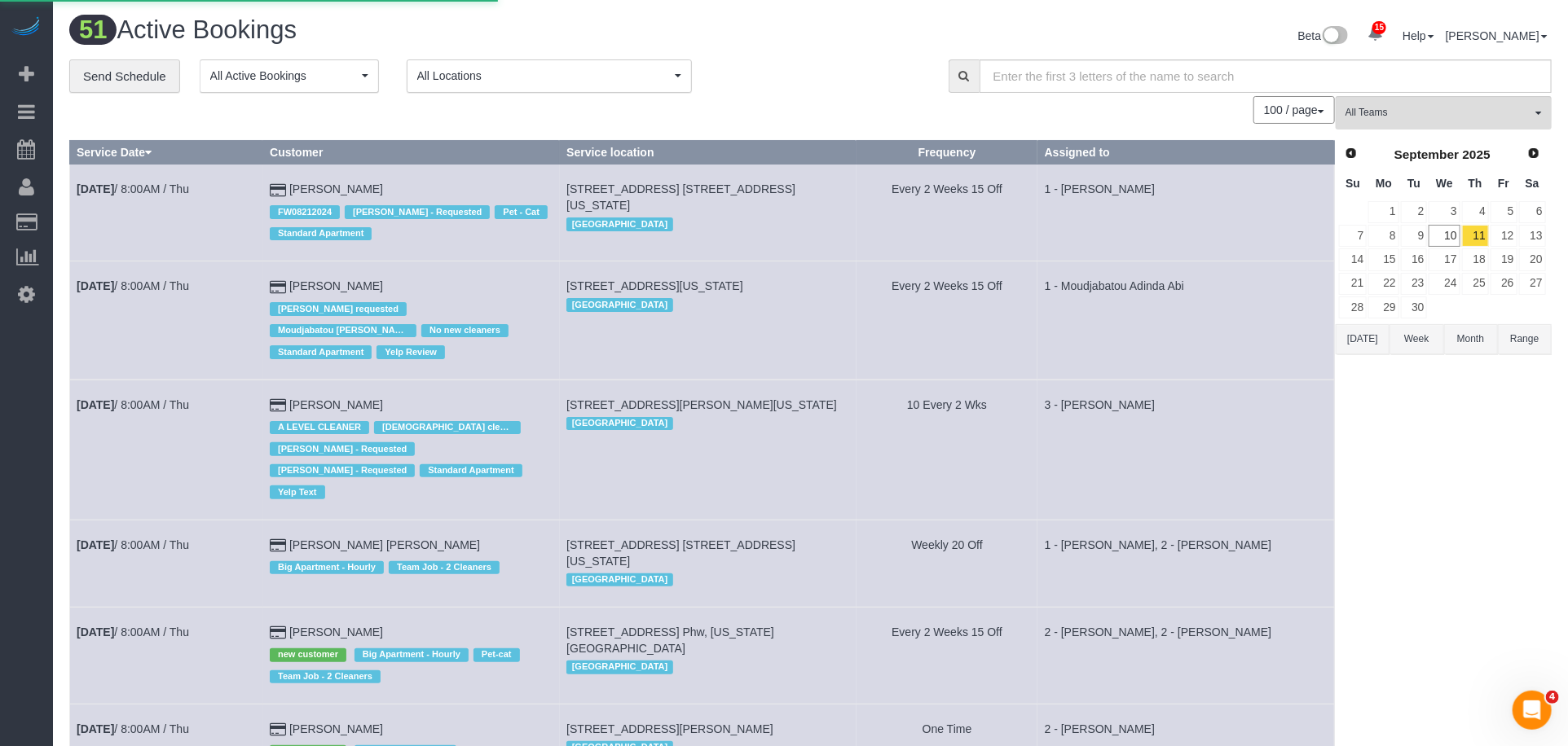
select select
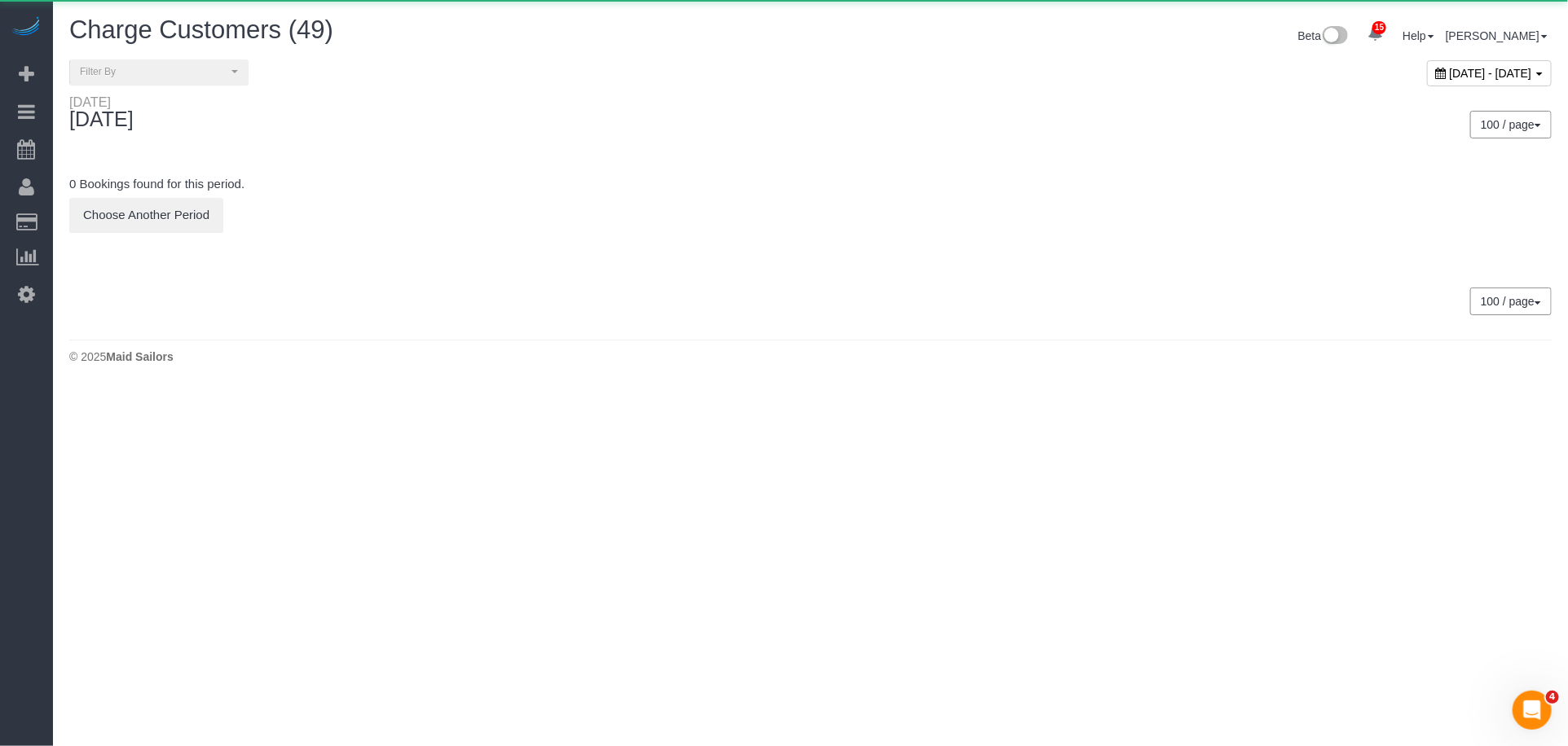
click at [1451, 72] on span "September 10, 2025 - September 10, 2025" at bounding box center [1491, 73] width 82 height 13
type input "**********"
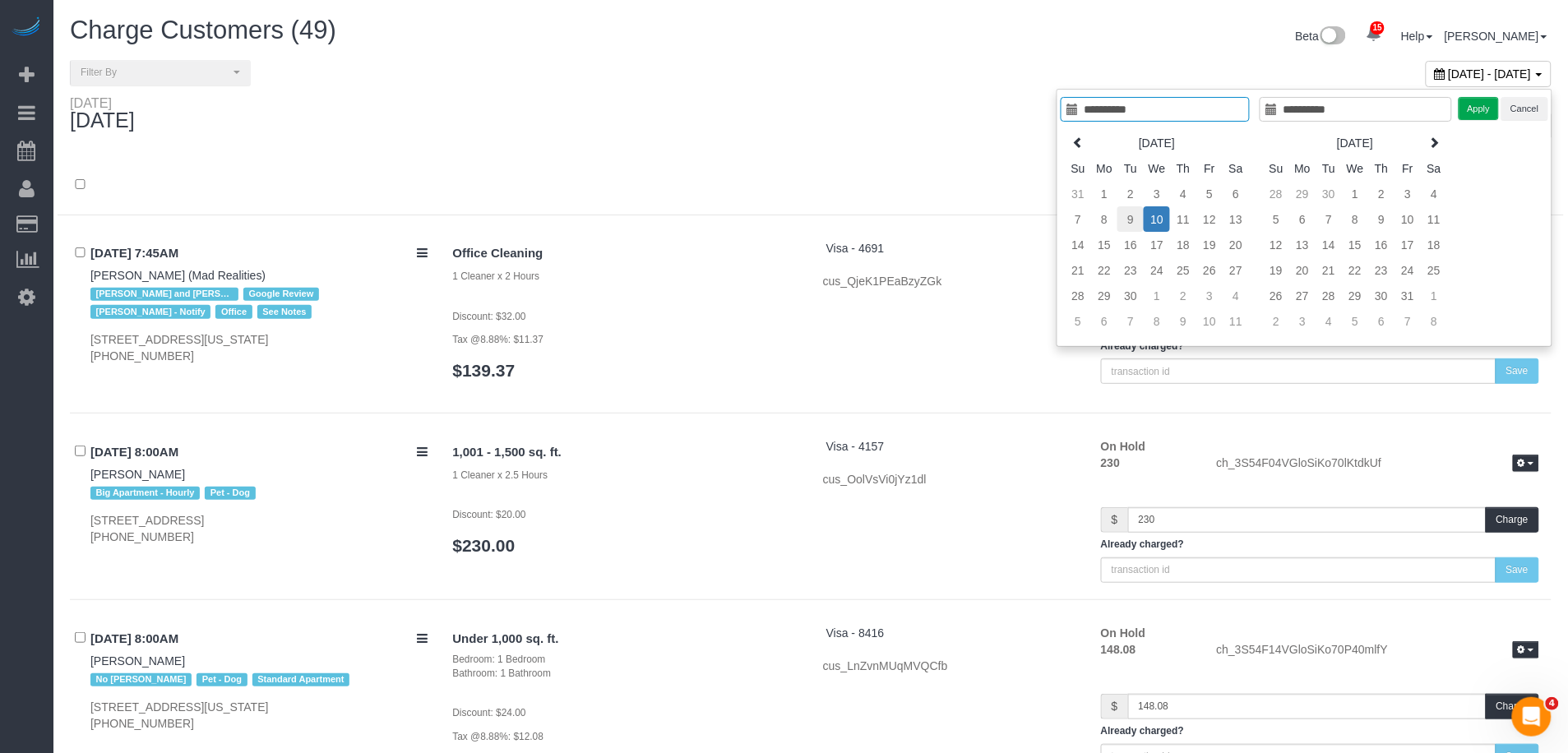
type input "**********"
click at [1133, 216] on td "9" at bounding box center [1131, 219] width 26 height 26
type input "**********"
click at [1133, 216] on td "9" at bounding box center [1131, 219] width 26 height 26
type input "**********"
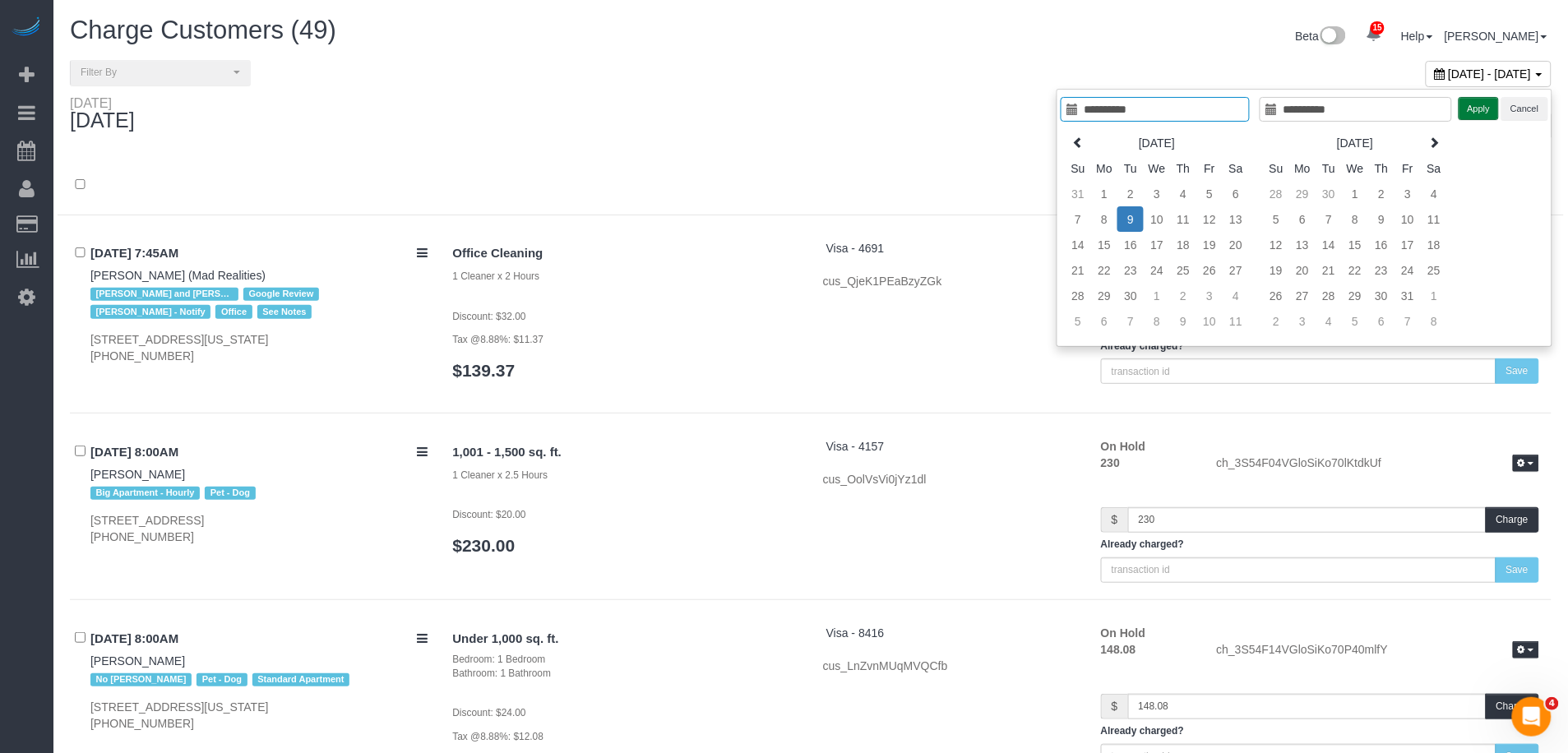
click at [1487, 105] on button "Apply" at bounding box center [1480, 109] width 41 height 24
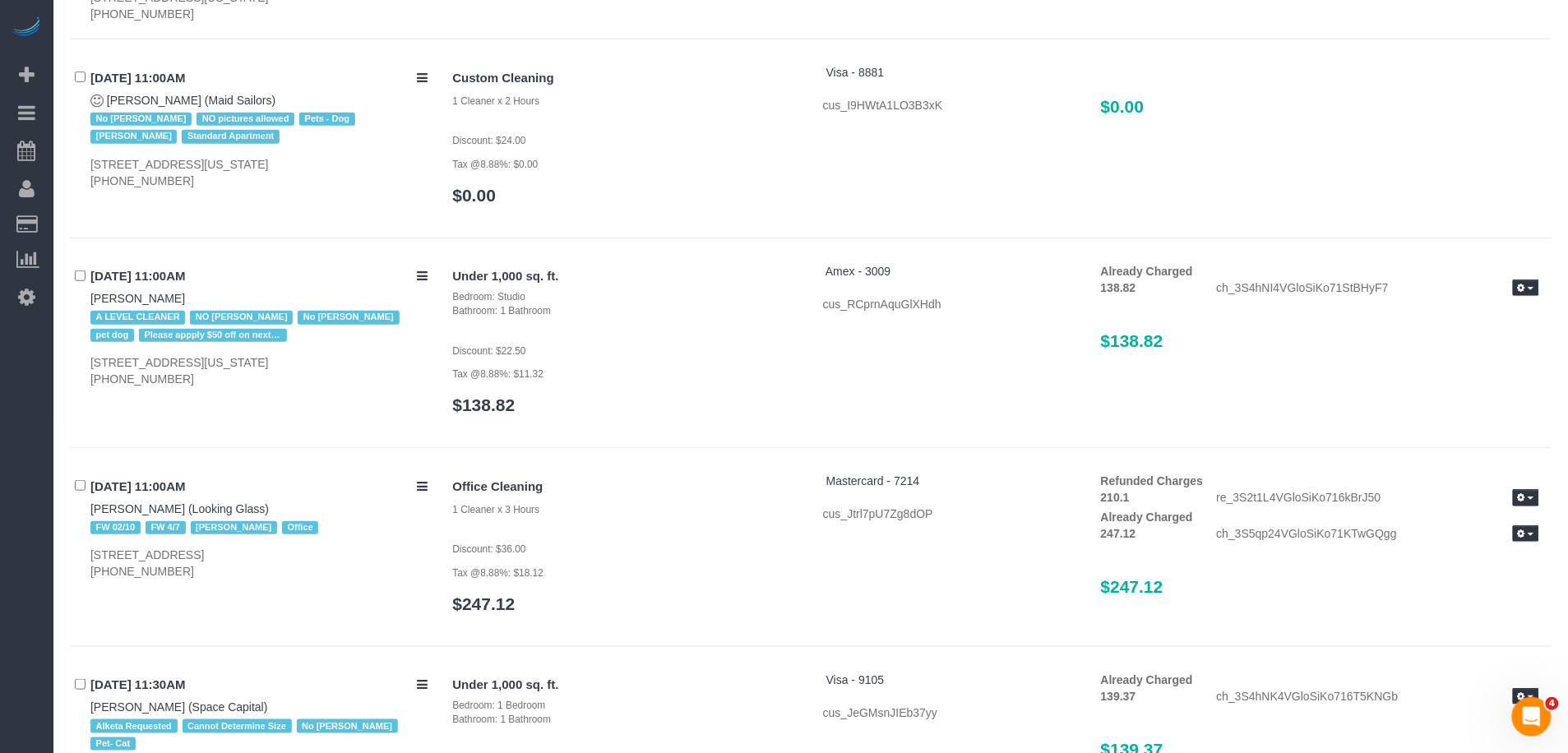
scroll to position [3537, 0]
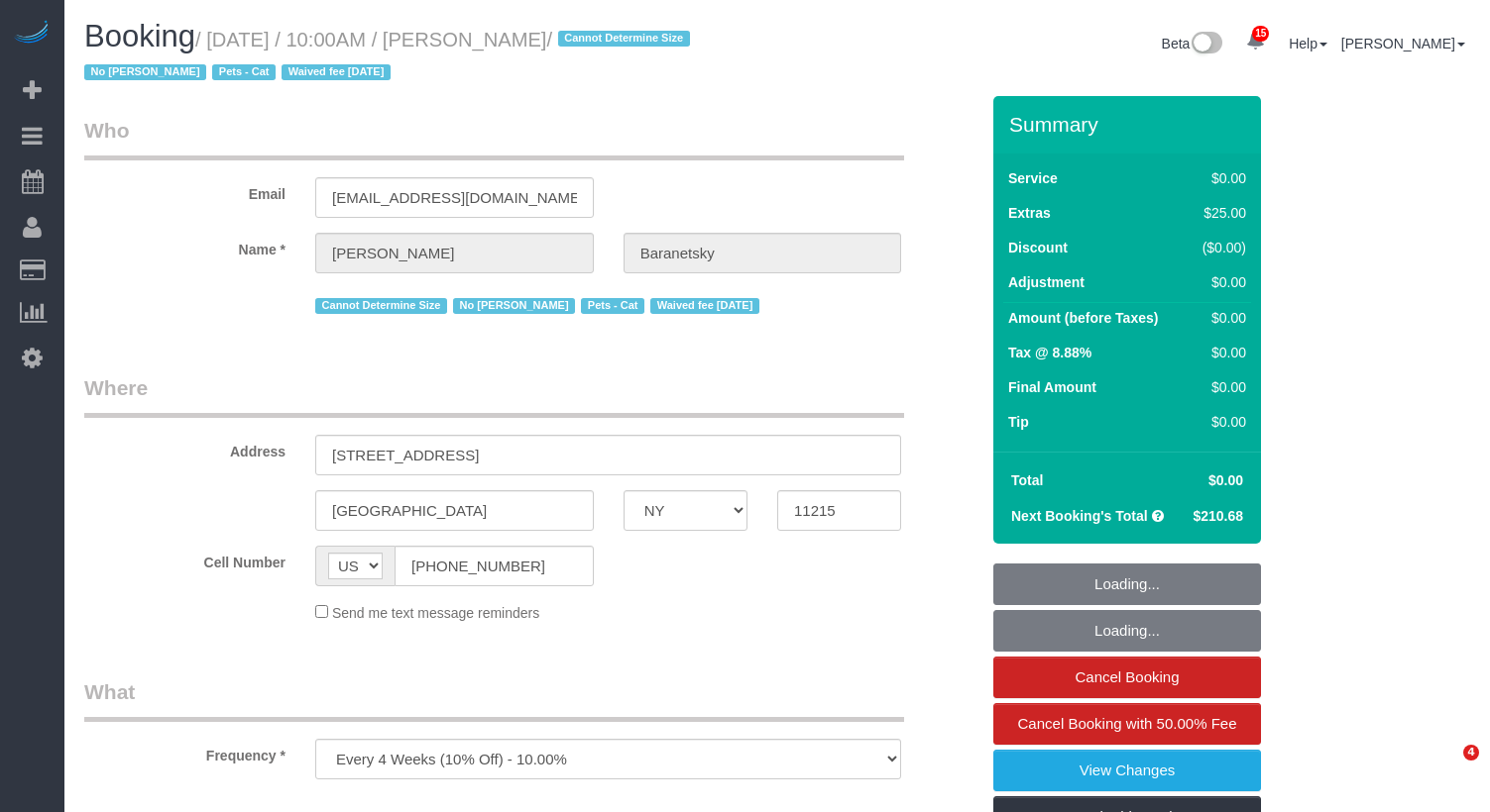
select select "NY"
select select "string:stripe-pm_1No6cK4VGloSiKo7E2tmOfwl"
select select "2"
select select "spot1"
select select "number:58"
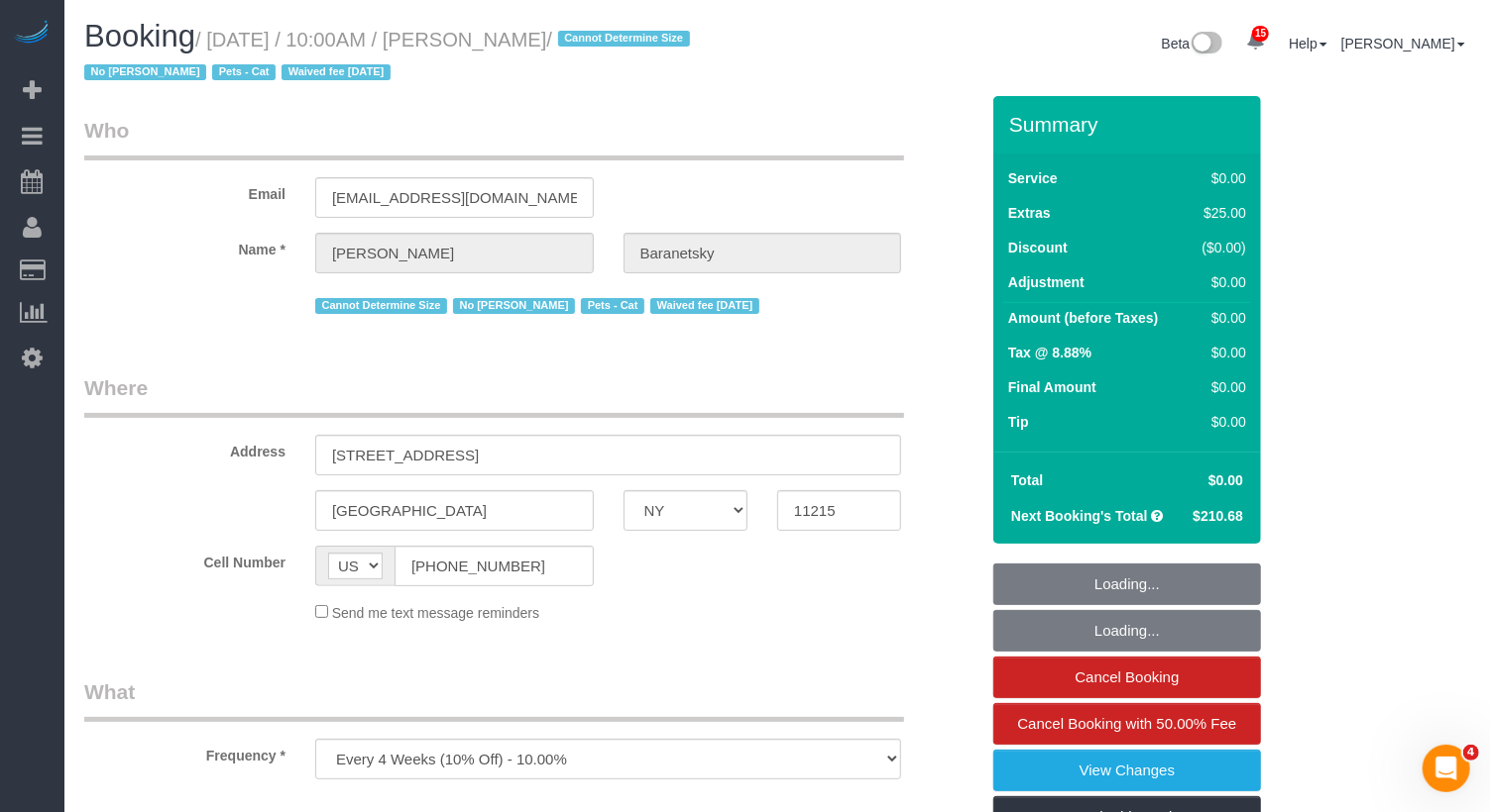
select select "number:77"
select select "number:14"
select select "number:7"
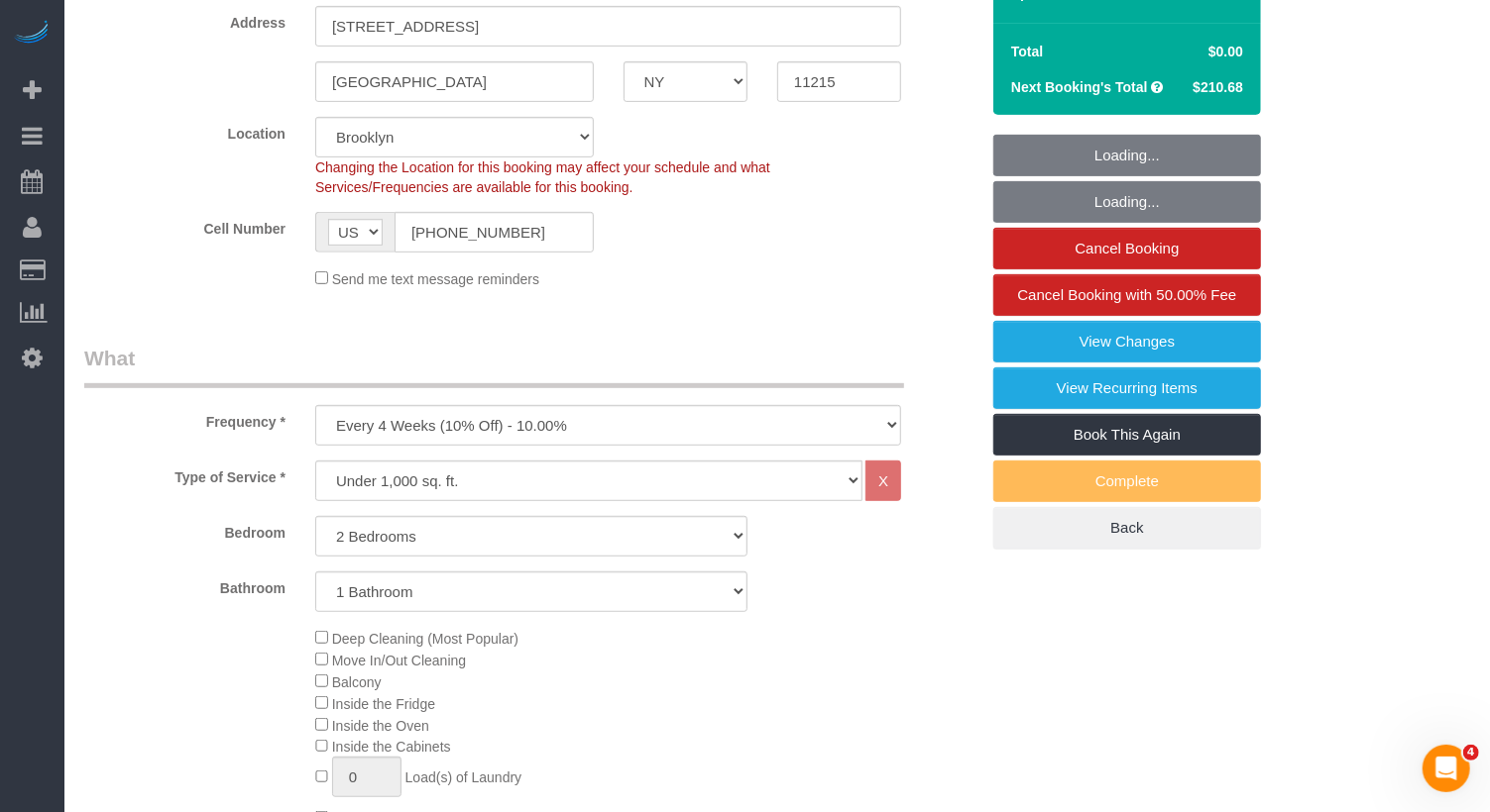
scroll to position [433, 0]
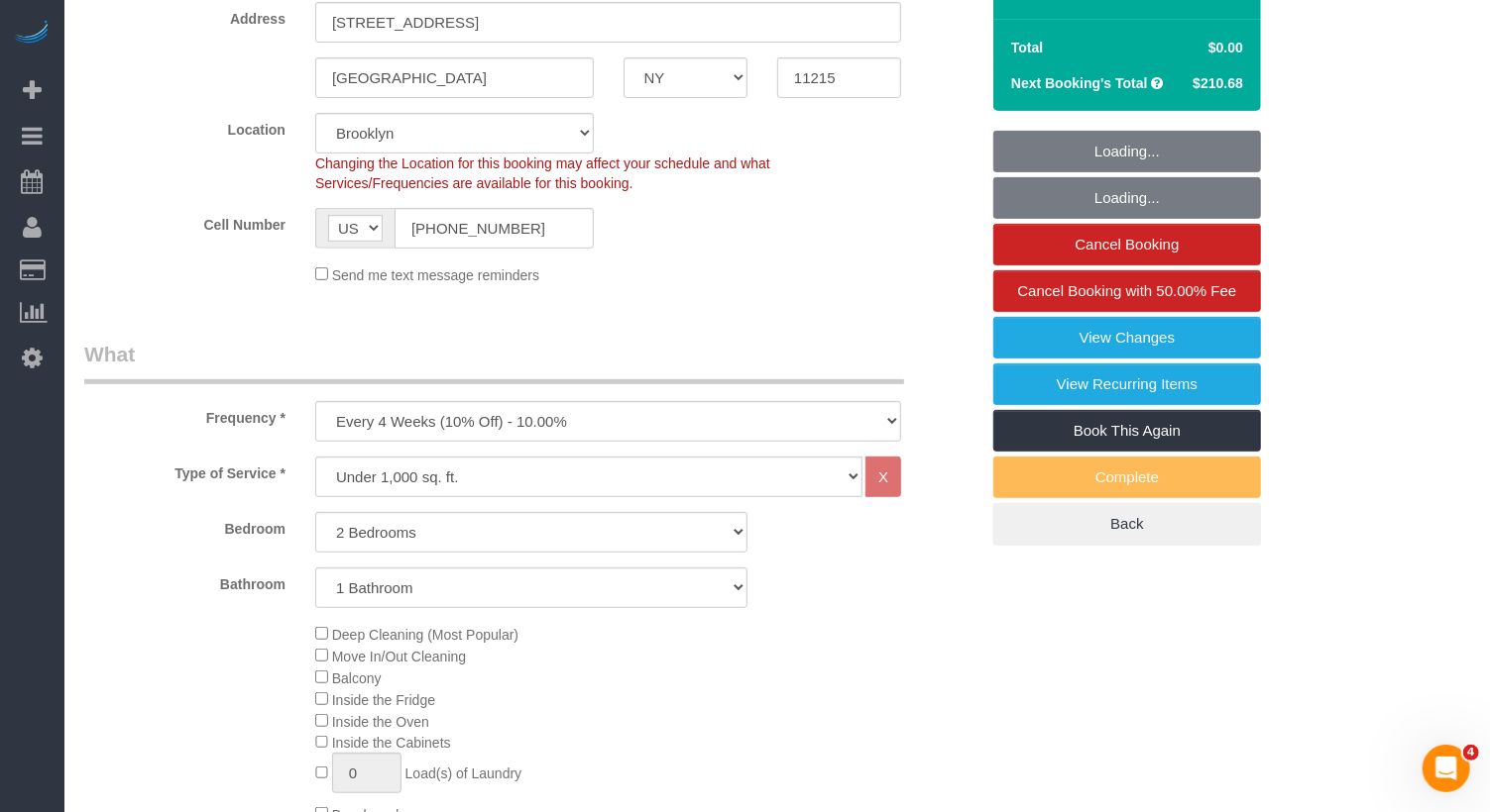
select select "object:1035"
select select "spot44"
select select "2"
drag, startPoint x: 534, startPoint y: 227, endPoint x: 386, endPoint y: 218, distance: 148.3
click at [386, 218] on div "AF AL DZ AD AO AI AQ AG AR AM AW AU AT AZ BS BH BD BB BY BE BZ BJ BM BT BO BA B…" at bounding box center [454, 228] width 279 height 41
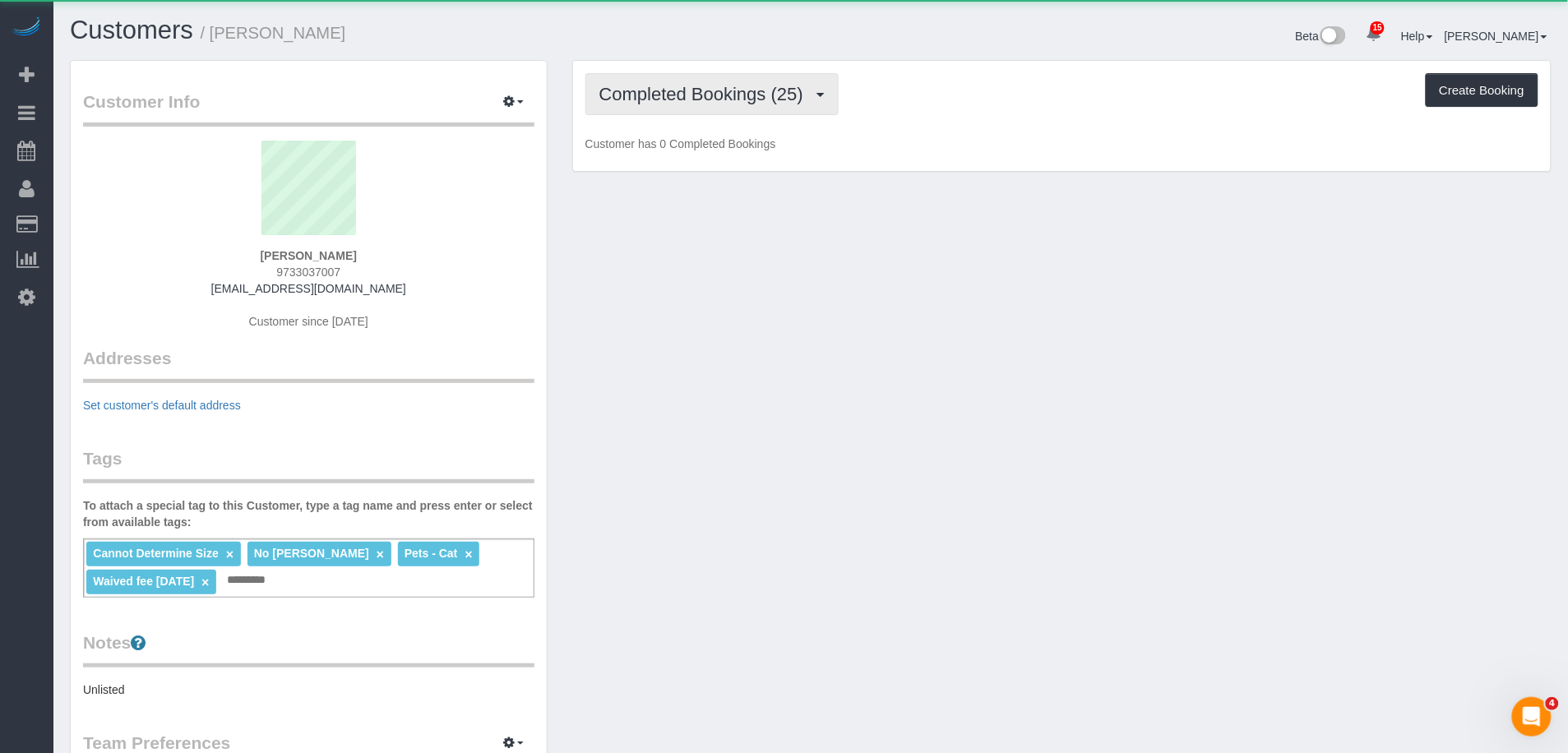
click at [772, 93] on span "Completed Bookings (25)" at bounding box center [705, 94] width 212 height 21
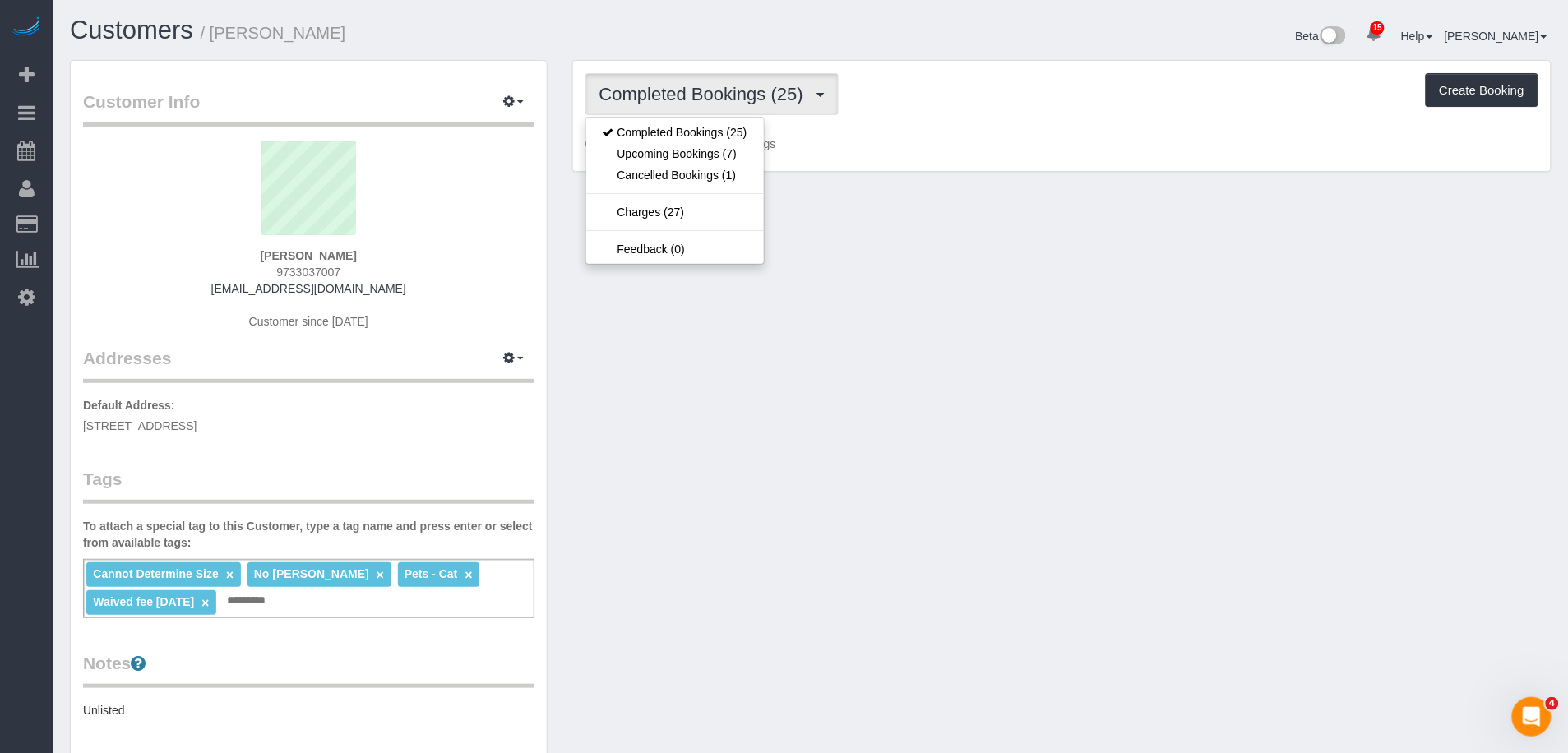
click at [991, 93] on div "Completed Bookings (25) Completed Bookings (25) Upcoming Bookings (7) Cancelled…" at bounding box center [1062, 94] width 953 height 42
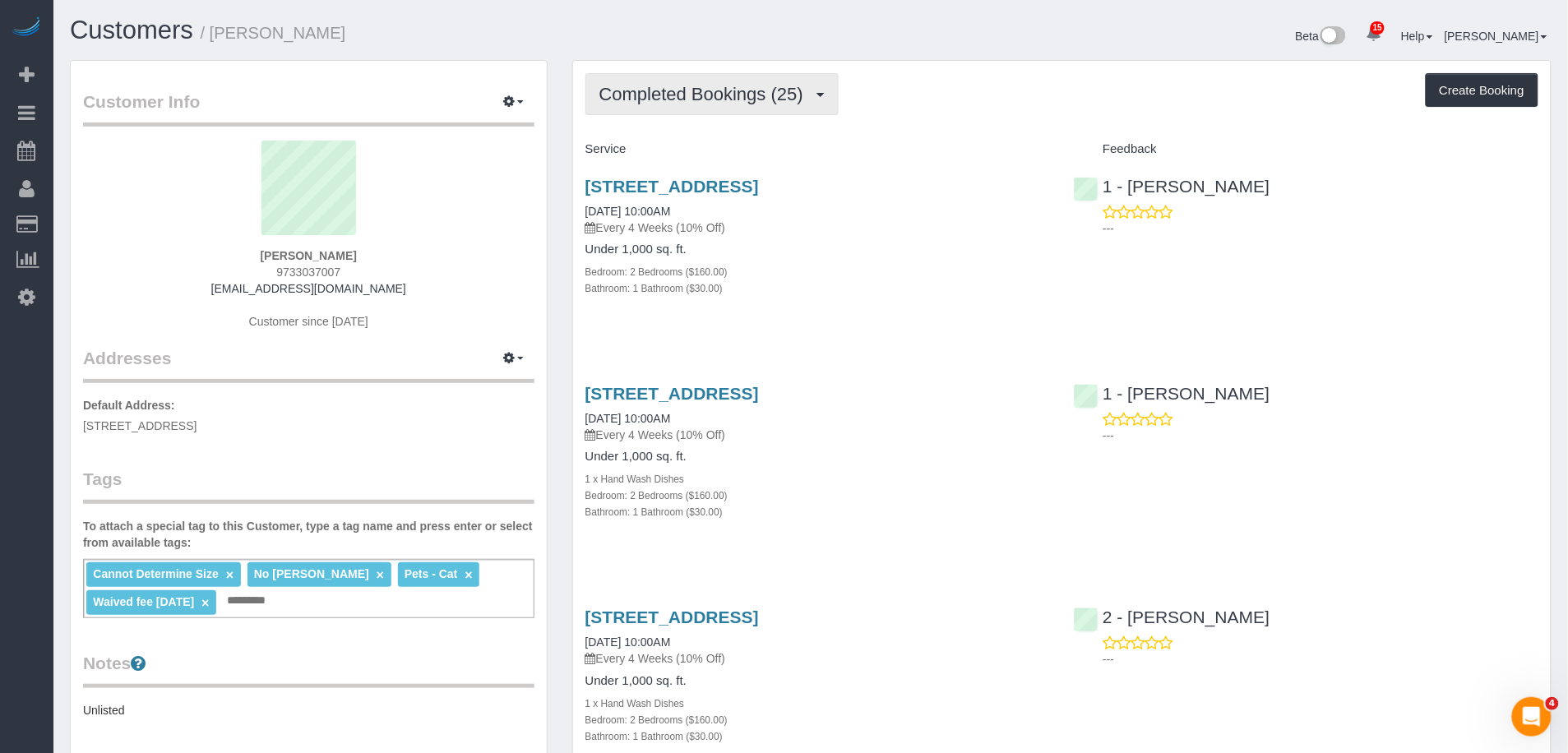
click at [828, 95] on button "Completed Bookings (25)" at bounding box center [712, 94] width 254 height 42
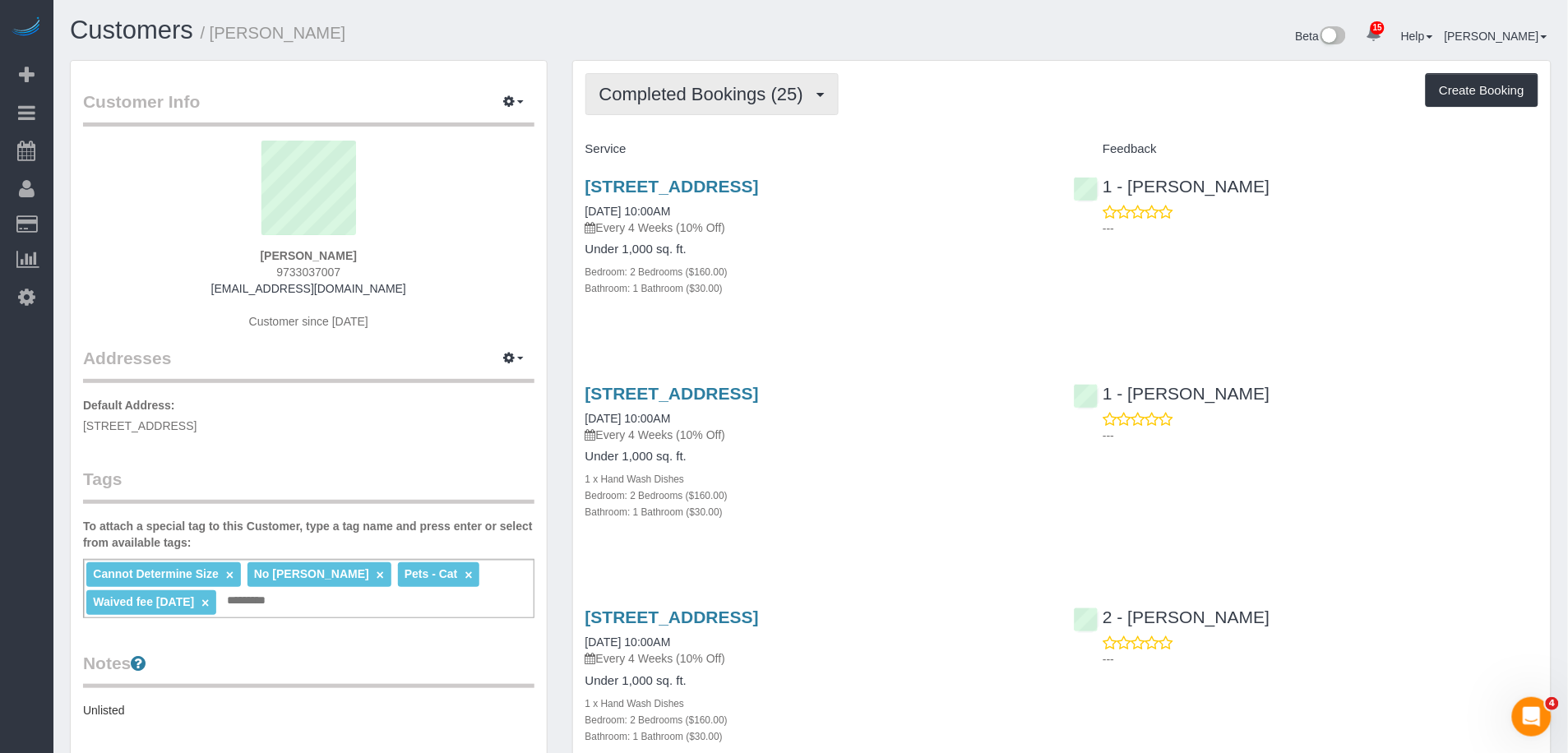
click at [737, 91] on span "Completed Bookings (25)" at bounding box center [705, 94] width 212 height 21
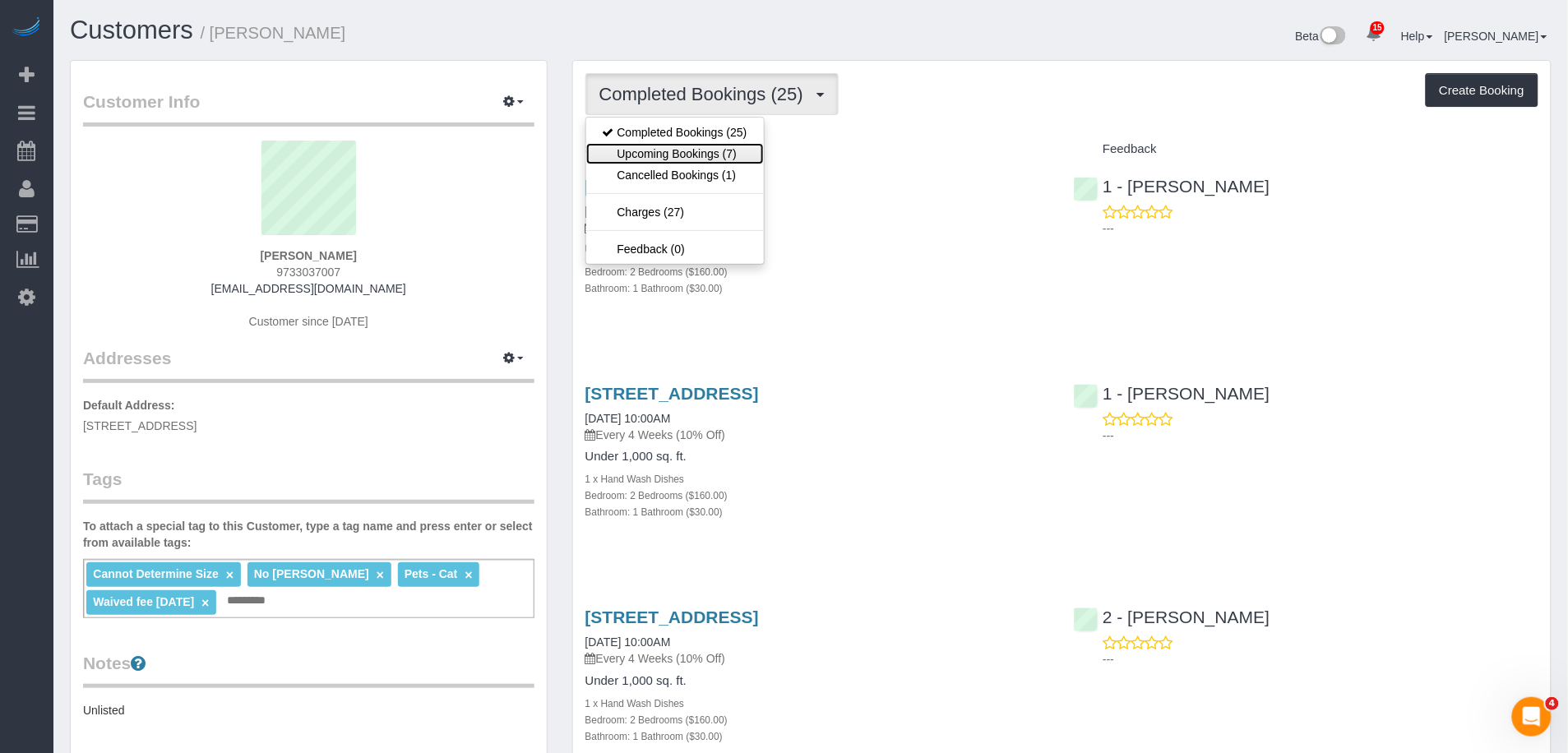
click at [738, 155] on link "Upcoming Bookings (7)" at bounding box center [675, 154] width 178 height 21
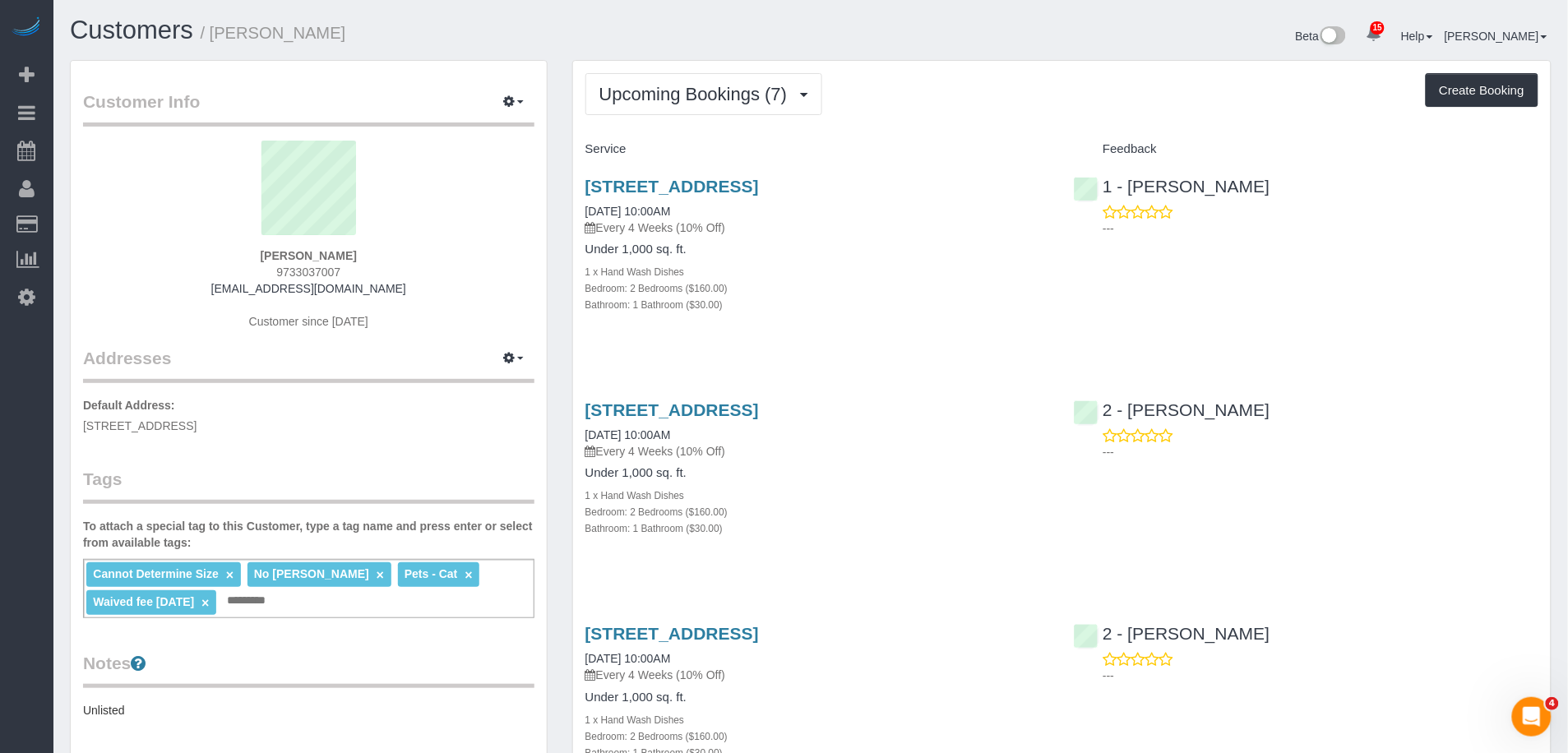
click at [975, 114] on div "Upcoming Bookings (7) Completed Bookings (25) Upcoming Bookings (7) Cancelled B…" at bounding box center [1062, 94] width 953 height 42
click at [710, 94] on span "Upcoming Bookings (7)" at bounding box center [697, 94] width 197 height 21
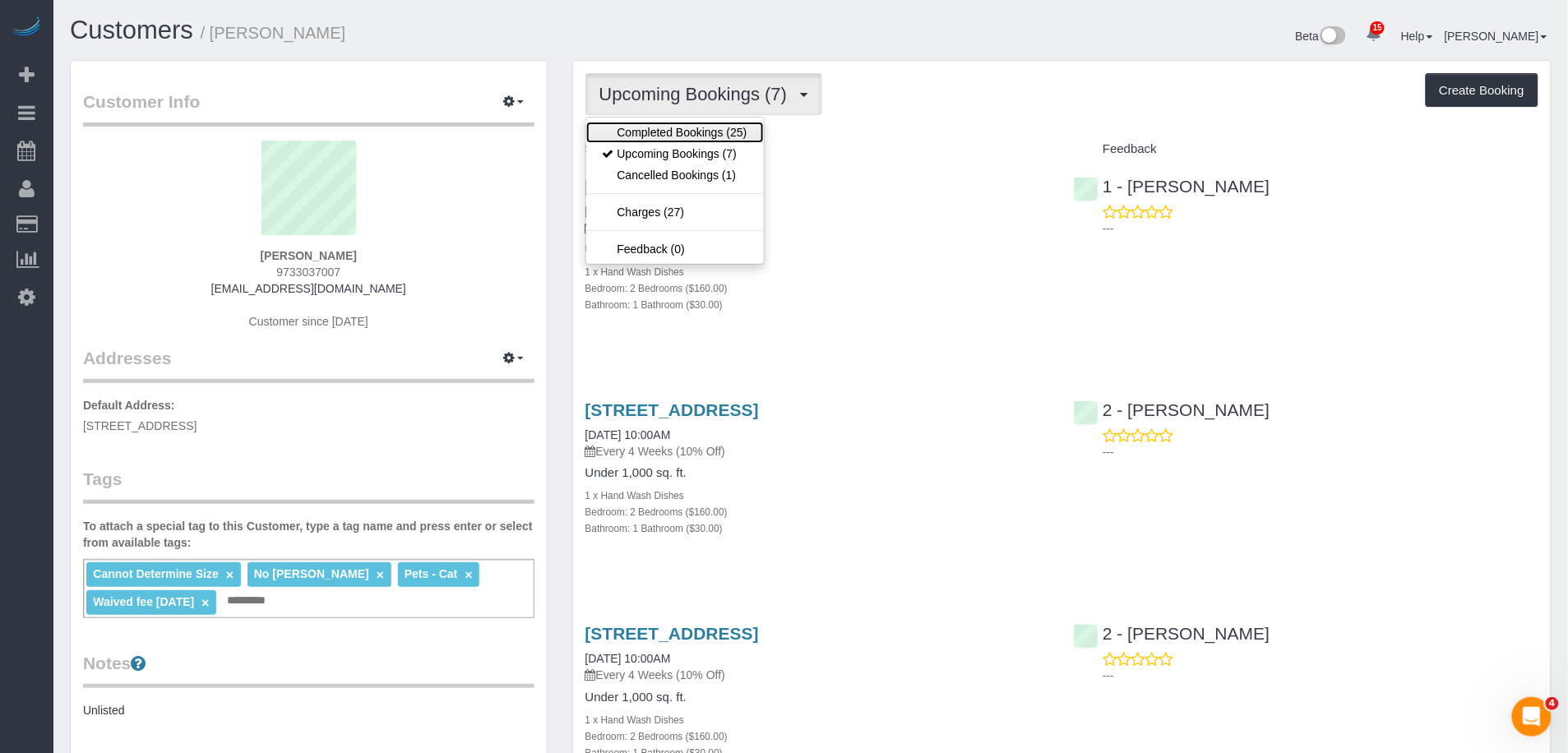
click at [699, 124] on link "Completed Bookings (25)" at bounding box center [675, 132] width 178 height 21
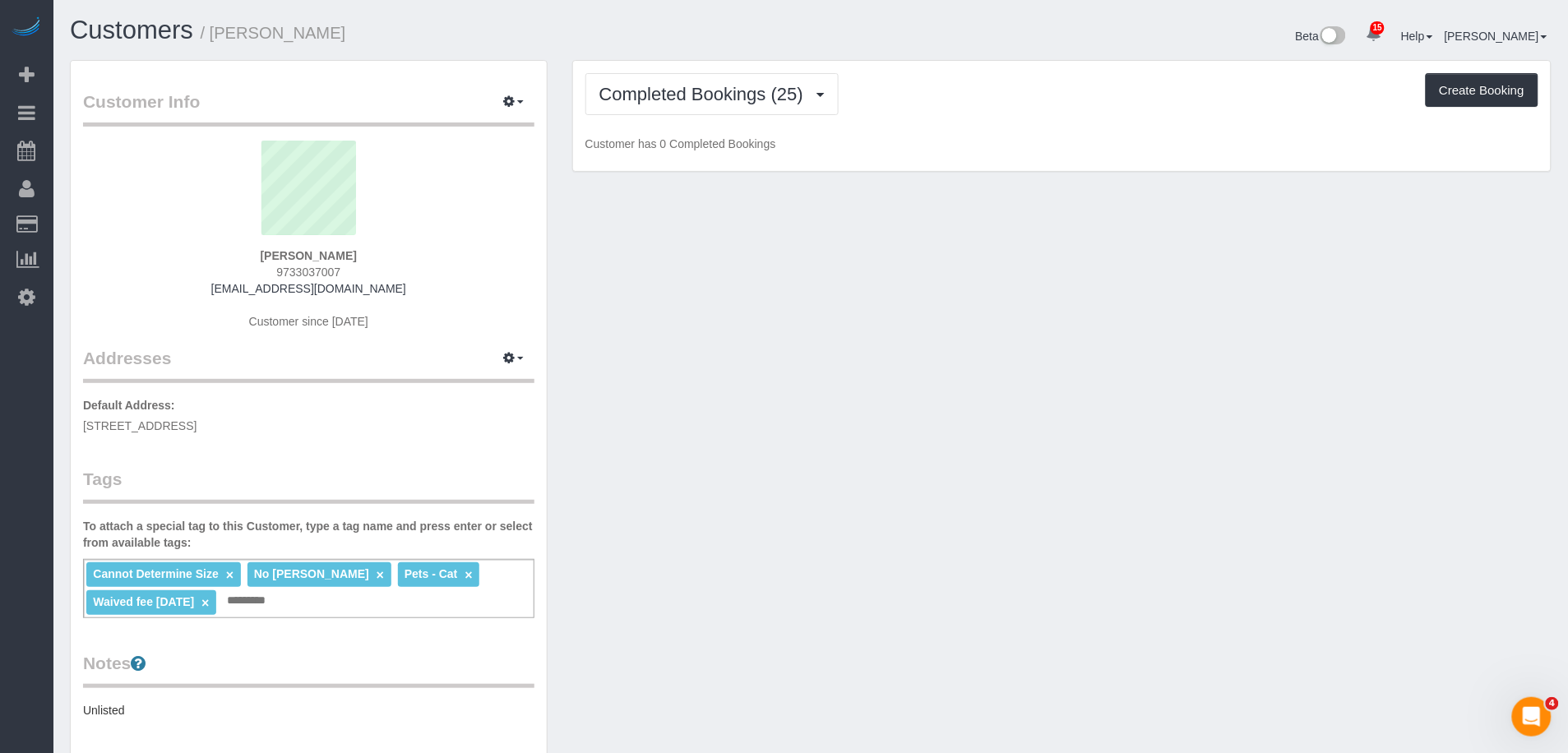
click at [1004, 137] on p "Customer has 0 Completed Bookings" at bounding box center [1062, 144] width 953 height 16
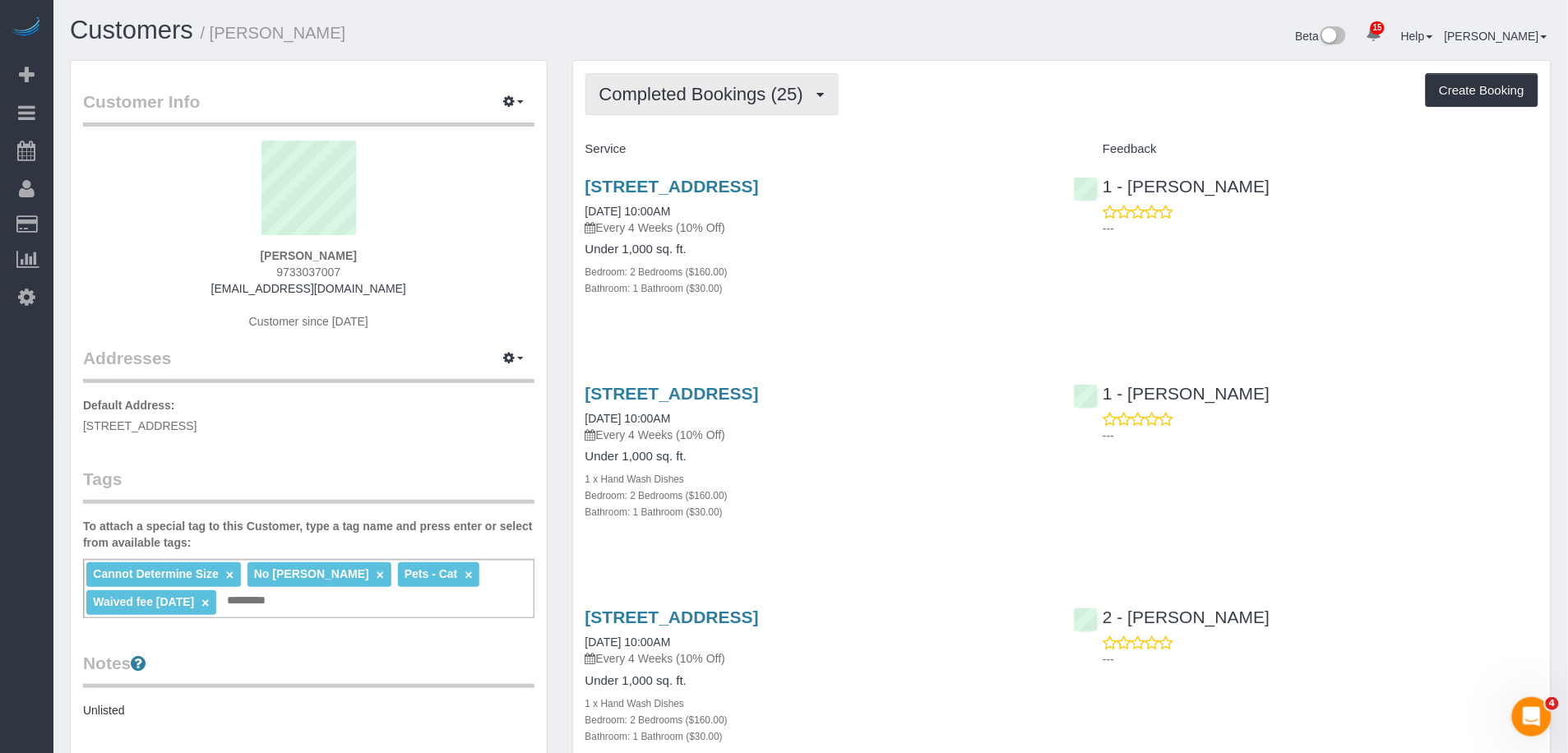
click at [786, 87] on span "Completed Bookings (25)" at bounding box center [705, 94] width 212 height 21
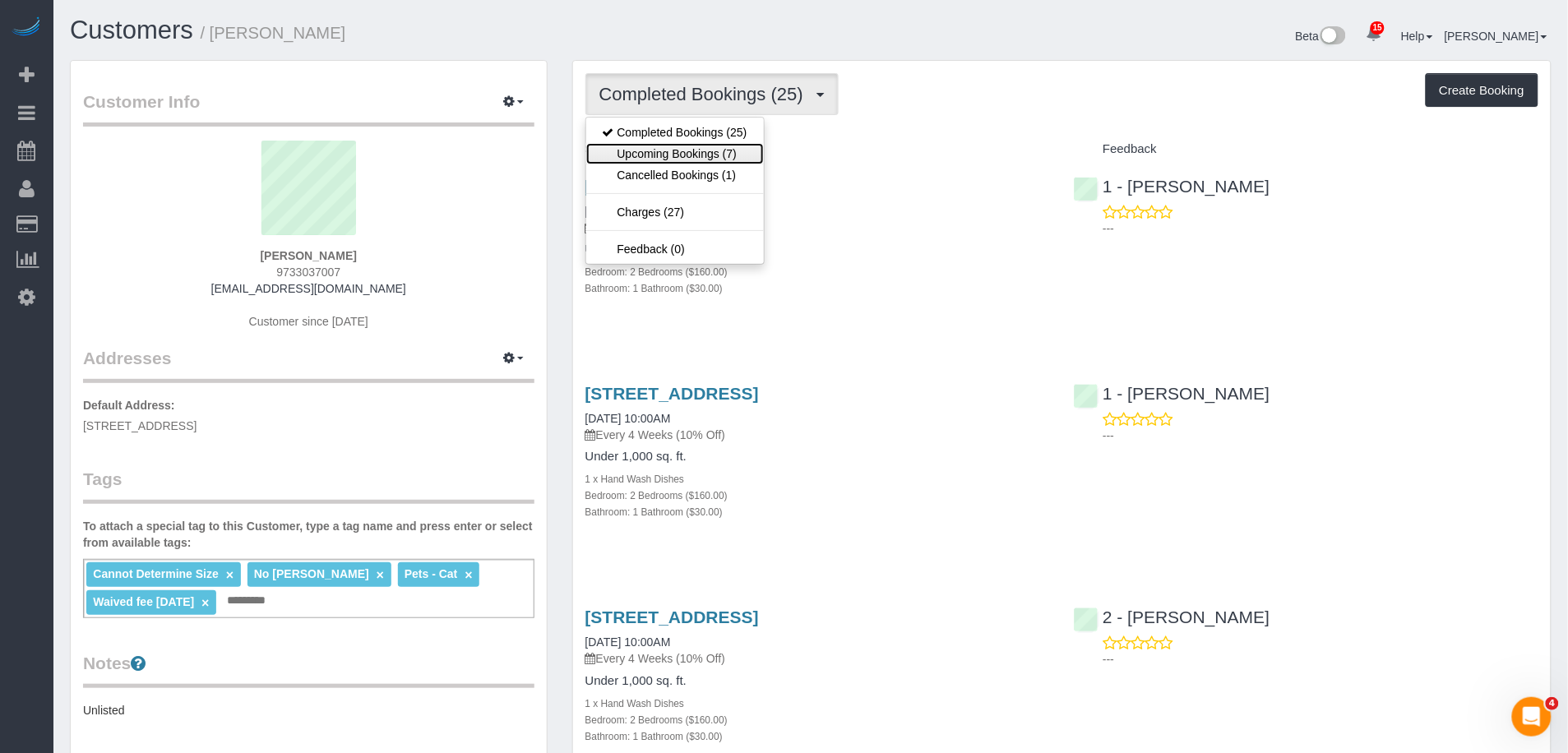
click at [737, 160] on link "Upcoming Bookings (7)" at bounding box center [675, 154] width 178 height 21
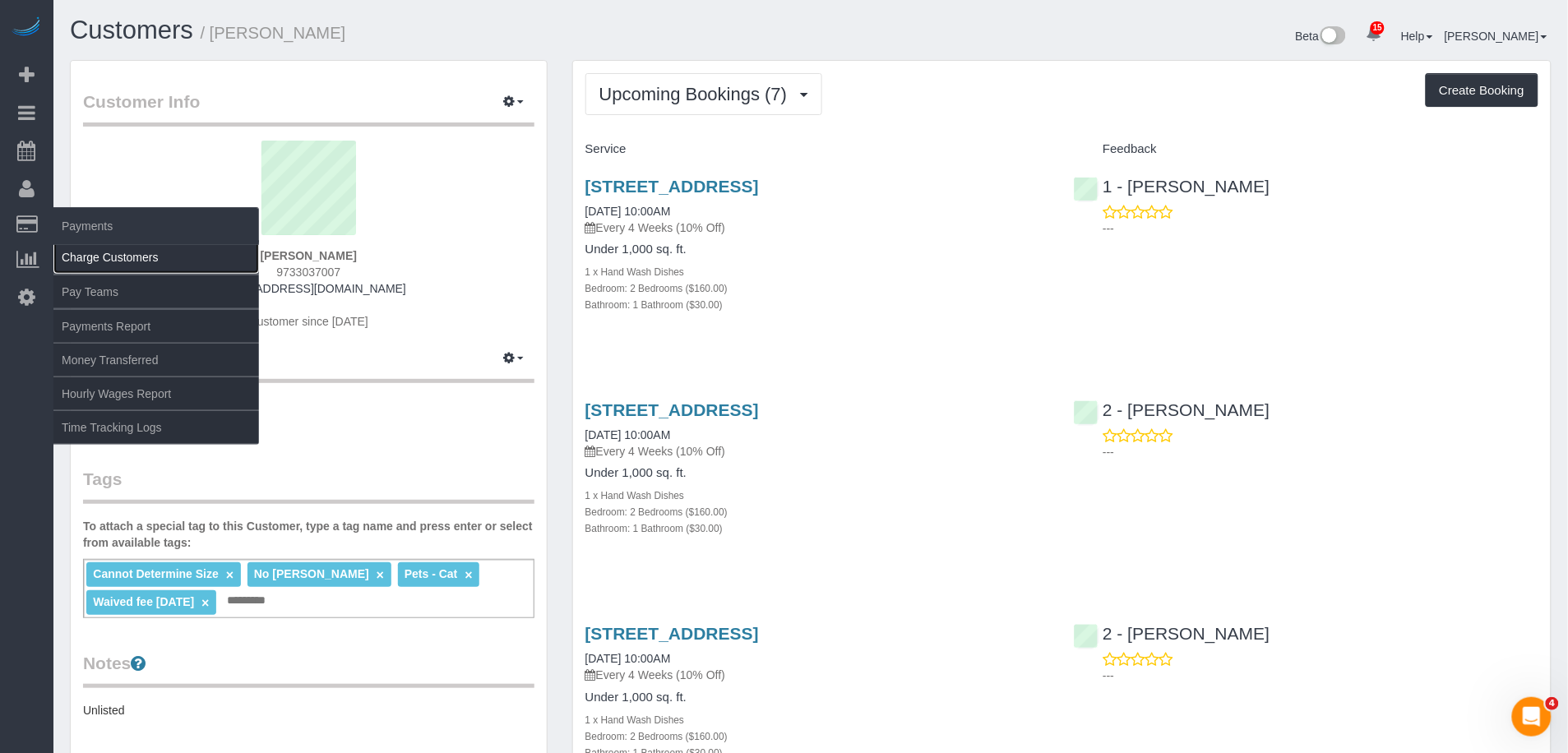
click at [123, 253] on link "Charge Customers" at bounding box center [156, 258] width 206 height 33
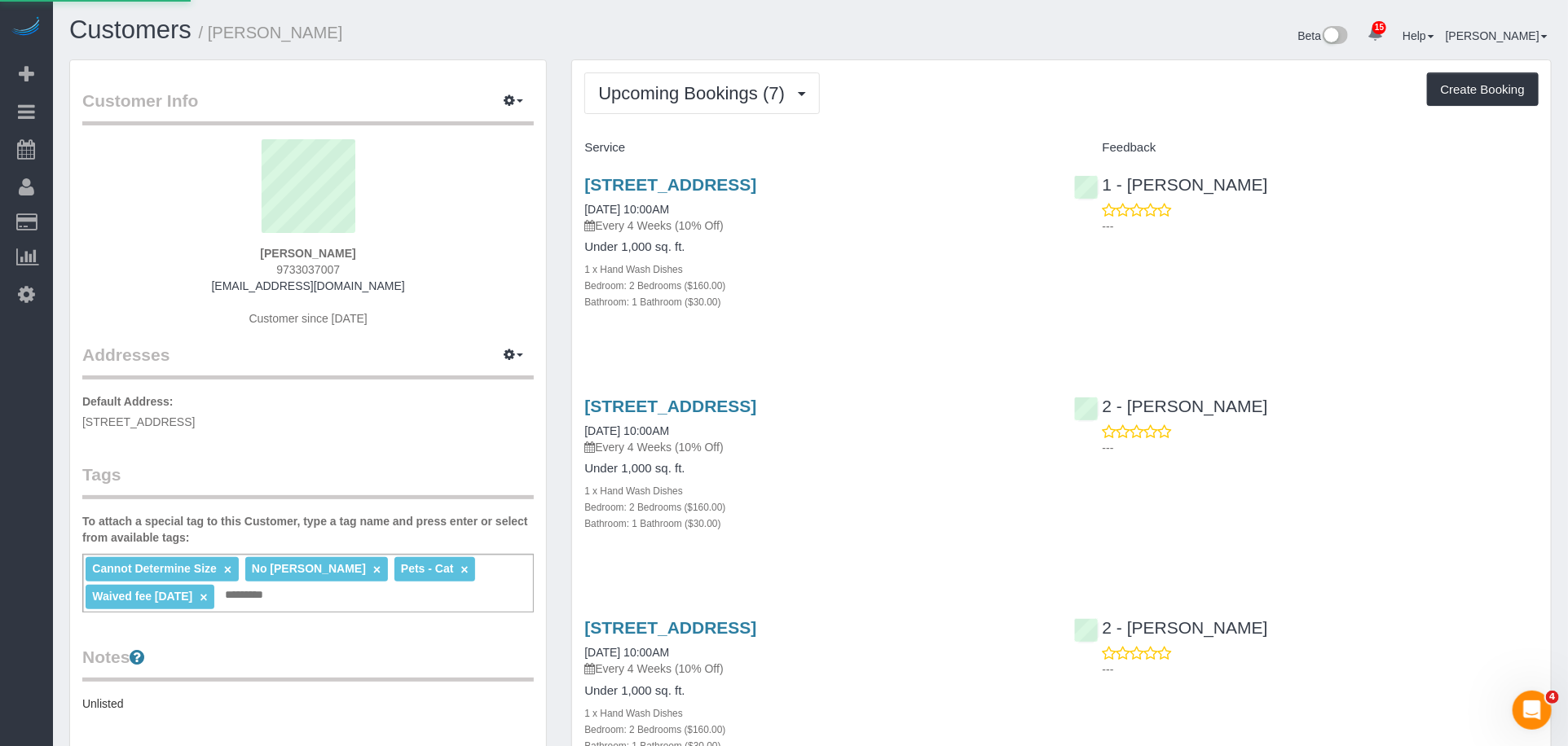
select select
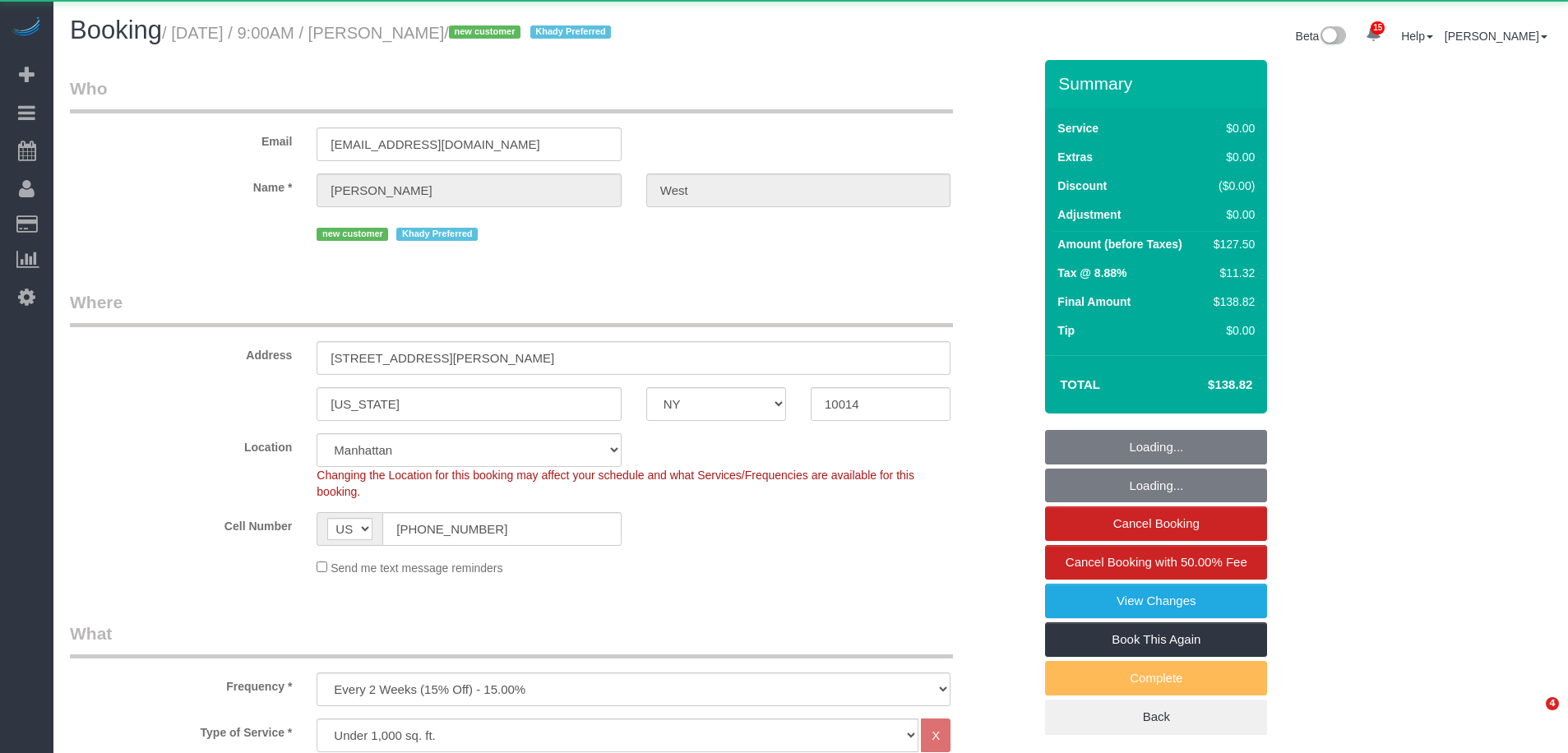
select select "NY"
select select "object:1017"
select select "string:stripe-pm_1S55J54VGloSiKo7JnqROmBS"
select select "spot1"
select select "number:57"
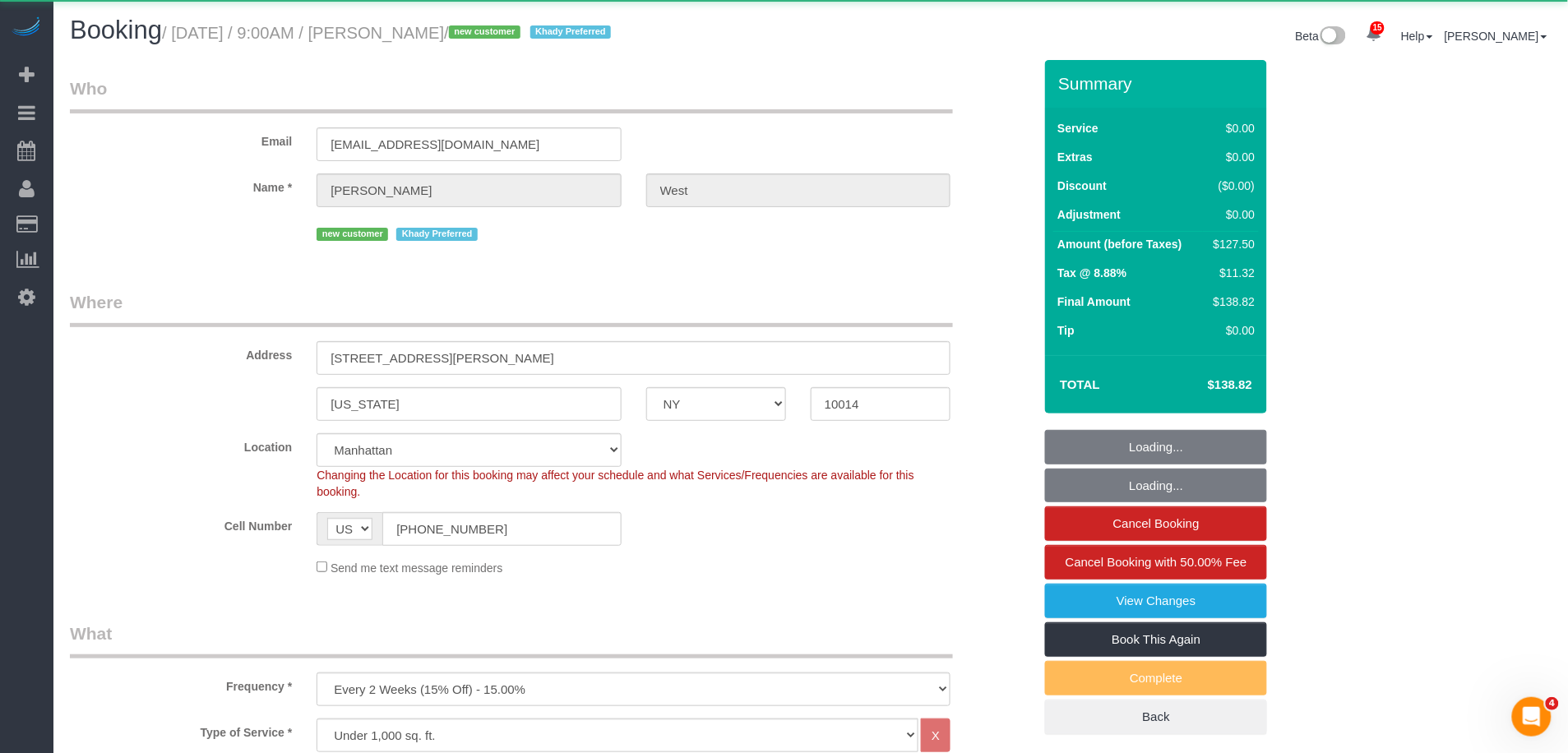
select select "number:73"
select select "number:14"
select select "number:5"
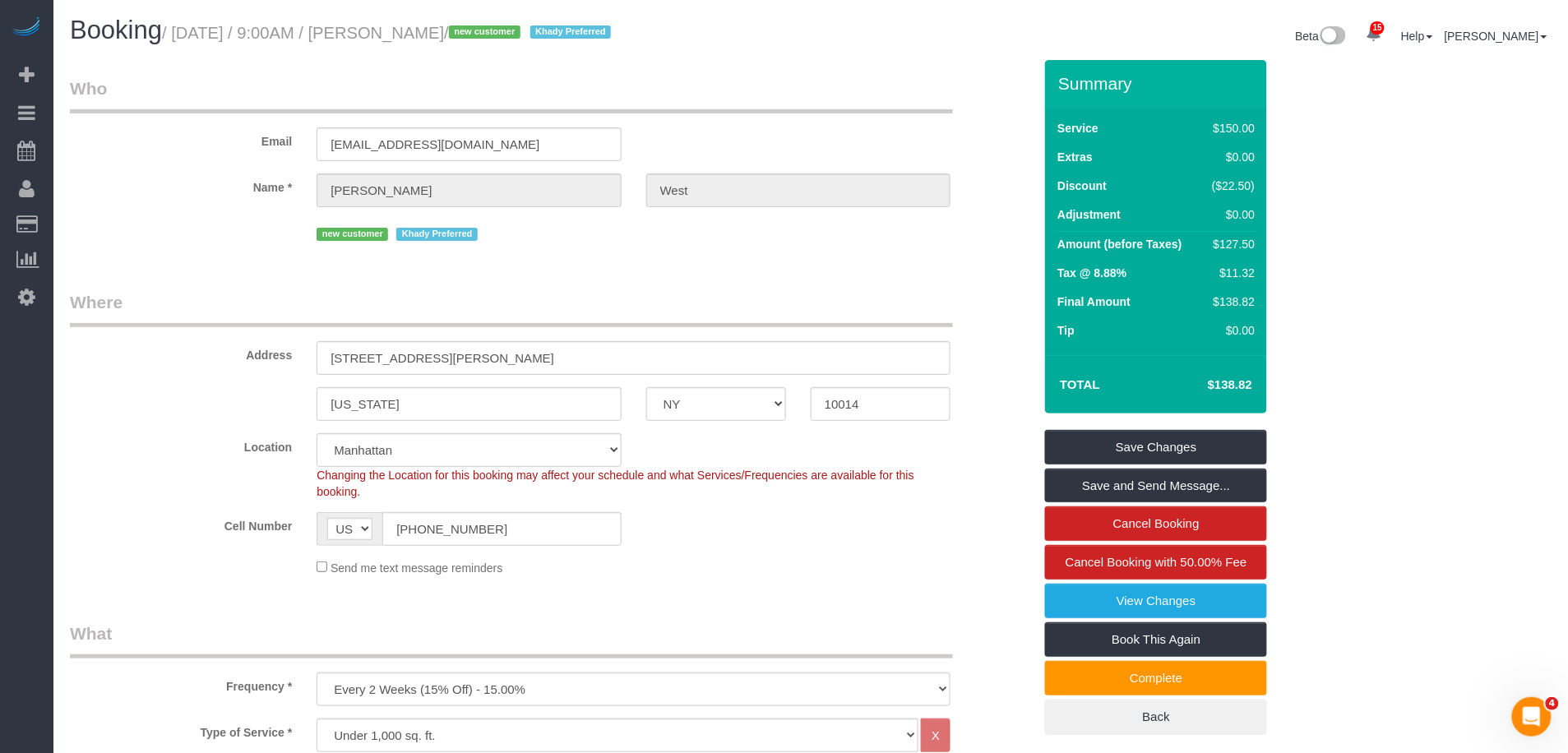
drag, startPoint x: 509, startPoint y: 37, endPoint x: 422, endPoint y: 40, distance: 87.1
click at [422, 40] on small "/ [DATE] / 9:00AM / [PERSON_NAME] / new customer Khady Preferred" at bounding box center [389, 33] width 454 height 18
copy small "[PERSON_NAME]"
